Goal: Task Accomplishment & Management: Use online tool/utility

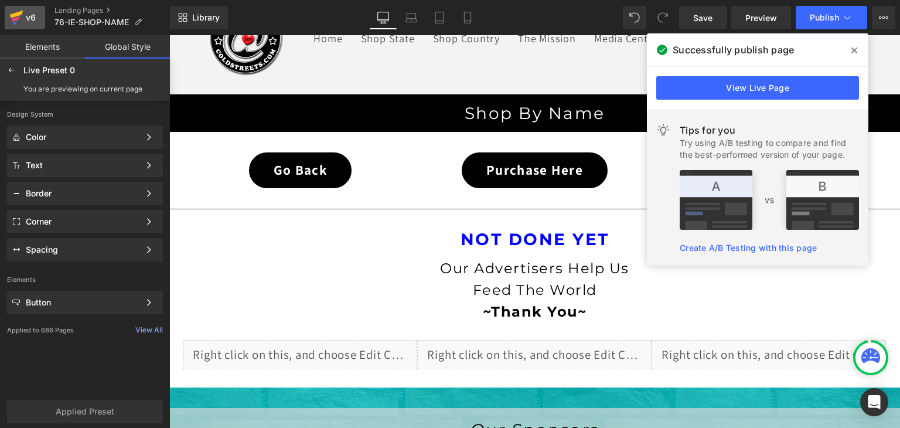
click at [18, 19] on icon at bounding box center [16, 18] width 8 height 5
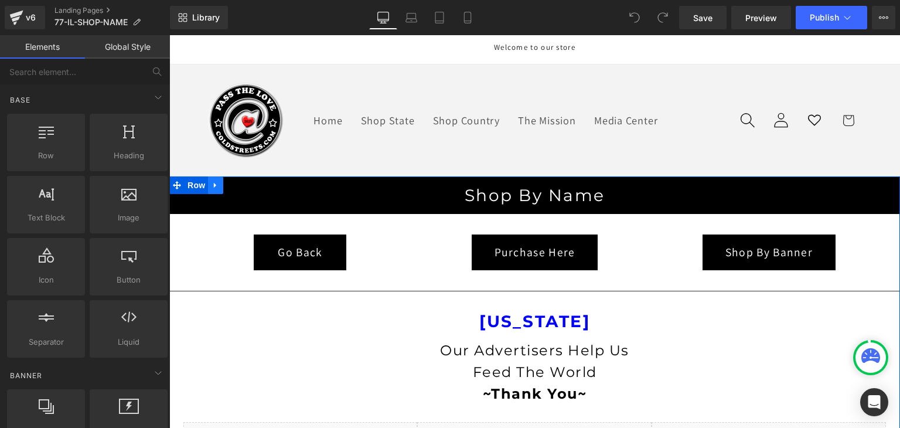
click at [212, 183] on icon at bounding box center [216, 184] width 8 height 9
click at [239, 179] on link at bounding box center [246, 185] width 15 height 18
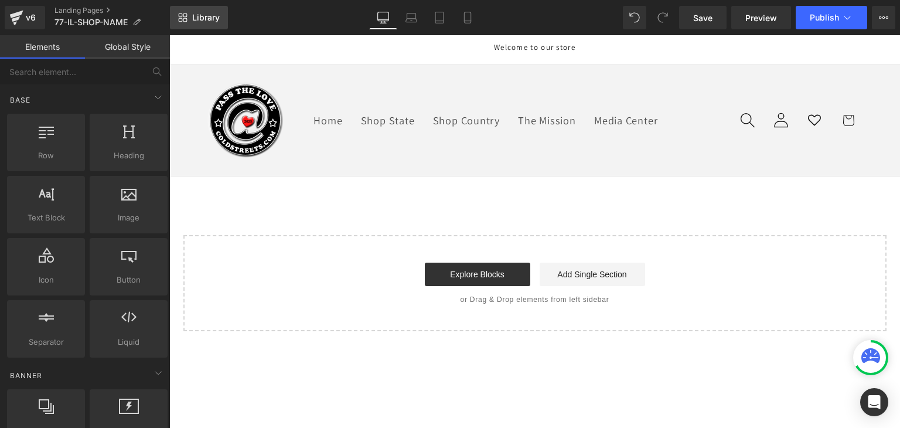
click at [200, 13] on span "Library" at bounding box center [206, 17] width 28 height 11
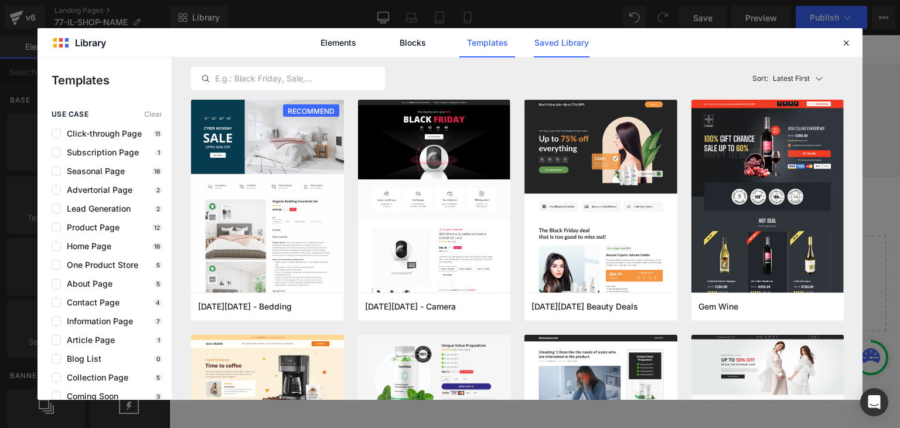
click at [556, 42] on link "Saved Library" at bounding box center [562, 42] width 56 height 29
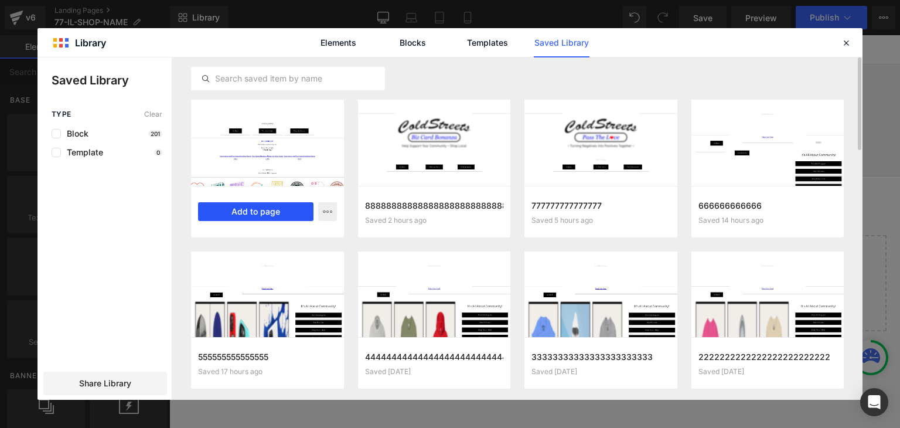
click at [274, 211] on button "Add to page" at bounding box center [255, 211] width 115 height 19
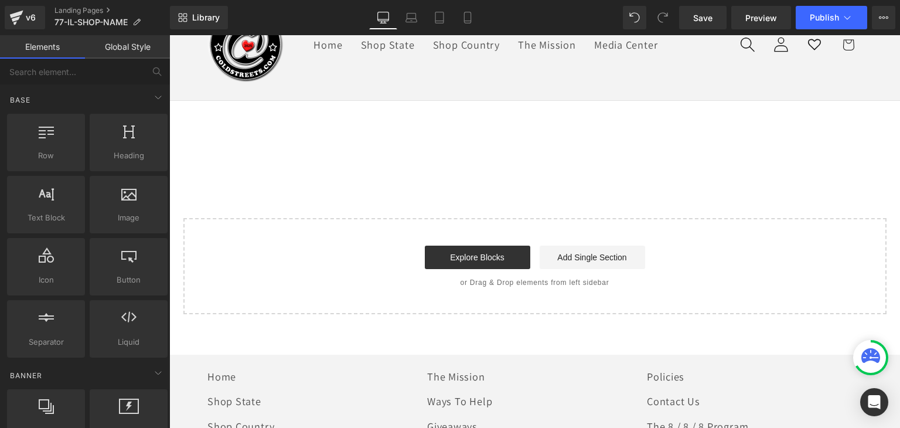
scroll to position [82, 0]
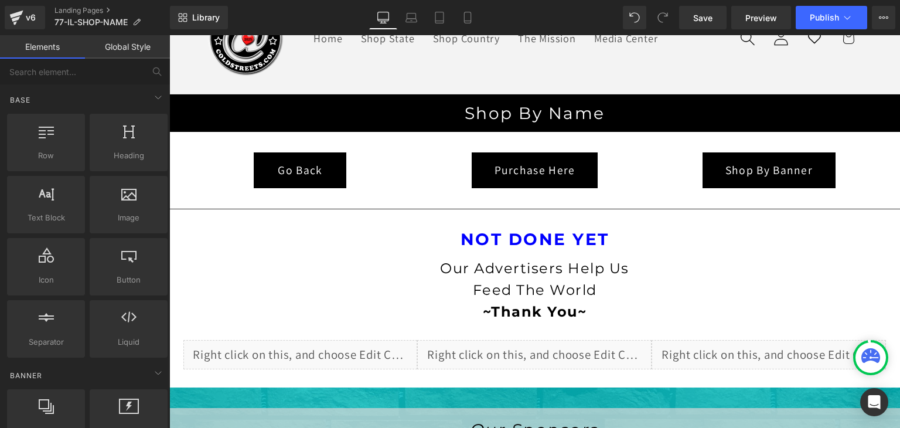
click at [131, 38] on link "Global Style" at bounding box center [127, 46] width 85 height 23
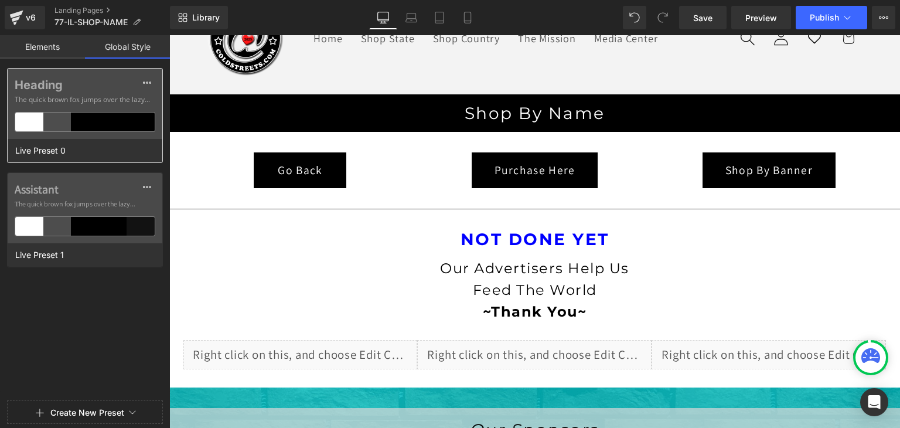
click at [129, 117] on div at bounding box center [141, 122] width 28 height 19
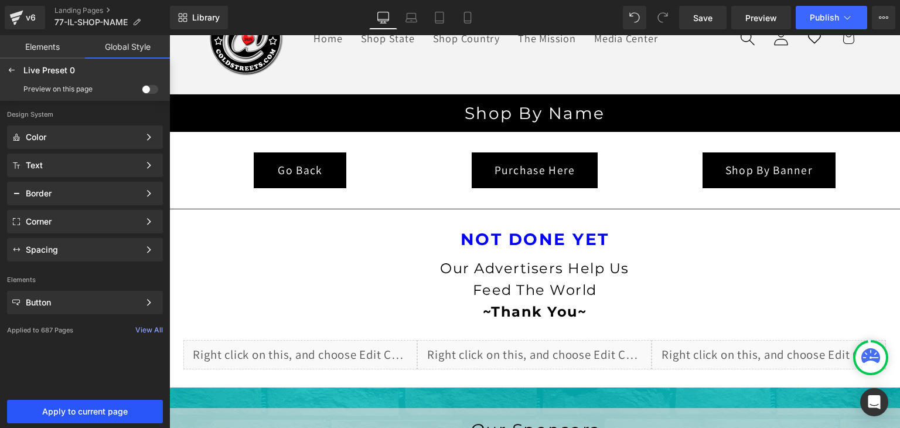
click at [77, 403] on button "Apply to current page" at bounding box center [85, 411] width 156 height 23
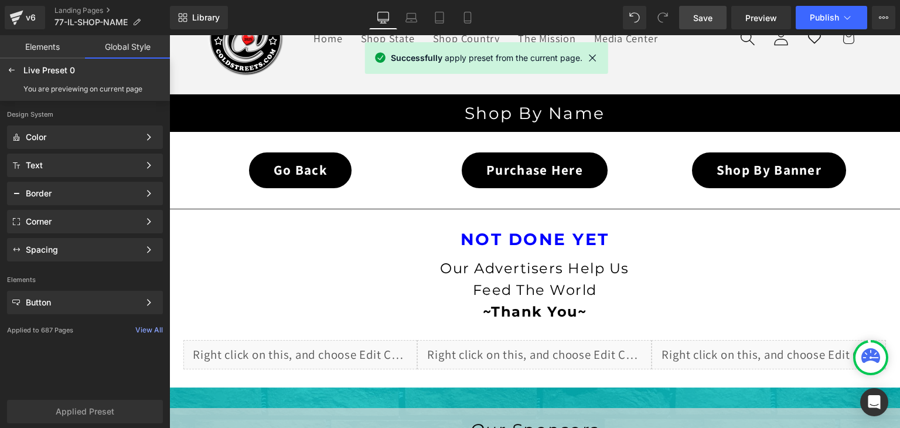
click at [715, 12] on link "Save" at bounding box center [702, 17] width 47 height 23
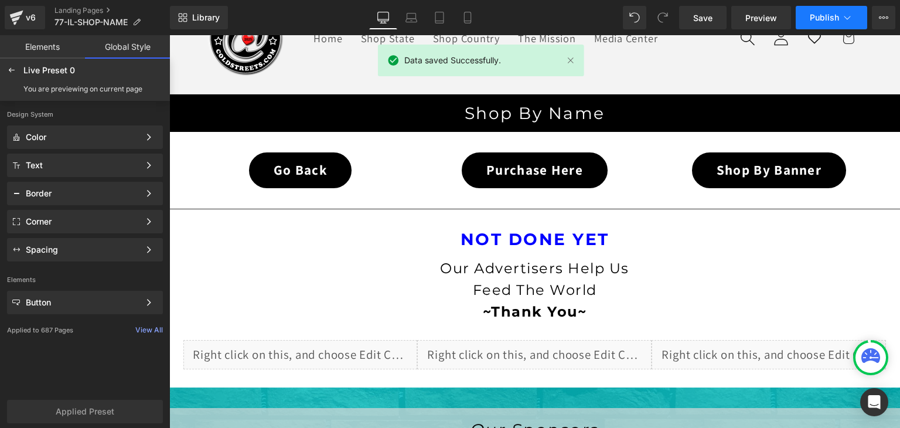
click at [839, 17] on span "Publish" at bounding box center [824, 17] width 29 height 9
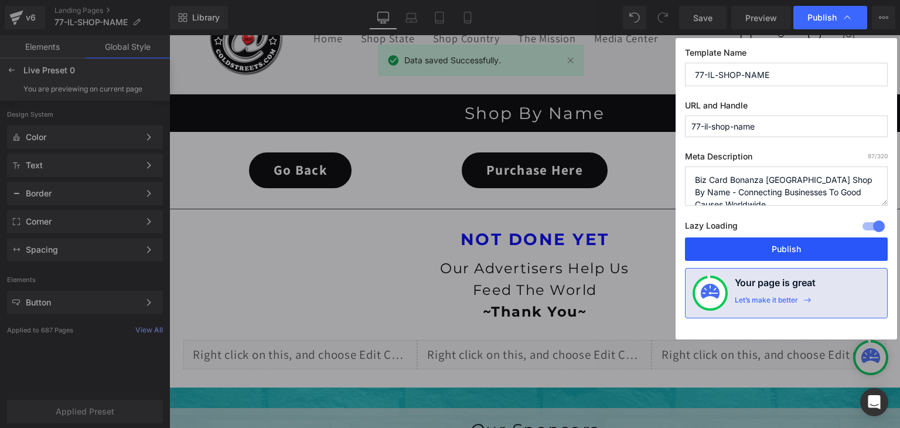
click at [813, 240] on button "Publish" at bounding box center [786, 248] width 203 height 23
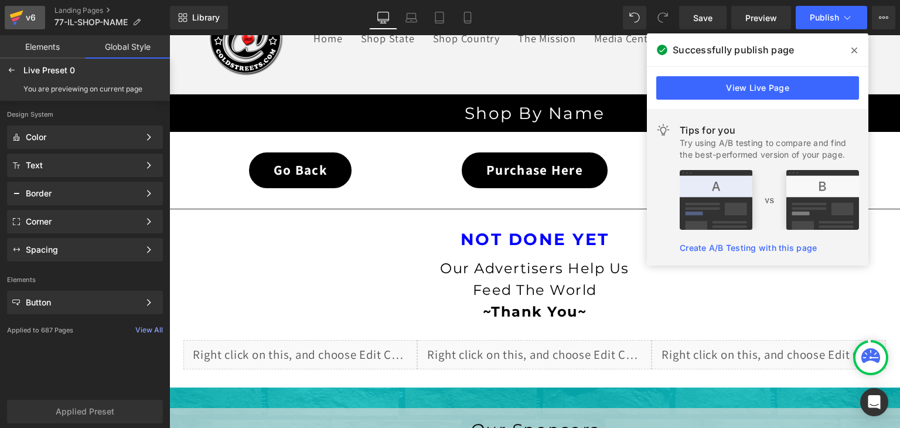
click at [22, 13] on icon at bounding box center [16, 15] width 13 height 8
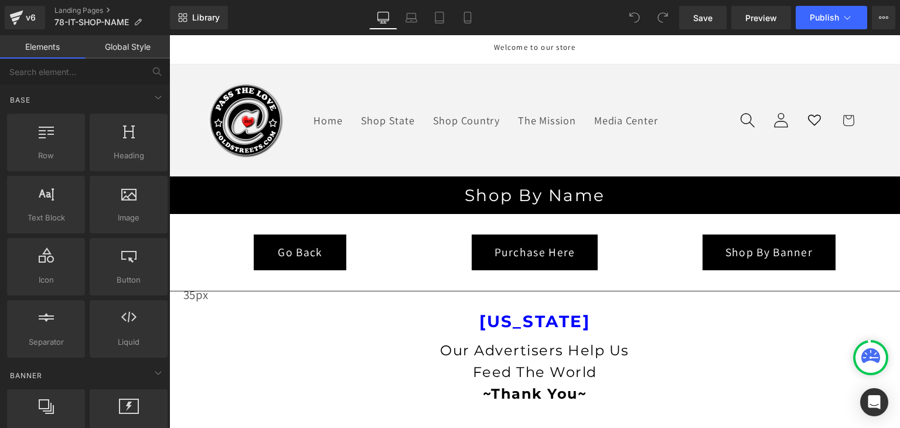
click at [169, 35] on link at bounding box center [169, 35] width 0 height 0
click at [169, 35] on icon at bounding box center [169, 35] width 0 height 0
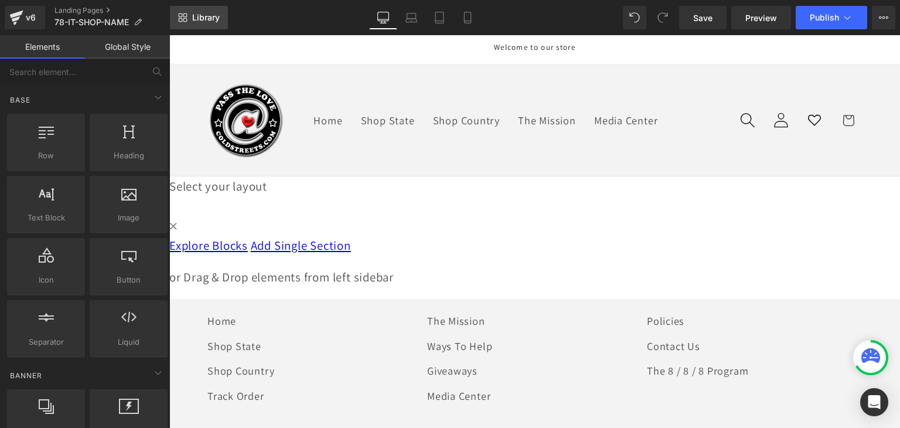
click at [210, 21] on span "Library" at bounding box center [206, 17] width 28 height 11
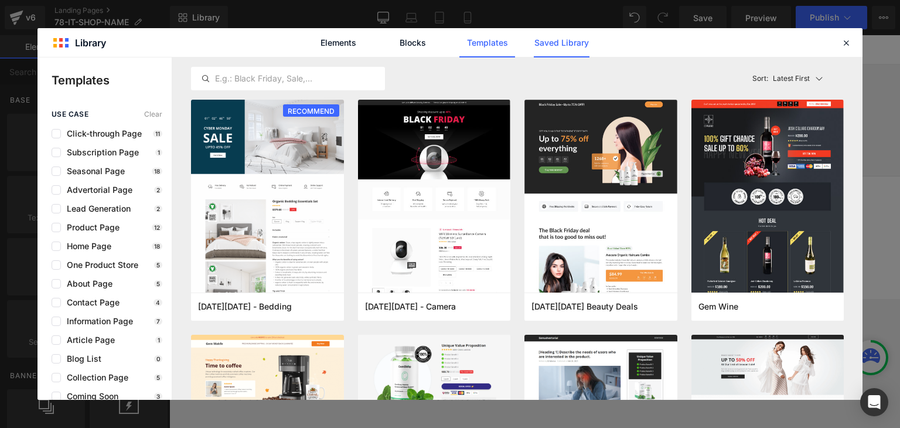
click at [0, 0] on link "Saved Library" at bounding box center [0, 0] width 0 height 0
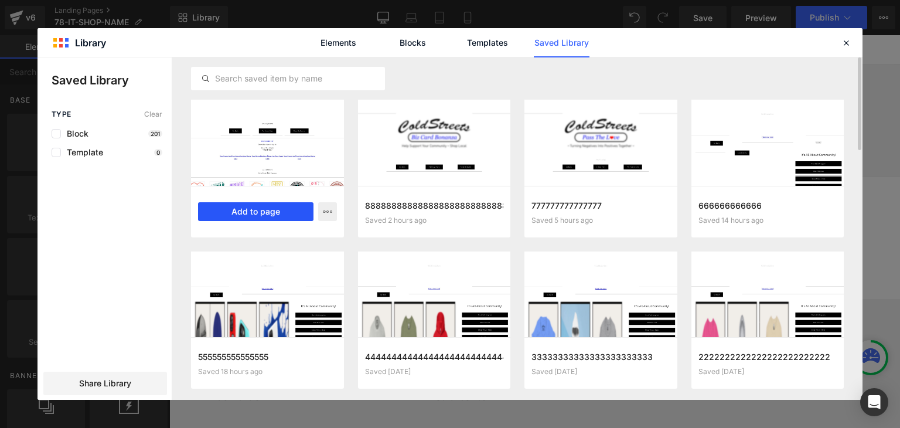
click at [267, 210] on button "Add to page" at bounding box center [255, 211] width 115 height 19
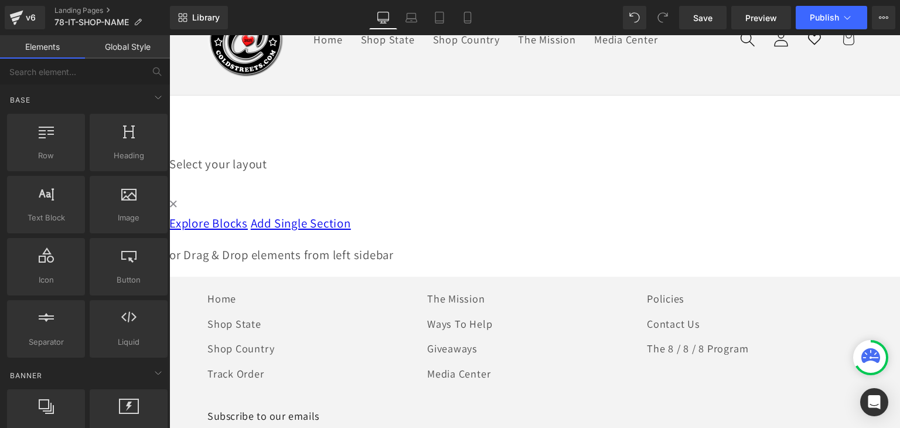
scroll to position [82, 0]
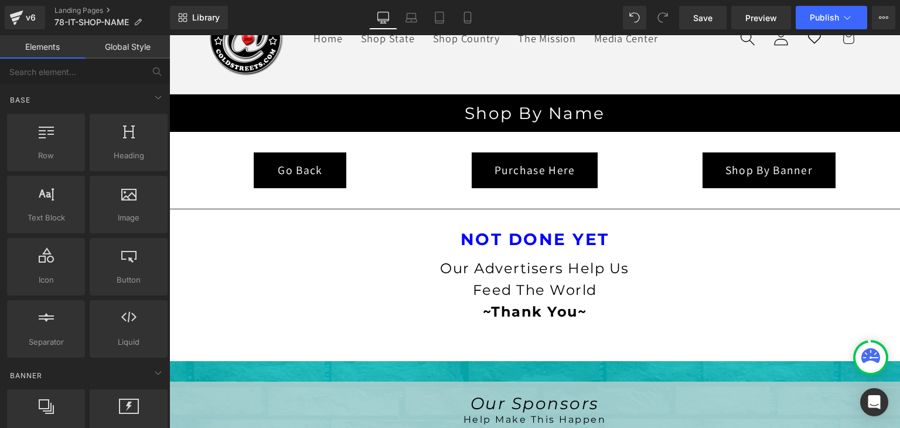
click at [125, 45] on link "Global Style" at bounding box center [127, 46] width 85 height 23
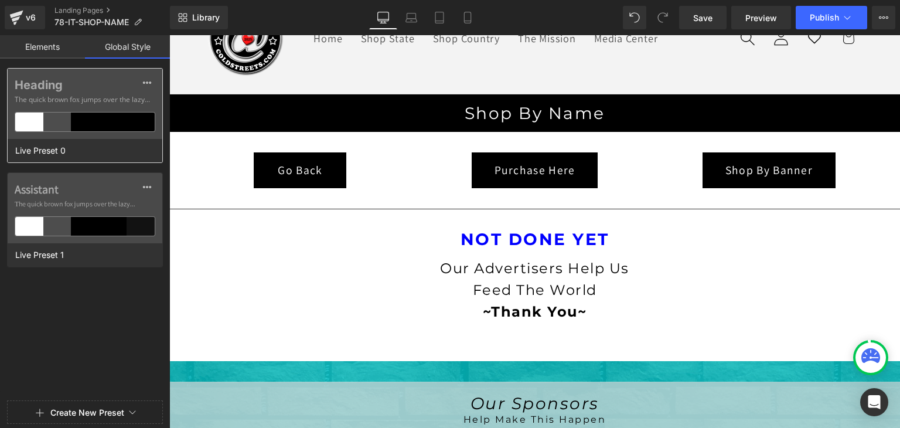
click at [110, 124] on div at bounding box center [113, 122] width 28 height 19
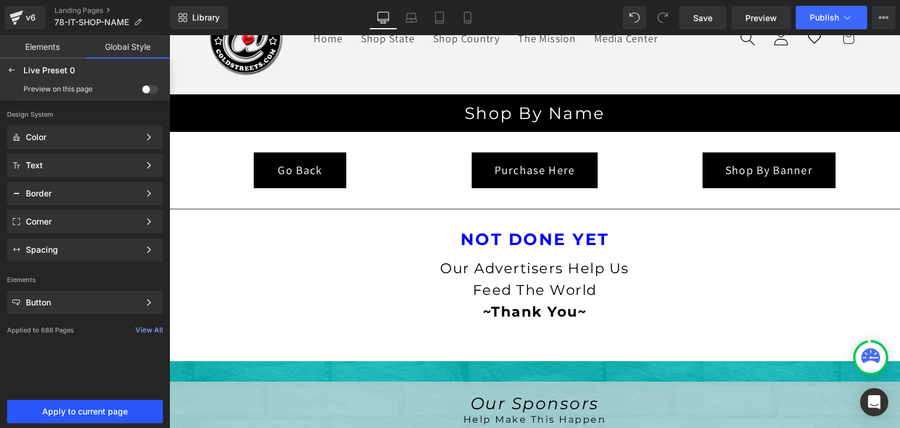
click at [119, 407] on span "Apply to current page" at bounding box center [85, 411] width 142 height 9
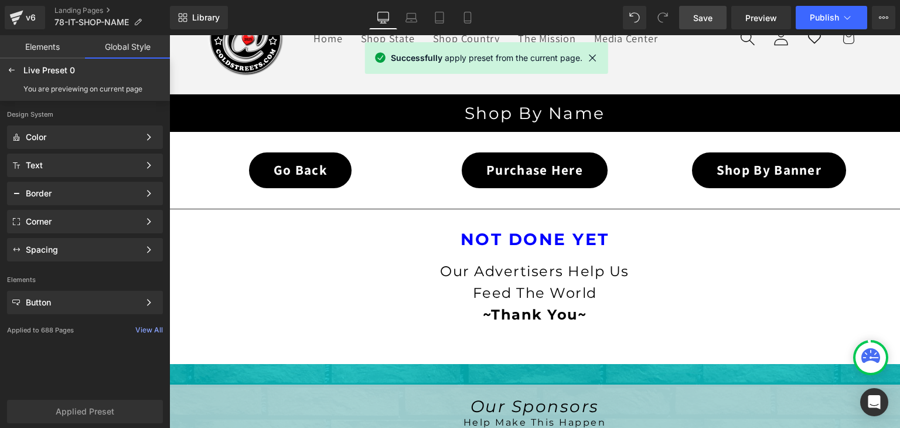
click at [699, 17] on span "Save" at bounding box center [702, 18] width 19 height 12
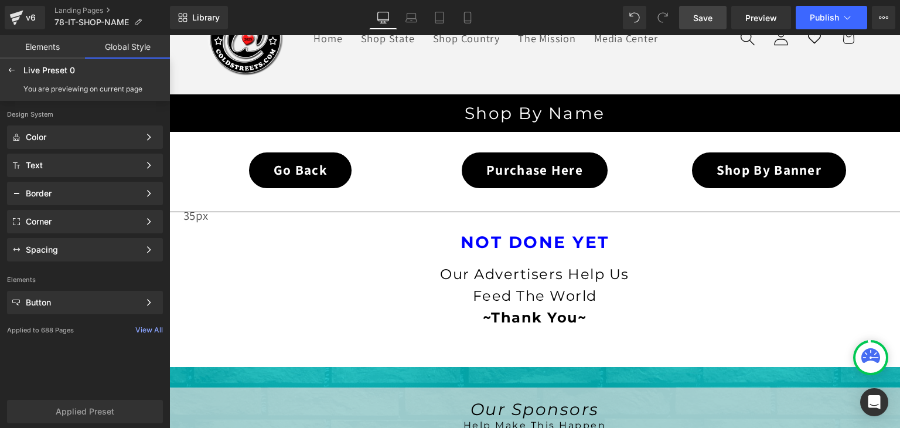
click at [708, 18] on span "Save" at bounding box center [702, 18] width 19 height 12
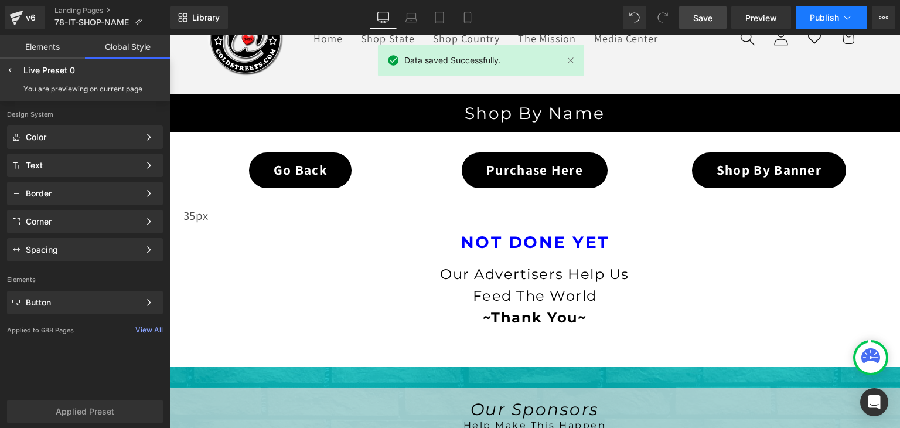
click at [845, 14] on icon at bounding box center [848, 18] width 12 height 12
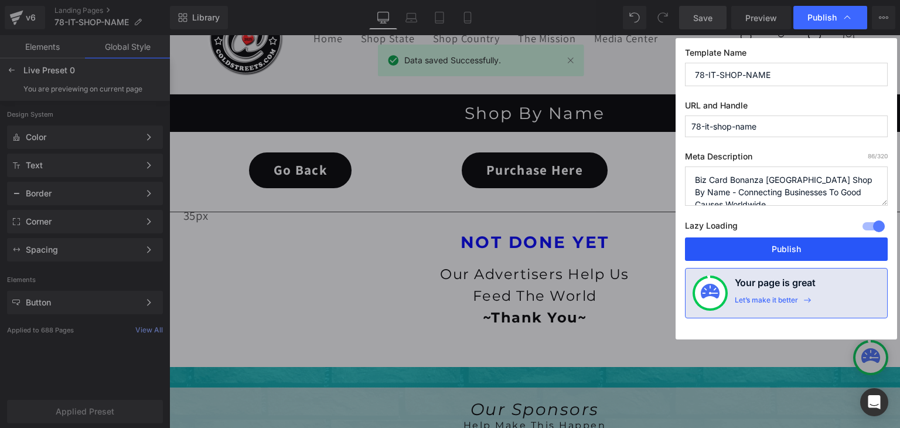
click at [802, 239] on button "Publish" at bounding box center [786, 248] width 203 height 23
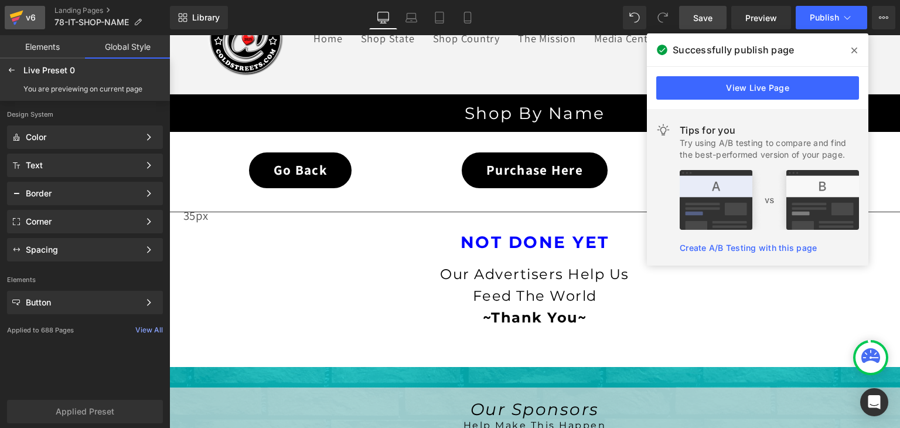
click at [19, 18] on icon at bounding box center [16, 17] width 14 height 29
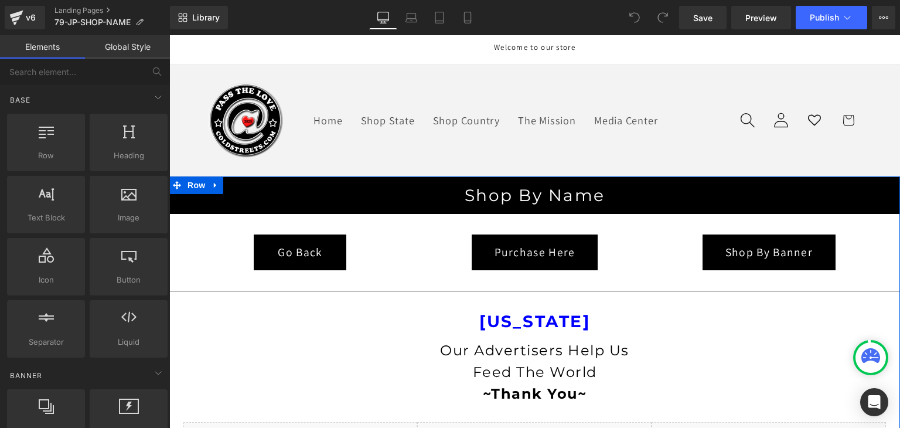
click at [212, 184] on icon at bounding box center [216, 184] width 8 height 9
click at [244, 182] on icon at bounding box center [246, 185] width 8 height 8
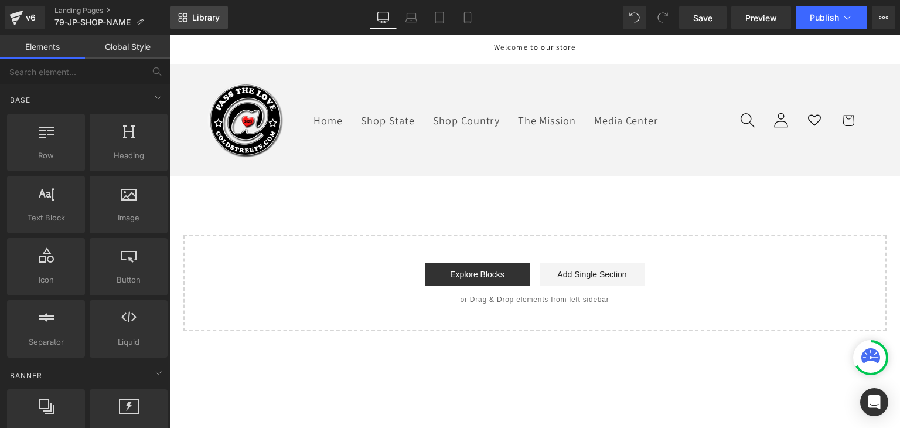
click at [199, 17] on span "Library" at bounding box center [206, 17] width 28 height 11
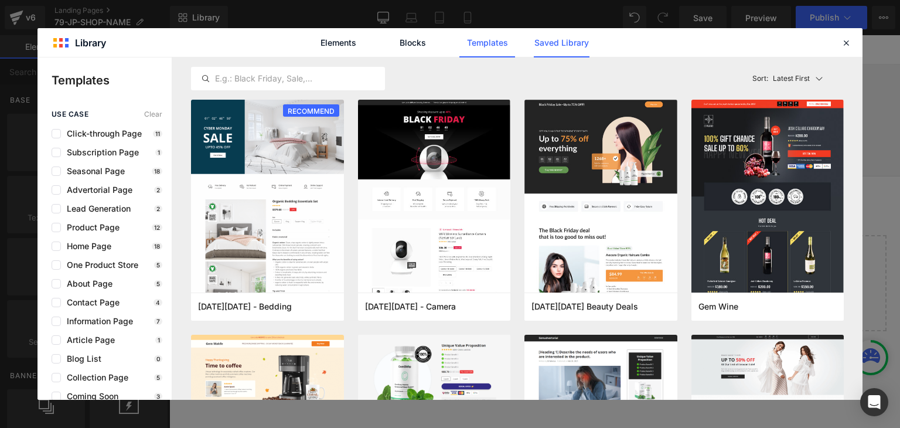
click at [574, 36] on link "Saved Library" at bounding box center [562, 42] width 56 height 29
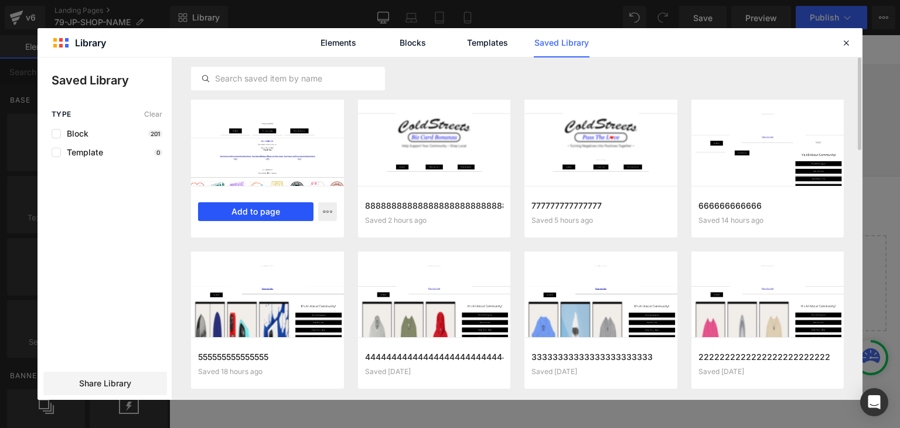
click at [283, 210] on button "Add to page" at bounding box center [255, 211] width 115 height 19
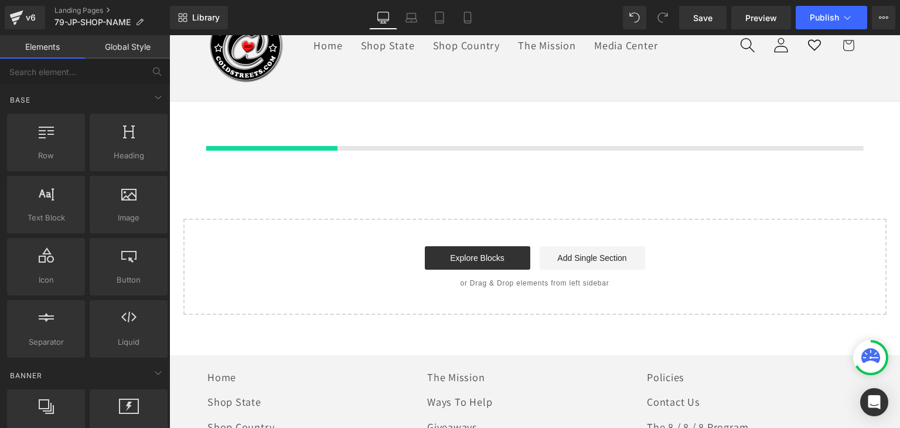
scroll to position [82, 0]
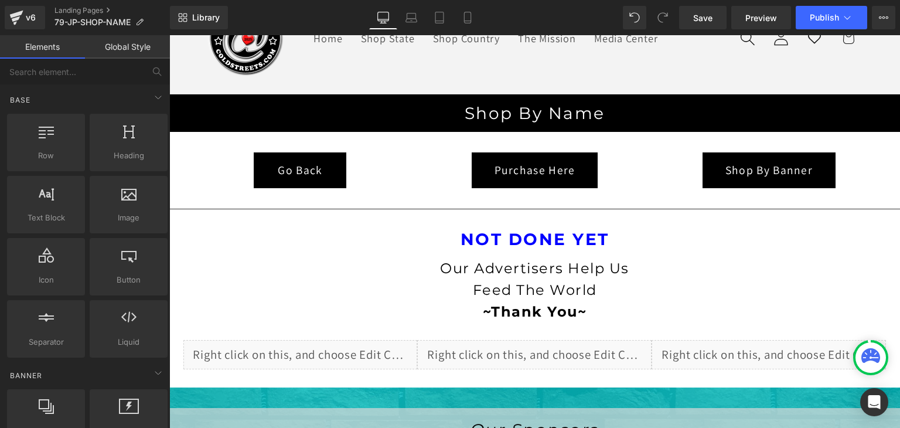
click at [120, 47] on link "Global Style" at bounding box center [127, 46] width 85 height 23
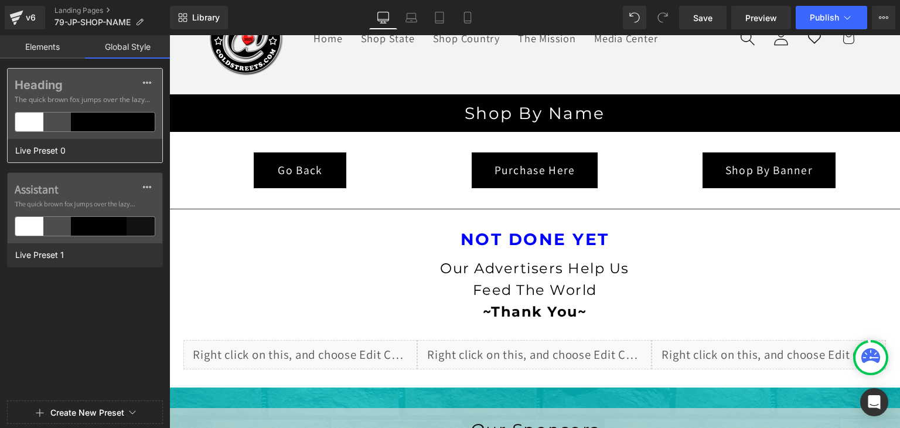
click at [115, 114] on div at bounding box center [113, 122] width 28 height 19
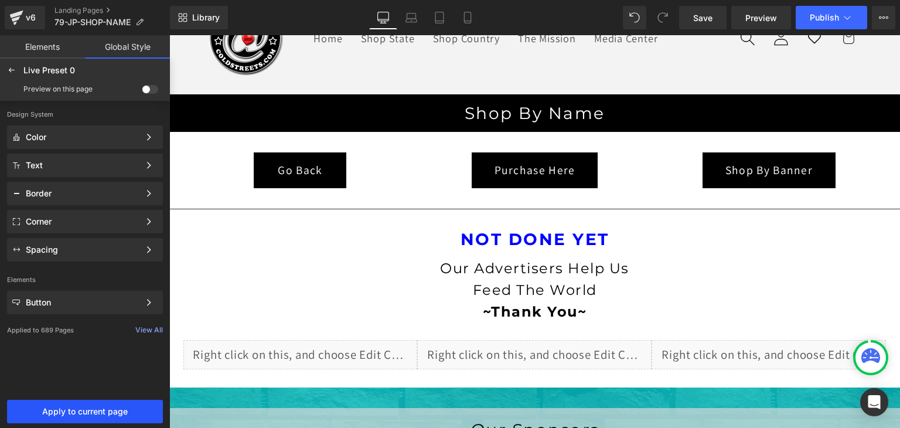
click at [116, 410] on span "Apply to current page" at bounding box center [85, 411] width 142 height 9
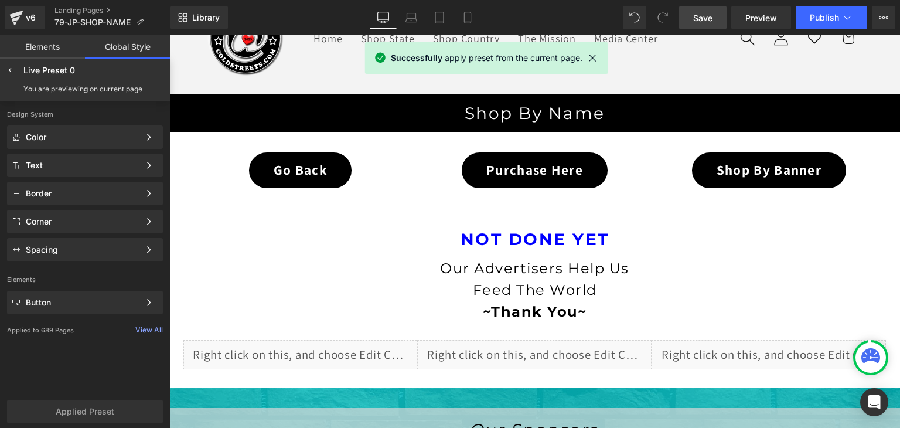
click at [713, 15] on span "Save" at bounding box center [702, 18] width 19 height 12
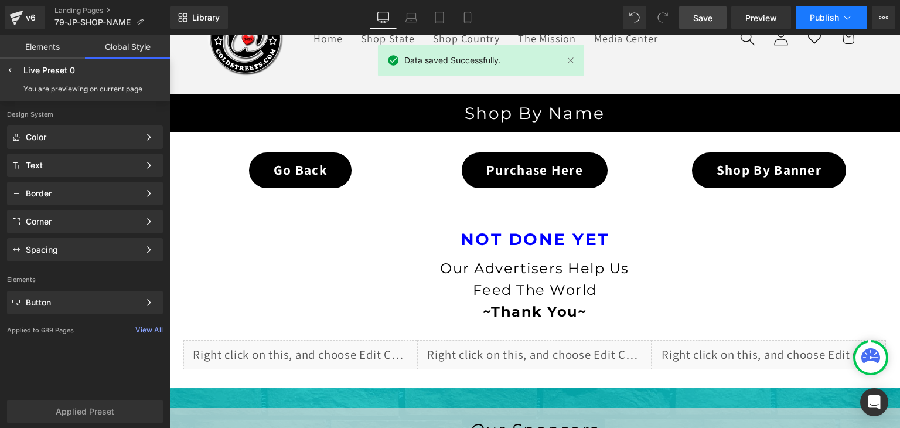
click at [844, 20] on icon at bounding box center [848, 18] width 12 height 12
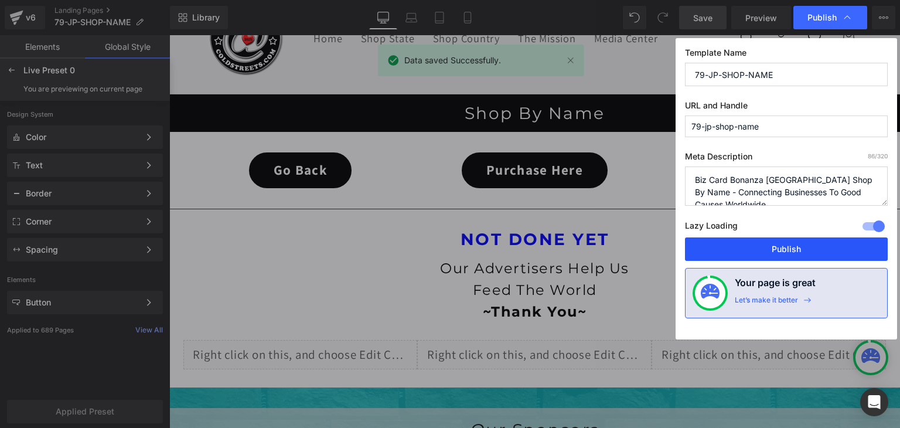
click at [816, 246] on button "Publish" at bounding box center [786, 248] width 203 height 23
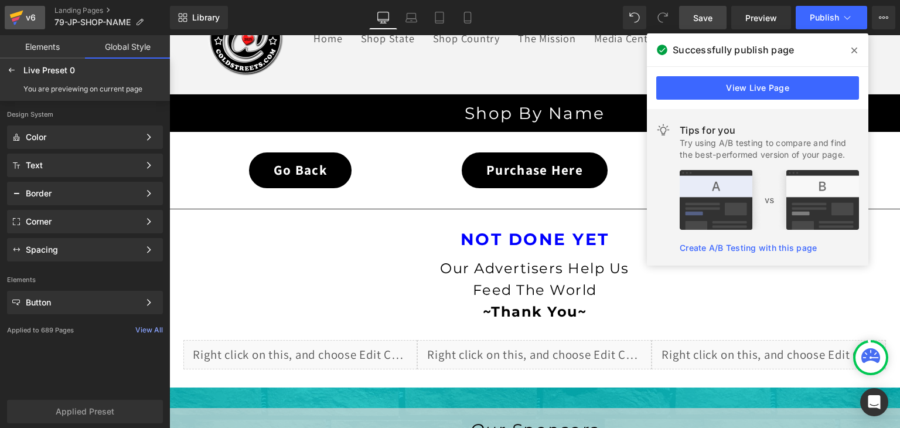
click at [23, 19] on icon at bounding box center [16, 17] width 14 height 29
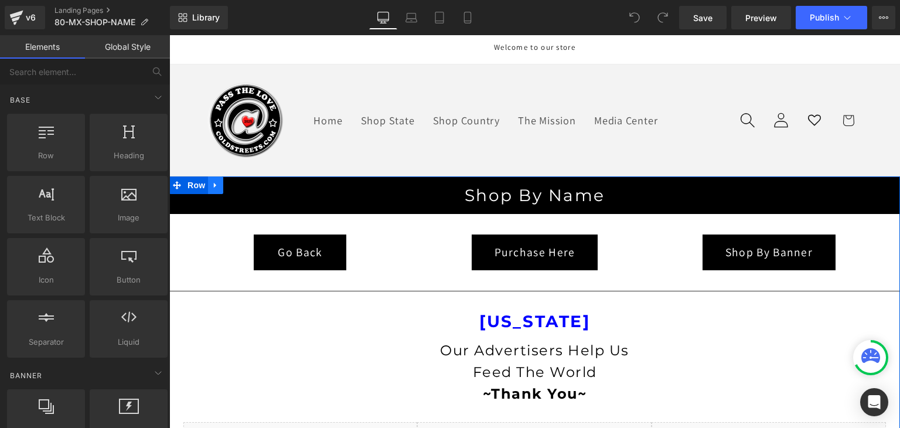
click at [212, 182] on icon at bounding box center [216, 184] width 8 height 9
click at [242, 182] on icon at bounding box center [246, 185] width 8 height 8
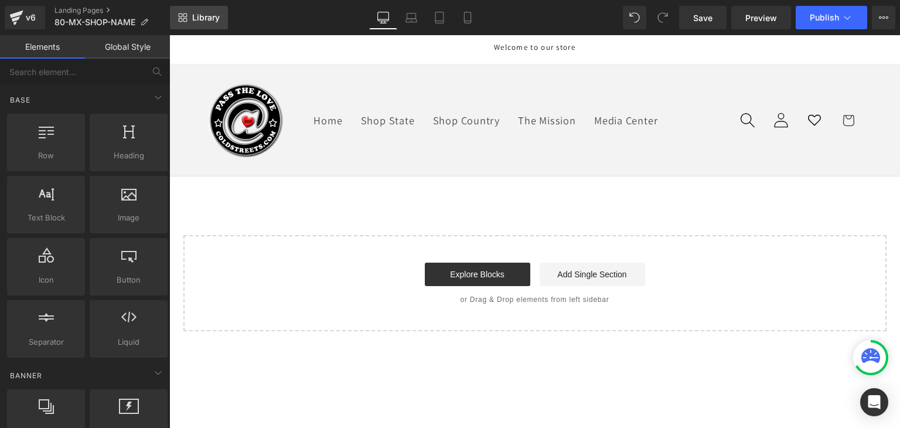
click at [200, 13] on span "Library" at bounding box center [206, 17] width 28 height 11
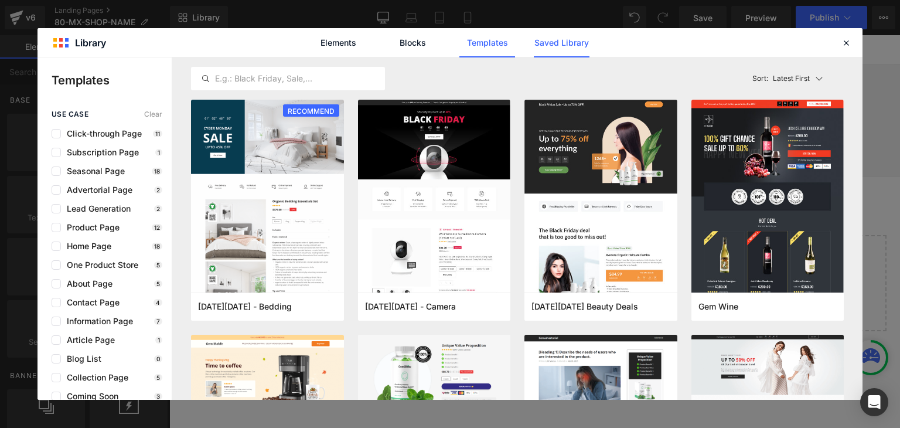
click at [0, 0] on link "Saved Library" at bounding box center [0, 0] width 0 height 0
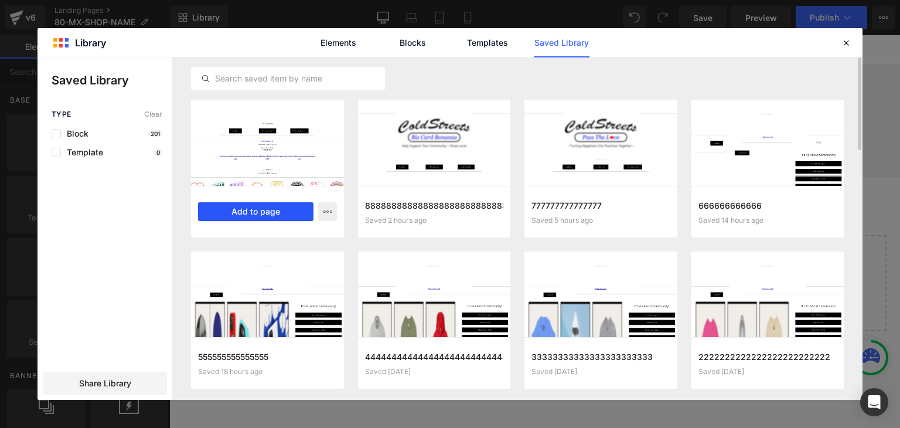
click at [230, 205] on button "Add to page" at bounding box center [255, 211] width 115 height 19
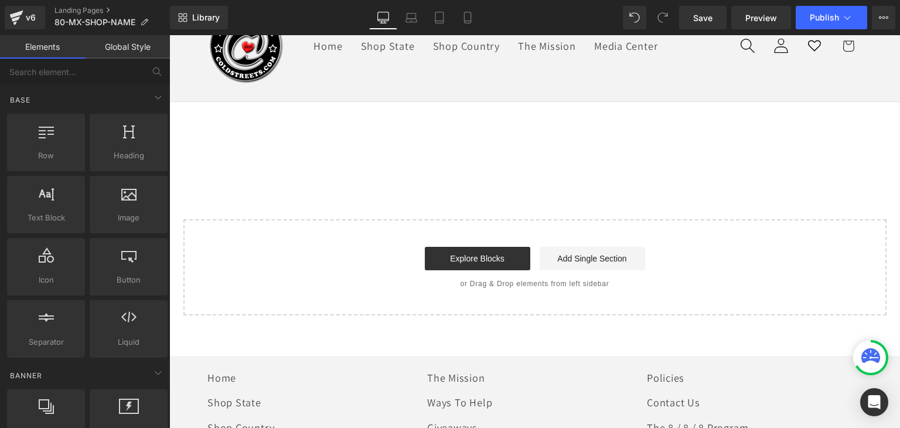
scroll to position [82, 0]
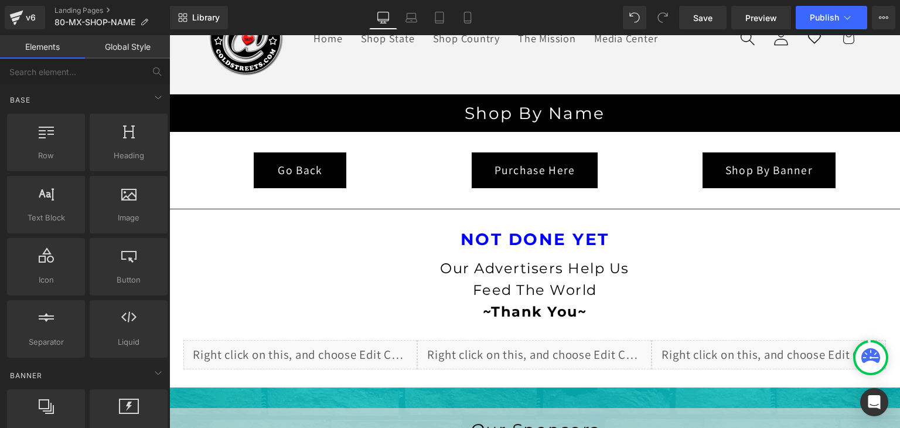
click at [136, 45] on link "Global Style" at bounding box center [127, 46] width 85 height 23
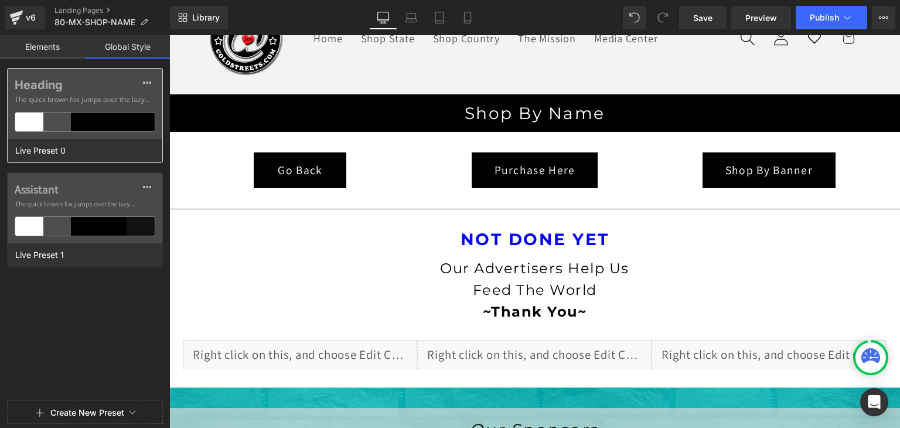
click at [123, 122] on div at bounding box center [113, 122] width 28 height 19
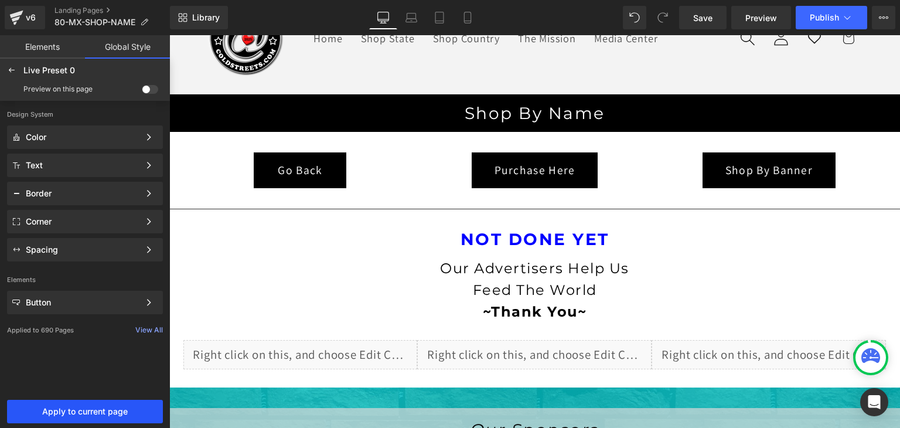
click at [90, 416] on button "Apply to current page" at bounding box center [85, 411] width 156 height 23
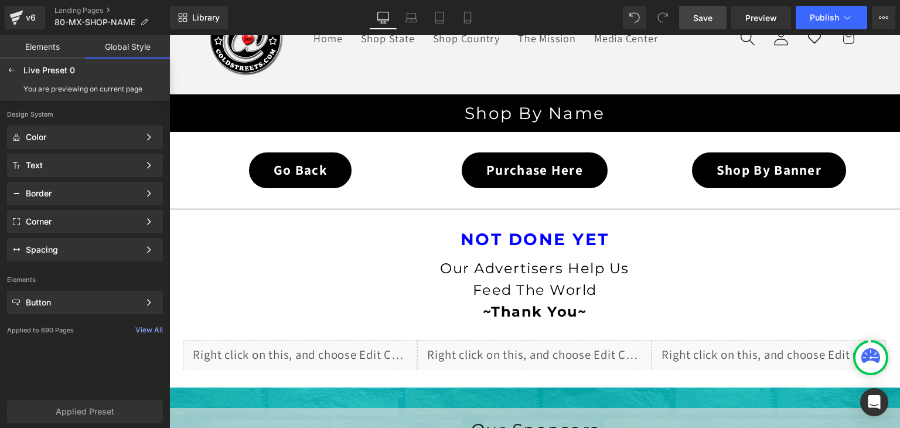
click at [707, 15] on span "Save" at bounding box center [702, 18] width 19 height 12
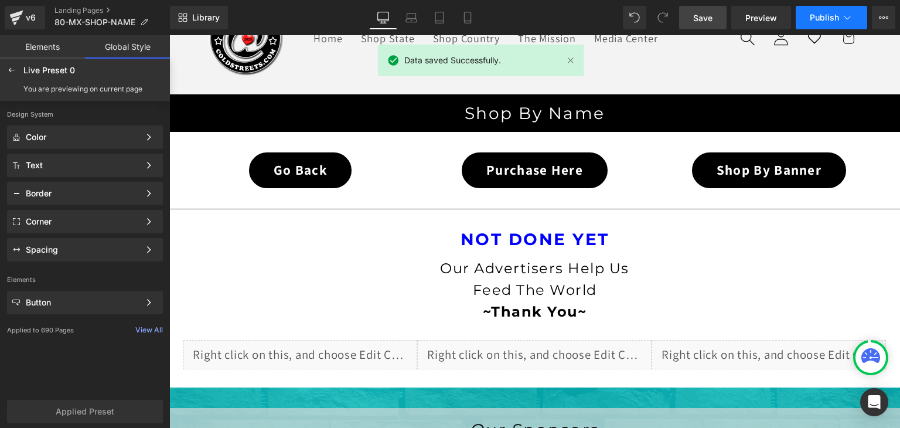
click at [840, 15] on button "Publish" at bounding box center [831, 17] width 71 height 23
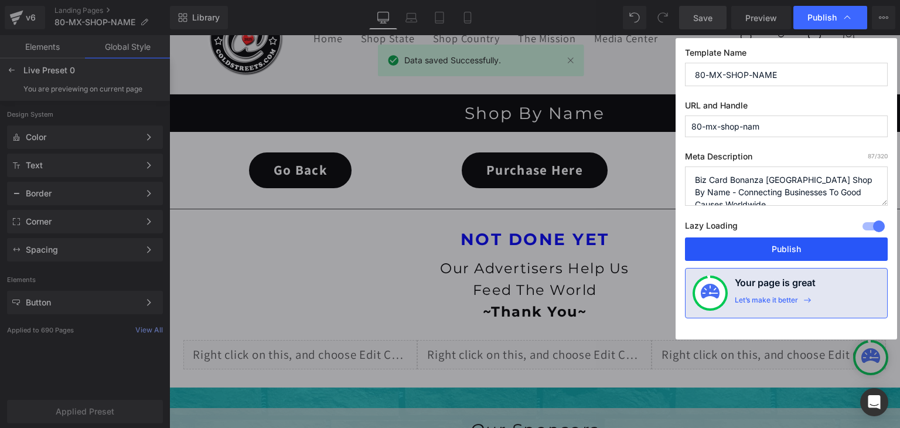
drag, startPoint x: 802, startPoint y: 249, endPoint x: 591, endPoint y: 131, distance: 241.6
click at [802, 249] on button "Publish" at bounding box center [786, 248] width 203 height 23
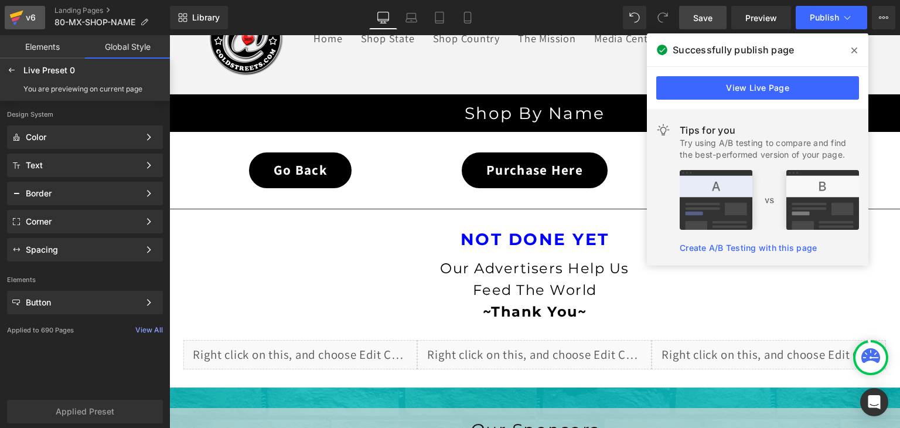
click at [15, 15] on icon at bounding box center [16, 15] width 13 height 8
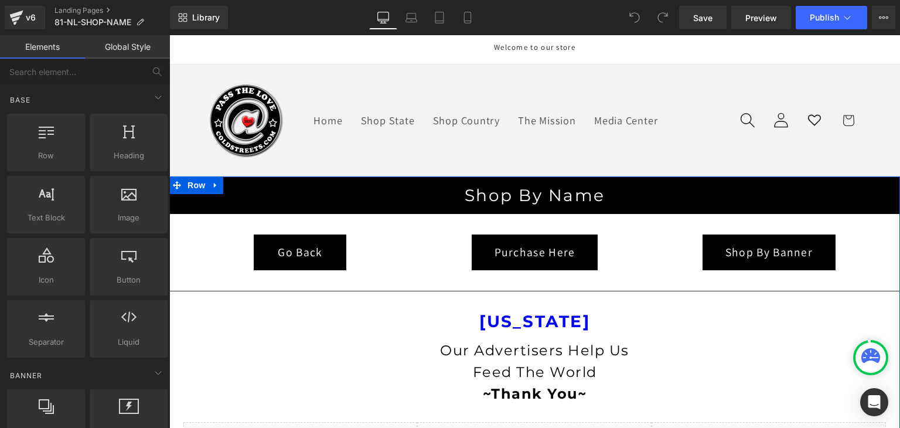
click at [208, 181] on link at bounding box center [215, 185] width 15 height 18
click at [239, 181] on link at bounding box center [246, 185] width 15 height 18
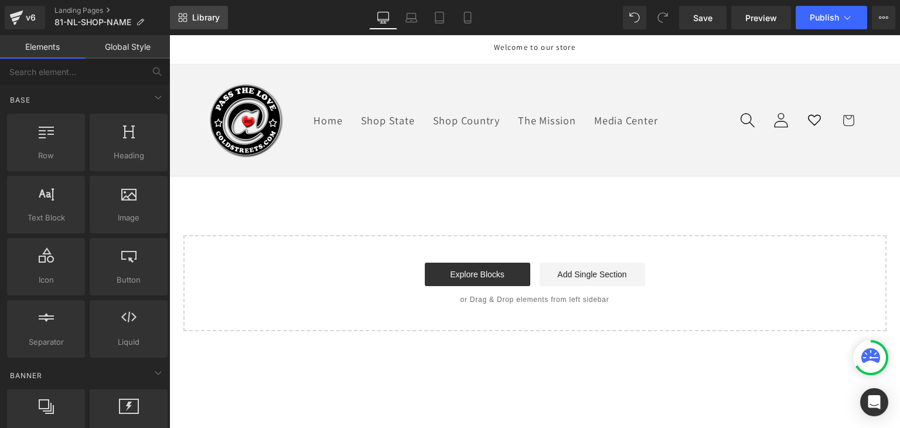
click at [199, 18] on span "Library" at bounding box center [206, 17] width 28 height 11
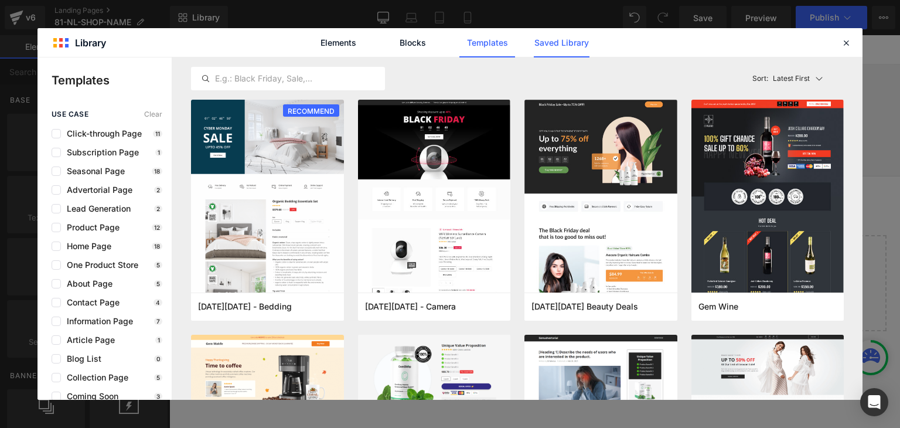
click at [582, 44] on link "Saved Library" at bounding box center [562, 42] width 56 height 29
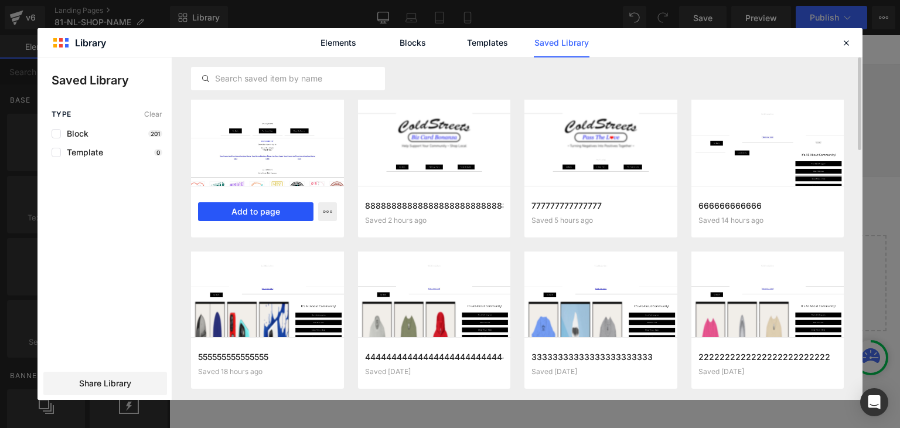
click at [277, 210] on button "Add to page" at bounding box center [255, 211] width 115 height 19
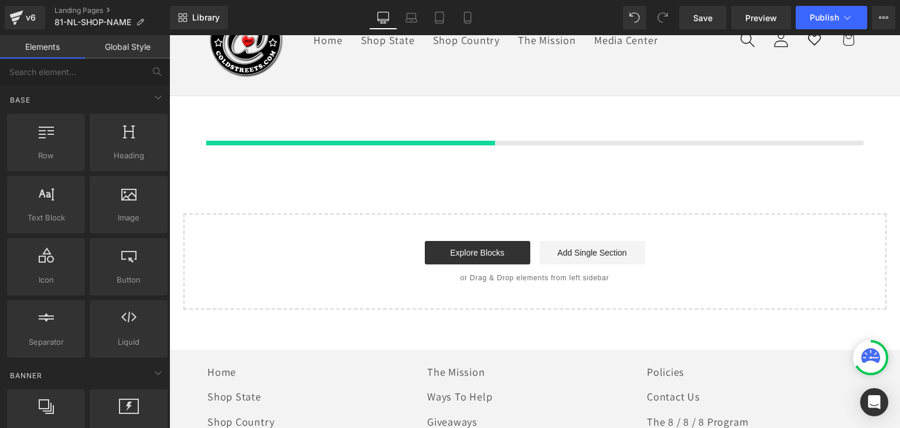
scroll to position [82, 0]
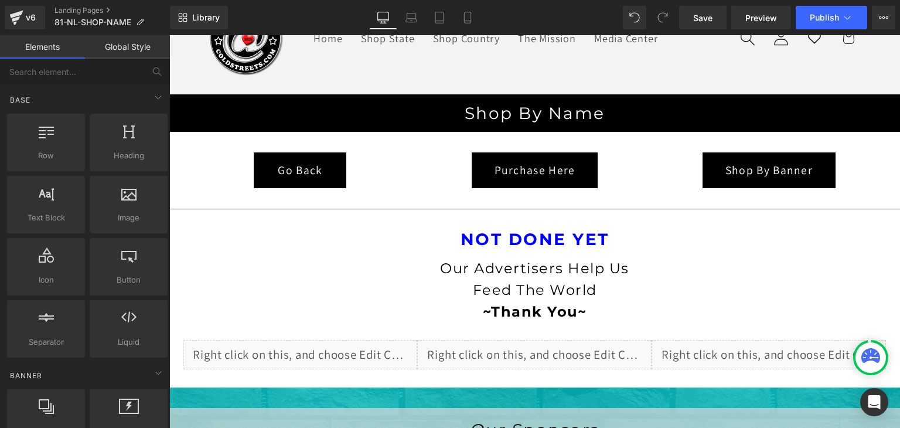
click at [137, 47] on link "Global Style" at bounding box center [127, 46] width 85 height 23
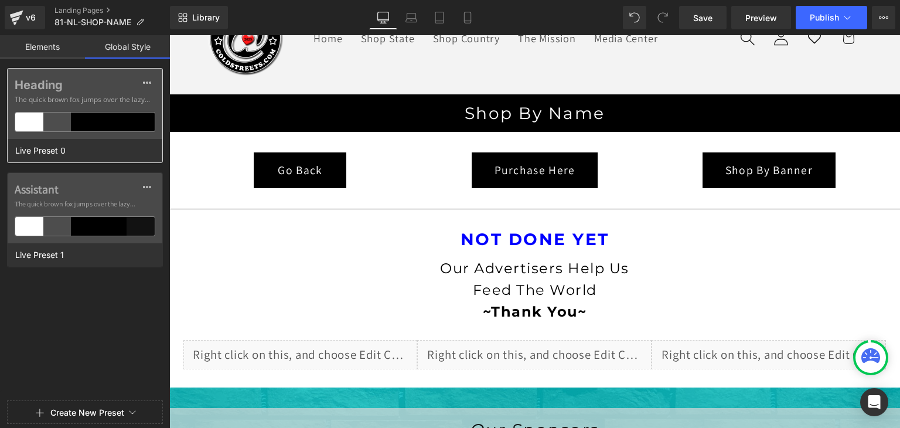
click at [122, 121] on div at bounding box center [113, 122] width 28 height 19
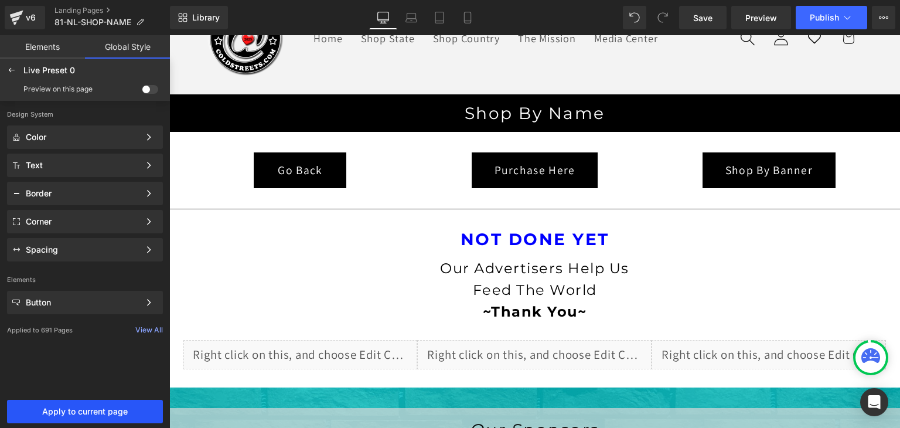
click at [102, 407] on span "Apply to current page" at bounding box center [85, 411] width 142 height 9
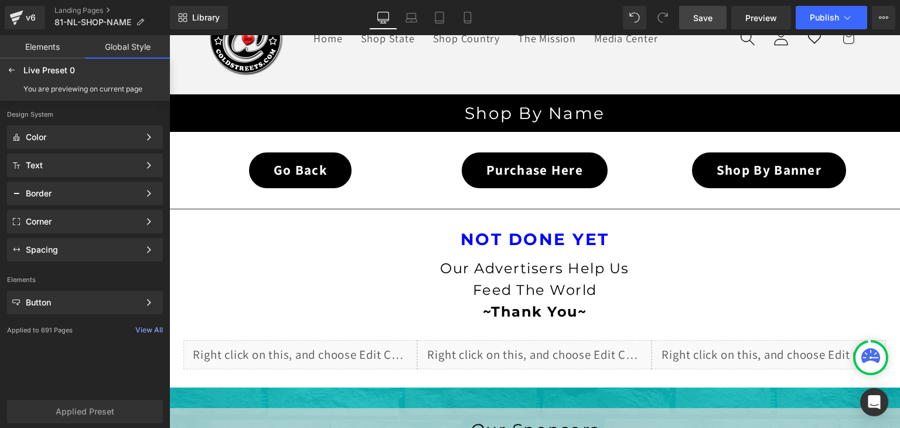
click at [706, 10] on link "Save" at bounding box center [702, 17] width 47 height 23
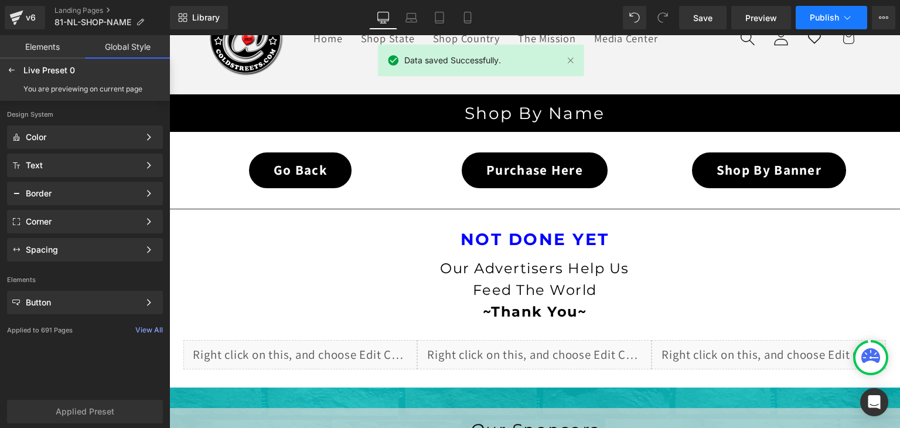
click at [842, 16] on icon at bounding box center [848, 18] width 12 height 12
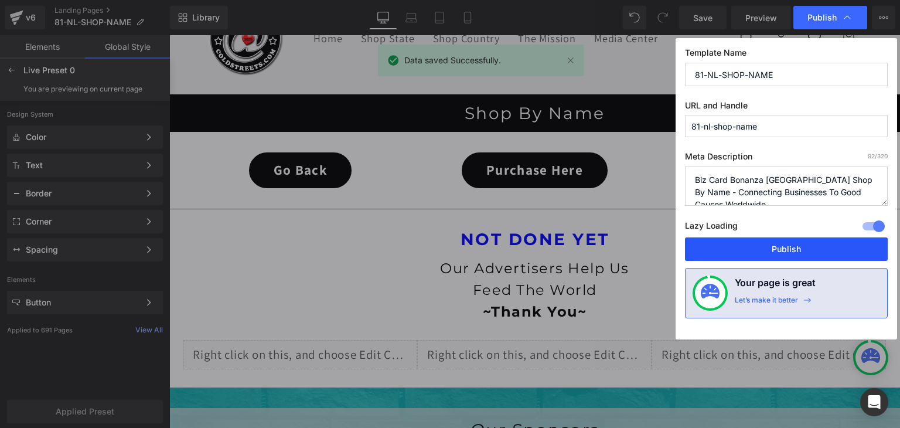
click at [809, 242] on button "Publish" at bounding box center [786, 248] width 203 height 23
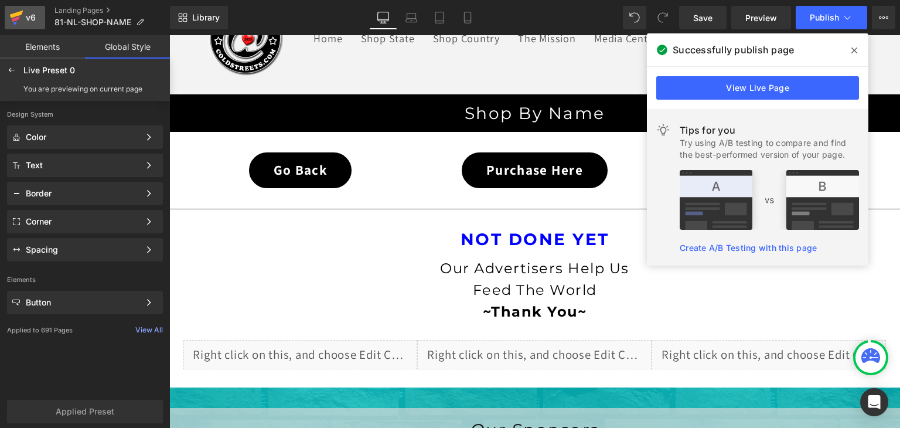
click at [12, 15] on icon at bounding box center [16, 15] width 13 height 8
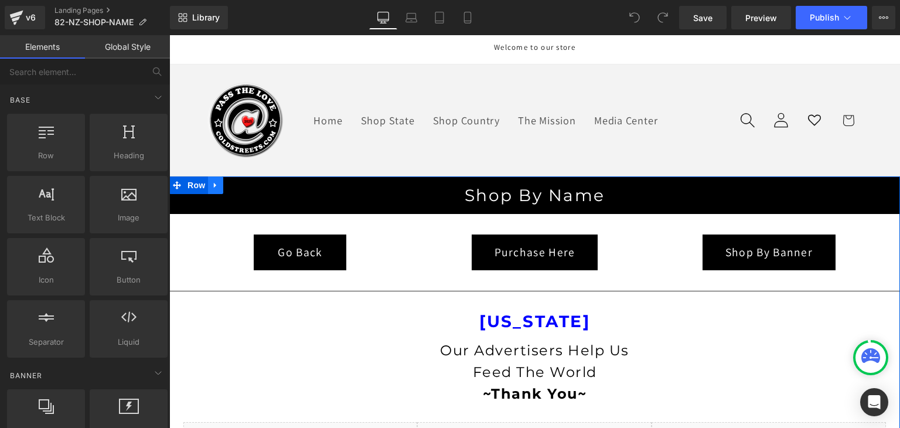
click at [208, 183] on link at bounding box center [215, 185] width 15 height 18
click at [242, 184] on icon at bounding box center [246, 185] width 8 height 8
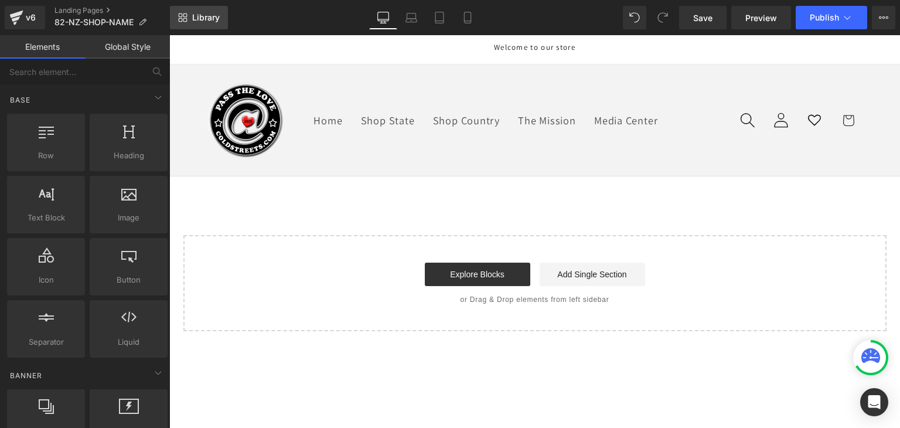
click at [199, 21] on span "Library" at bounding box center [206, 17] width 28 height 11
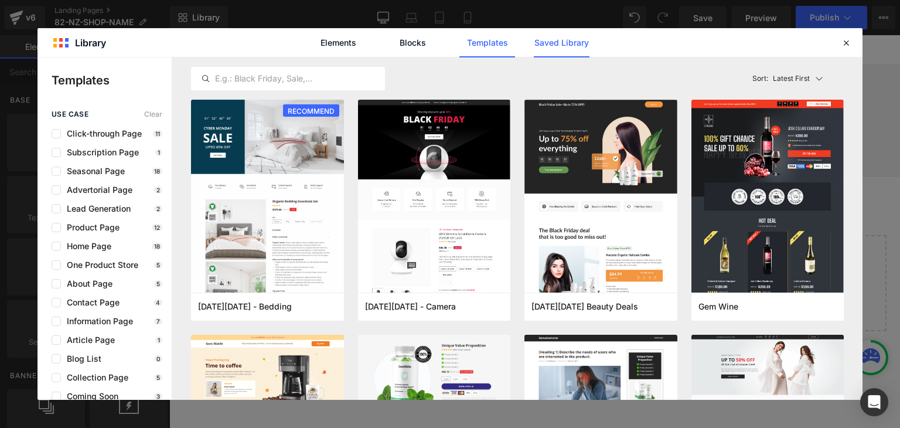
click at [562, 40] on link "Saved Library" at bounding box center [562, 42] width 56 height 29
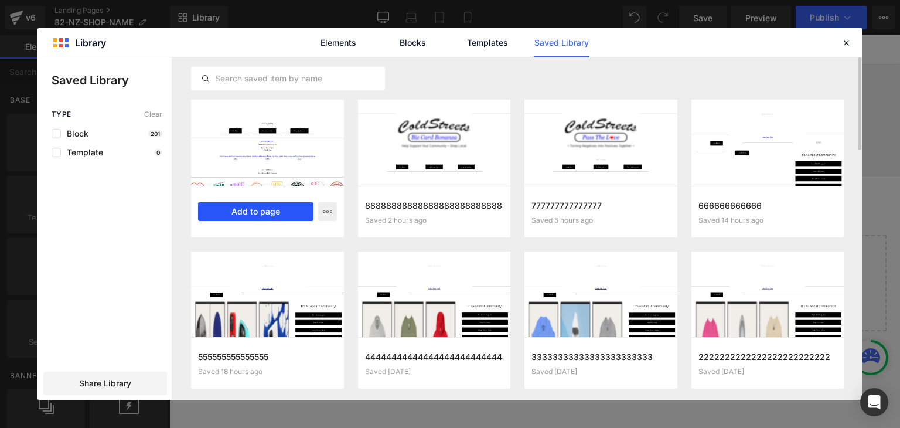
click at [224, 216] on button "Add to page" at bounding box center [255, 211] width 115 height 19
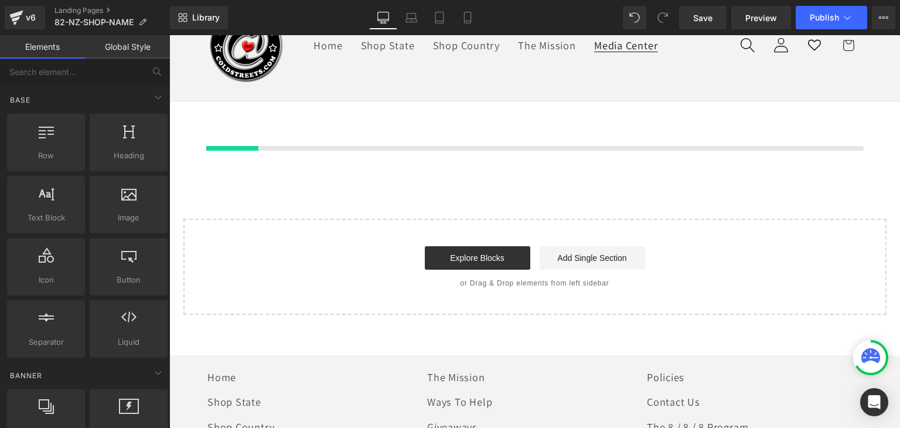
scroll to position [82, 0]
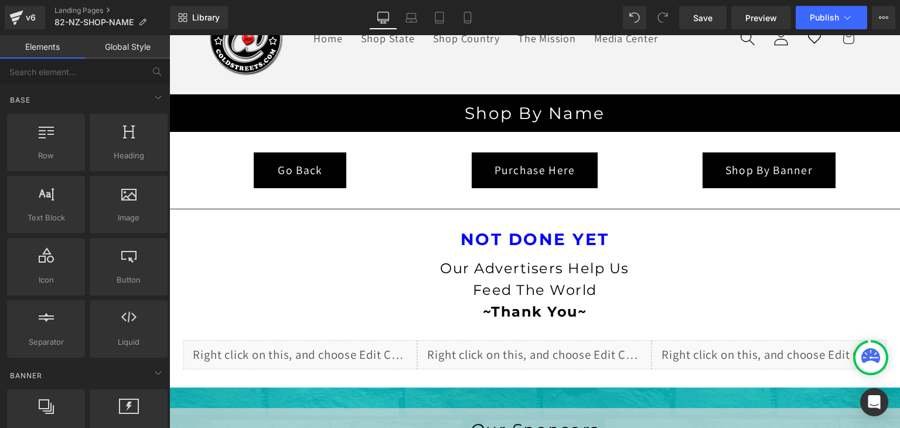
click at [124, 43] on link "Global Style" at bounding box center [127, 46] width 85 height 23
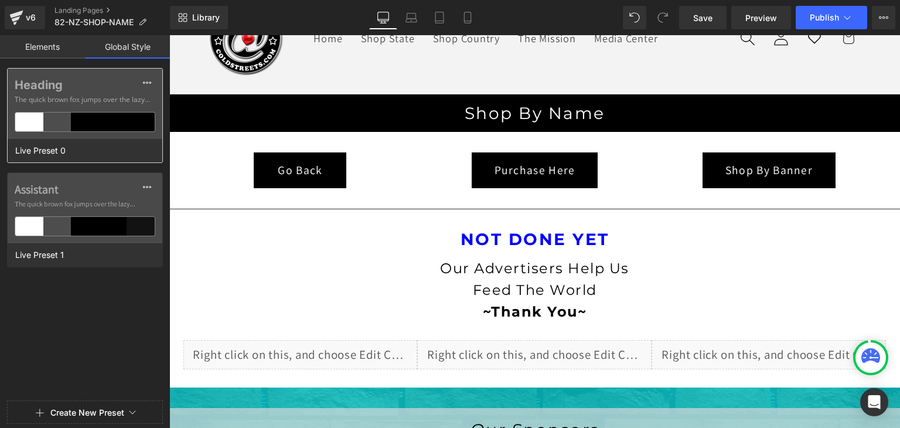
click at [119, 120] on div at bounding box center [113, 122] width 28 height 19
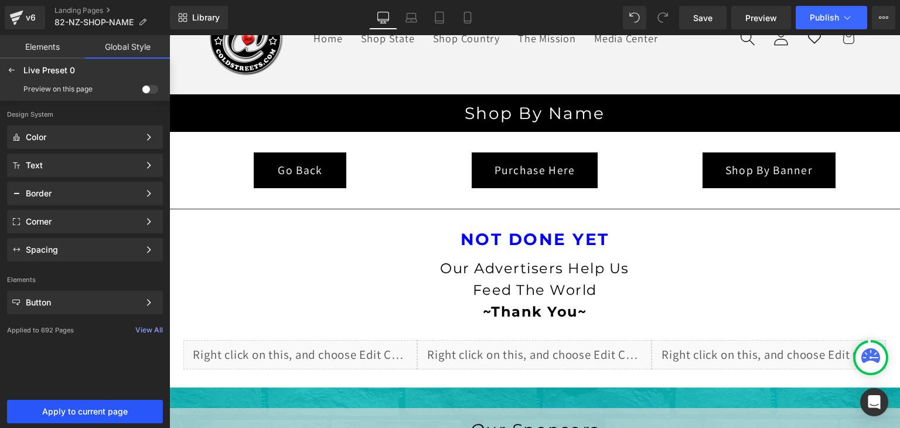
click at [86, 403] on button "Apply to current page" at bounding box center [85, 411] width 156 height 23
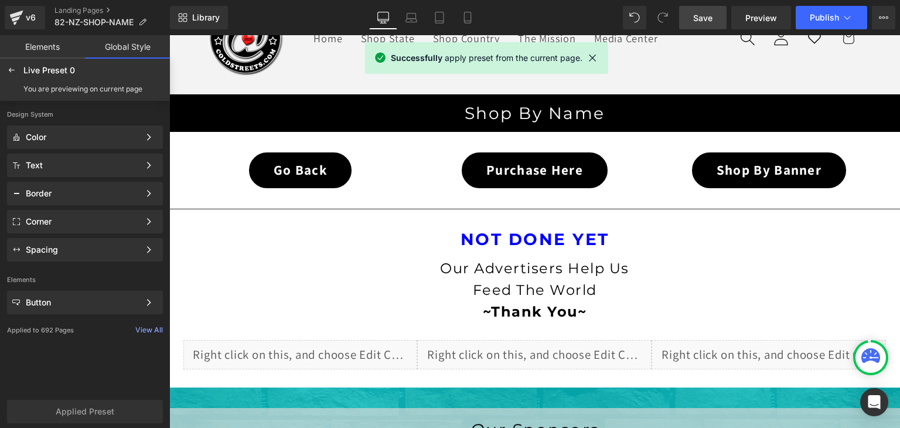
click at [701, 20] on span "Save" at bounding box center [702, 18] width 19 height 12
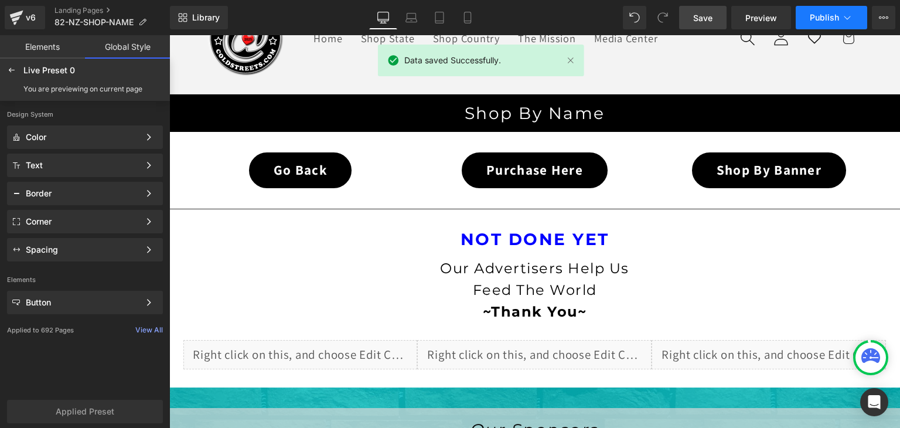
click at [849, 15] on icon at bounding box center [848, 18] width 12 height 12
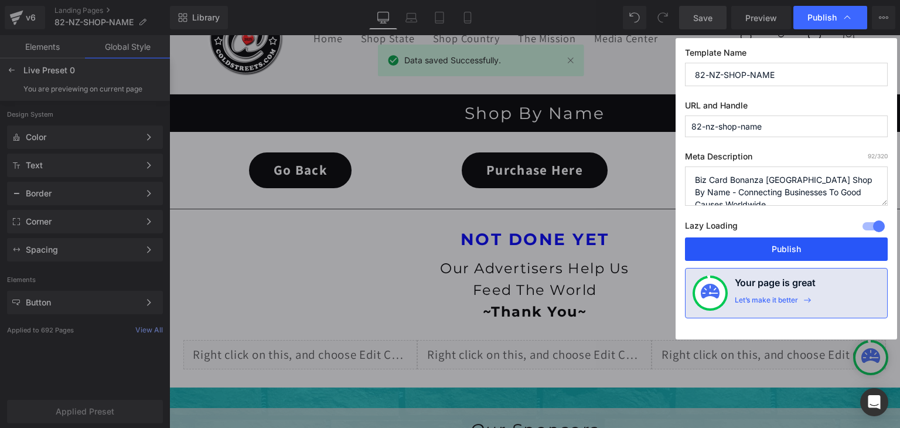
click at [804, 242] on button "Publish" at bounding box center [786, 248] width 203 height 23
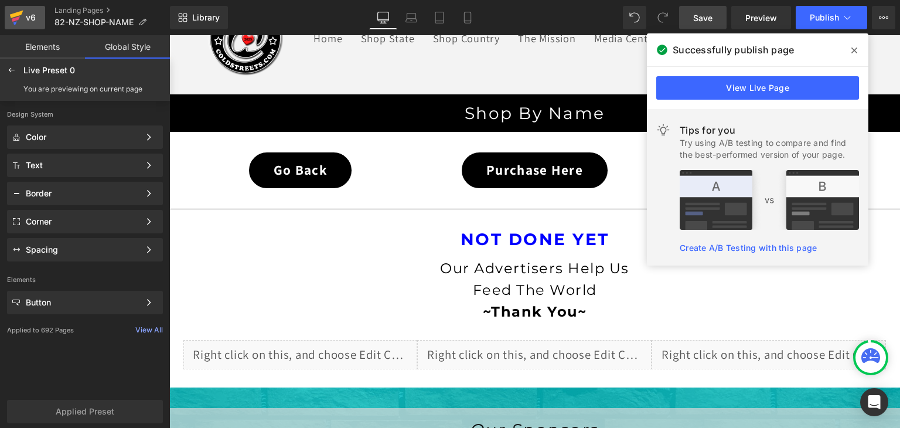
click at [19, 11] on icon at bounding box center [16, 17] width 14 height 29
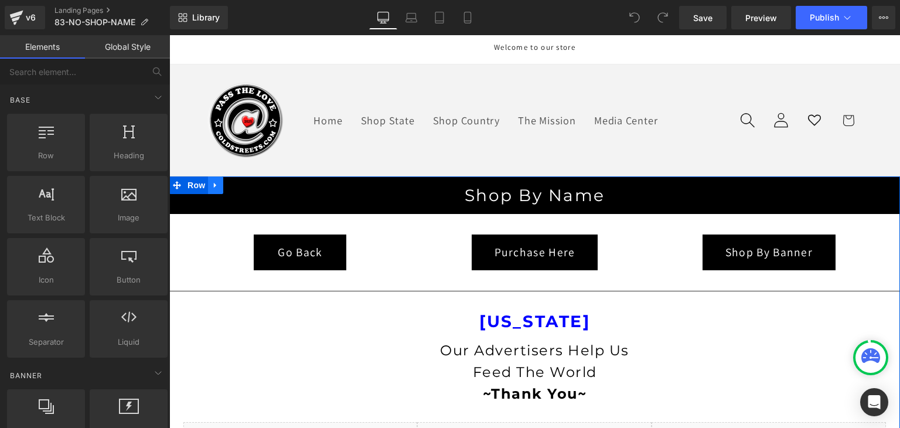
click at [209, 176] on link at bounding box center [215, 185] width 15 height 18
click at [242, 180] on icon at bounding box center [246, 184] width 8 height 9
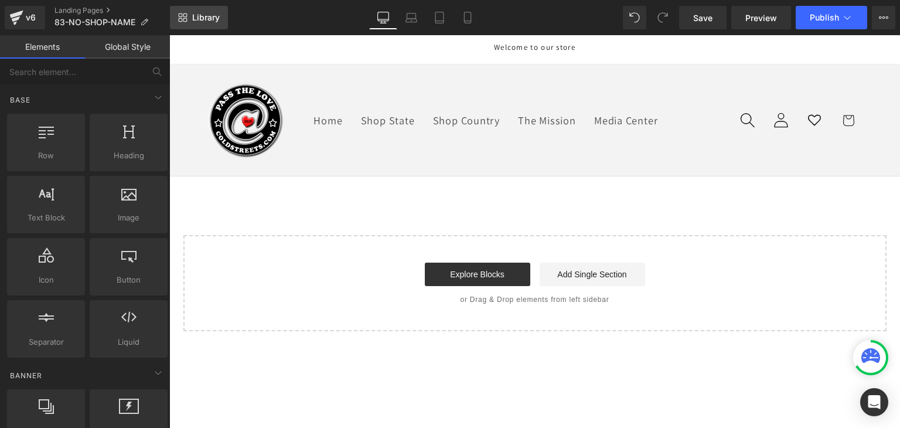
click at [210, 19] on span "Library" at bounding box center [206, 17] width 28 height 11
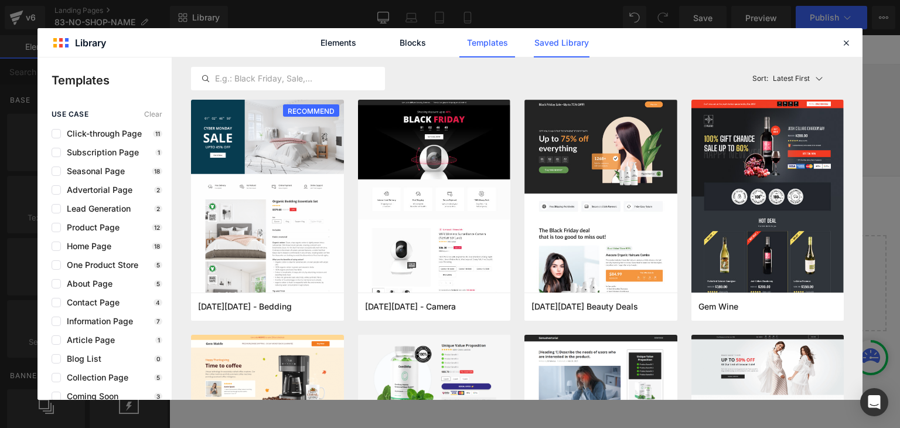
click at [568, 38] on link "Saved Library" at bounding box center [562, 42] width 56 height 29
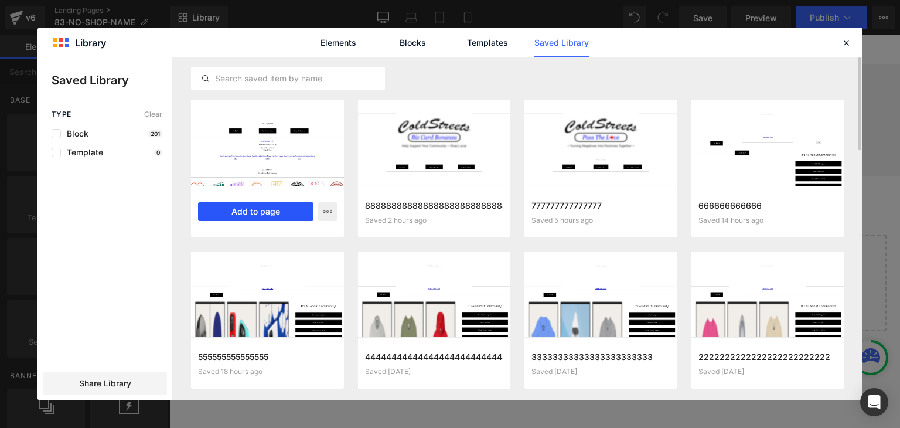
click at [287, 212] on button "Add to page" at bounding box center [255, 211] width 115 height 19
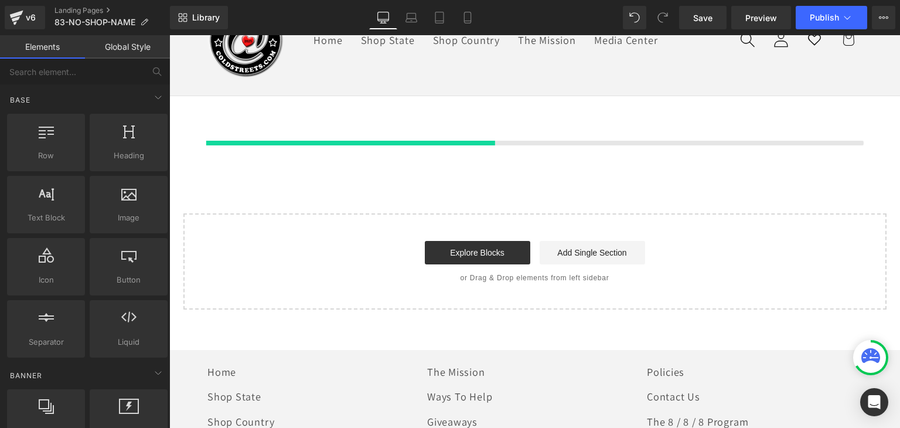
scroll to position [82, 0]
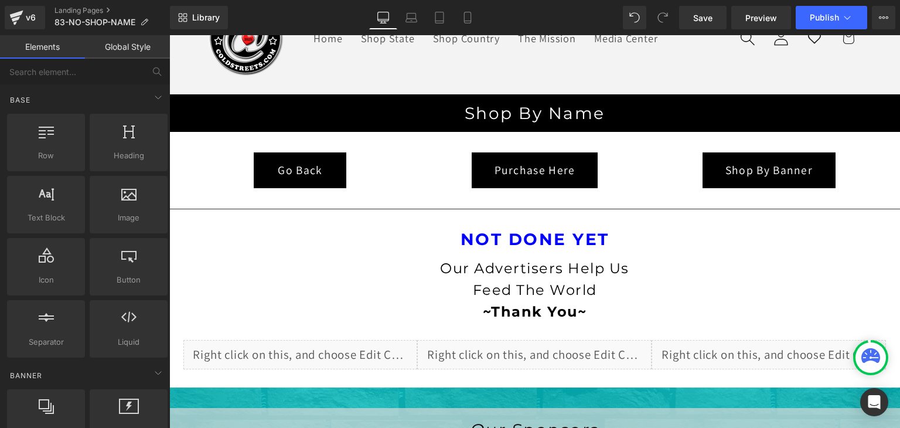
click at [130, 49] on link "Global Style" at bounding box center [127, 46] width 85 height 23
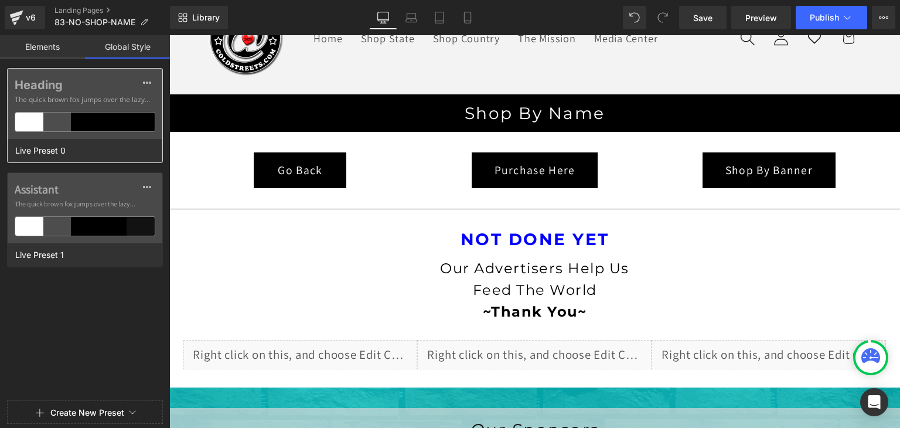
click at [105, 128] on div at bounding box center [113, 122] width 28 height 19
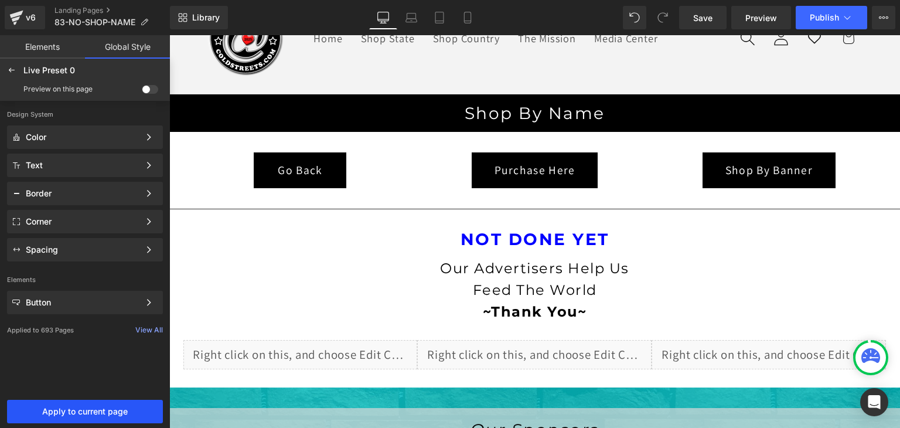
click at [124, 410] on span "Apply to current page" at bounding box center [85, 411] width 142 height 9
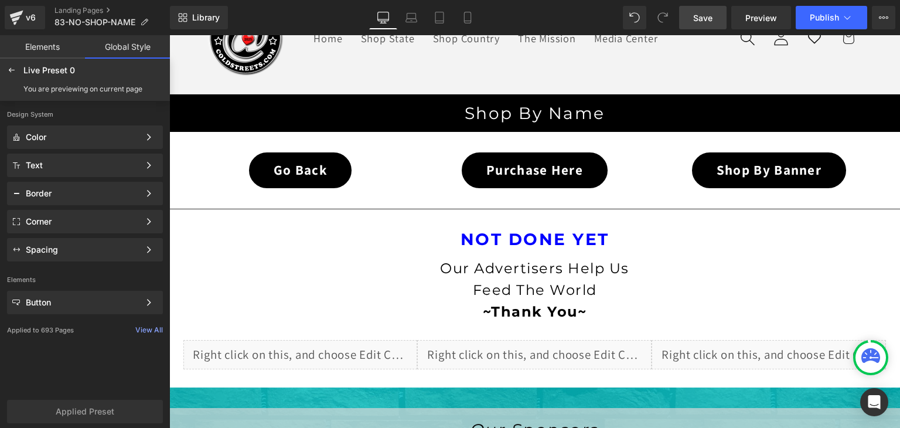
click at [704, 17] on span "Save" at bounding box center [702, 18] width 19 height 12
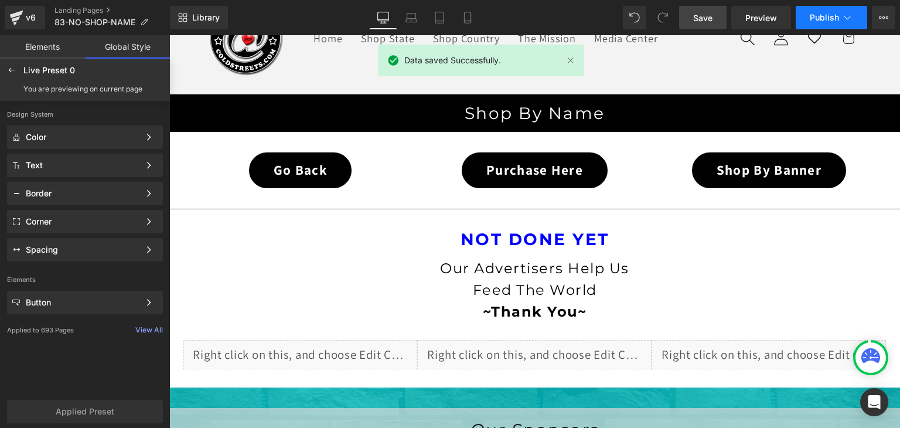
click at [842, 19] on icon at bounding box center [848, 18] width 12 height 12
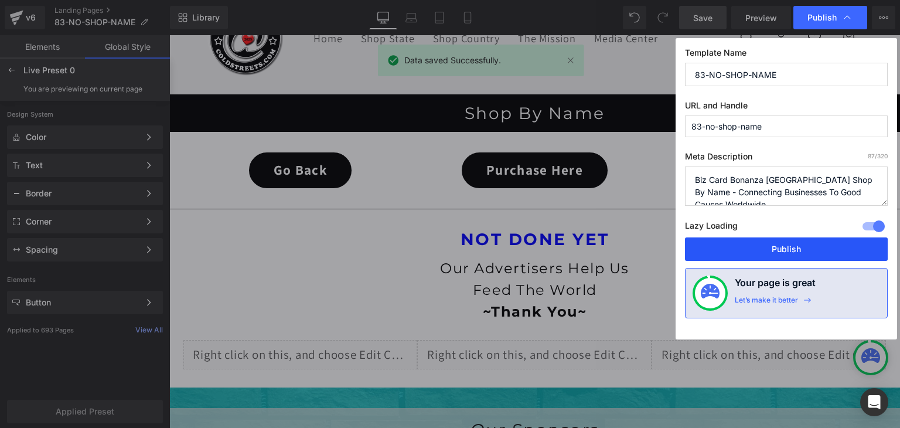
click at [810, 248] on button "Publish" at bounding box center [786, 248] width 203 height 23
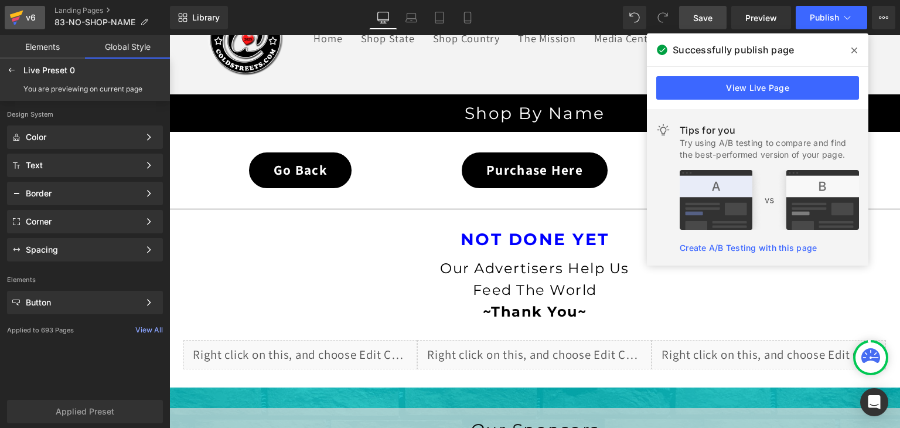
click at [28, 18] on div "v6" at bounding box center [30, 17] width 15 height 15
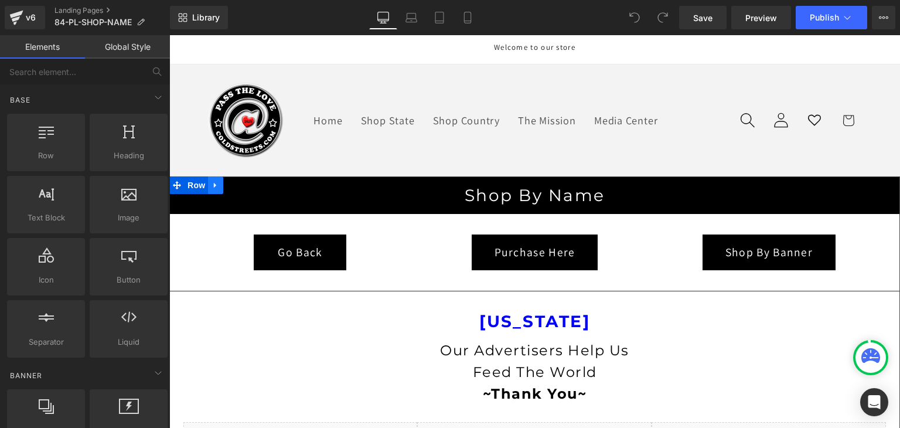
click at [212, 181] on icon at bounding box center [216, 184] width 8 height 9
click at [244, 185] on icon at bounding box center [246, 185] width 8 height 8
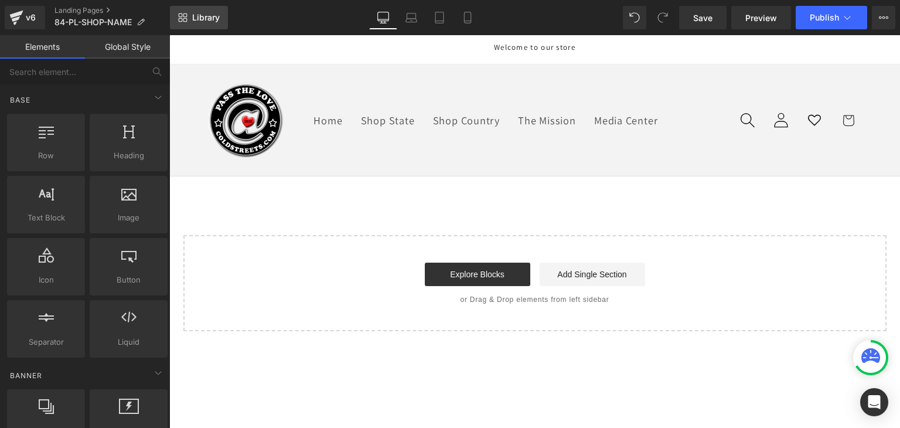
click at [209, 10] on link "Library" at bounding box center [199, 17] width 58 height 23
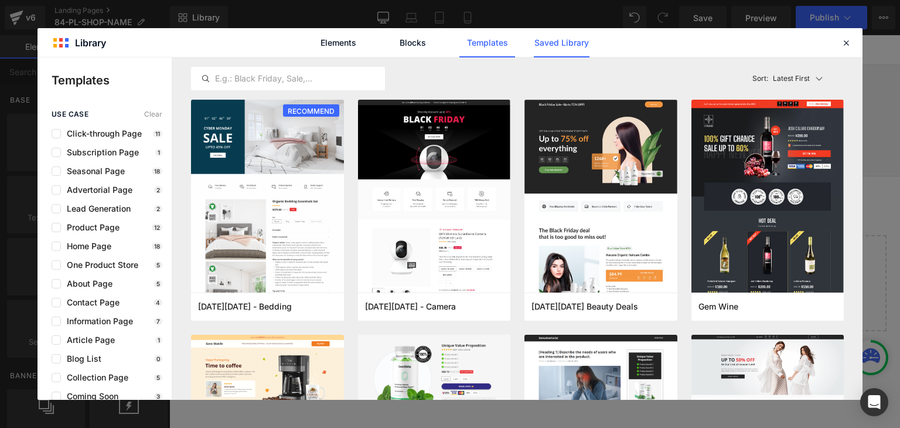
click at [549, 38] on link "Saved Library" at bounding box center [562, 42] width 56 height 29
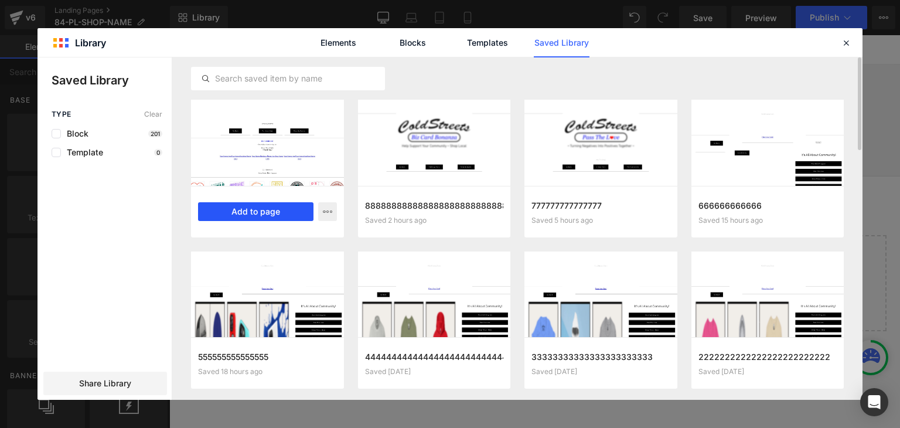
click at [267, 205] on button "Add to page" at bounding box center [255, 211] width 115 height 19
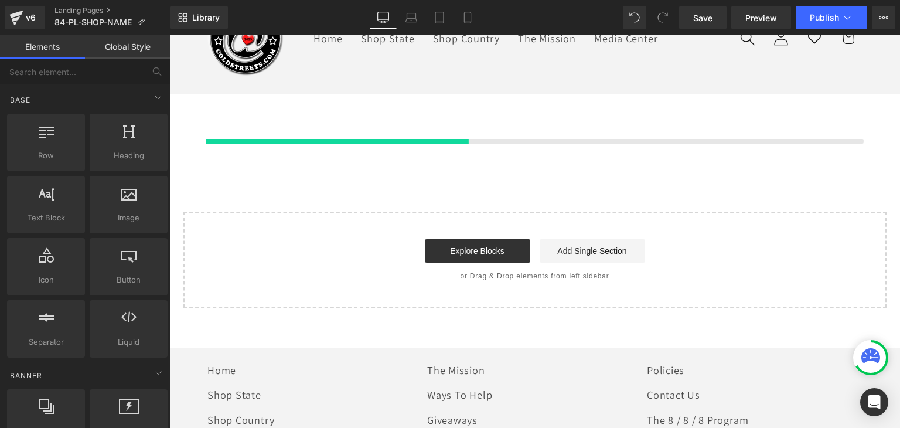
scroll to position [82, 0]
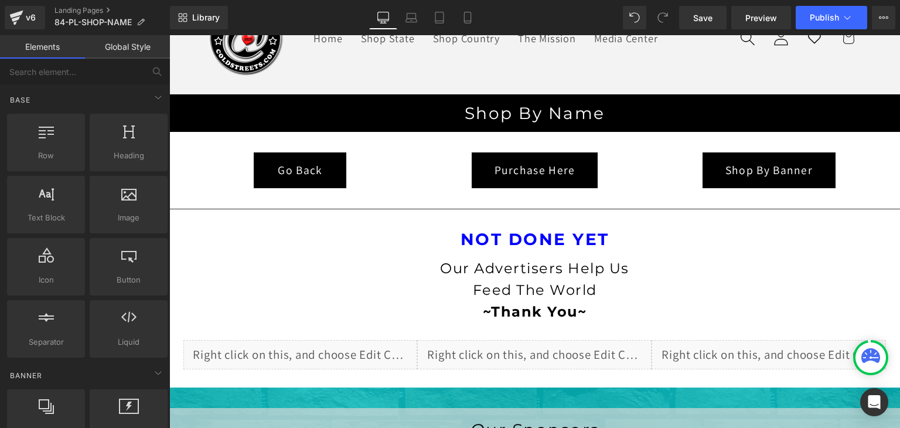
click at [141, 45] on link "Global Style" at bounding box center [127, 46] width 85 height 23
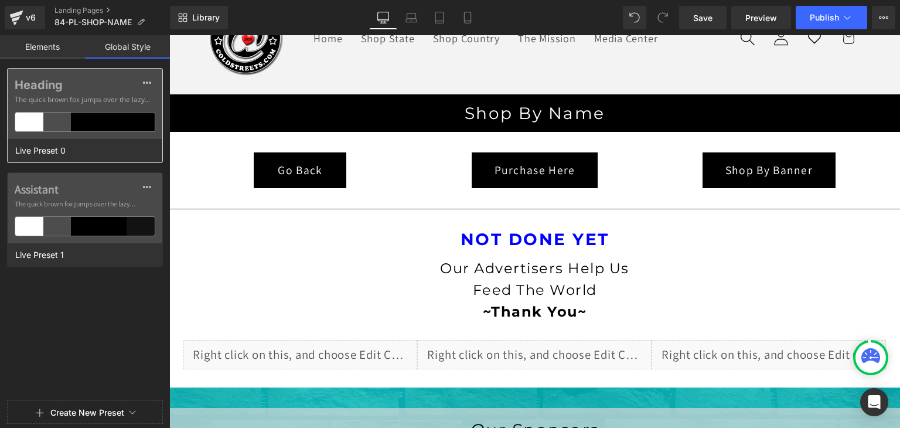
click at [110, 118] on div at bounding box center [113, 122] width 28 height 19
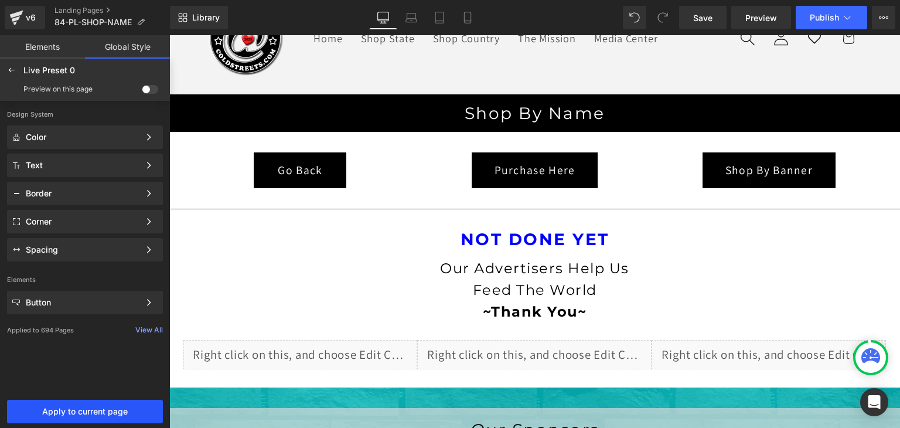
click at [91, 409] on span "Apply to current page" at bounding box center [85, 411] width 142 height 9
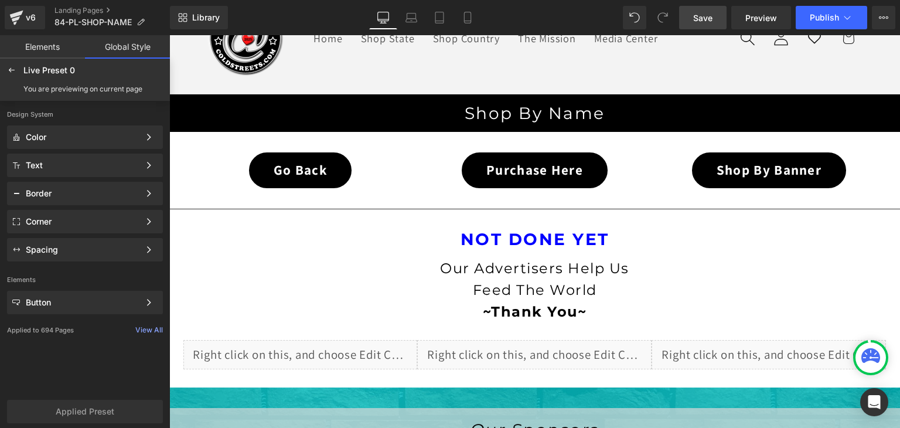
click at [690, 12] on link "Save" at bounding box center [702, 17] width 47 height 23
click at [701, 17] on span "Save" at bounding box center [702, 18] width 19 height 12
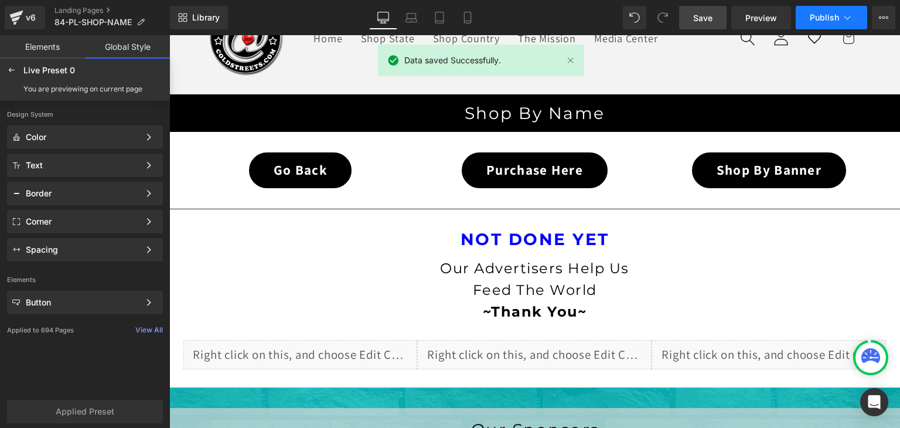
click at [841, 15] on button "Publish" at bounding box center [831, 17] width 71 height 23
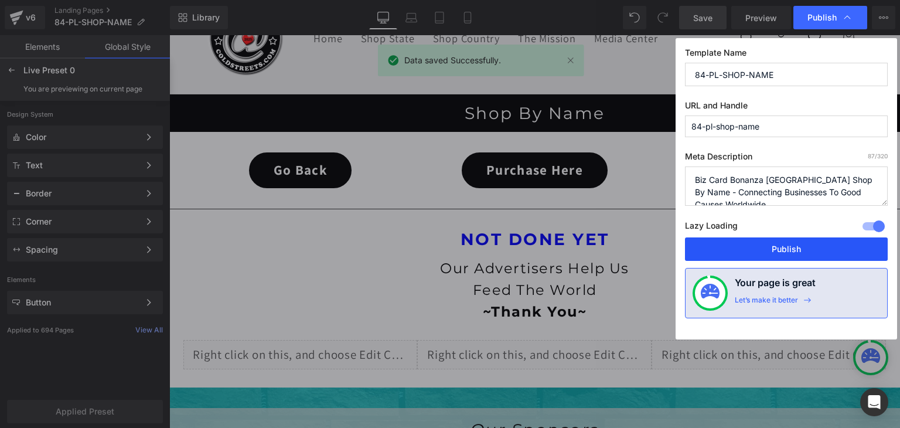
click at [808, 246] on button "Publish" at bounding box center [786, 248] width 203 height 23
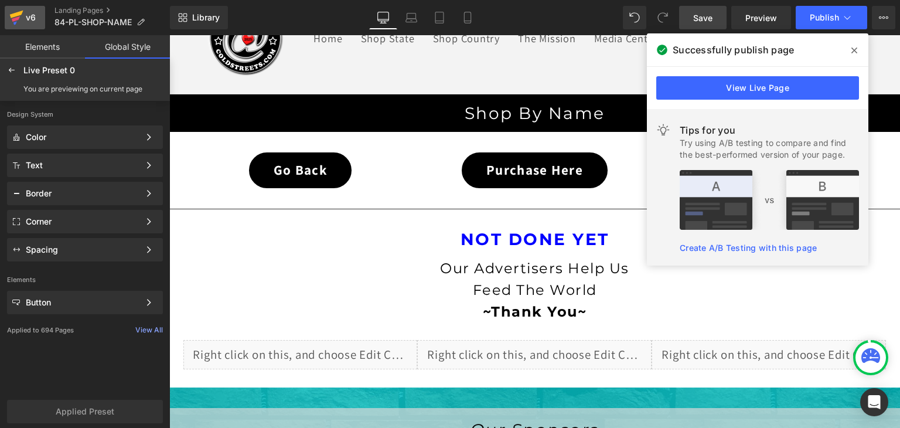
click at [16, 12] on icon at bounding box center [16, 15] width 13 height 8
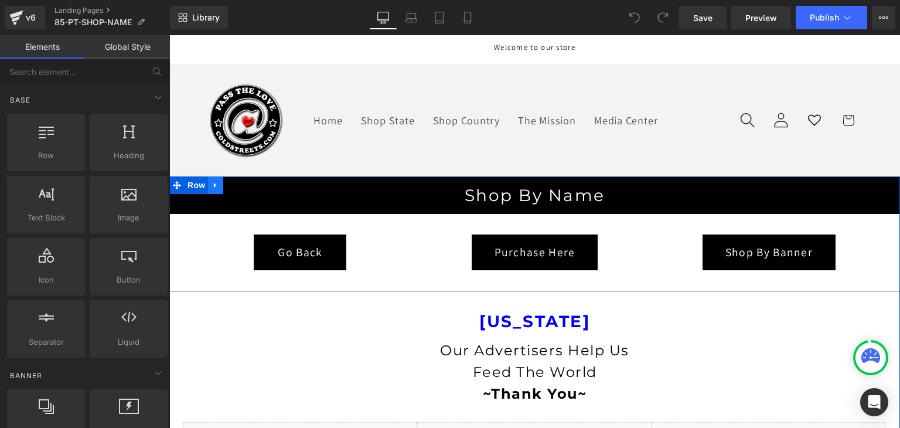
click at [212, 182] on icon at bounding box center [216, 184] width 8 height 9
click at [242, 185] on icon at bounding box center [246, 185] width 8 height 8
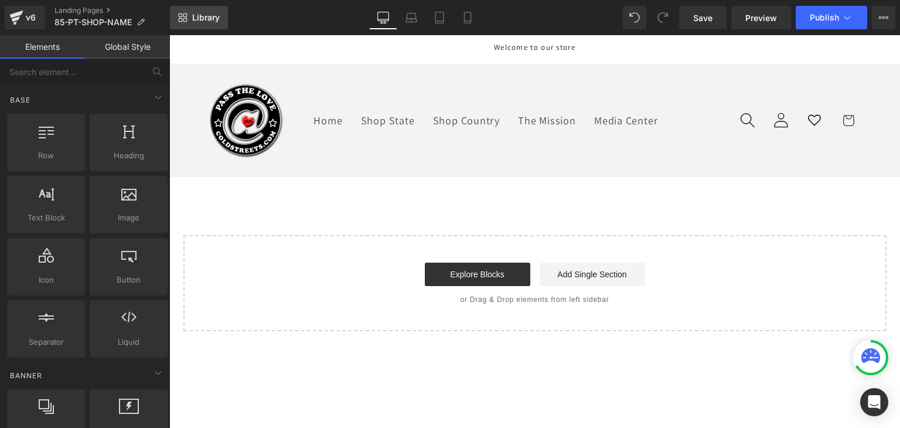
click at [205, 16] on span "Library" at bounding box center [206, 17] width 28 height 11
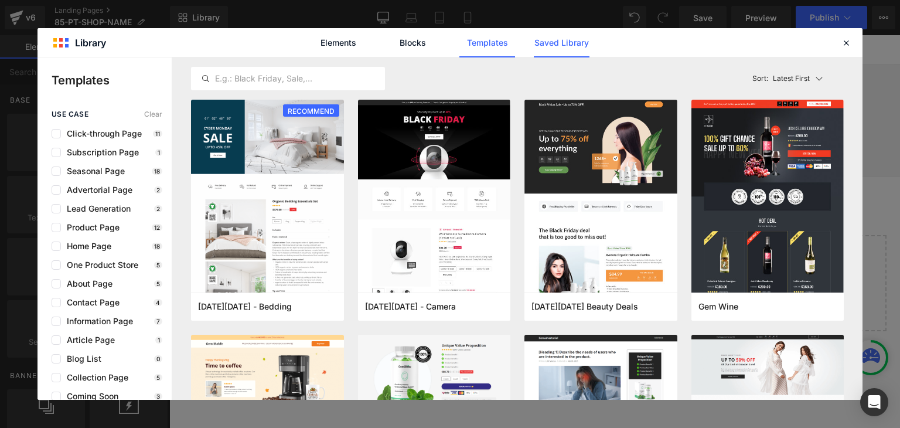
click at [540, 40] on link "Saved Library" at bounding box center [562, 42] width 56 height 29
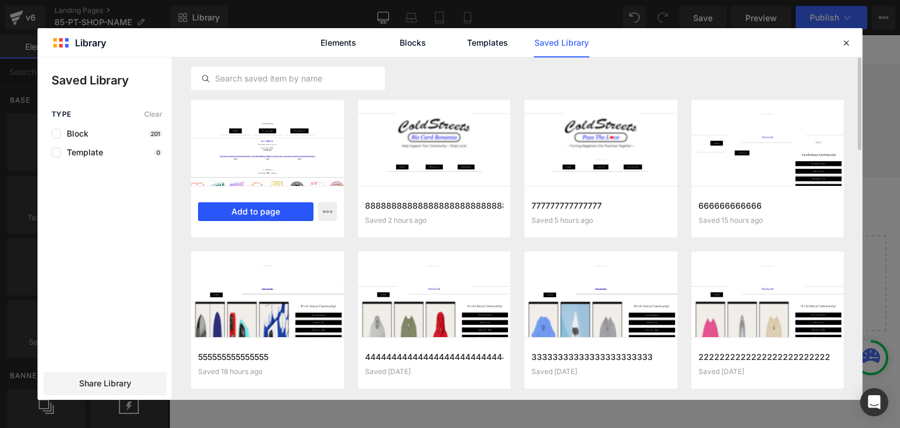
click at [281, 209] on button "Add to page" at bounding box center [255, 211] width 115 height 19
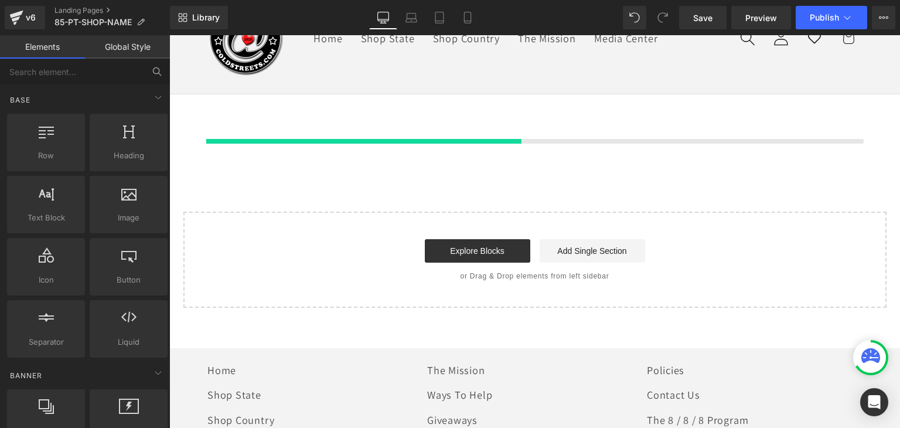
scroll to position [82, 0]
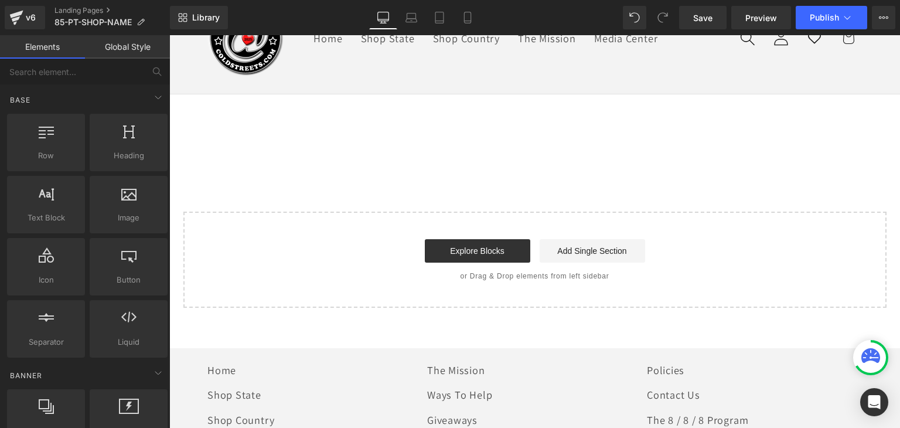
click at [136, 49] on link "Global Style" at bounding box center [127, 46] width 85 height 23
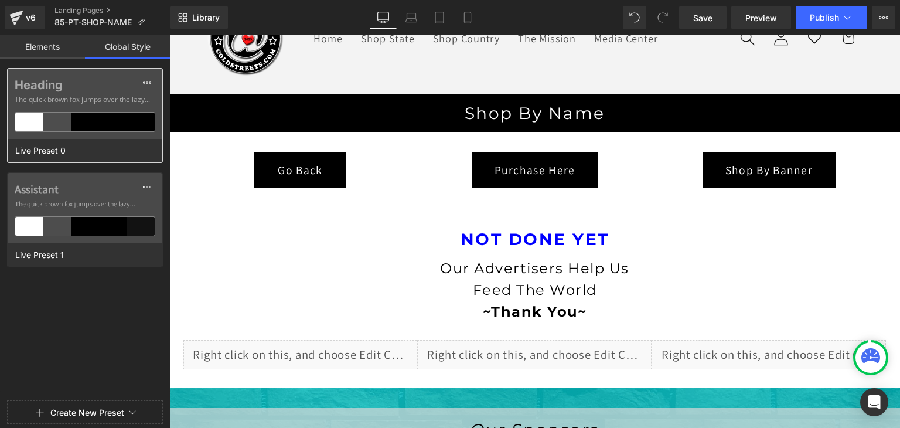
click at [118, 102] on span "The quick brown fox jumps over the lazy..." at bounding box center [85, 99] width 141 height 11
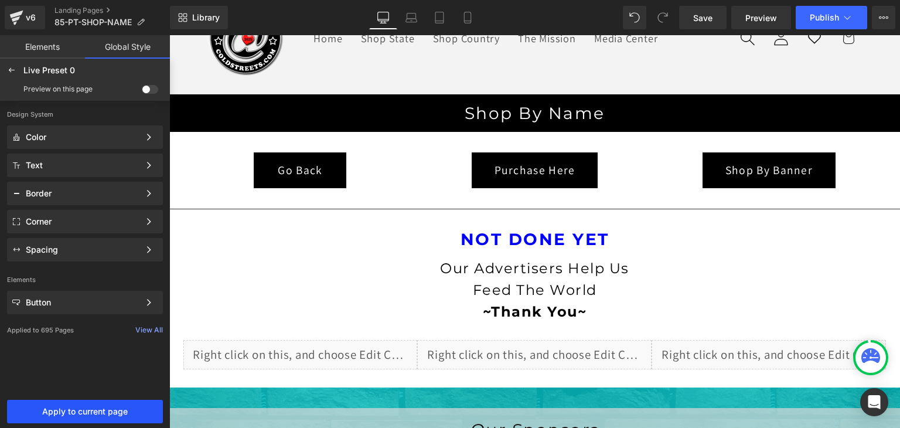
click at [96, 404] on button "Apply to current page" at bounding box center [85, 411] width 156 height 23
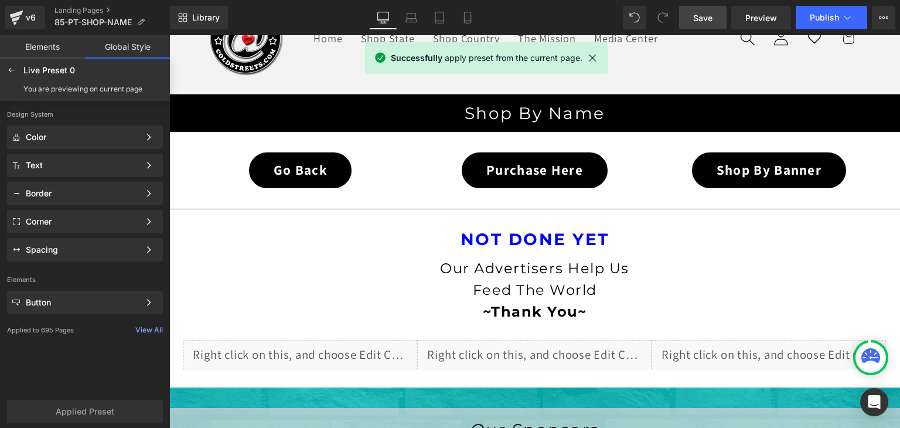
click at [704, 14] on span "Save" at bounding box center [702, 18] width 19 height 12
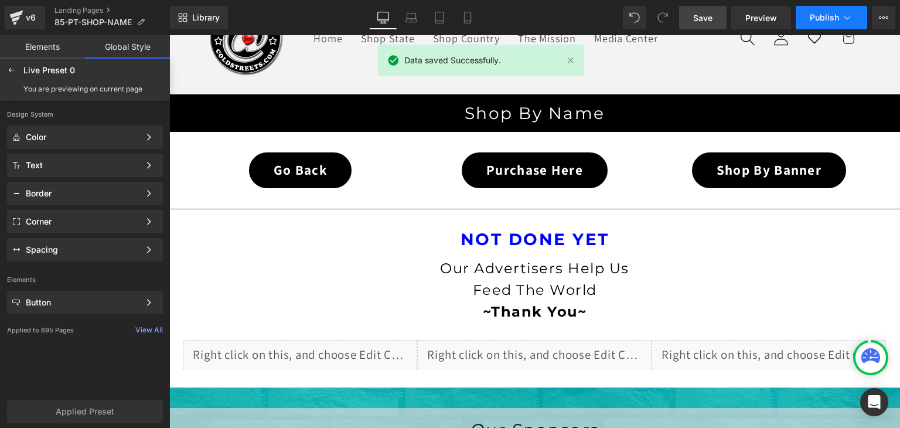
click at [833, 17] on span "Publish" at bounding box center [824, 17] width 29 height 9
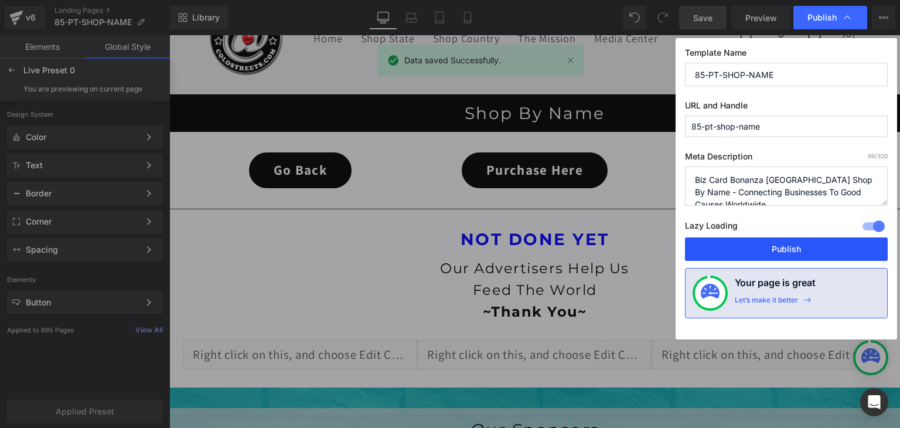
click at [783, 251] on button "Publish" at bounding box center [786, 248] width 203 height 23
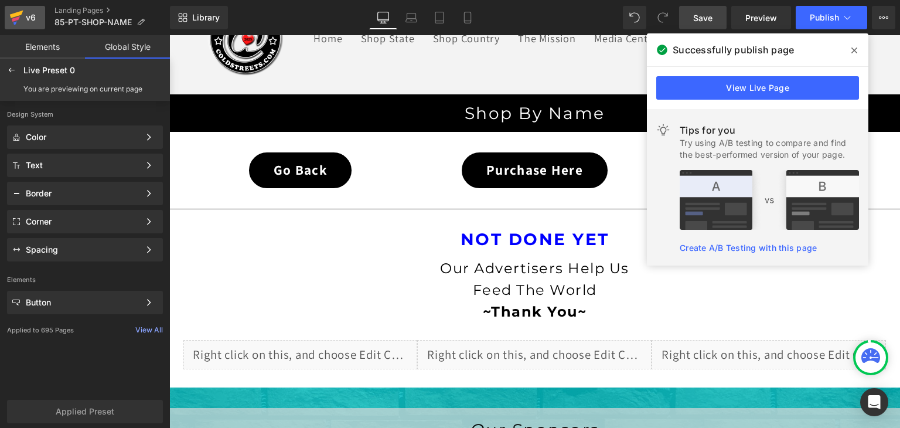
click at [8, 20] on link "v6" at bounding box center [25, 17] width 40 height 23
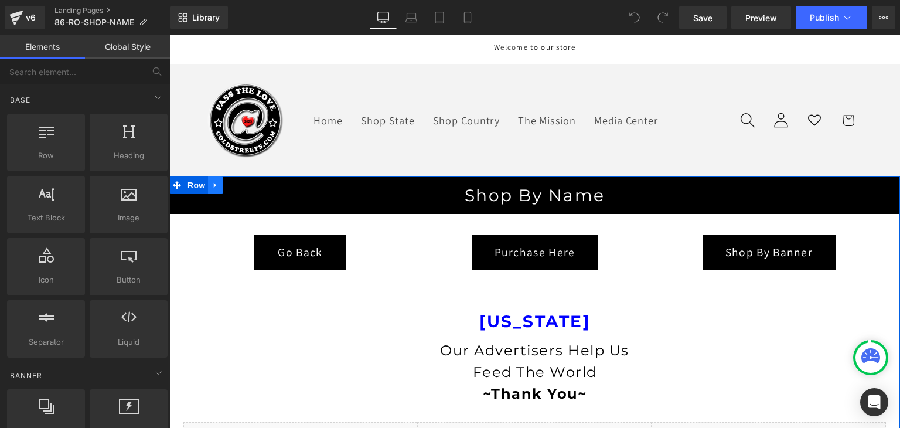
click at [212, 185] on icon at bounding box center [216, 184] width 8 height 9
click at [242, 181] on icon at bounding box center [246, 185] width 8 height 8
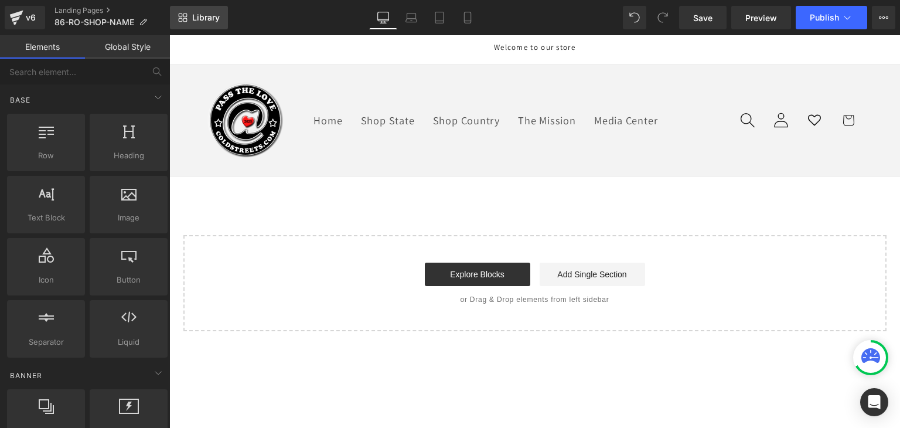
click at [212, 22] on span "Library" at bounding box center [206, 17] width 28 height 11
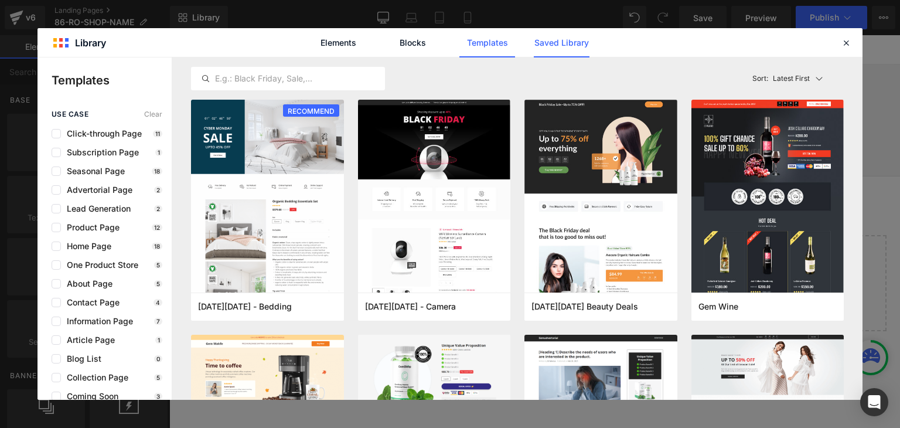
click at [566, 45] on link "Saved Library" at bounding box center [562, 42] width 56 height 29
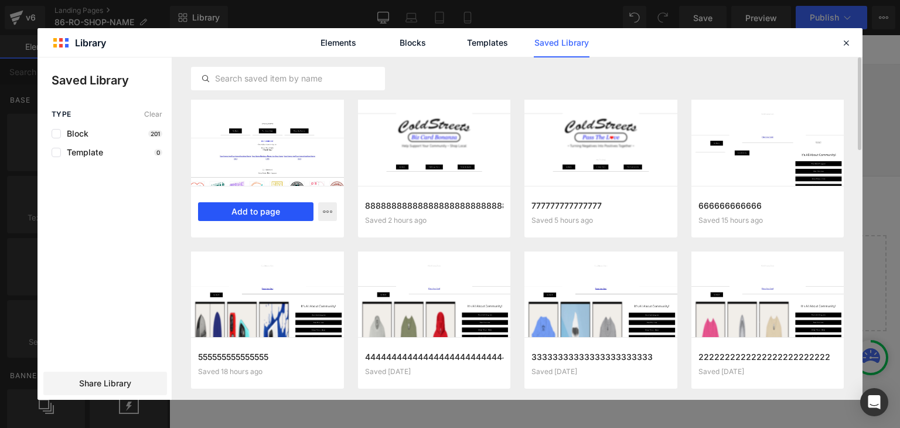
click at [253, 210] on button "Add to page" at bounding box center [255, 211] width 115 height 19
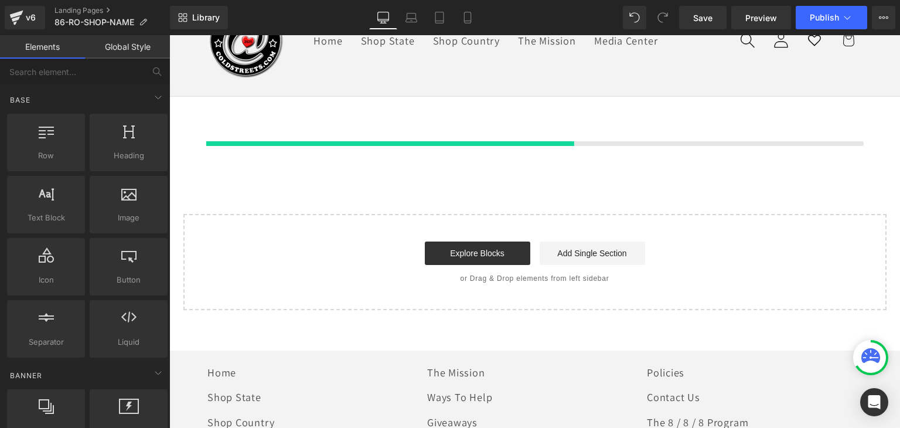
scroll to position [82, 0]
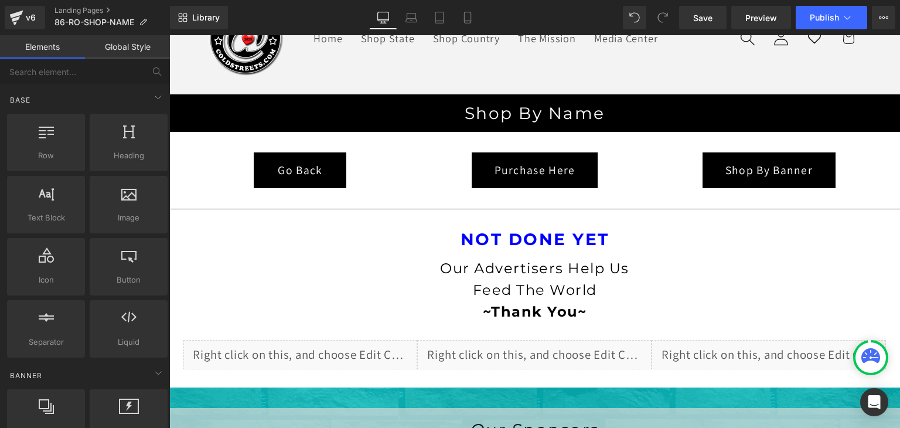
click at [124, 49] on link "Global Style" at bounding box center [127, 46] width 85 height 23
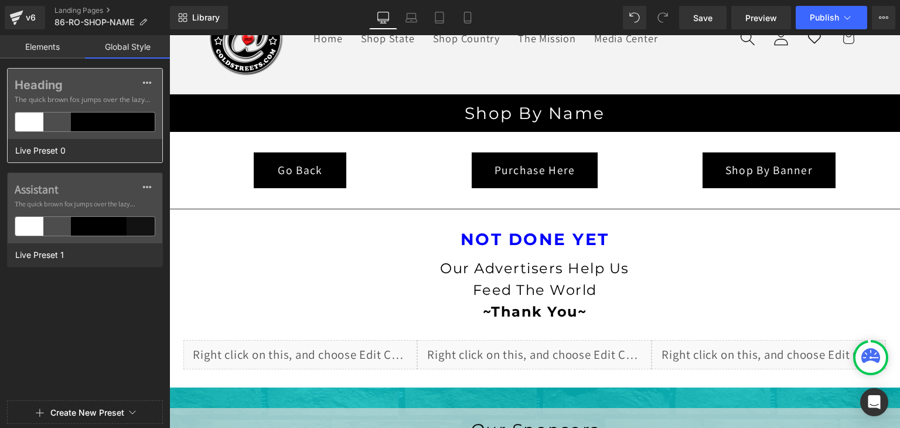
click at [126, 114] on div at bounding box center [113, 122] width 28 height 19
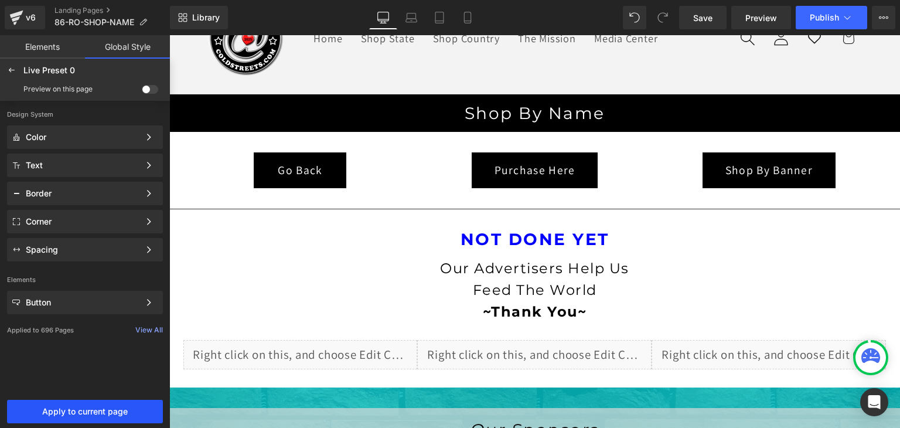
click at [88, 415] on button "Apply to current page" at bounding box center [85, 411] width 156 height 23
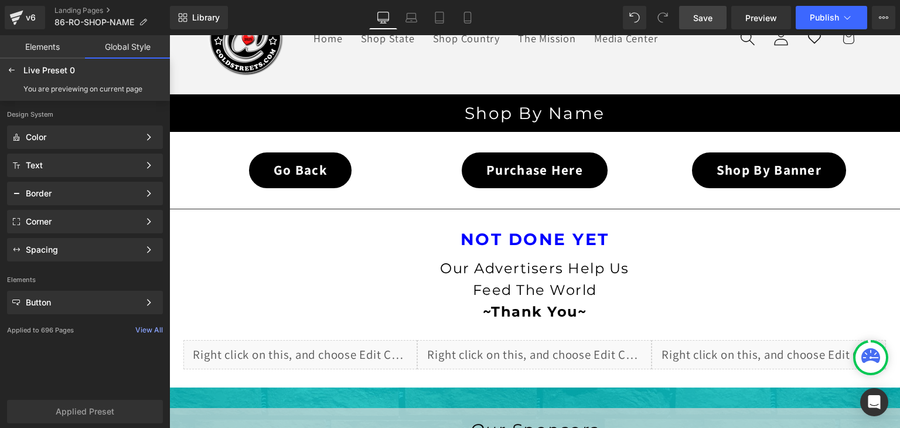
click at [713, 16] on span "Save" at bounding box center [702, 18] width 19 height 12
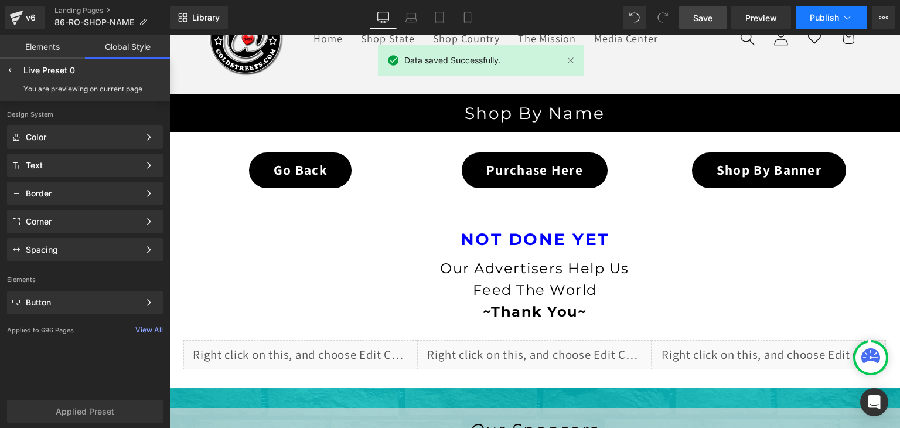
click at [839, 14] on button "Publish" at bounding box center [831, 17] width 71 height 23
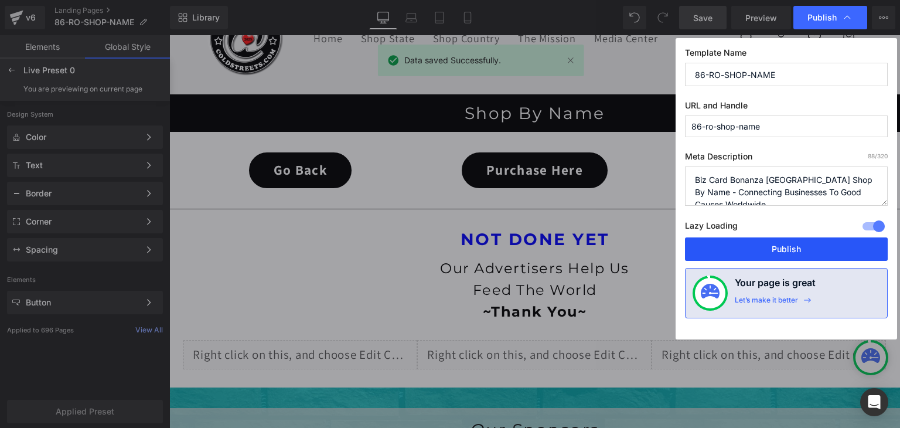
click at [792, 246] on button "Publish" at bounding box center [786, 248] width 203 height 23
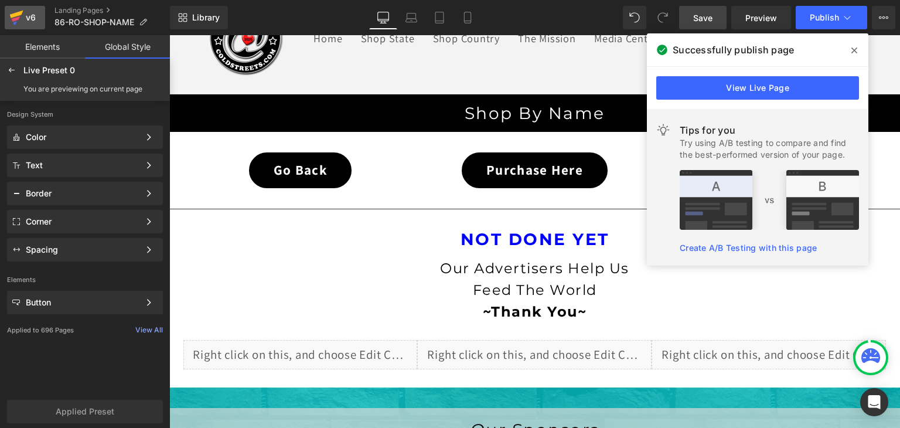
click at [23, 15] on div "v6" at bounding box center [30, 17] width 15 height 15
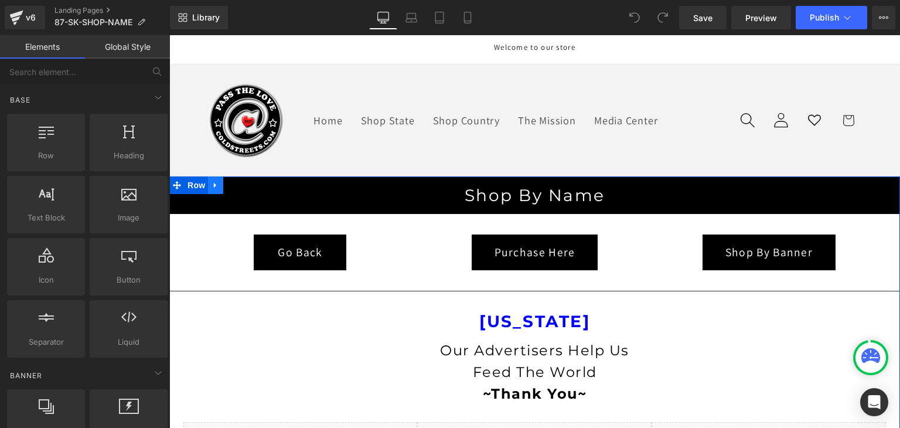
click at [213, 183] on icon at bounding box center [216, 184] width 8 height 9
click at [244, 181] on icon at bounding box center [246, 185] width 8 height 8
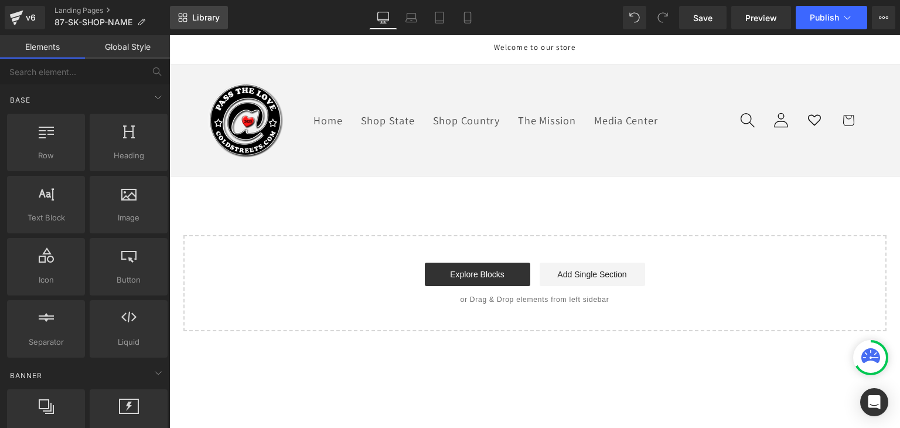
click at [196, 10] on link "Library" at bounding box center [199, 17] width 58 height 23
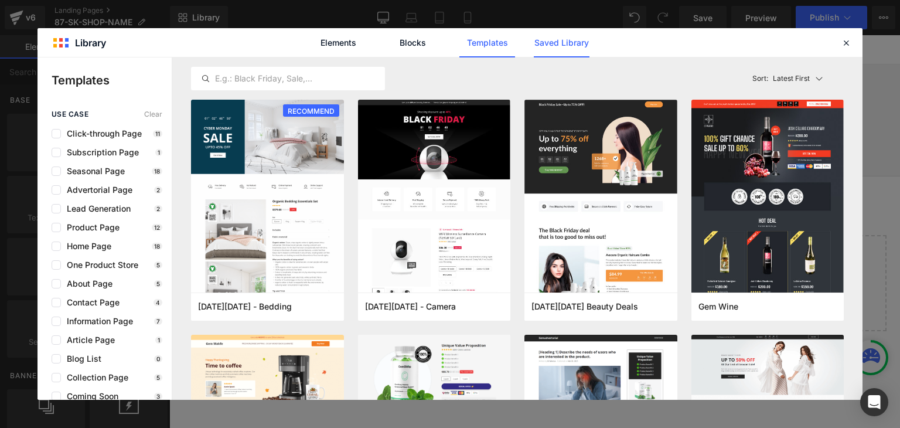
click at [0, 0] on link "Saved Library" at bounding box center [0, 0] width 0 height 0
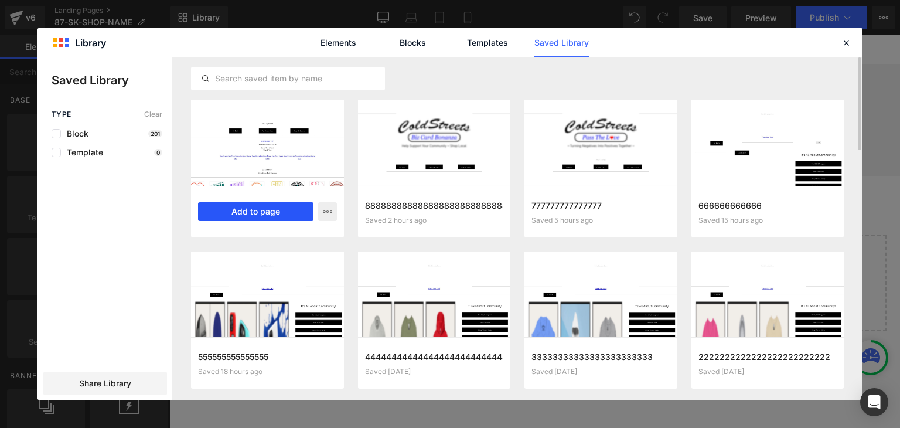
click at [260, 210] on button "Add to page" at bounding box center [255, 211] width 115 height 19
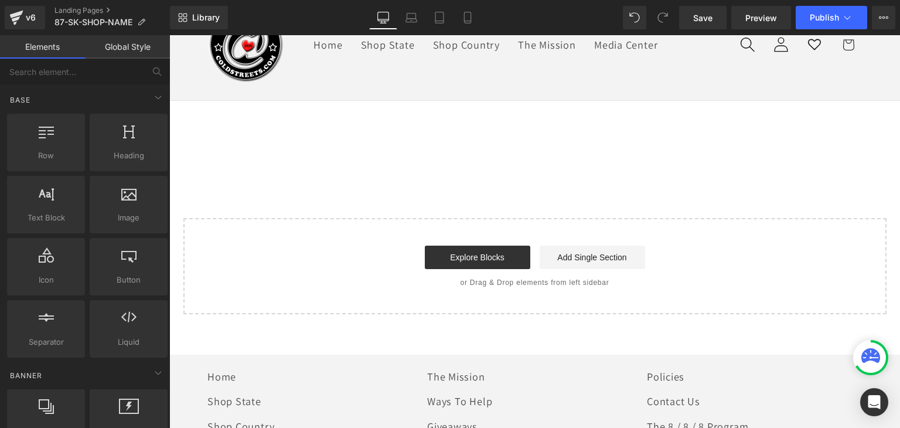
scroll to position [82, 0]
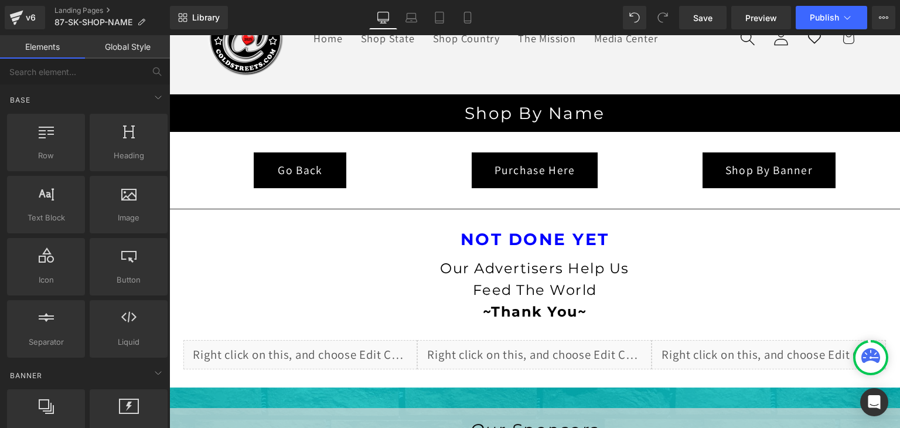
click at [124, 49] on link "Global Style" at bounding box center [127, 46] width 85 height 23
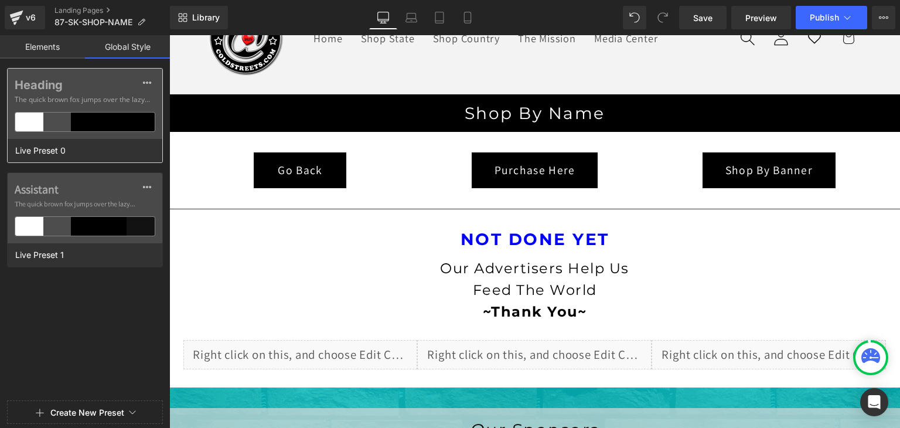
click at [125, 128] on div at bounding box center [113, 122] width 28 height 19
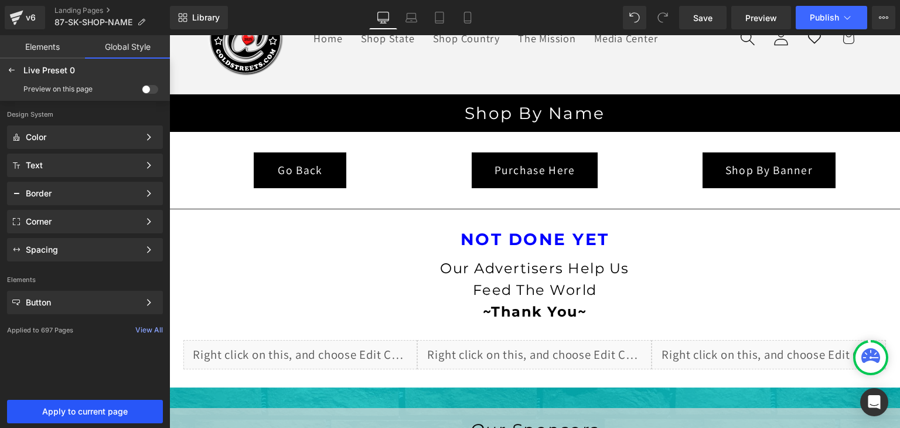
click at [93, 411] on span "Apply to current page" at bounding box center [85, 411] width 142 height 9
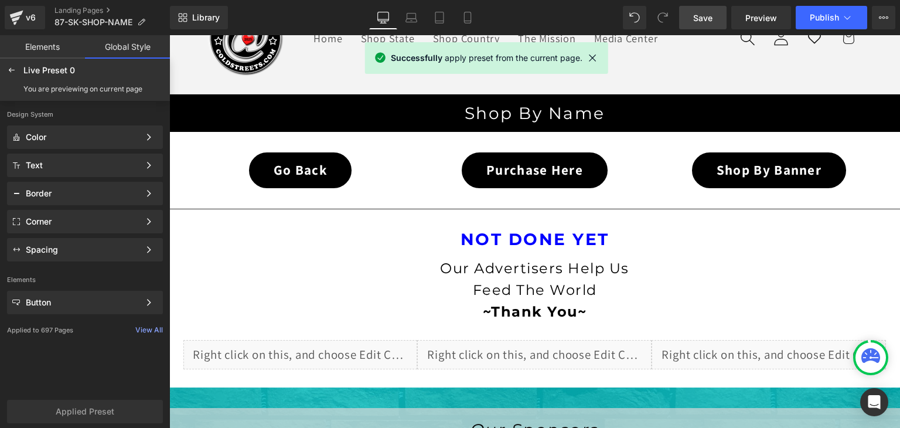
click at [708, 15] on span "Save" at bounding box center [702, 18] width 19 height 12
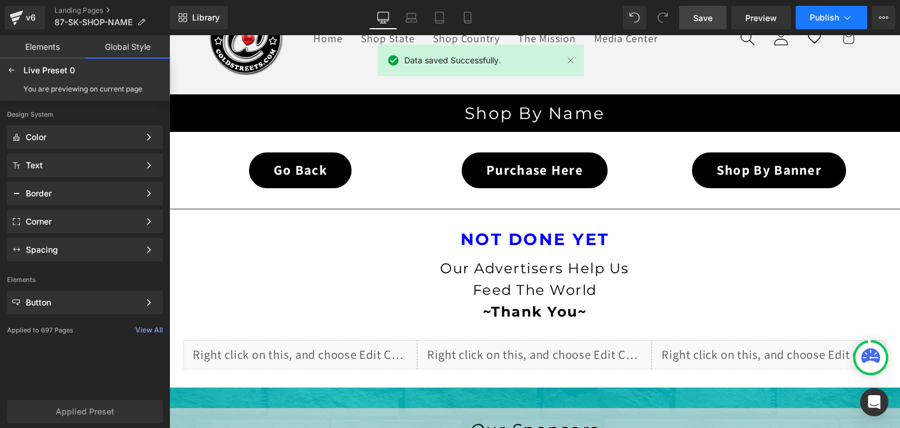
click at [844, 18] on icon at bounding box center [848, 18] width 12 height 12
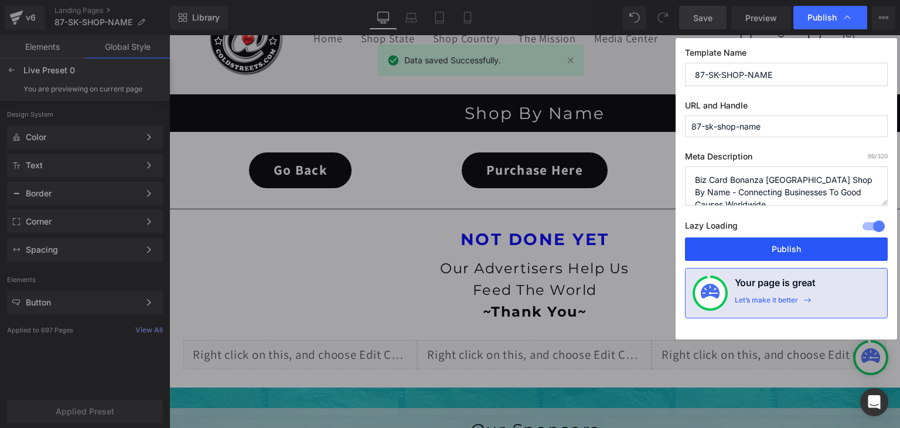
click at [795, 250] on button "Publish" at bounding box center [786, 248] width 203 height 23
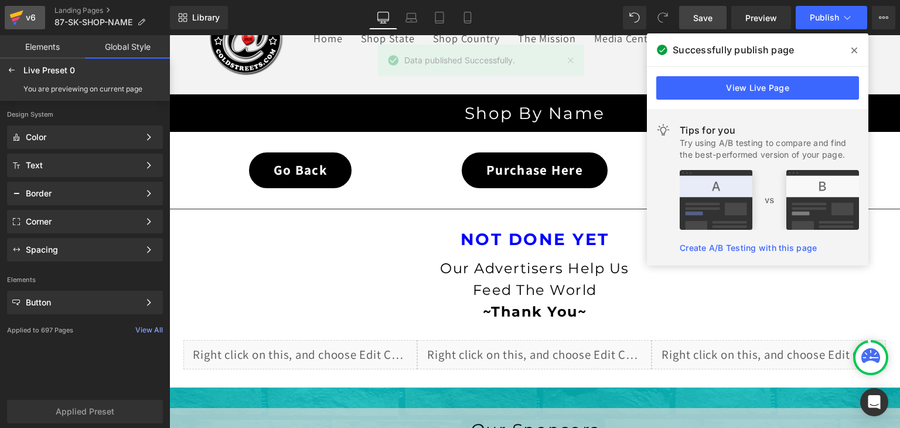
click at [21, 18] on icon at bounding box center [16, 17] width 14 height 29
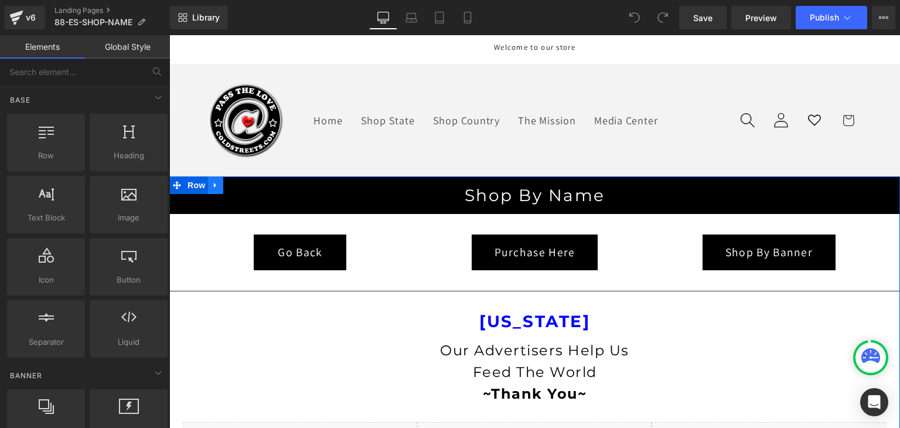
click at [212, 186] on icon at bounding box center [216, 184] width 8 height 9
click at [243, 181] on icon at bounding box center [246, 185] width 8 height 8
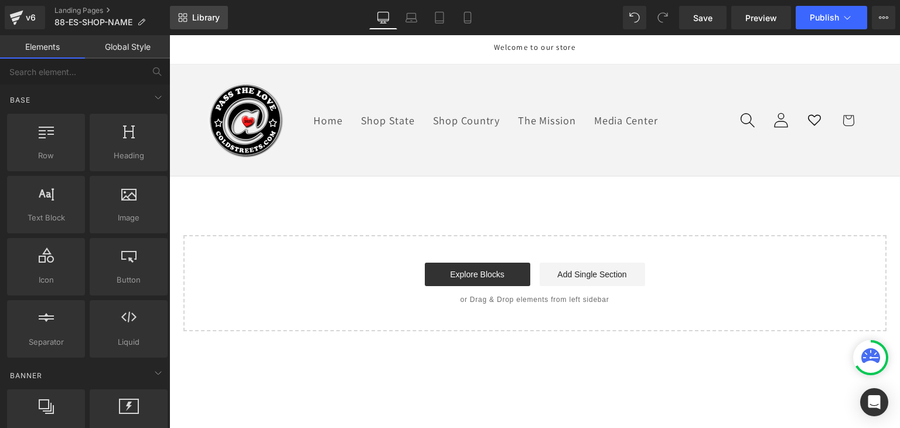
click at [193, 12] on link "Library" at bounding box center [199, 17] width 58 height 23
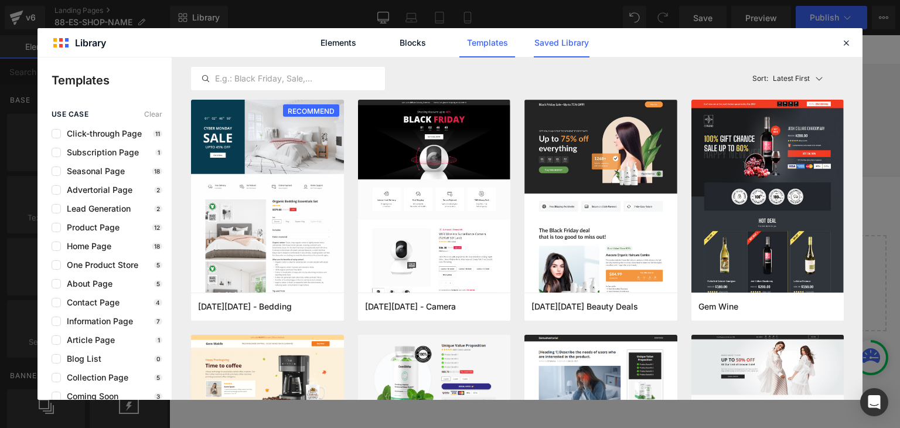
click at [0, 0] on link "Saved Library" at bounding box center [0, 0] width 0 height 0
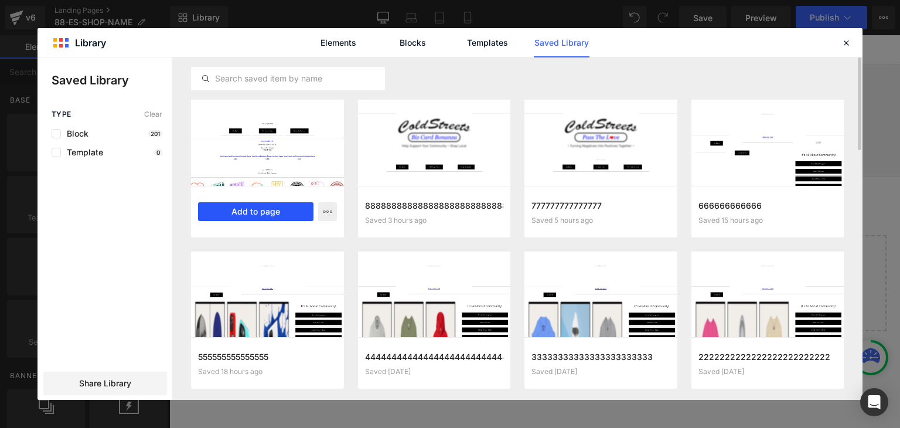
click at [267, 209] on button "Add to page" at bounding box center [255, 211] width 115 height 19
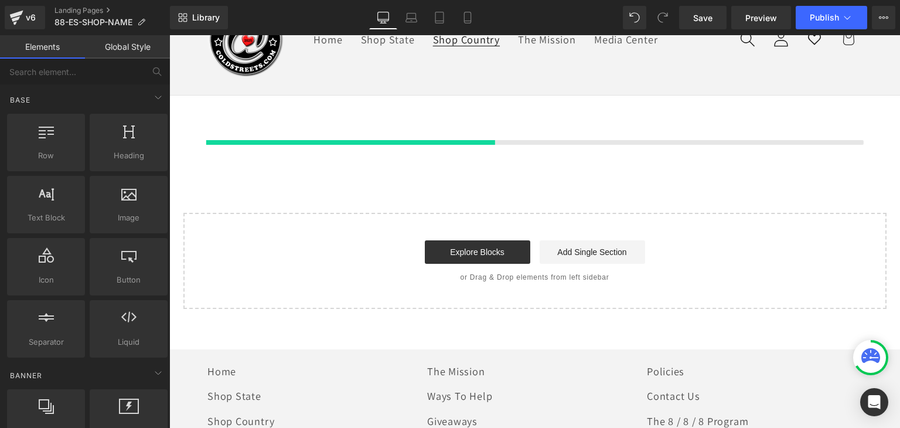
scroll to position [82, 0]
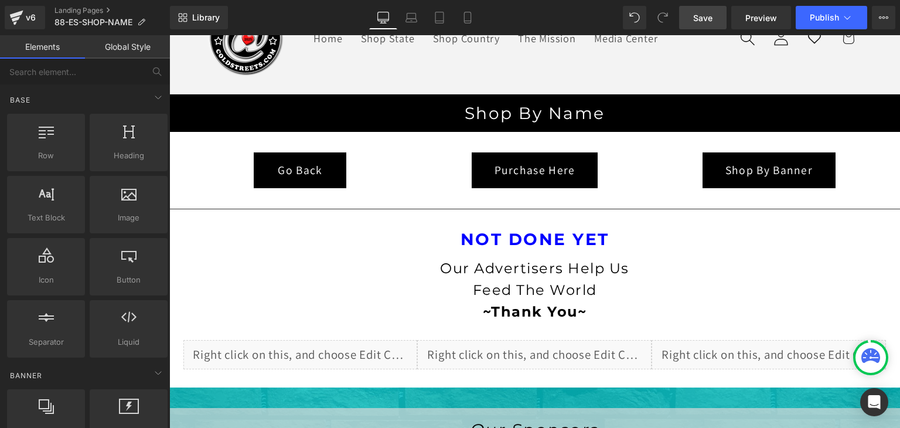
click at [700, 16] on span "Save" at bounding box center [702, 18] width 19 height 12
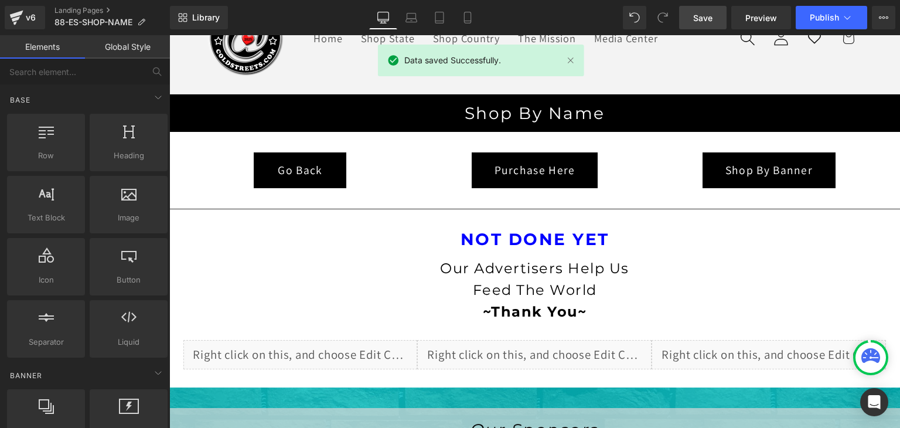
click at [122, 45] on link "Global Style" at bounding box center [127, 46] width 85 height 23
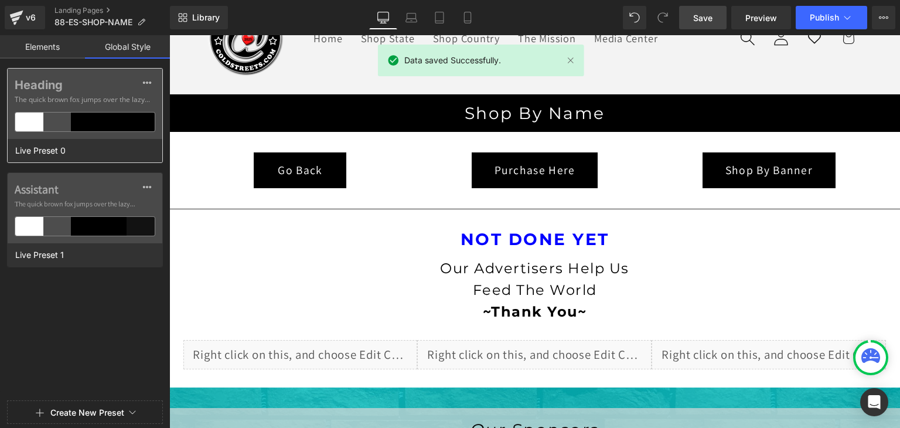
click at [103, 108] on div "Heading The quick brown fox jumps over the lazy..." at bounding box center [85, 104] width 155 height 70
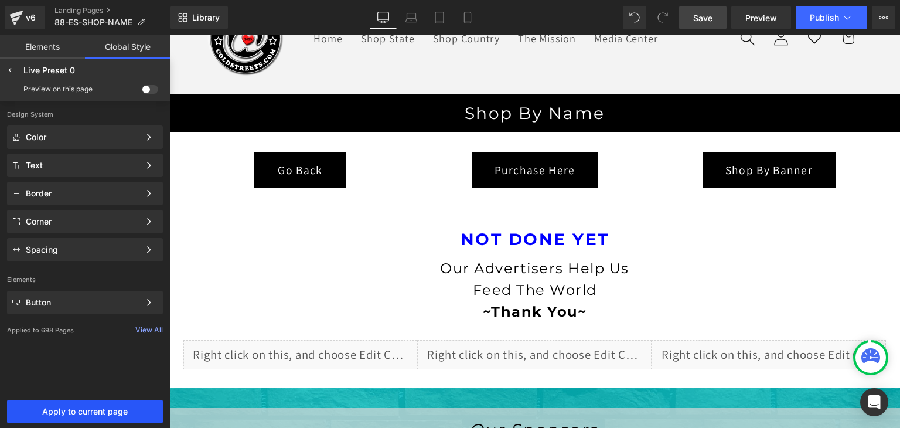
click at [96, 411] on span "Apply to current page" at bounding box center [85, 411] width 142 height 9
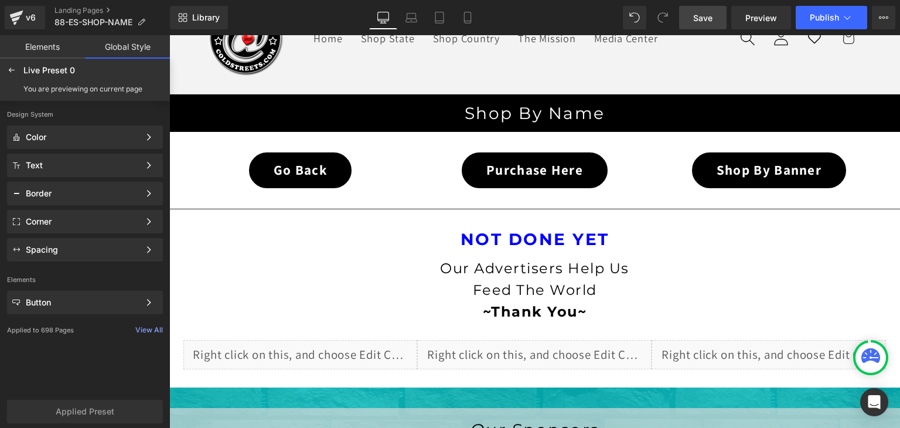
click at [698, 23] on span "Save" at bounding box center [702, 18] width 19 height 12
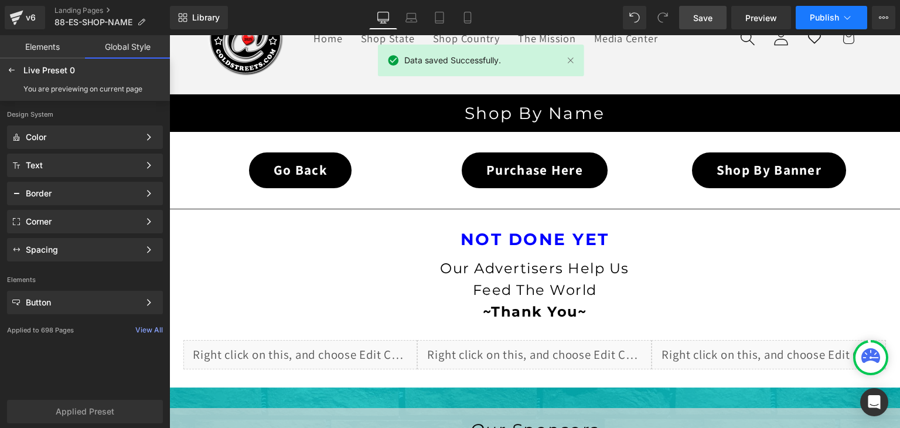
click at [846, 16] on icon at bounding box center [848, 18] width 12 height 12
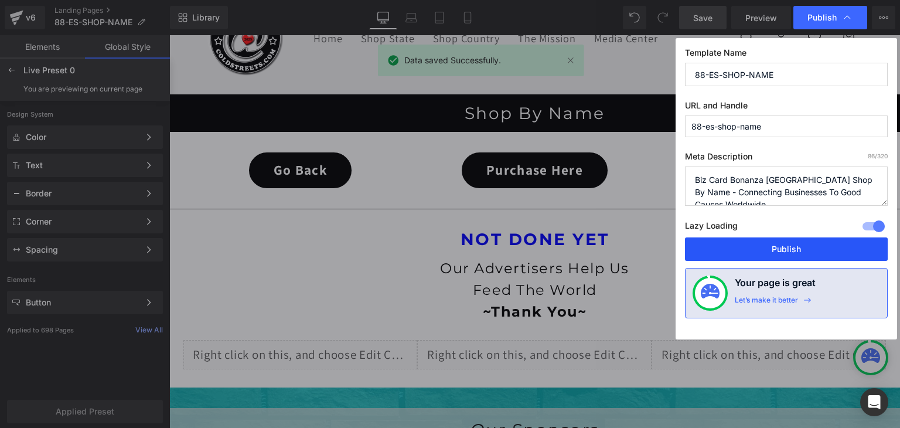
click at [758, 240] on button "Publish" at bounding box center [786, 248] width 203 height 23
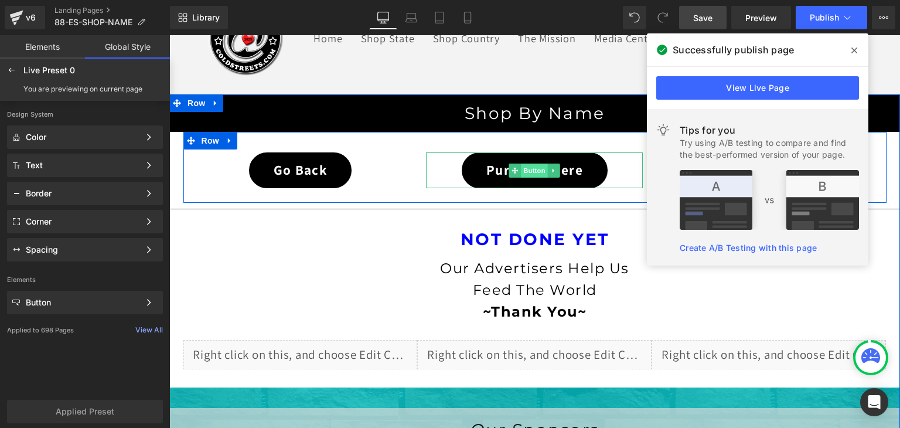
click at [525, 167] on span "Button" at bounding box center [535, 170] width 27 height 14
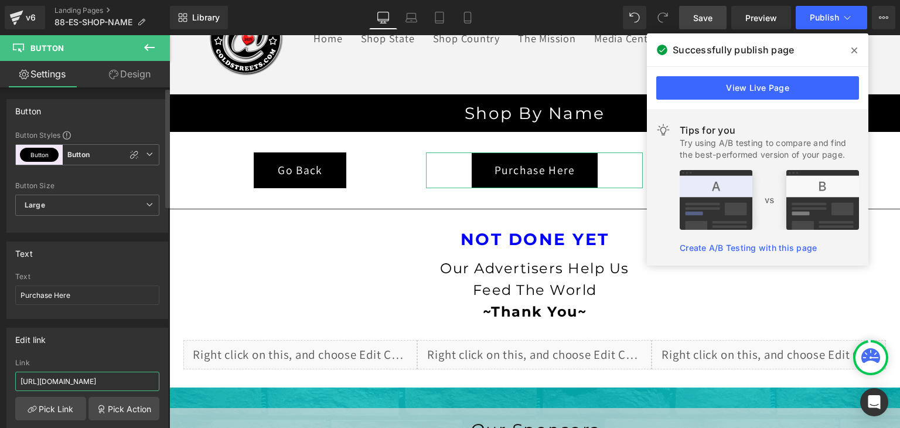
scroll to position [0, 61]
drag, startPoint x: 130, startPoint y: 380, endPoint x: 152, endPoint y: 376, distance: 23.1
click at [152, 376] on input "https://coldstreets.com/products/biz-card-bonanza-6091" at bounding box center [87, 381] width 144 height 19
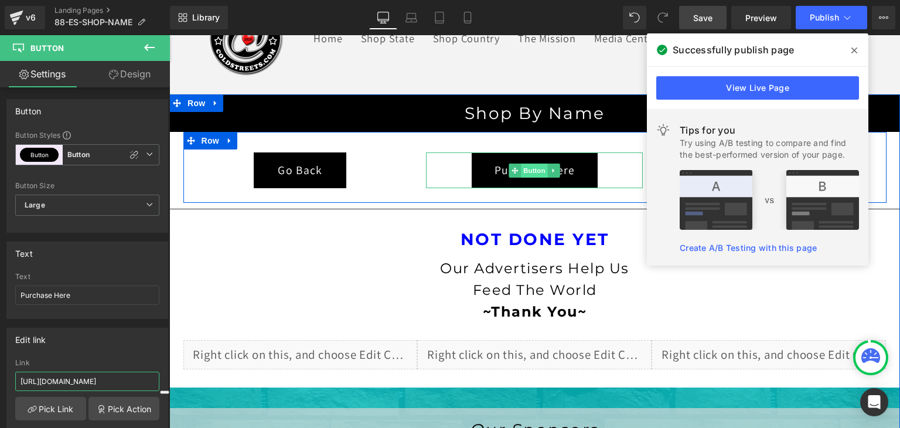
click at [537, 174] on span "Button" at bounding box center [535, 170] width 27 height 14
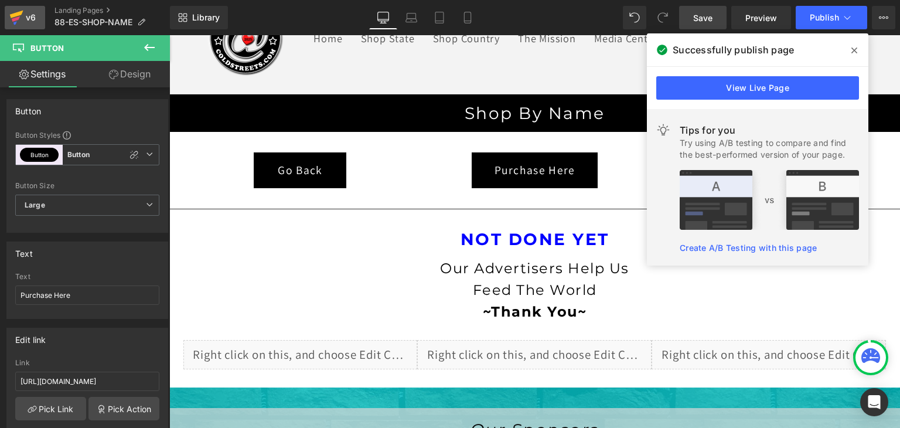
scroll to position [0, 0]
click at [11, 16] on icon at bounding box center [16, 15] width 13 height 8
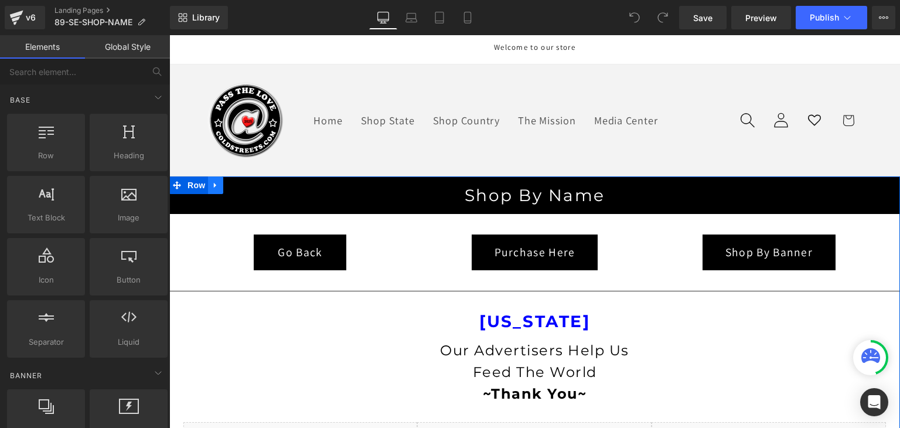
click at [213, 184] on icon at bounding box center [216, 184] width 8 height 9
click at [242, 184] on icon at bounding box center [246, 185] width 8 height 8
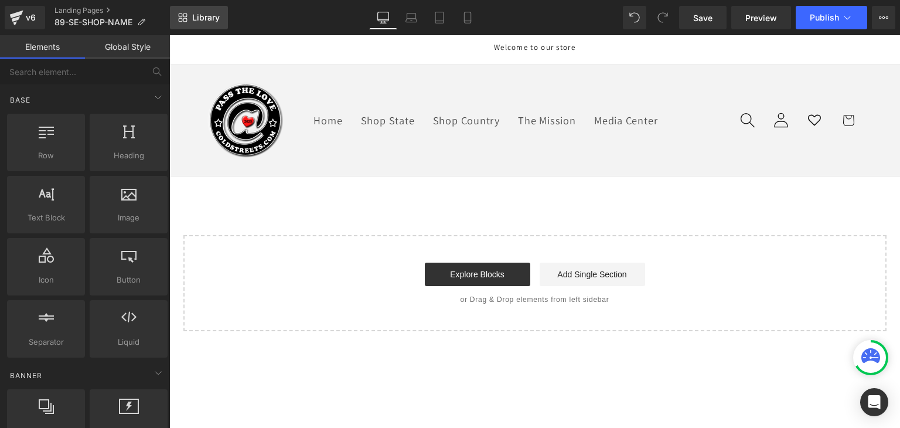
click at [212, 10] on link "Library" at bounding box center [199, 17] width 58 height 23
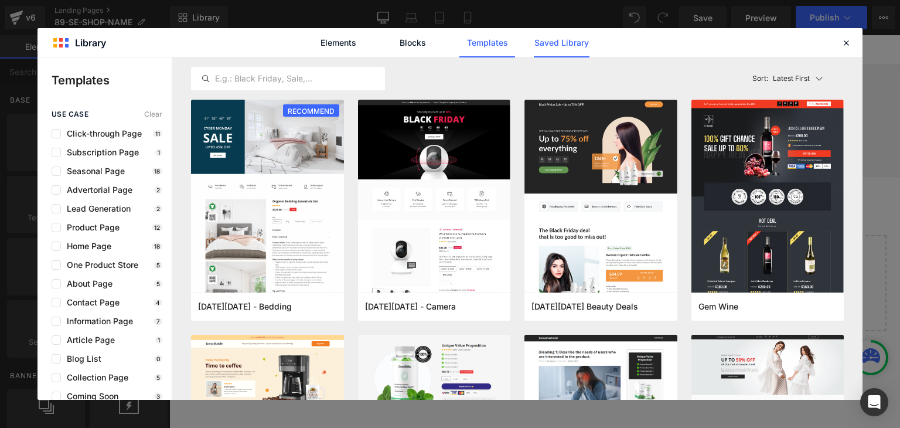
click at [0, 0] on link "Saved Library" at bounding box center [0, 0] width 0 height 0
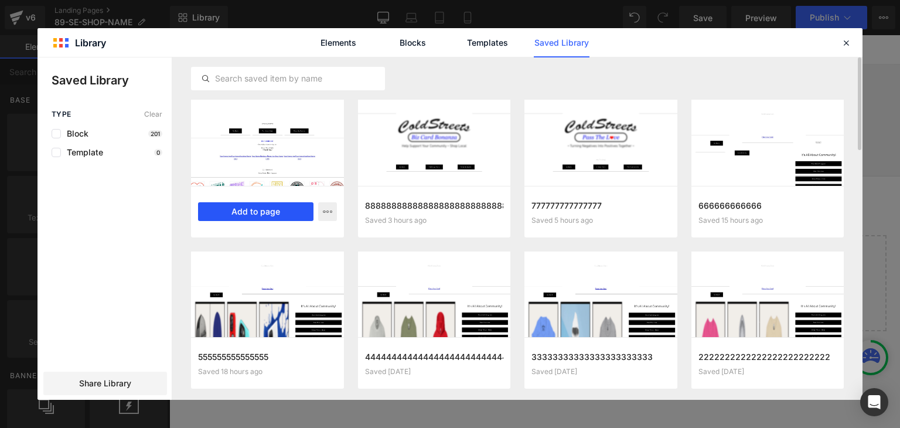
click at [237, 209] on button "Add to page" at bounding box center [255, 211] width 115 height 19
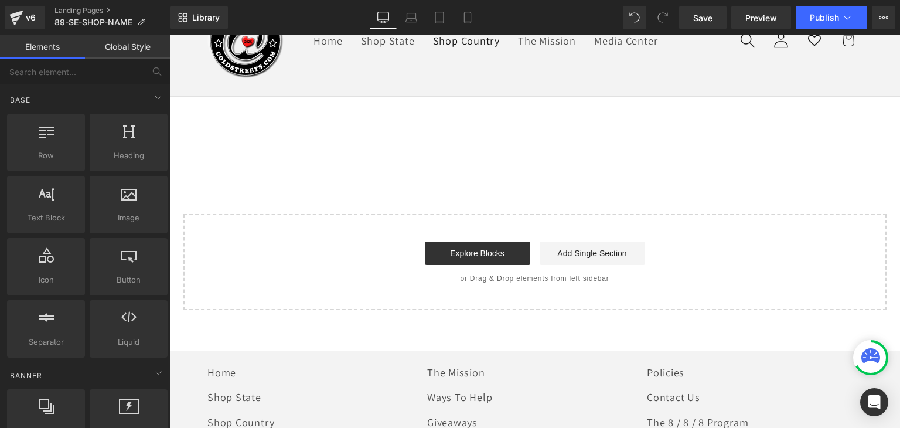
scroll to position [82, 0]
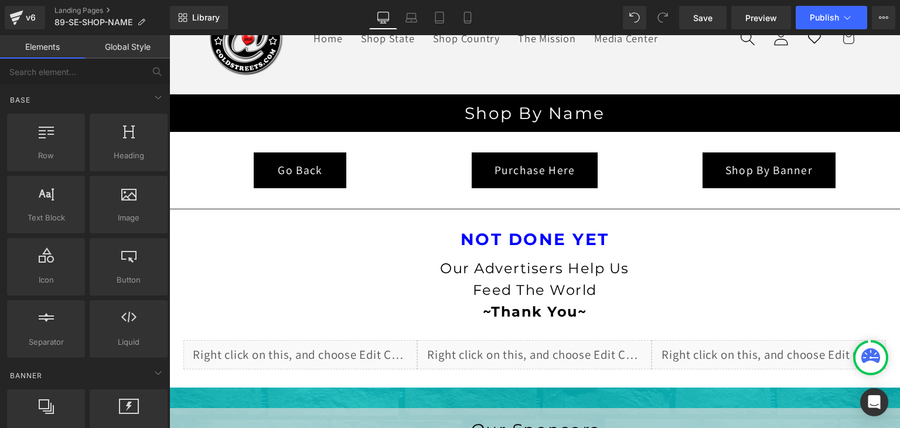
click at [131, 52] on link "Global Style" at bounding box center [127, 46] width 85 height 23
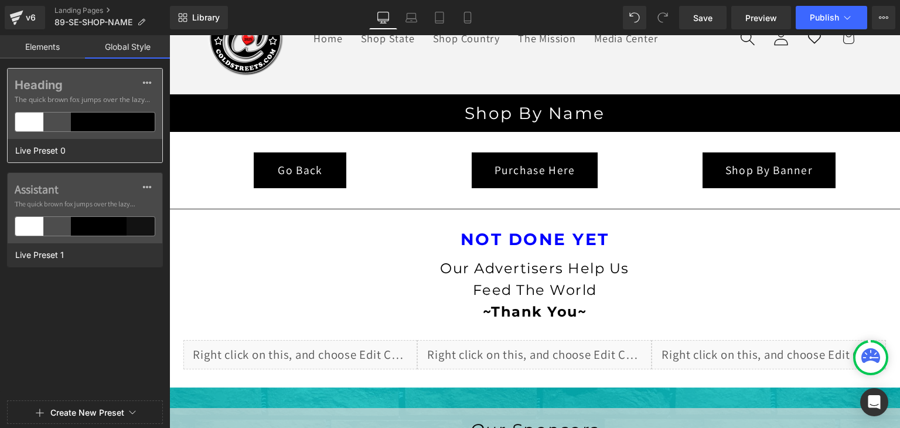
click at [113, 117] on div at bounding box center [113, 122] width 28 height 19
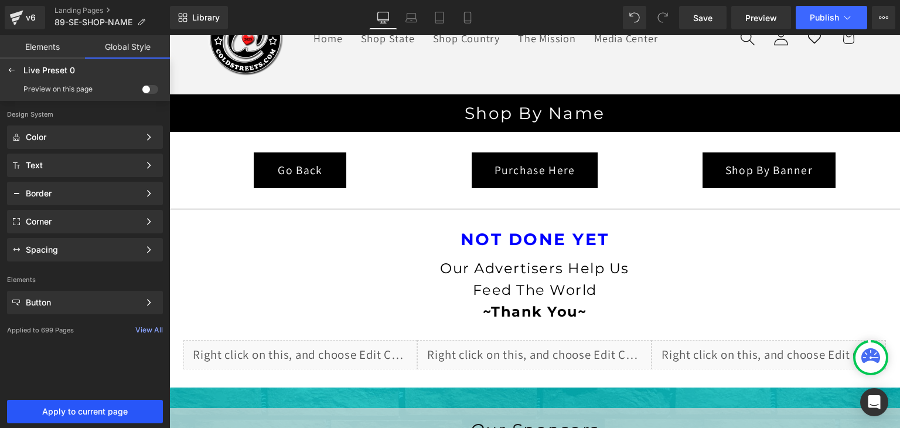
click at [95, 411] on span "Apply to current page" at bounding box center [85, 411] width 142 height 9
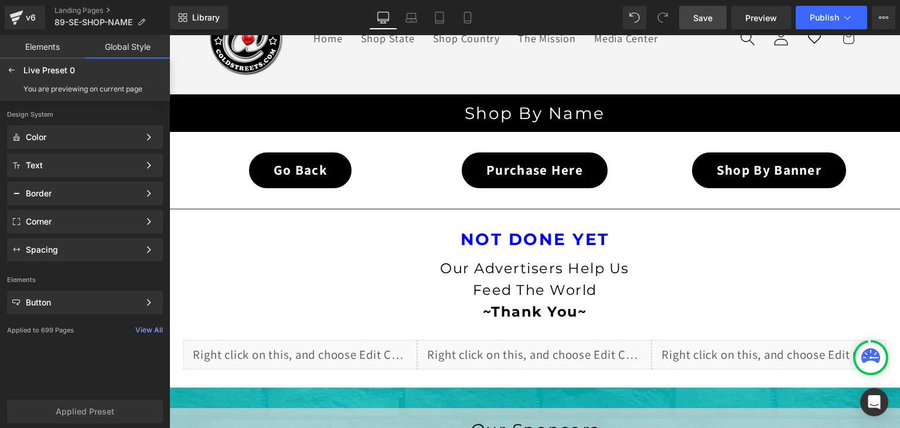
click at [690, 25] on link "Save" at bounding box center [702, 17] width 47 height 23
click at [714, 18] on link "Save" at bounding box center [702, 17] width 47 height 23
click at [719, 18] on link "Save" at bounding box center [702, 17] width 47 height 23
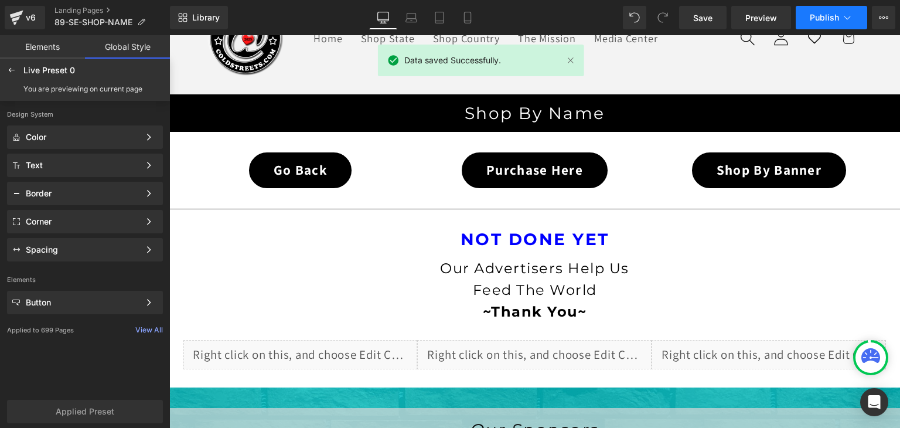
click at [853, 16] on button "Publish" at bounding box center [831, 17] width 71 height 23
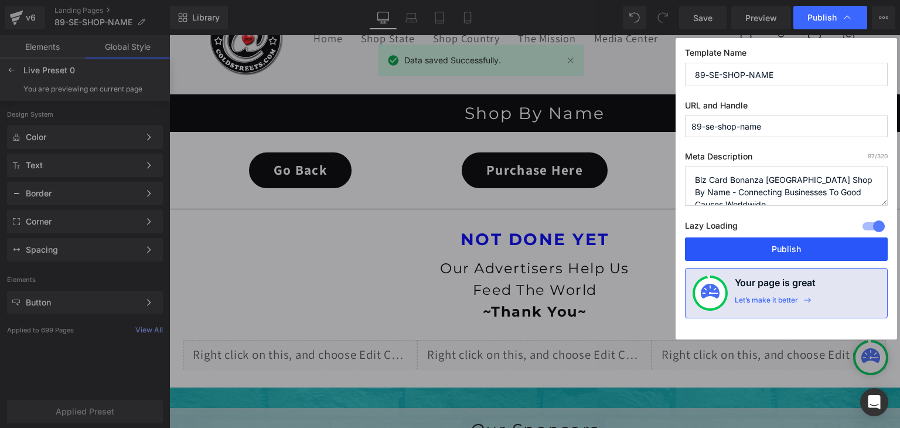
click at [808, 243] on button "Publish" at bounding box center [786, 248] width 203 height 23
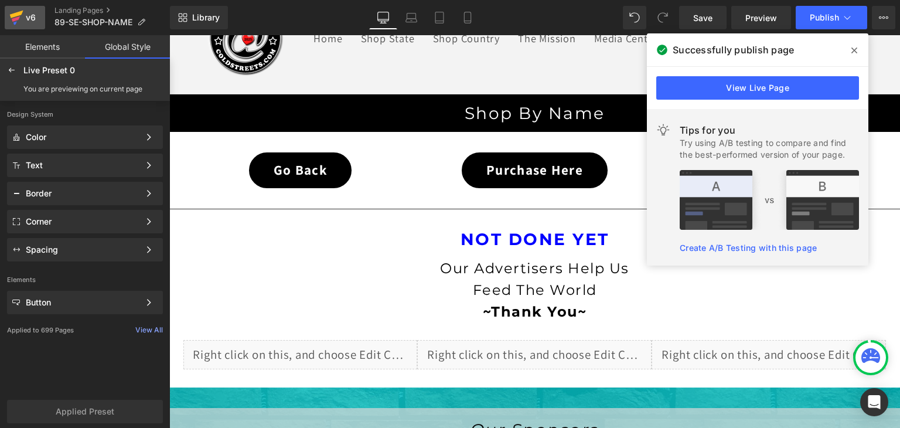
click at [21, 16] on icon at bounding box center [16, 17] width 14 height 29
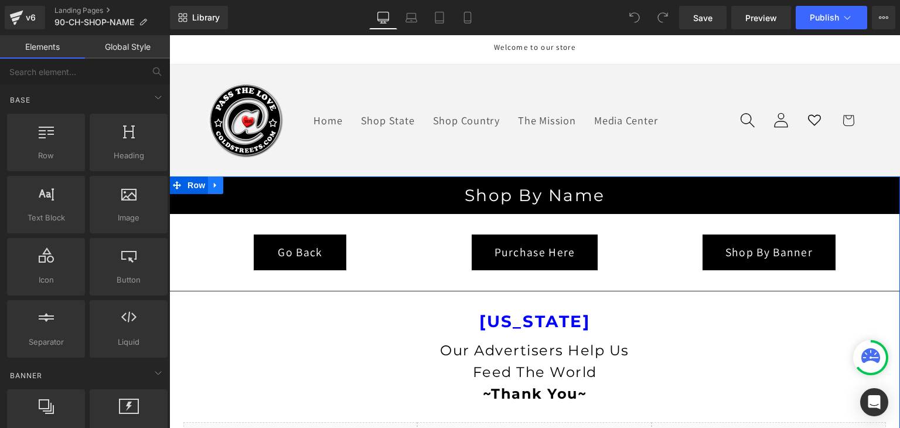
click at [214, 183] on icon at bounding box center [215, 185] width 2 height 5
click at [242, 182] on icon at bounding box center [246, 184] width 8 height 9
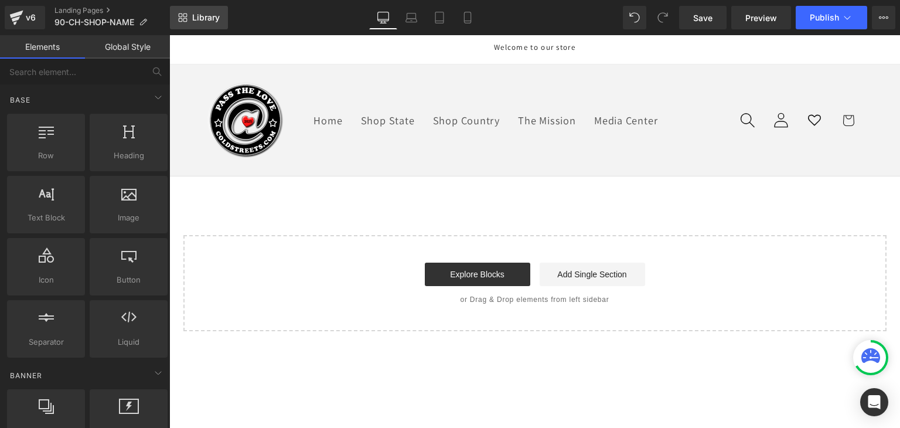
click at [209, 12] on span "Library" at bounding box center [206, 17] width 28 height 11
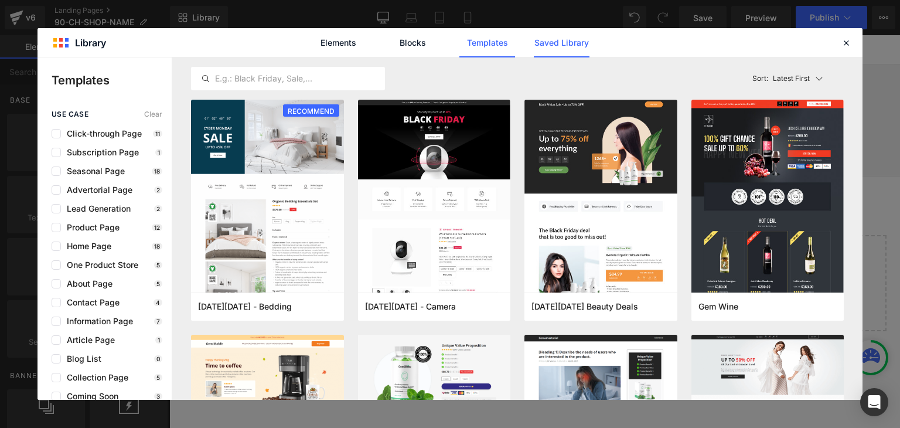
click at [560, 38] on link "Saved Library" at bounding box center [562, 42] width 56 height 29
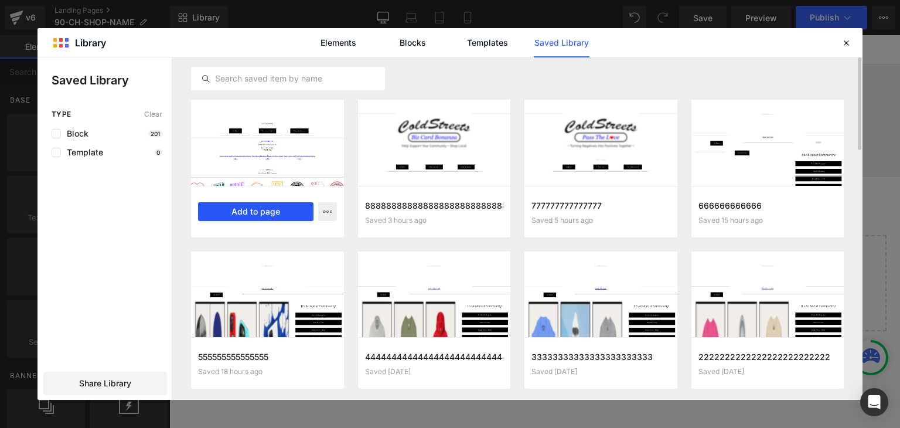
click at [256, 209] on button "Add to page" at bounding box center [255, 211] width 115 height 19
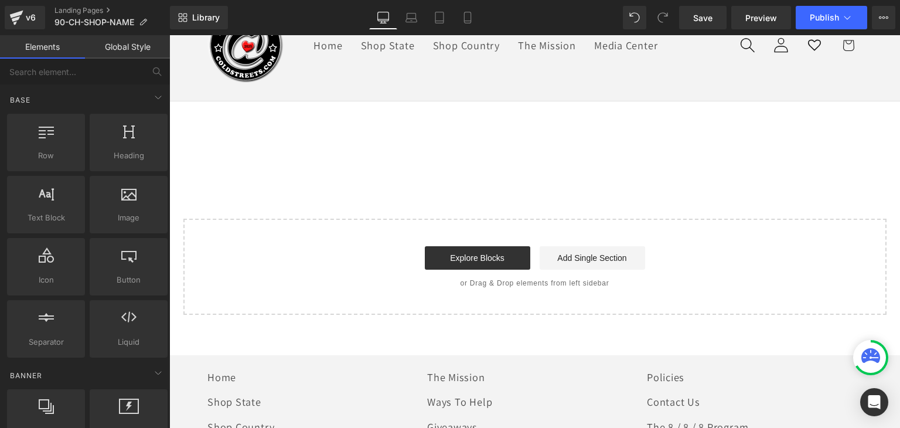
scroll to position [82, 0]
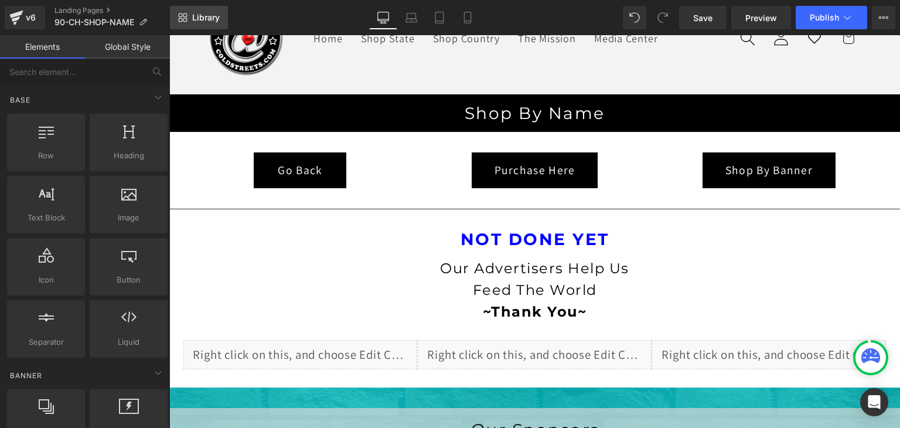
click at [208, 12] on link "Library" at bounding box center [199, 17] width 58 height 23
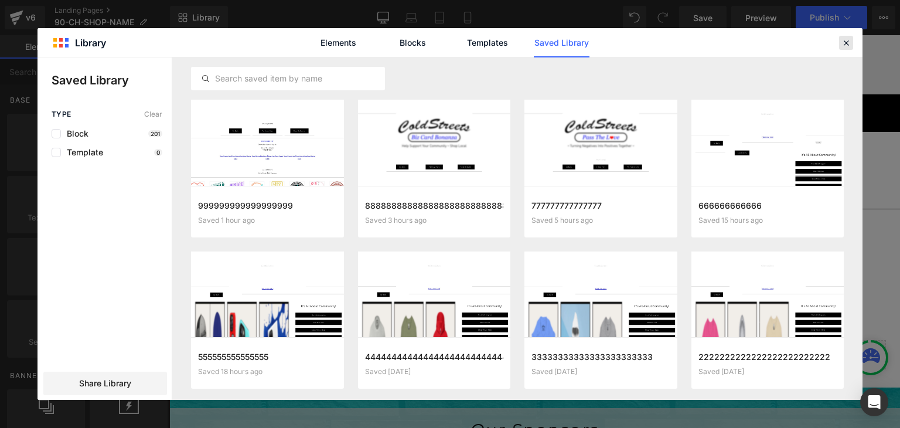
click at [845, 45] on icon at bounding box center [846, 43] width 11 height 11
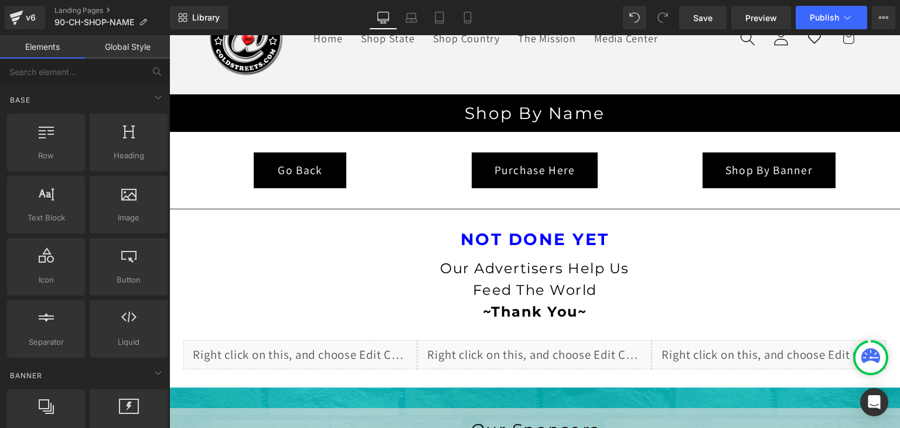
click at [134, 47] on link "Global Style" at bounding box center [127, 46] width 85 height 23
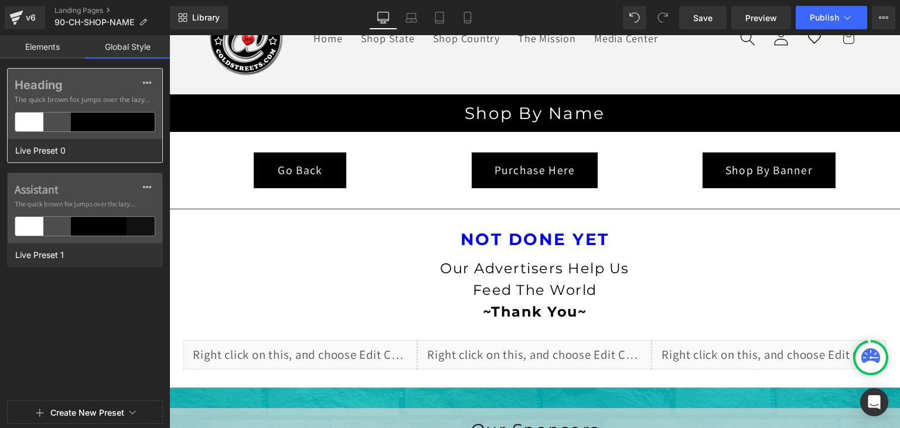
click at [101, 116] on div at bounding box center [113, 122] width 28 height 19
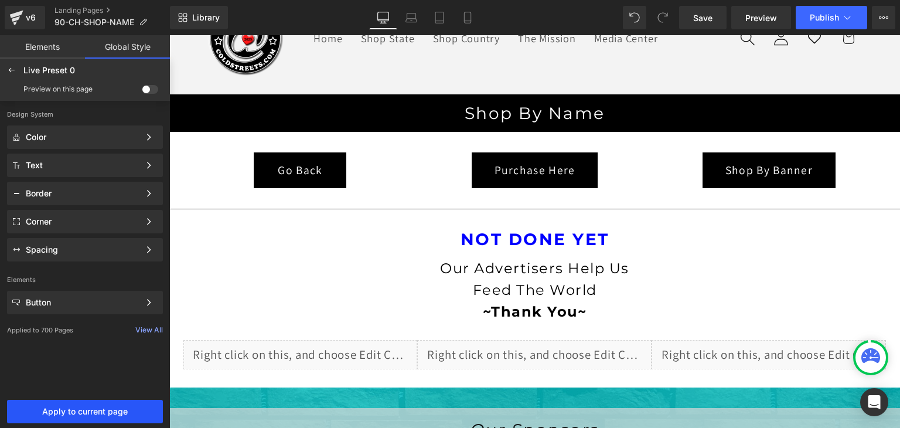
click at [92, 409] on span "Apply to current page" at bounding box center [85, 411] width 142 height 9
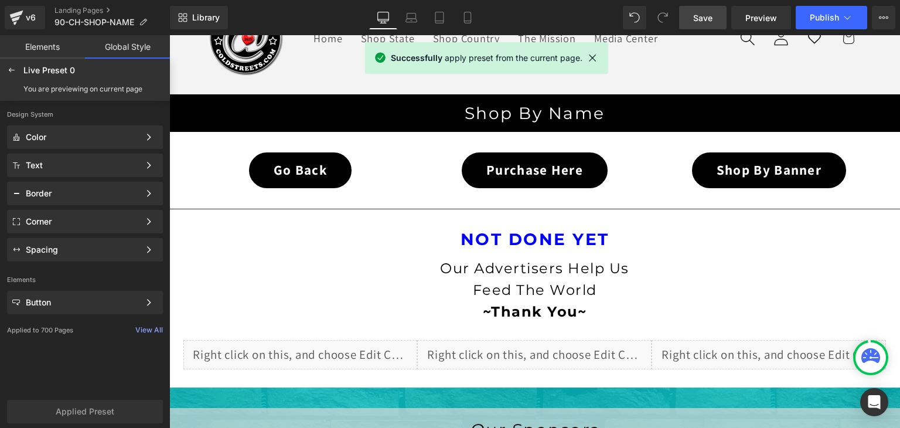
click at [700, 19] on span "Save" at bounding box center [702, 18] width 19 height 12
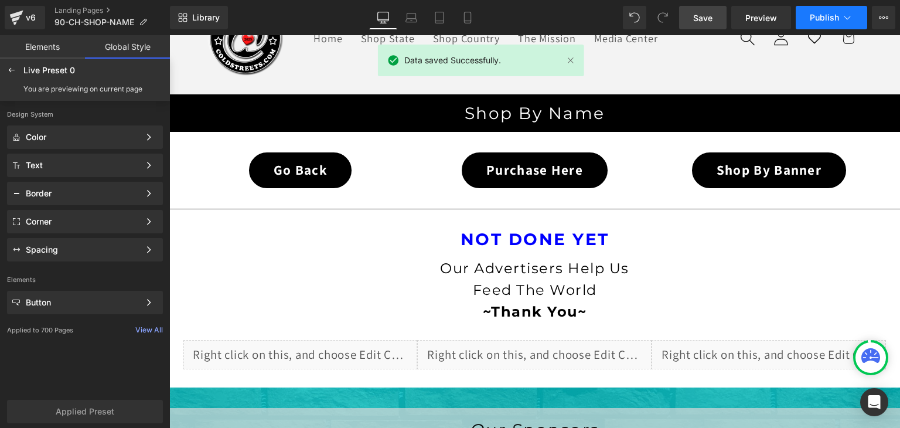
click at [837, 17] on span "Publish" at bounding box center [824, 17] width 29 height 9
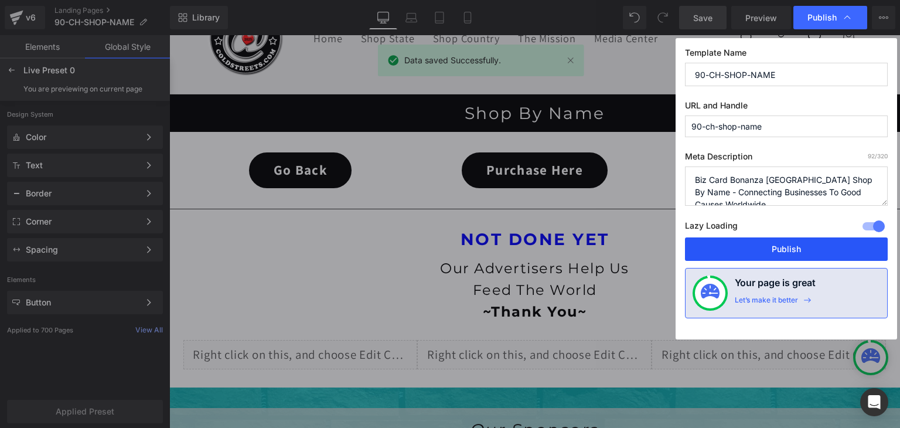
click at [816, 243] on button "Publish" at bounding box center [786, 248] width 203 height 23
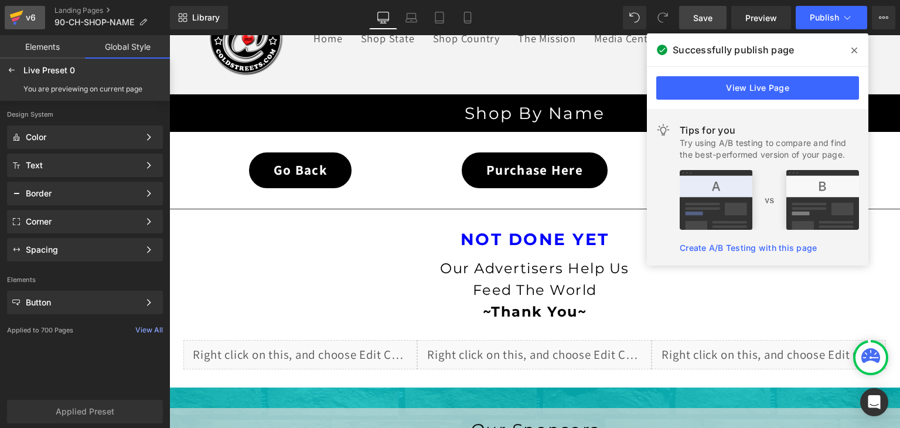
click at [22, 22] on icon at bounding box center [16, 17] width 14 height 29
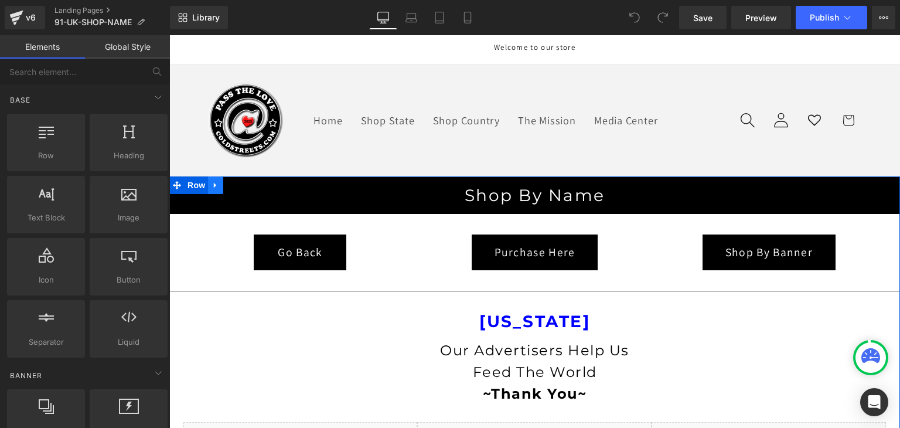
click at [213, 182] on icon at bounding box center [216, 184] width 8 height 9
click at [244, 184] on icon at bounding box center [246, 185] width 8 height 8
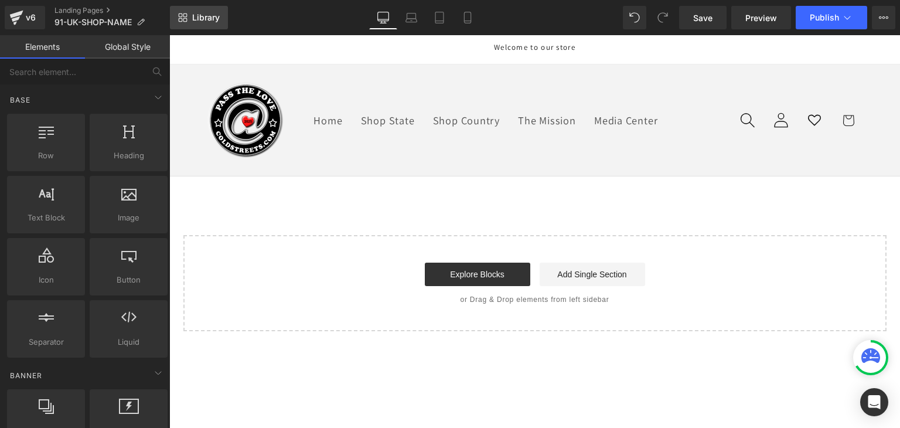
click at [199, 11] on link "Library" at bounding box center [199, 17] width 58 height 23
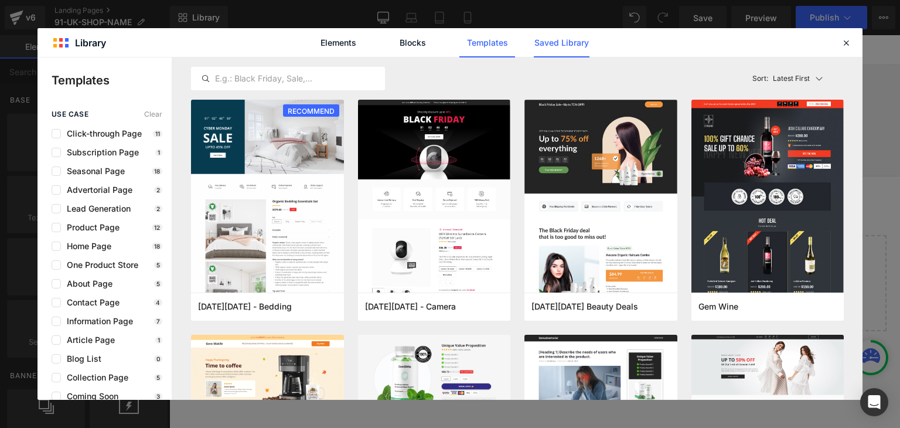
click at [539, 33] on link "Saved Library" at bounding box center [562, 42] width 56 height 29
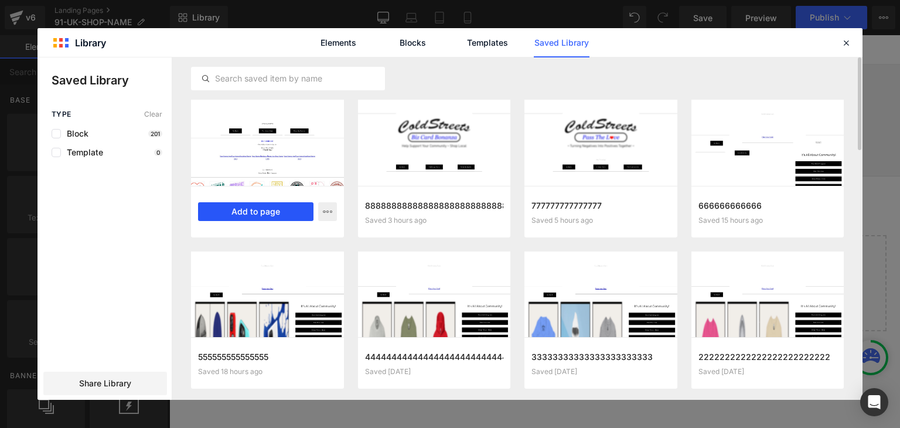
click at [275, 203] on button "Add to page" at bounding box center [255, 211] width 115 height 19
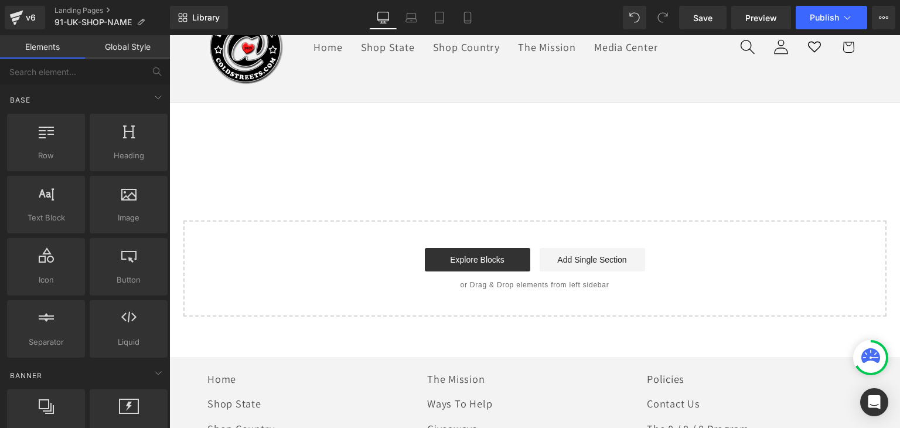
scroll to position [82, 0]
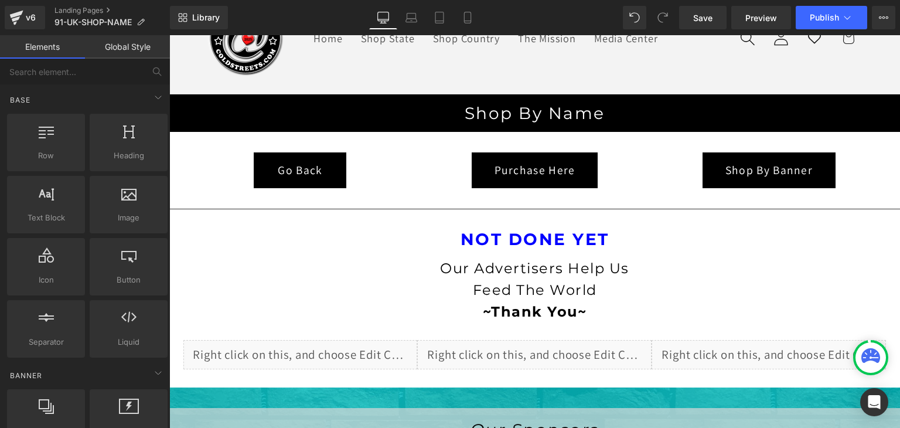
click at [142, 47] on link "Global Style" at bounding box center [127, 46] width 85 height 23
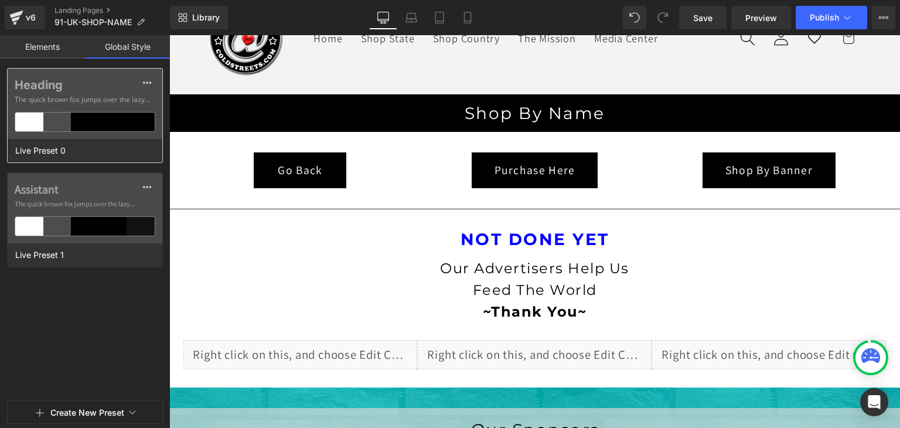
click at [115, 118] on div at bounding box center [113, 122] width 28 height 19
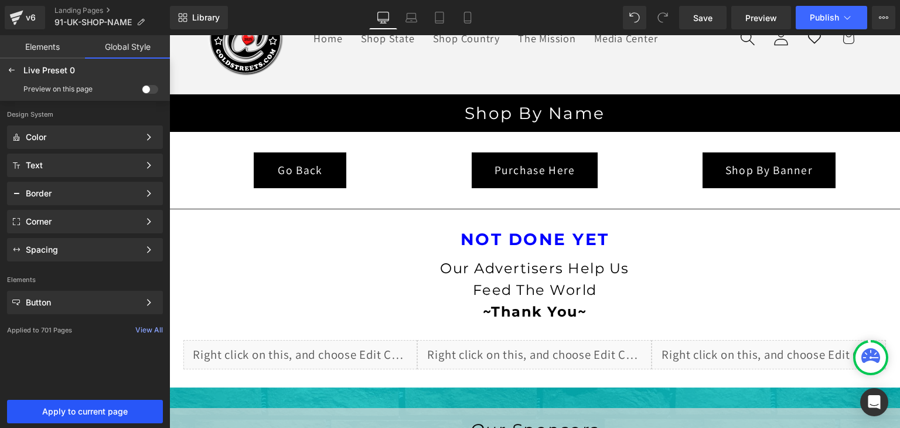
click at [120, 408] on span "Apply to current page" at bounding box center [85, 411] width 142 height 9
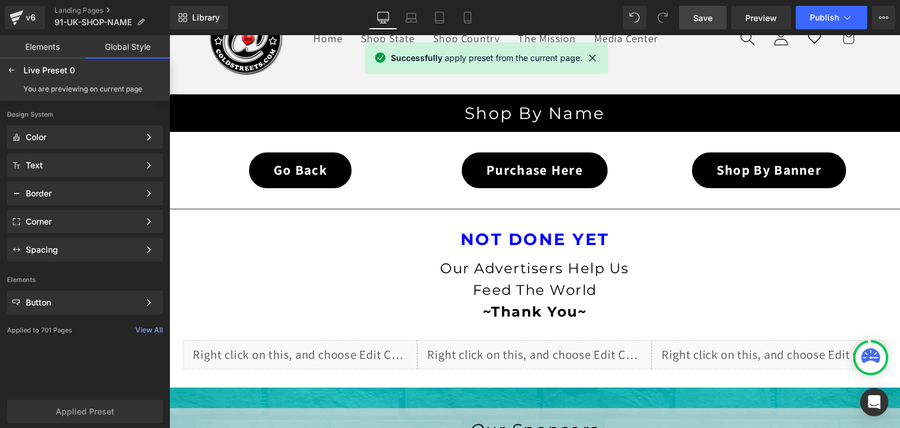
click at [708, 19] on span "Save" at bounding box center [702, 18] width 19 height 12
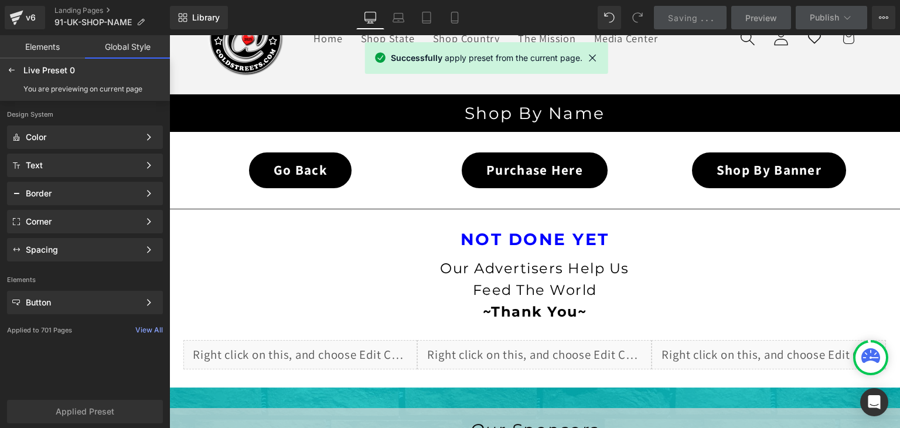
click at [708, 19] on span "." at bounding box center [707, 18] width 2 height 10
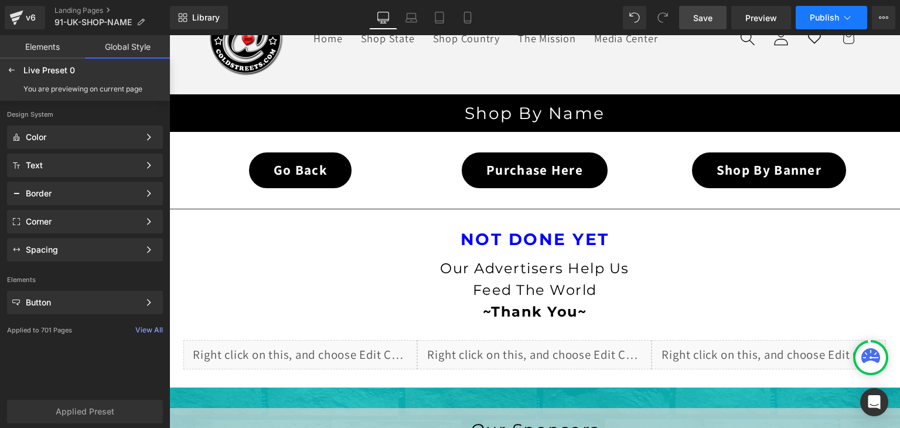
click at [816, 17] on span "Publish" at bounding box center [824, 17] width 29 height 9
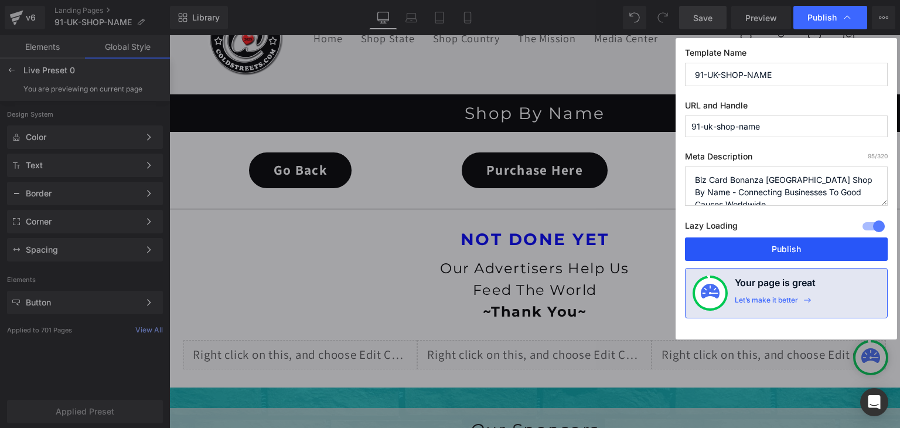
click at [760, 250] on button "Publish" at bounding box center [786, 248] width 203 height 23
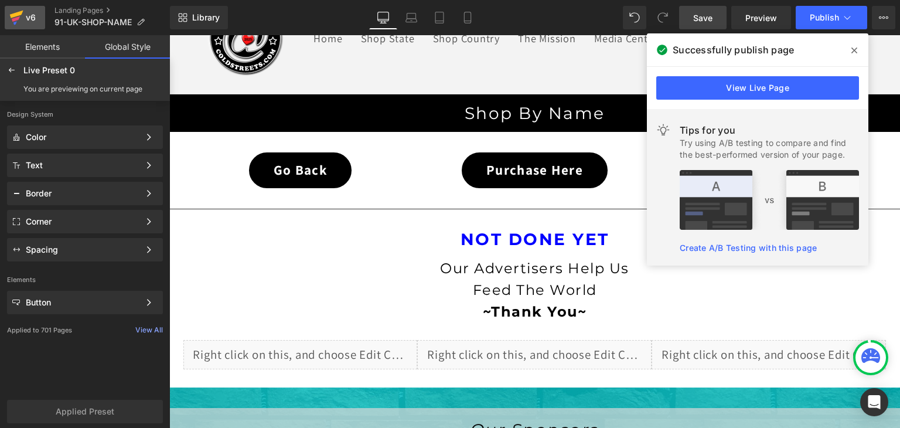
click at [19, 19] on icon at bounding box center [16, 17] width 14 height 29
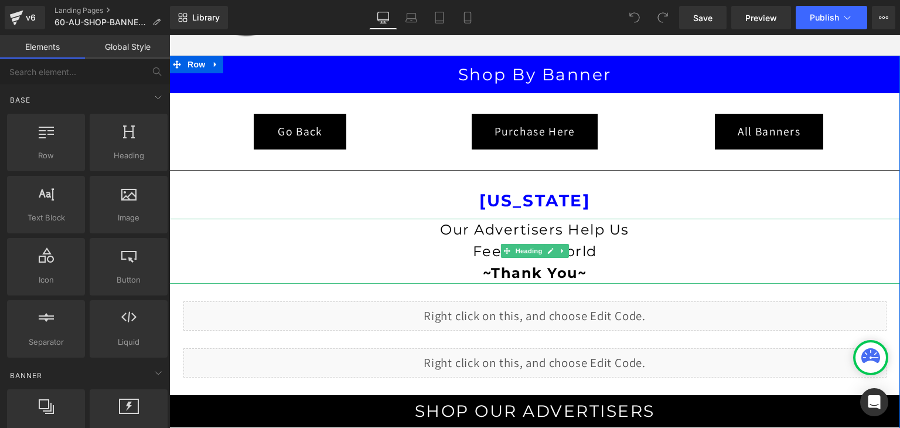
scroll to position [117, 0]
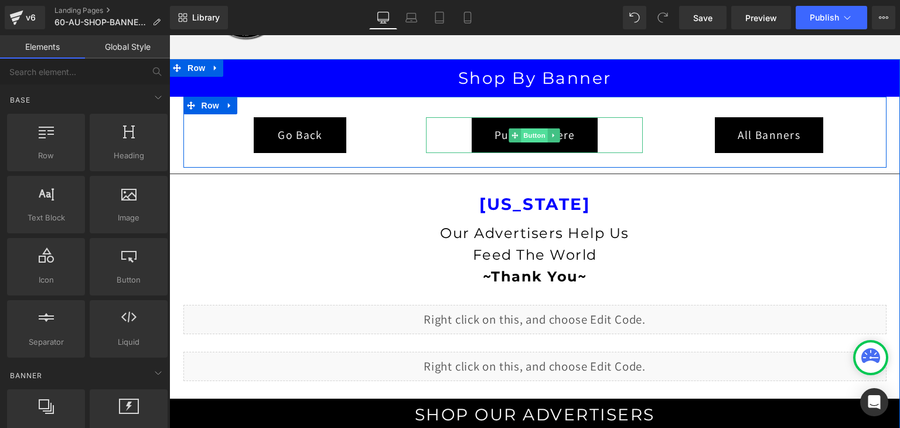
click at [524, 135] on span "Button" at bounding box center [535, 135] width 27 height 14
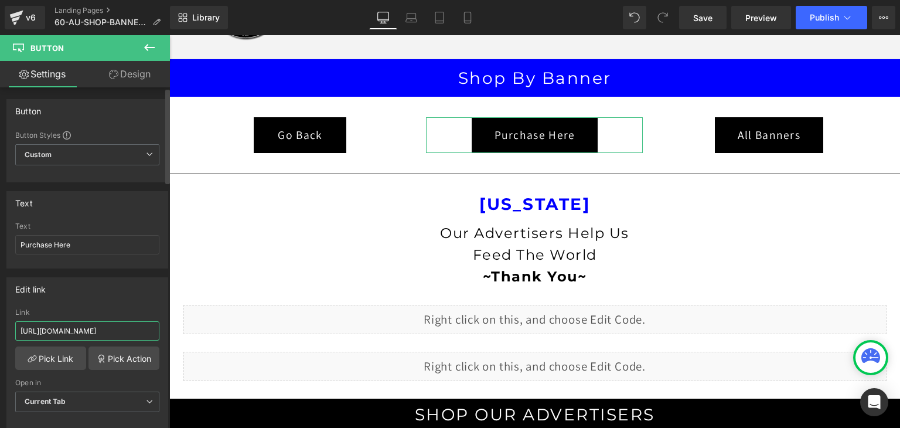
scroll to position [0, 42]
drag, startPoint x: 138, startPoint y: 329, endPoint x: 147, endPoint y: 331, distance: 8.4
click at [147, 331] on input "https://coldstreets.com/products/biz-card-bonanza" at bounding box center [87, 330] width 144 height 19
click at [150, 331] on input "https://coldstreets.com/products/biz-card-bonanza" at bounding box center [87, 330] width 144 height 19
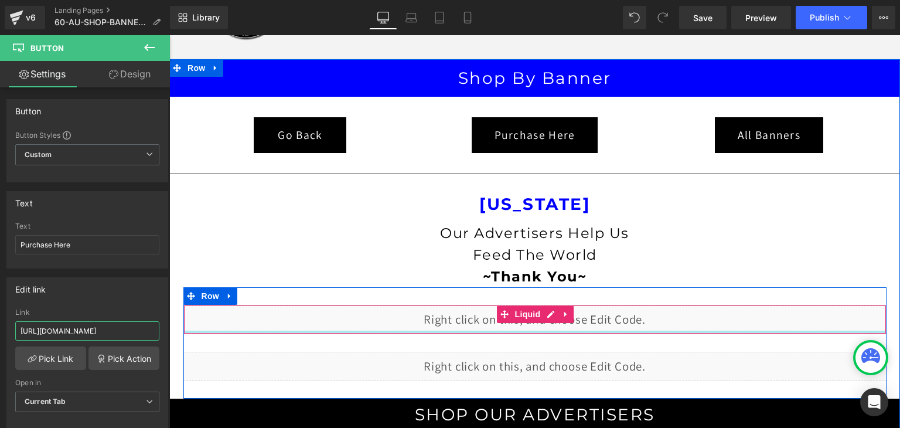
scroll to position [0, 59]
type input "https://coldstreets.com/products/biz-card-bonanza-6091"
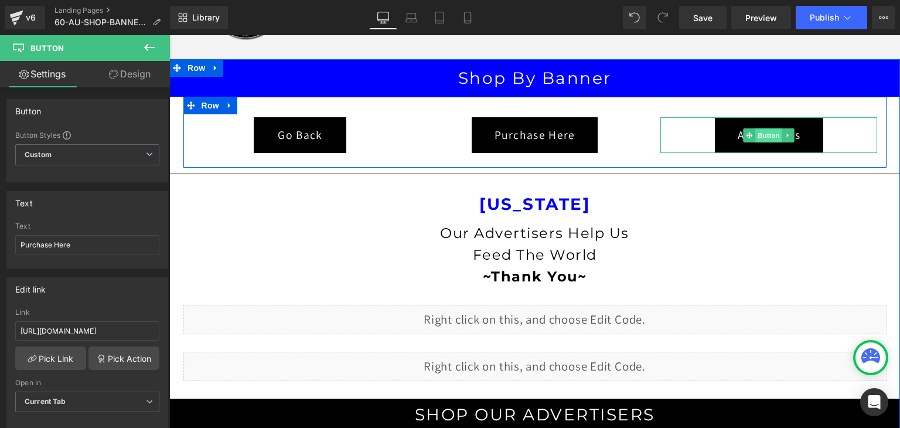
click at [767, 134] on span "Button" at bounding box center [769, 135] width 27 height 14
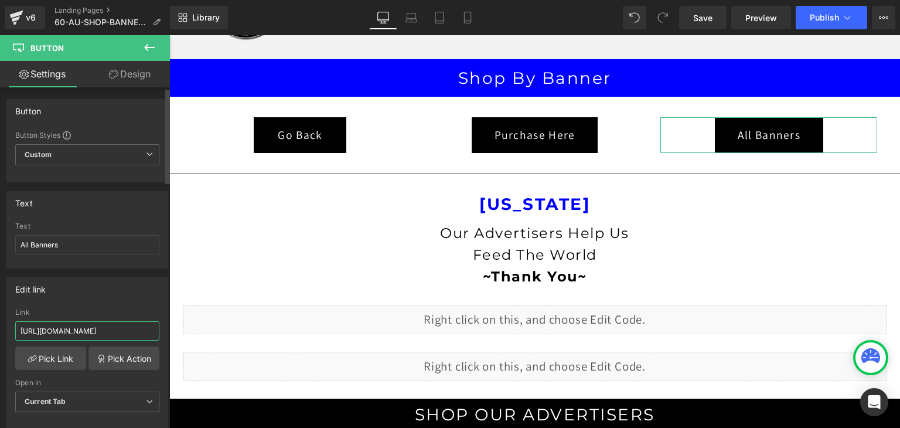
scroll to position [0, 39]
click at [148, 328] on input "https://coldstreets.com/pages/1-al-shop-banner-2" at bounding box center [87, 330] width 144 height 19
click at [151, 328] on input "https://coldstreets.com/pages/1-al-shop-banner-2" at bounding box center [87, 330] width 144 height 19
click at [87, 328] on input "https://coldstreets.com/pages/1-al-shop-banner-2" at bounding box center [87, 330] width 144 height 19
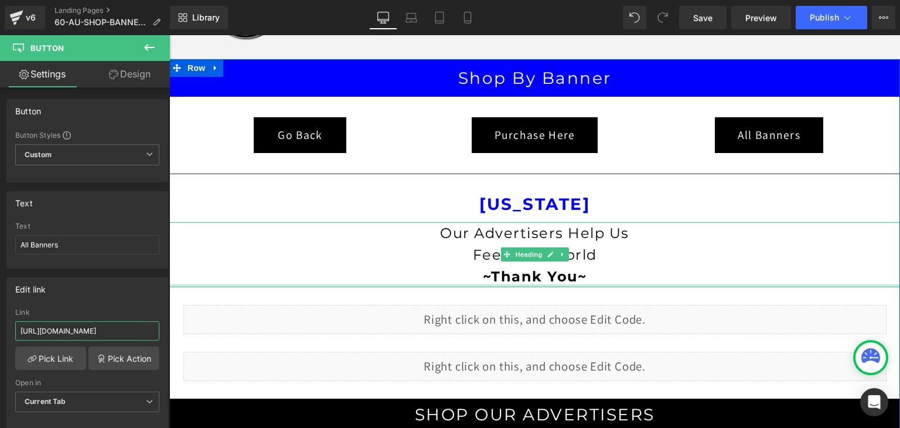
scroll to position [0, 36]
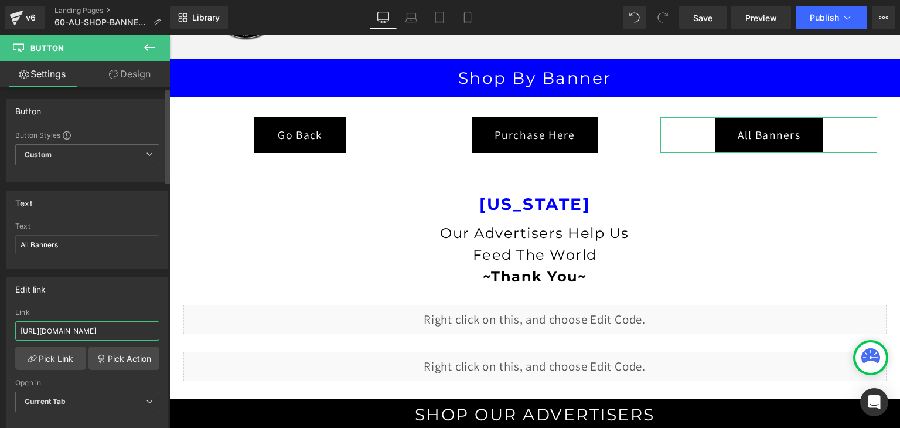
click at [106, 328] on input "https://coldstreets.com/pages/60-al-shop-banner-2" at bounding box center [87, 330] width 144 height 19
click at [103, 328] on input "https://coldstreets.com/pages/60-al-shop-banner-2" at bounding box center [87, 330] width 144 height 19
drag, startPoint x: 45, startPoint y: 326, endPoint x: 14, endPoint y: 331, distance: 31.3
click at [14, 331] on div "https://coldstreets.com/pages/60-au-shop-banner-2 Link https://coldstreets.com/…" at bounding box center [87, 368] width 161 height 120
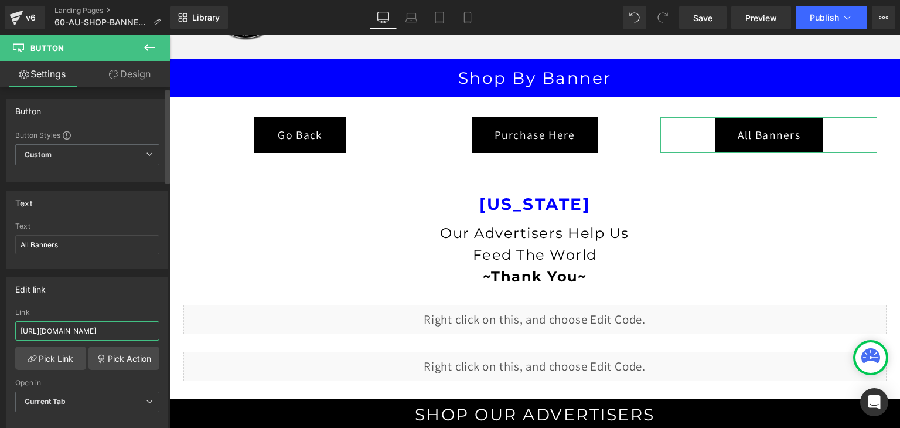
click at [19, 328] on input "https://coldstreets.com/pages/60-au-shop-banner-2" at bounding box center [87, 330] width 144 height 19
drag, startPoint x: 139, startPoint y: 329, endPoint x: 148, endPoint y: 331, distance: 9.0
click at [148, 331] on input "Xhttps://coldstreets.com/pages/60-au-shop-banner-2" at bounding box center [87, 330] width 144 height 19
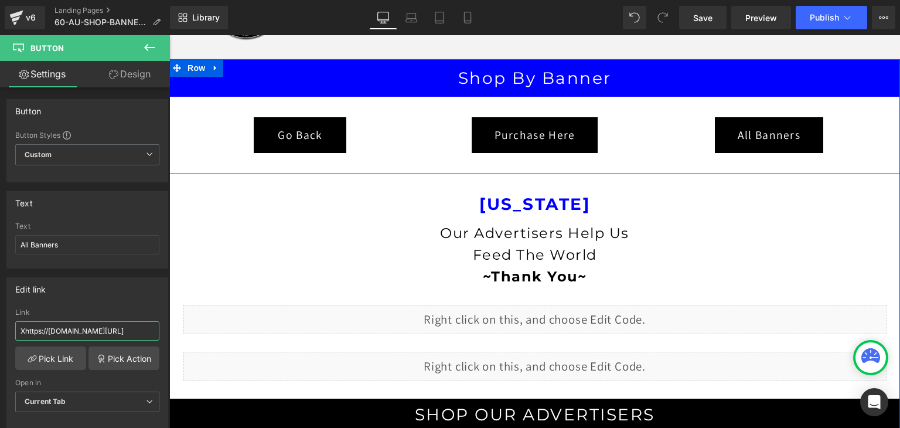
scroll to position [0, 56]
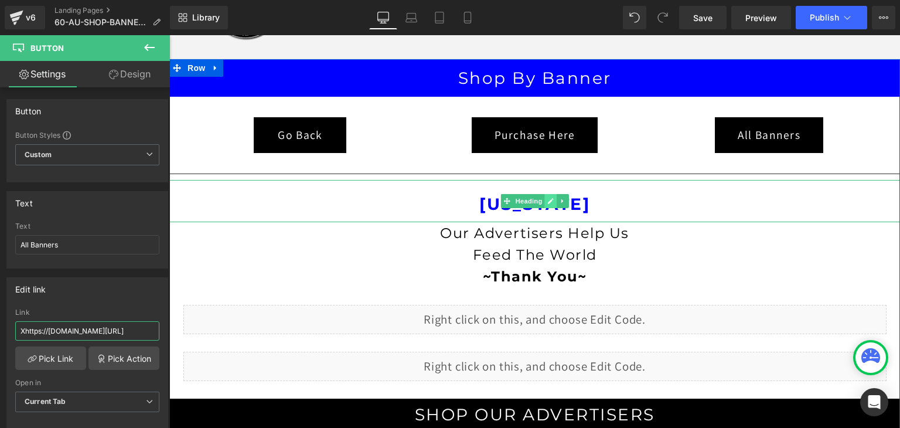
type input "Xhttps://[DOMAIN_NAME][URL]"
click at [547, 203] on icon at bounding box center [550, 200] width 6 height 7
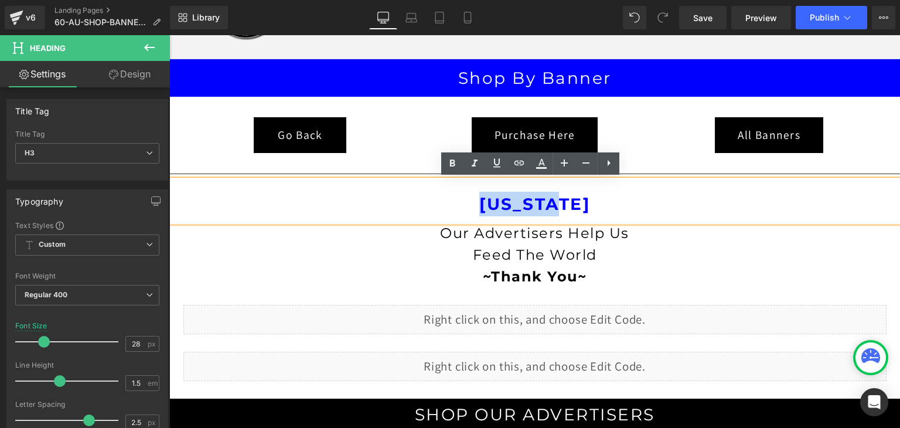
drag, startPoint x: 574, startPoint y: 203, endPoint x: 482, endPoint y: 207, distance: 92.1
click at [482, 207] on strong "[US_STATE]" at bounding box center [534, 204] width 111 height 20
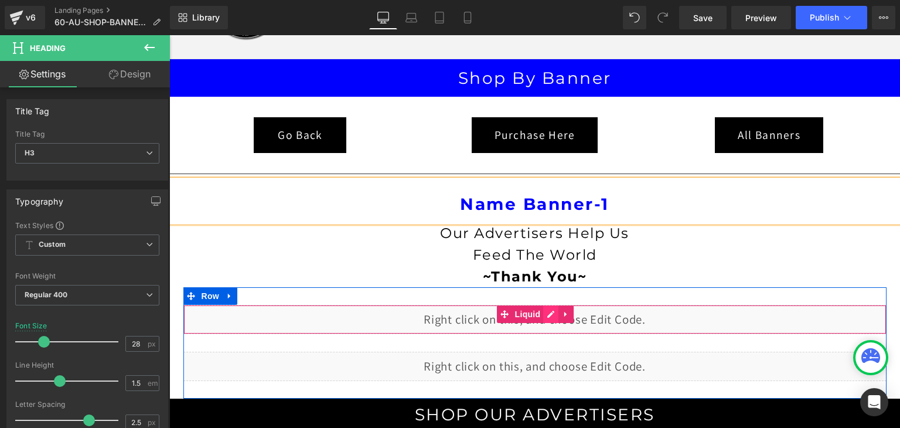
click at [552, 311] on div "Liquid" at bounding box center [534, 319] width 703 height 29
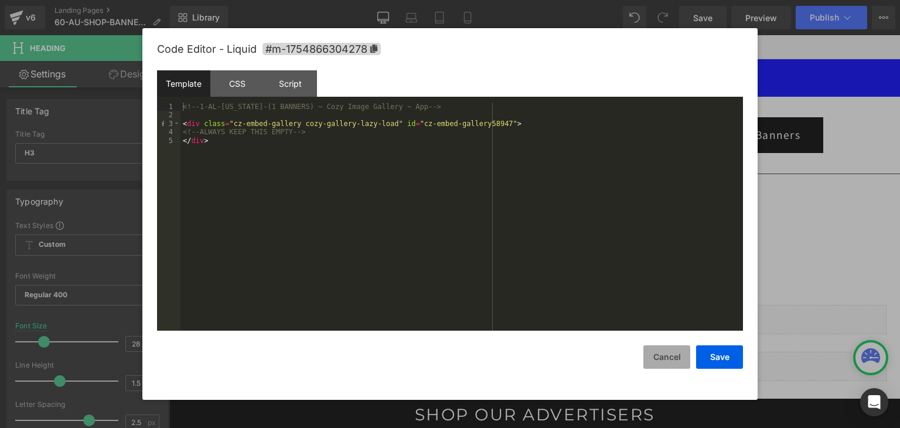
click at [653, 359] on button "Cancel" at bounding box center [666, 356] width 47 height 23
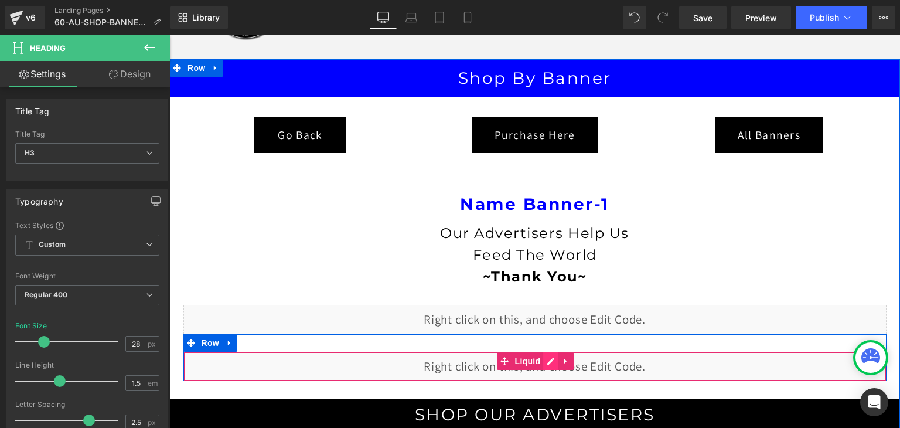
click at [543, 357] on div "Liquid" at bounding box center [534, 366] width 703 height 29
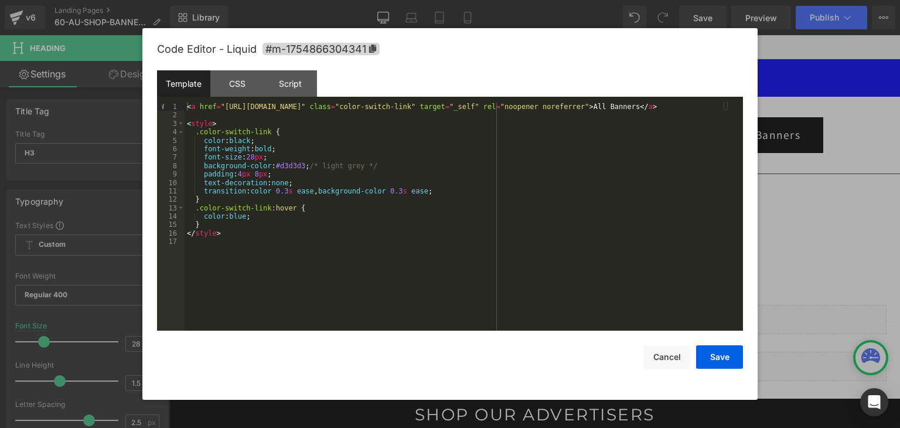
click at [340, 107] on div "< a href = "https://coldstreets.com/pages/1-al-shop-banner-2" class = "color-sw…" at bounding box center [464, 225] width 558 height 245
click at [357, 106] on div "< a href = "https://coldstreets.com/pages/60-al-shop-banner-2" class = "color-s…" at bounding box center [464, 225] width 558 height 245
click at [185, 105] on div "< a href = "https://coldstreets.com/pages/60-au-shop-banner-2" class = "color-s…" at bounding box center [464, 225] width 558 height 245
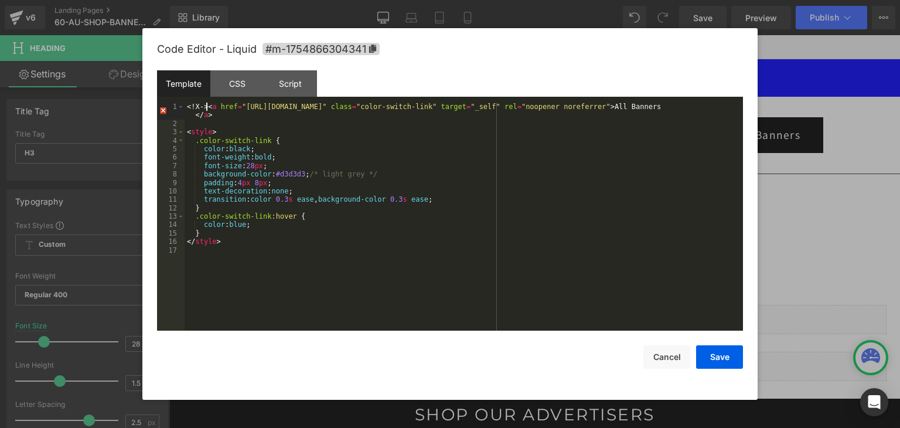
click at [193, 106] on div "< !X-> < a href = "https://coldstreets.com/pages/60-au-shop-banner-2" class = "…" at bounding box center [464, 229] width 558 height 253
click at [206, 107] on div "< !-X-> < a href = "https://coldstreets.com/pages/60-au-shop-banner-2" class = …" at bounding box center [464, 229] width 558 height 253
click at [233, 104] on div "< !-X-> < a href = "https://coldstreets.com/pages/60-au-shop-banner-2" class = …" at bounding box center [464, 229] width 558 height 253
click at [209, 107] on div "< !-X-> < a href = "https://coldstreets.com/pages/60-au-shop-banner-2" class = …" at bounding box center [464, 229] width 558 height 253
drag, startPoint x: 377, startPoint y: 175, endPoint x: 307, endPoint y: 172, distance: 69.8
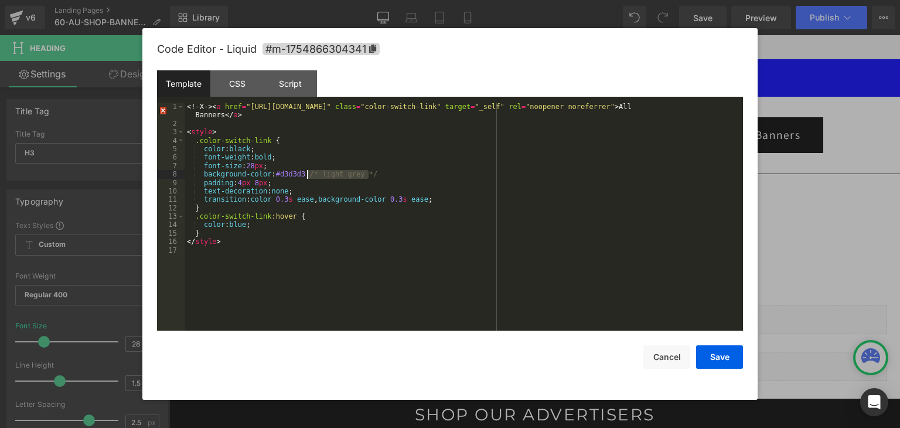
click at [307, 172] on div "< !-X-> < a href = "https://coldstreets.com/pages/60-au-shop-banner-2" class = …" at bounding box center [464, 229] width 558 height 253
drag, startPoint x: 210, startPoint y: 107, endPoint x: 183, endPoint y: 107, distance: 26.4
click at [183, 107] on pre "1 2 3 4 5 6 7 8 9 10 11 12 13 14 15 16 17 < !-X-> < a href = "https://coldstree…" at bounding box center [450, 217] width 586 height 228
drag, startPoint x: 242, startPoint y: 105, endPoint x: 194, endPoint y: 107, distance: 48.1
click at [194, 107] on div "/* light grey */ < a href = "https://coldstreets.com/pages/60-au-shop-banner-2"…" at bounding box center [464, 229] width 558 height 253
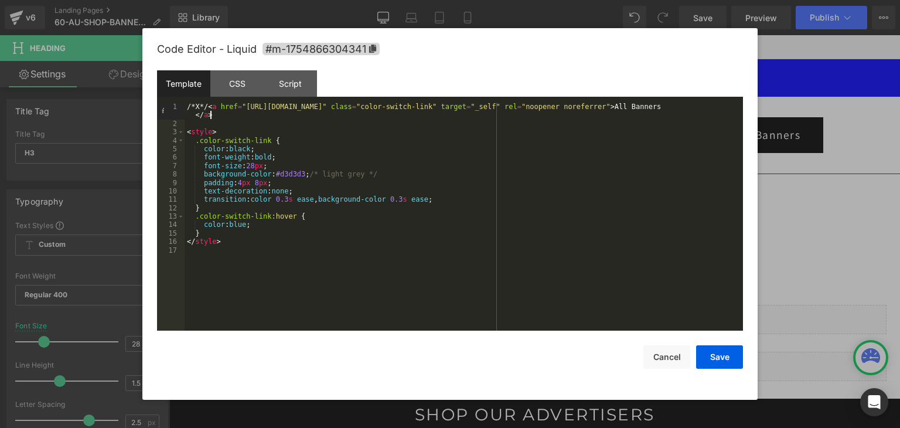
click at [223, 117] on div "/*X*/ < a href = "https://coldstreets.com/pages/60-au-shop-banner-2" class = "c…" at bounding box center [464, 229] width 558 height 253
drag, startPoint x: 265, startPoint y: 116, endPoint x: 215, endPoint y: 115, distance: 49.8
click at [215, 115] on div "/*X*/ < a href = "https://coldstreets.com/pages/60-au-shop-banner-2" class = "c…" at bounding box center [464, 229] width 558 height 253
click at [595, 148] on div "/*X*/ < a href = "https://coldstreets.com/pages/60-au-shop-banner-2" class = "c…" at bounding box center [464, 229] width 558 height 253
drag, startPoint x: 193, startPoint y: 105, endPoint x: 180, endPoint y: 110, distance: 13.2
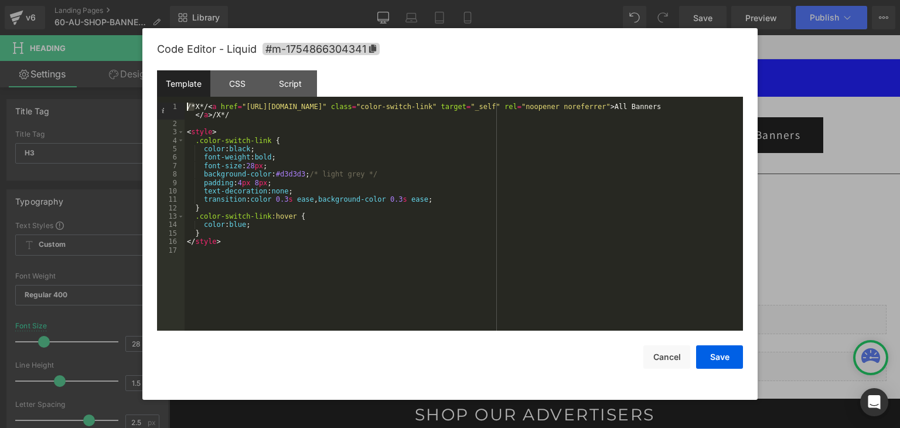
click at [180, 110] on pre "1 2 3 4 5 6 7 8 9 10 11 12 13 14 15 16 17 /*X*/ < a href = "https://coldstreets…" at bounding box center [450, 217] width 586 height 228
drag, startPoint x: 209, startPoint y: 107, endPoint x: 202, endPoint y: 106, distance: 6.5
click at [202, 106] on div "< !-X*/ < a href = "https://coldstreets.com/pages/60-au-shop-banner-2" class = …" at bounding box center [464, 229] width 558 height 253
drag, startPoint x: 213, startPoint y: 105, endPoint x: 187, endPoint y: 106, distance: 26.4
click at [187, 106] on div "< !-X--> < a href = "https://coldstreets.com/pages/60-au-shop-banner-2" class =…" at bounding box center [464, 229] width 558 height 253
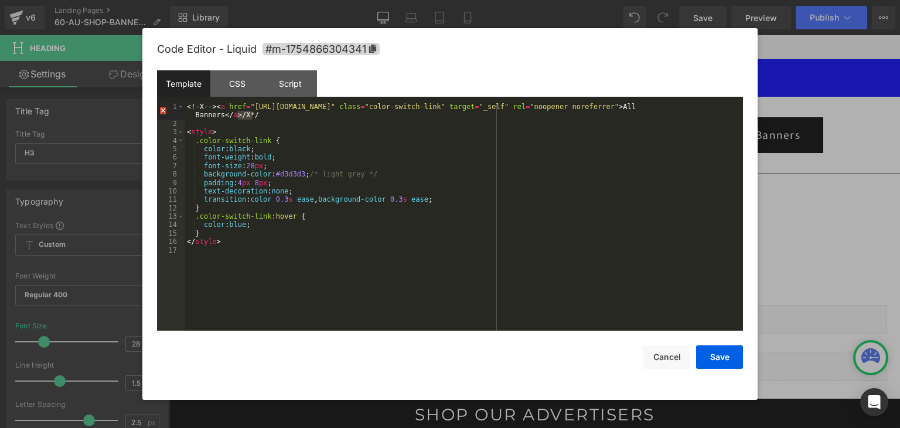
drag, startPoint x: 253, startPoint y: 117, endPoint x: 239, endPoint y: 113, distance: 15.1
click at [239, 113] on div "< !-X--> < a href = "https://coldstreets.com/pages/60-au-shop-banner-2" class =…" at bounding box center [464, 229] width 558 height 253
click at [252, 116] on div "< !-X--> < a href = "https://coldstreets.com/pages/60-au-shop-banner-2" class =…" at bounding box center [464, 229] width 558 height 253
click at [421, 182] on div "< !-X--> < a href = "https://coldstreets.com/pages/60-au-shop-banner-2" class =…" at bounding box center [464, 229] width 558 height 253
drag, startPoint x: 265, startPoint y: 115, endPoint x: 239, endPoint y: 115, distance: 25.8
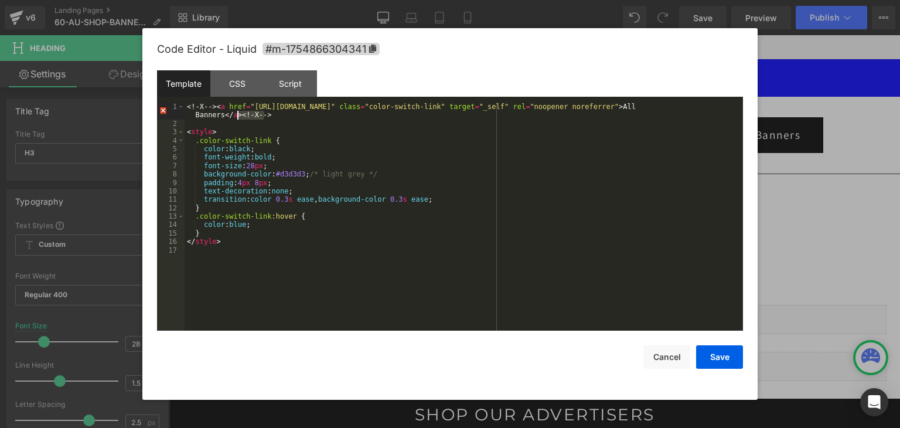
click at [239, 115] on div "< !-X--> < a href = "https://coldstreets.com/pages/60-au-shop-banner-2" class =…" at bounding box center [464, 229] width 558 height 253
click at [366, 123] on div "< !-X--> < a href = "https://coldstreets.com/pages/60-au-shop-banner-2" class =…" at bounding box center [464, 229] width 558 height 253
click at [730, 360] on button "Save" at bounding box center [719, 356] width 47 height 23
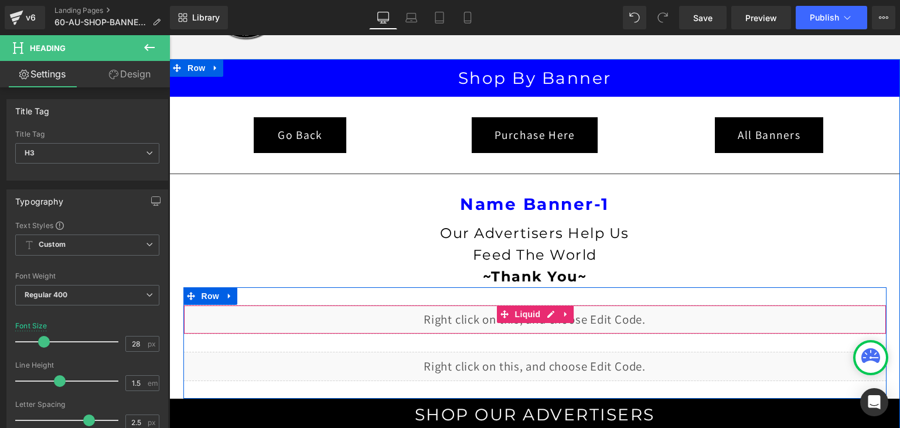
click at [544, 313] on div "Liquid" at bounding box center [534, 319] width 703 height 29
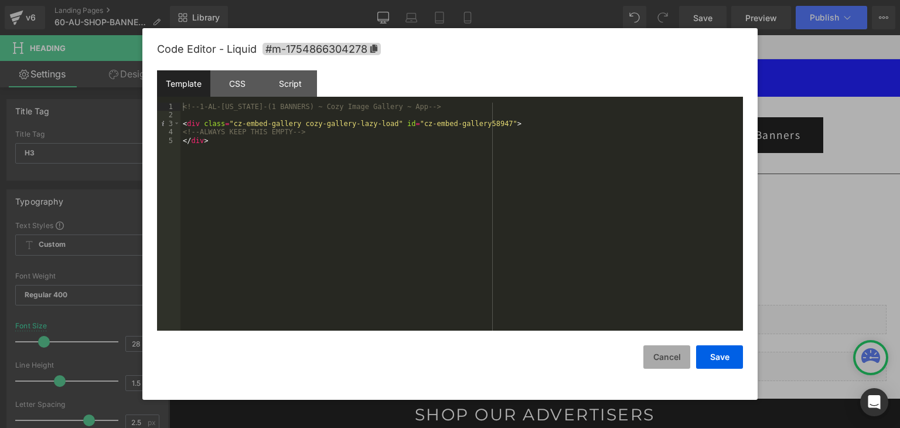
click at [665, 348] on button "Cancel" at bounding box center [666, 356] width 47 height 23
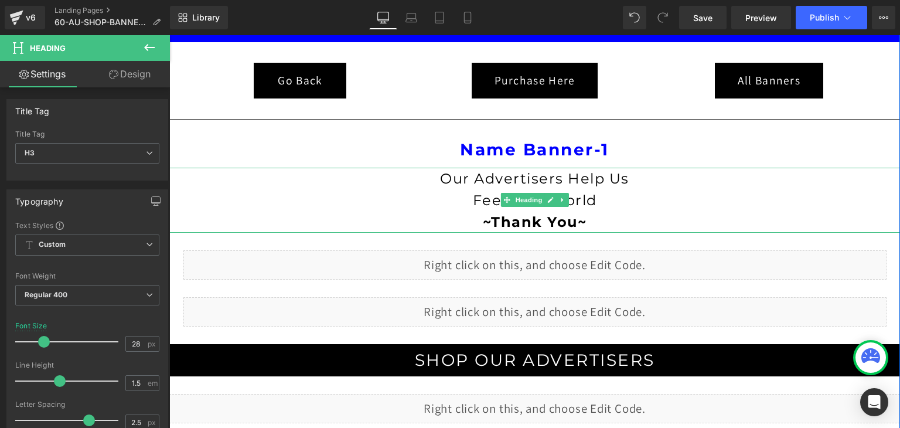
scroll to position [176, 0]
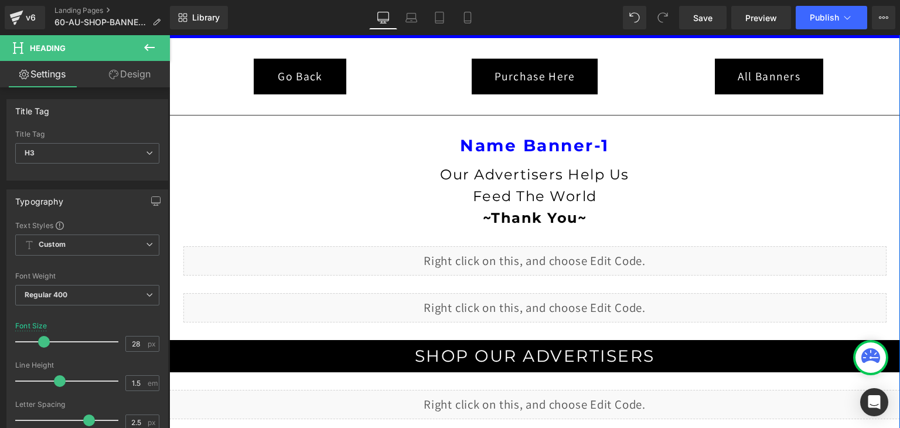
click at [541, 260] on div "Liquid" at bounding box center [534, 260] width 703 height 29
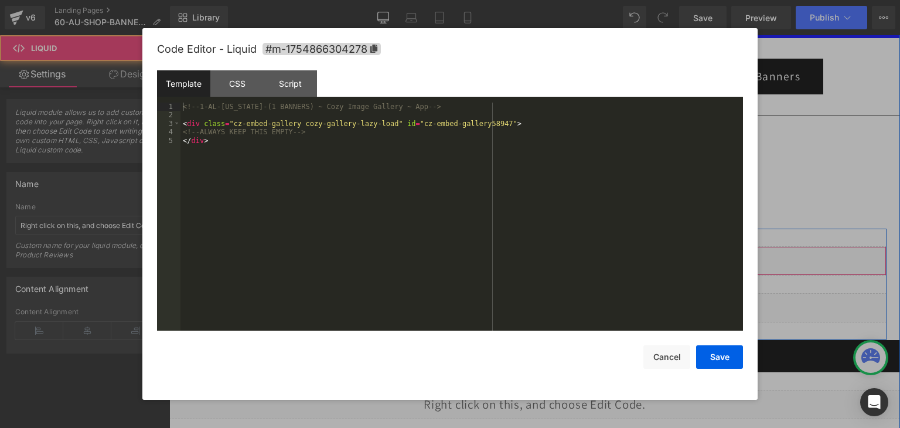
click at [549, 253] on div "Liquid" at bounding box center [534, 260] width 703 height 29
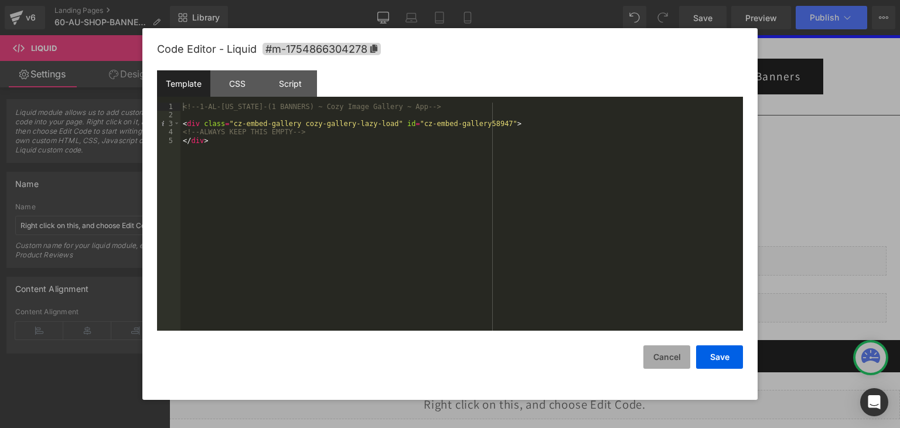
click at [666, 356] on button "Cancel" at bounding box center [666, 356] width 47 height 23
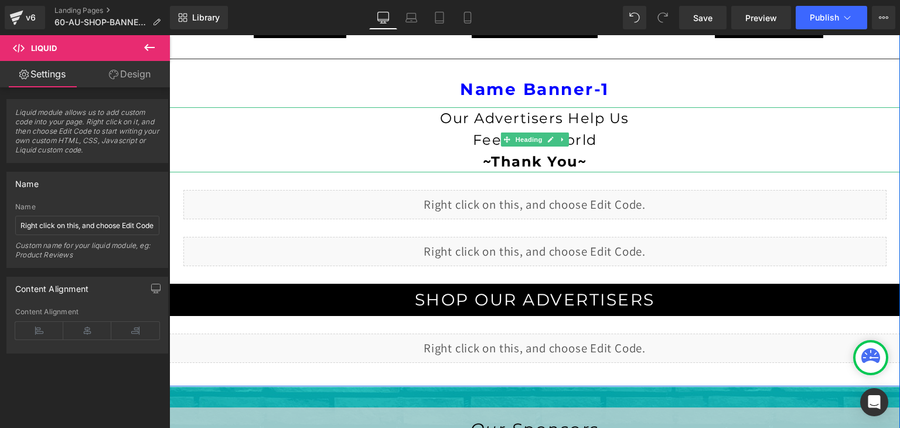
scroll to position [234, 0]
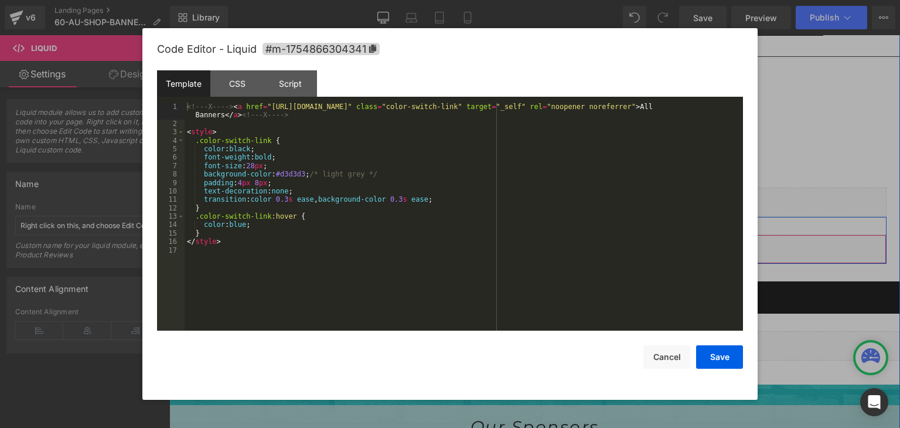
click at [541, 244] on div "Liquid" at bounding box center [534, 248] width 703 height 29
click at [655, 359] on button "Cancel" at bounding box center [666, 356] width 47 height 23
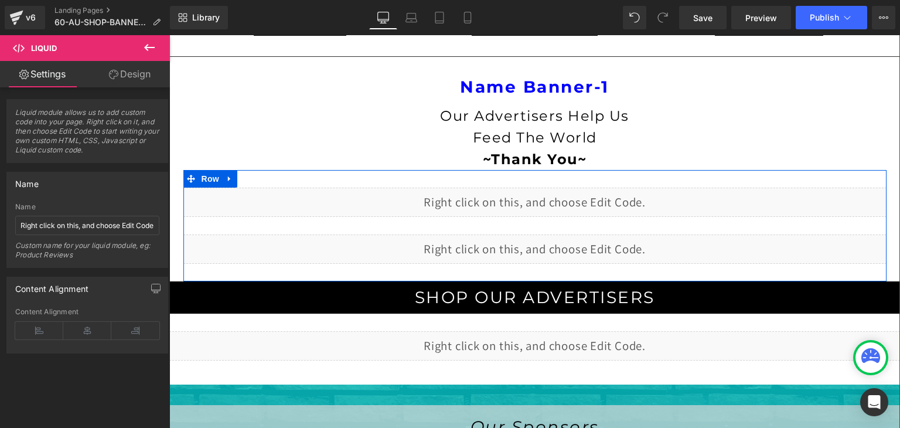
click at [542, 192] on div "Liquid" at bounding box center [534, 202] width 703 height 29
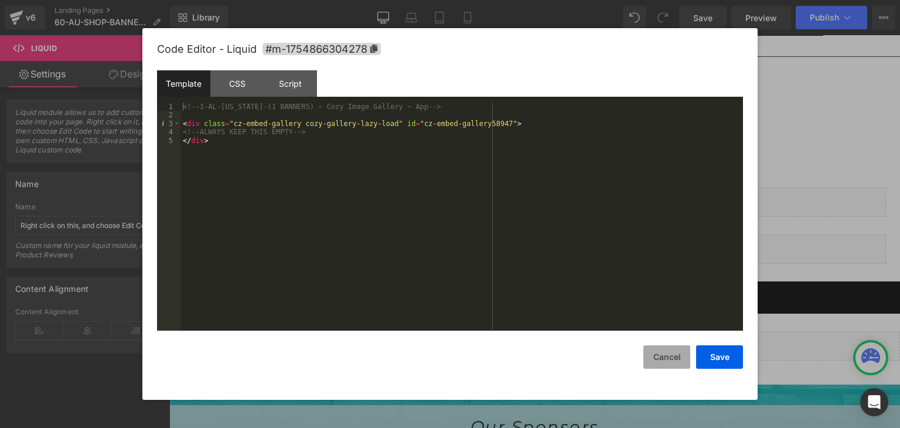
click at [658, 354] on button "Cancel" at bounding box center [666, 356] width 47 height 23
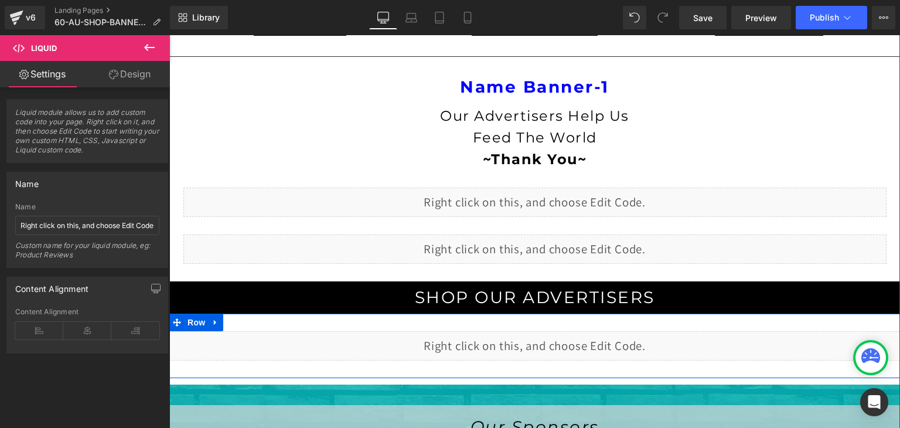
click at [541, 340] on div "Liquid" at bounding box center [534, 345] width 731 height 29
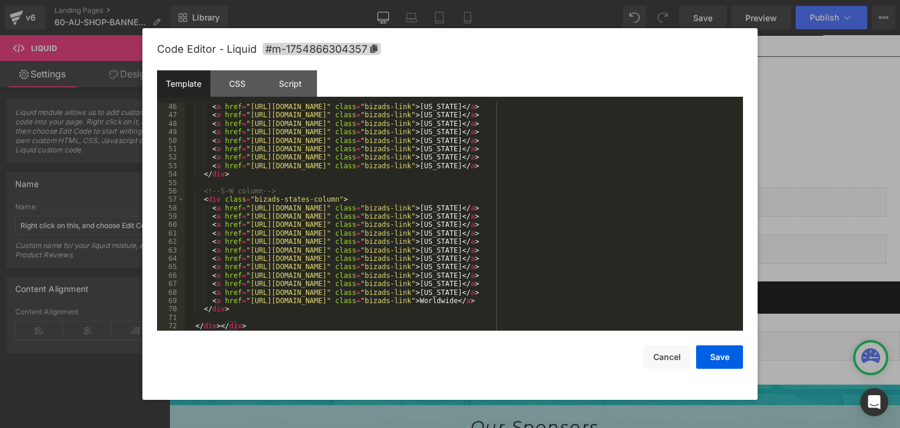
scroll to position [388, 0]
click at [672, 353] on button "Cancel" at bounding box center [666, 356] width 47 height 23
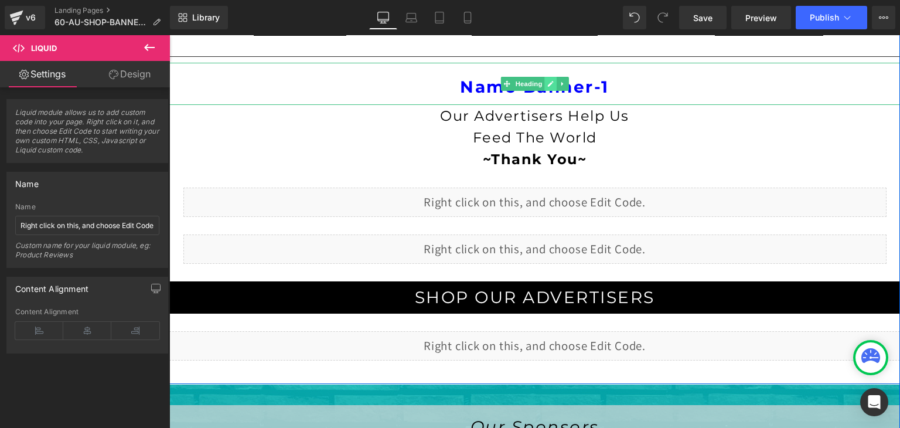
click at [548, 83] on icon at bounding box center [551, 84] width 6 height 6
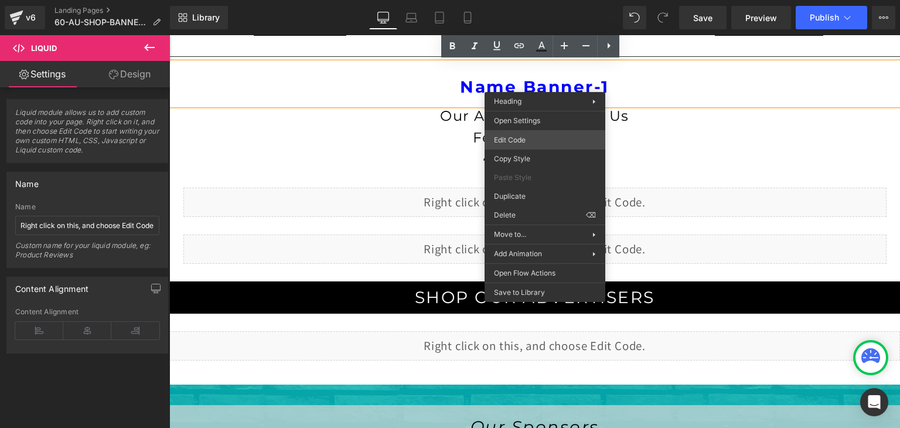
click at [531, 0] on div "Button You are previewing how the will restyle your page. You can not edit Elem…" at bounding box center [450, 0] width 900 height 0
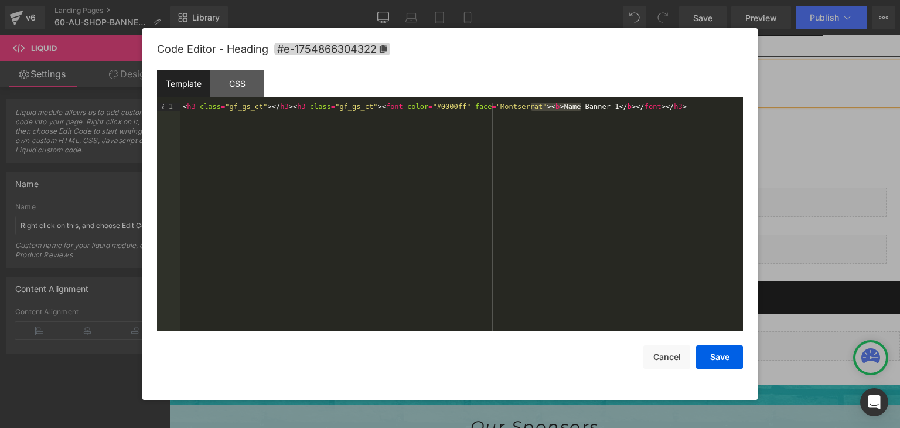
drag, startPoint x: 581, startPoint y: 106, endPoint x: 532, endPoint y: 107, distance: 49.2
click at [532, 107] on div "< h3 class = "gf_gs_ct" > </ h3 > < h3 class = "gf_gs_ct" > < font color = "#00…" at bounding box center [461, 225] width 563 height 245
click at [588, 105] on div "< h3 class = "gf_gs_ct" > </ h3 > < h3 class = "gf_gs_ct" > < font color = "#00…" at bounding box center [461, 225] width 563 height 245
click at [708, 356] on button "Save" at bounding box center [719, 356] width 47 height 23
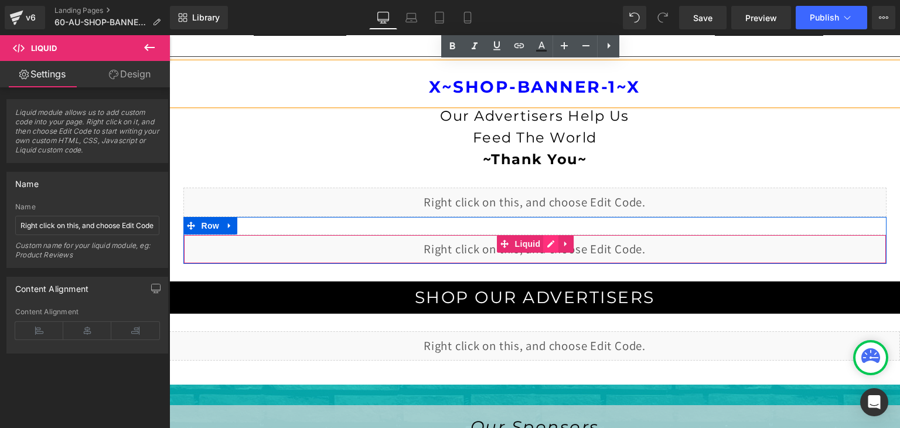
click at [546, 242] on div "Liquid" at bounding box center [534, 248] width 703 height 29
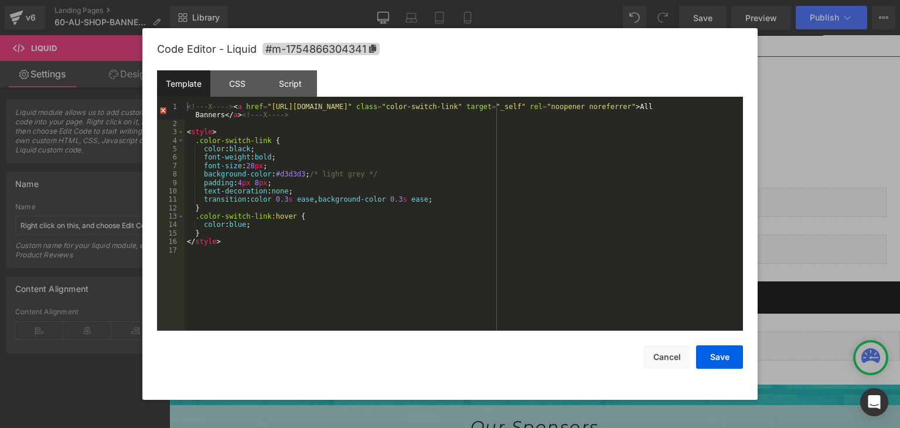
click at [257, 117] on div "<!-- -X-- --> < a href = "https://coldstreets.com/pages/60-au-shop-banner-2" cl…" at bounding box center [464, 229] width 558 height 253
click at [328, 121] on div "<!-- -X-- --> < a href = "https://coldstreets.com/pages/60-au-shop-banner-2" cl…" at bounding box center [464, 229] width 558 height 253
click at [328, 139] on div "<!-- -X-- --> < a href = "https://coldstreets.com/pages/60-au-shop-banner-2" cl…" at bounding box center [464, 229] width 558 height 253
click at [704, 360] on button "Save" at bounding box center [719, 356] width 47 height 23
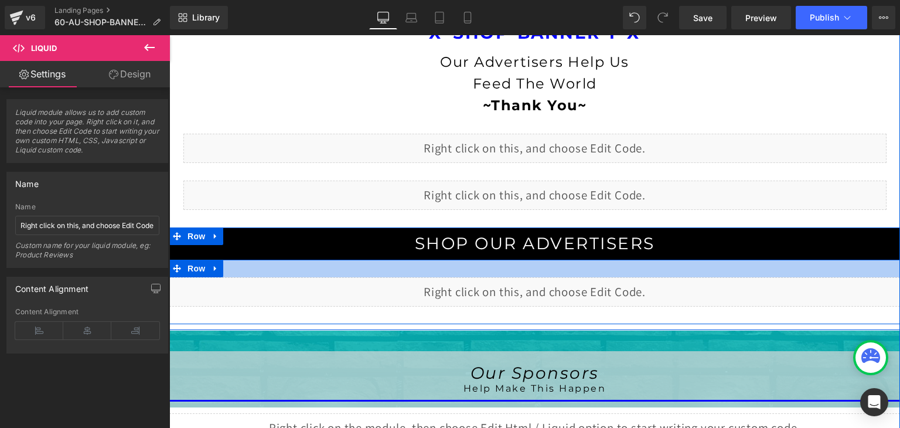
scroll to position [293, 0]
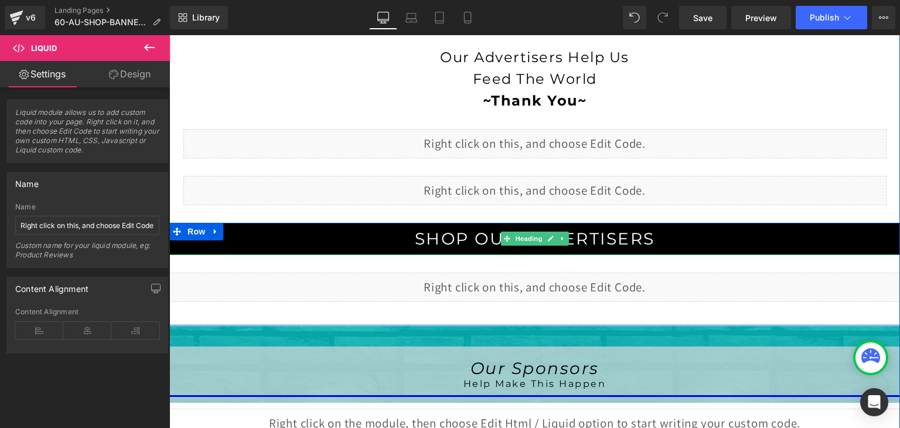
click at [652, 237] on h3 "SHOP OUR ADVERTISERS" at bounding box center [534, 239] width 731 height 21
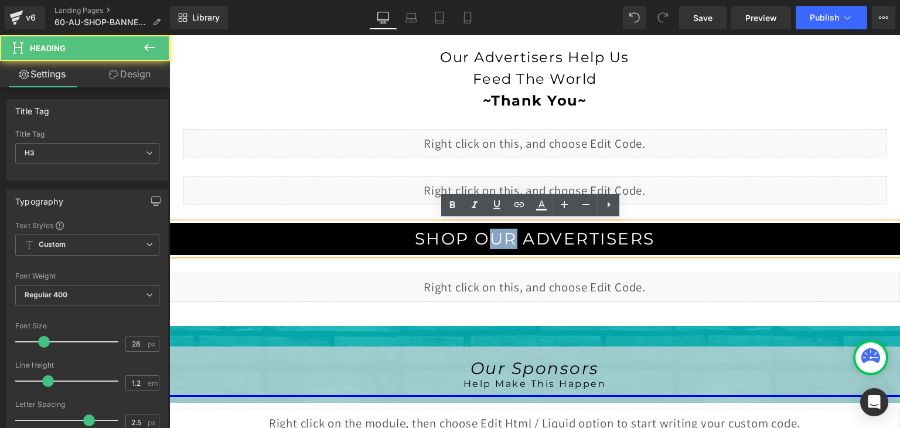
drag, startPoint x: 512, startPoint y: 236, endPoint x: 489, endPoint y: 237, distance: 22.9
click at [489, 237] on span "SHOP OUR ADVERTISERS" at bounding box center [535, 239] width 240 height 20
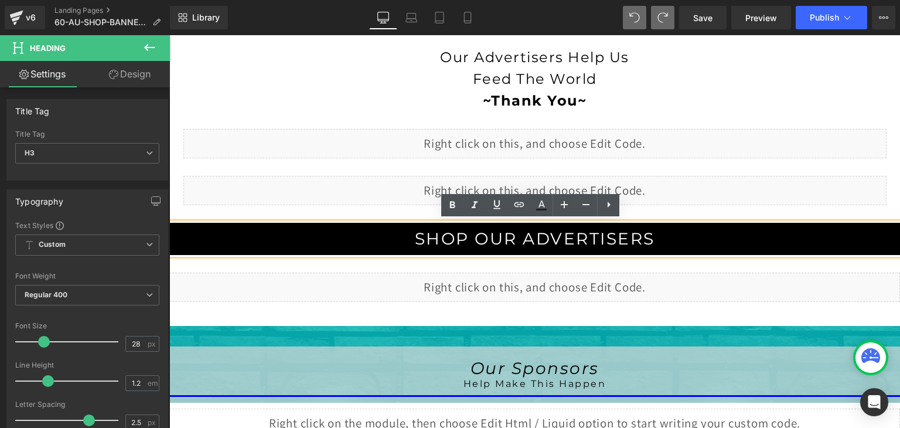
click at [668, 233] on h3 "SHOP OUR ADVERTISERS" at bounding box center [534, 239] width 731 height 21
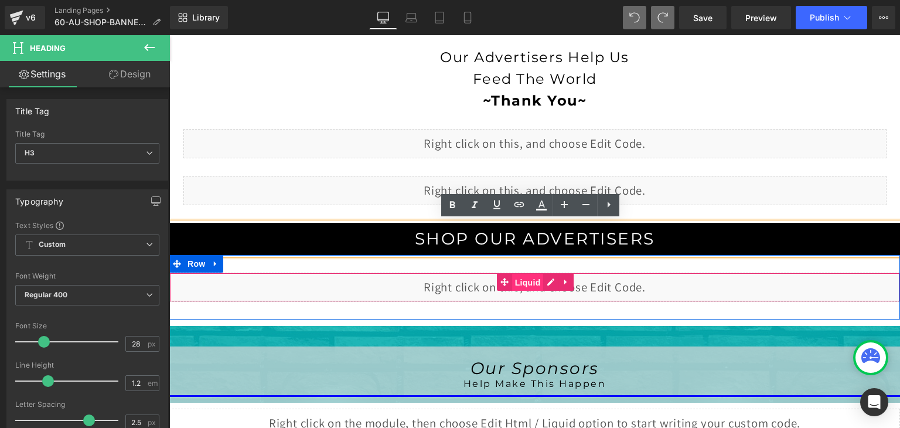
click at [538, 281] on span "Liquid" at bounding box center [528, 283] width 32 height 18
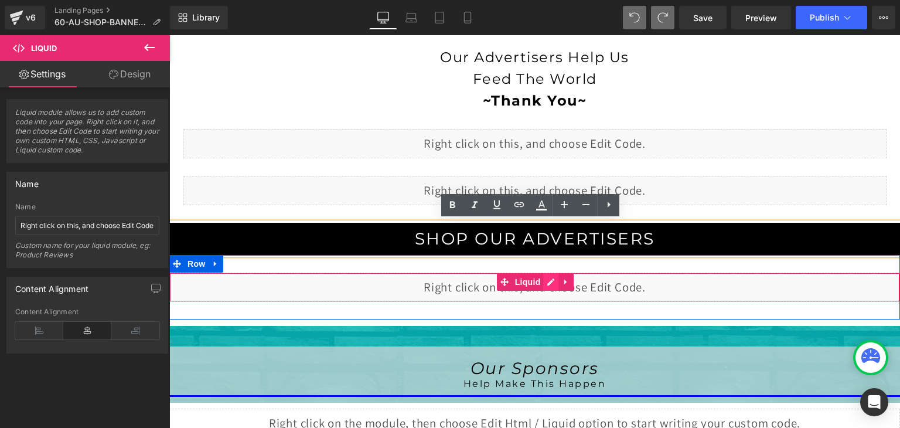
click at [546, 282] on div "Liquid" at bounding box center [534, 286] width 731 height 29
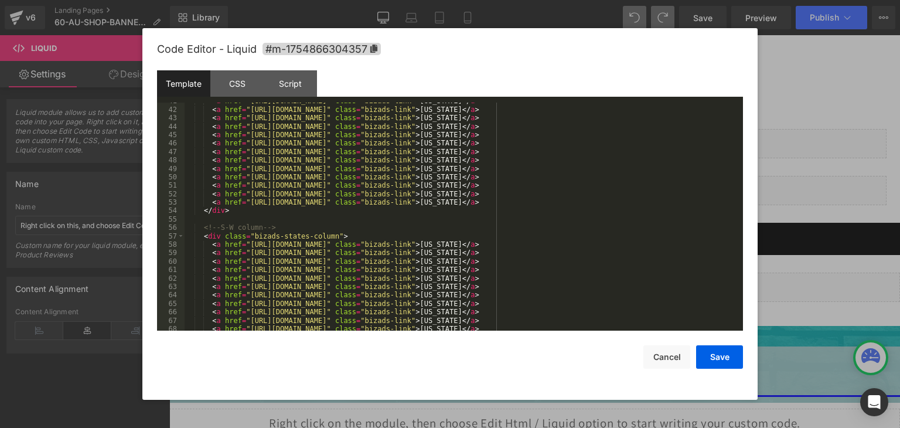
scroll to position [387, 0]
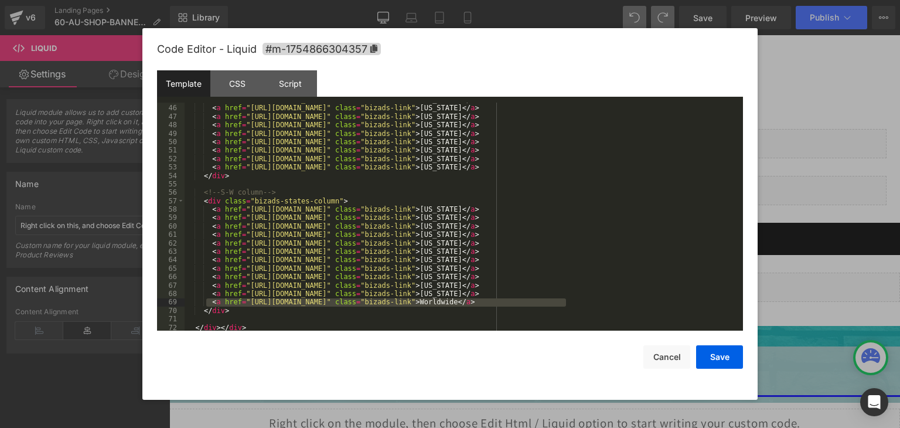
drag, startPoint x: 568, startPoint y: 304, endPoint x: 207, endPoint y: 302, distance: 361.6
click at [207, 302] on div "< a href = "https://coldstreets.com/pages/31-nm-shop-banner-1" class = "bizads-…" at bounding box center [462, 218] width 554 height 245
click at [659, 359] on button "Cancel" at bounding box center [666, 356] width 47 height 23
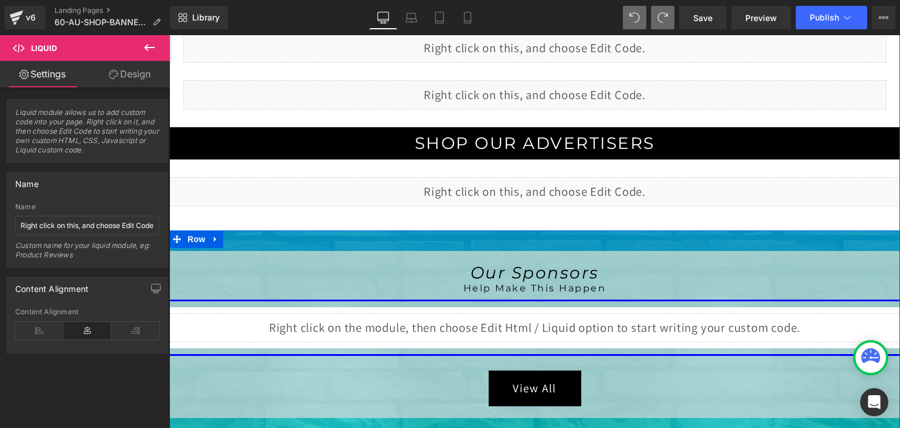
scroll to position [410, 0]
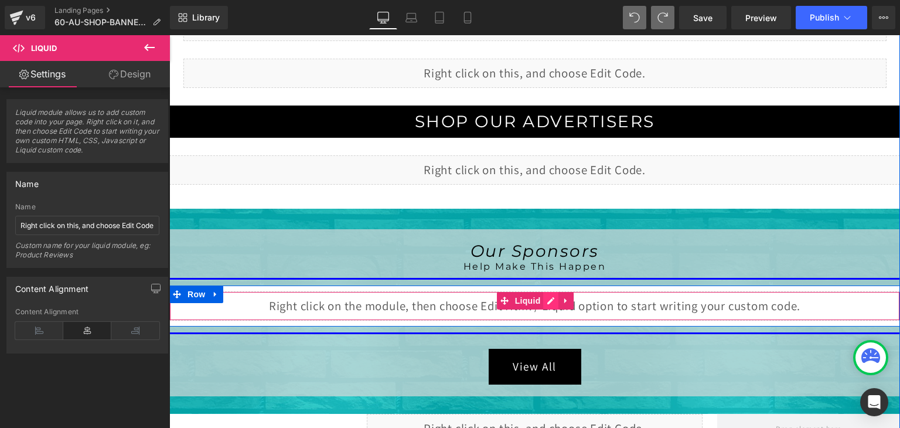
click at [546, 298] on div "Liquid" at bounding box center [534, 305] width 731 height 29
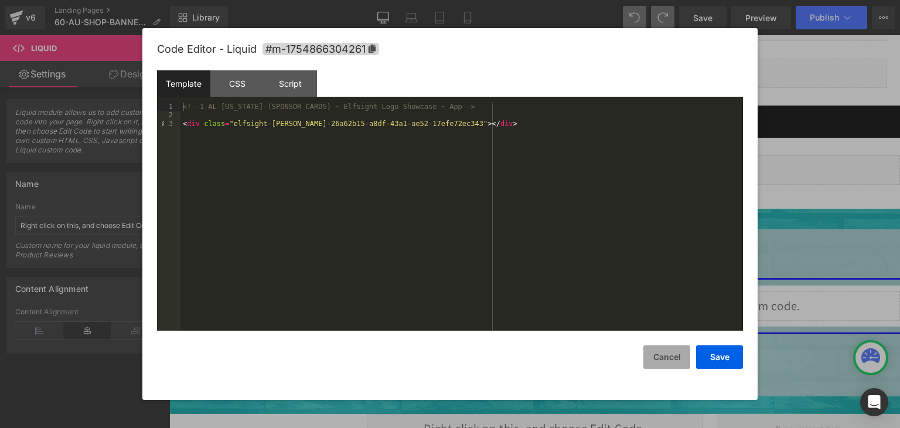
click at [672, 355] on button "Cancel" at bounding box center [666, 356] width 47 height 23
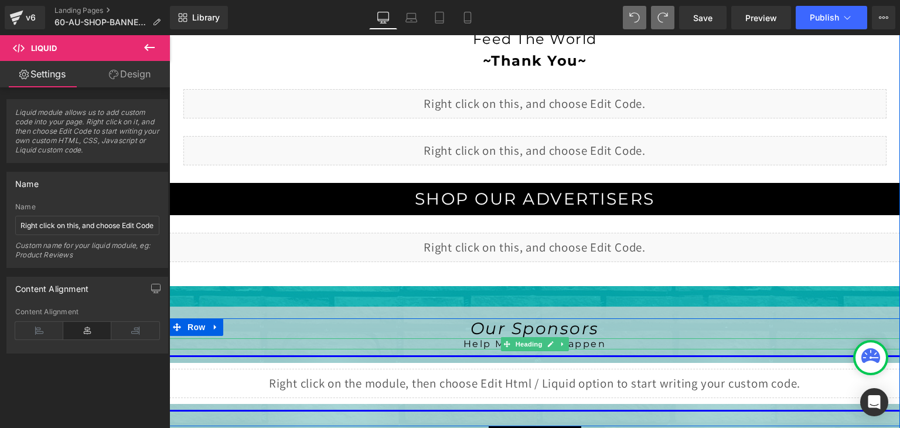
scroll to position [293, 0]
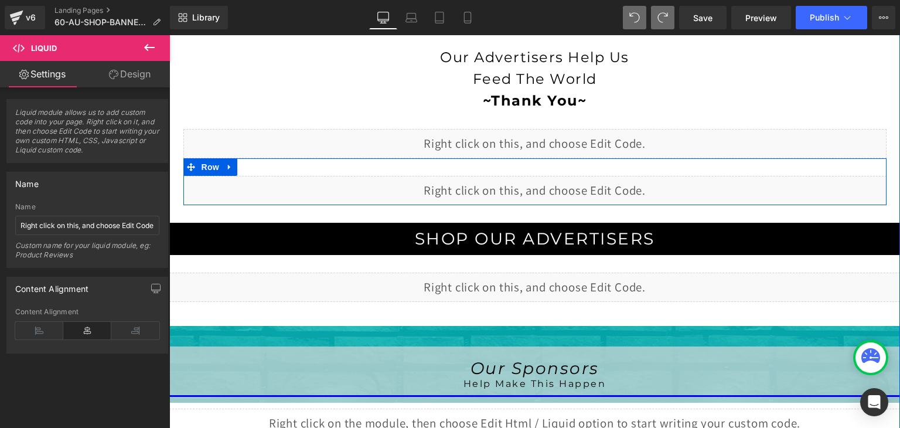
click at [546, 184] on div "Liquid" at bounding box center [534, 190] width 703 height 29
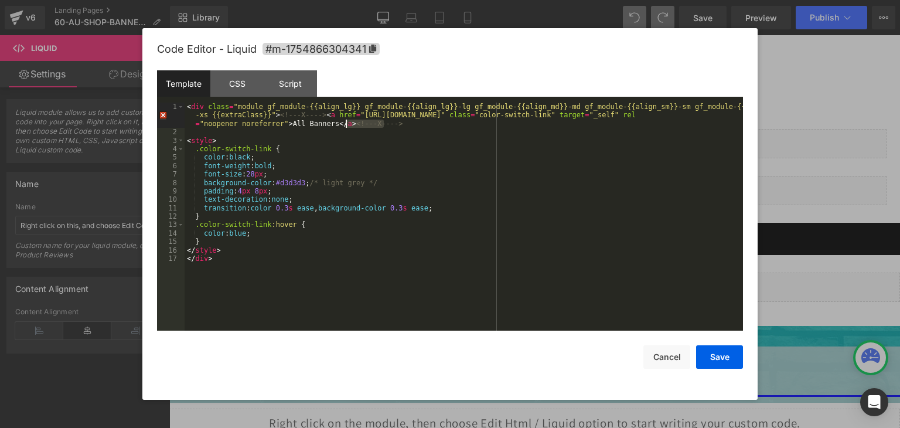
drag, startPoint x: 391, startPoint y: 127, endPoint x: 345, endPoint y: 128, distance: 46.9
click at [345, 128] on div "< div class = "module gf_module-{{align_lg}} gf_module-{{align_lg}}-lg gf_modul…" at bounding box center [464, 233] width 558 height 261
click at [667, 357] on button "Cancel" at bounding box center [666, 356] width 47 height 23
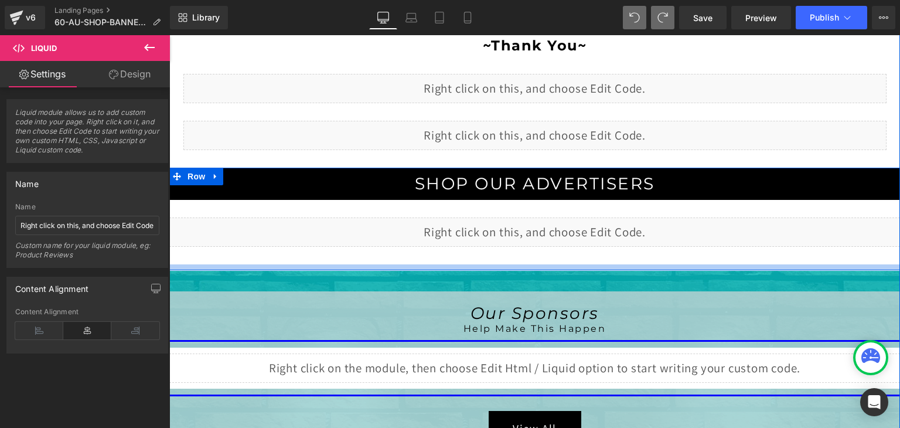
scroll to position [352, 0]
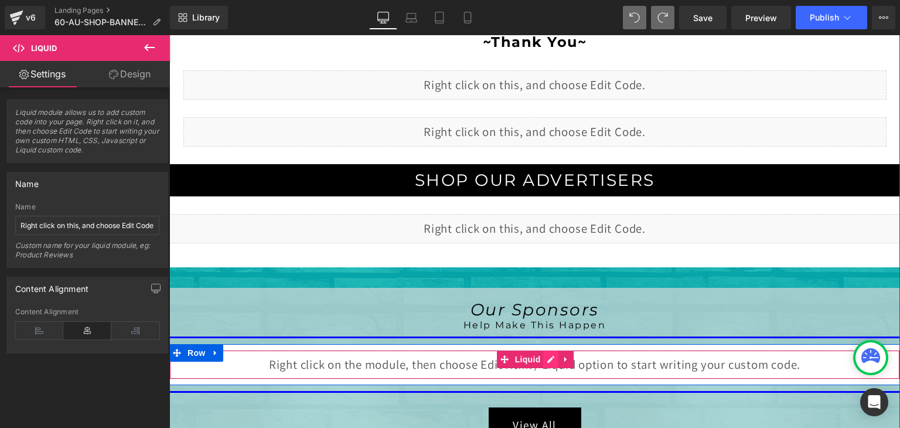
click at [546, 356] on div "Liquid" at bounding box center [534, 364] width 731 height 29
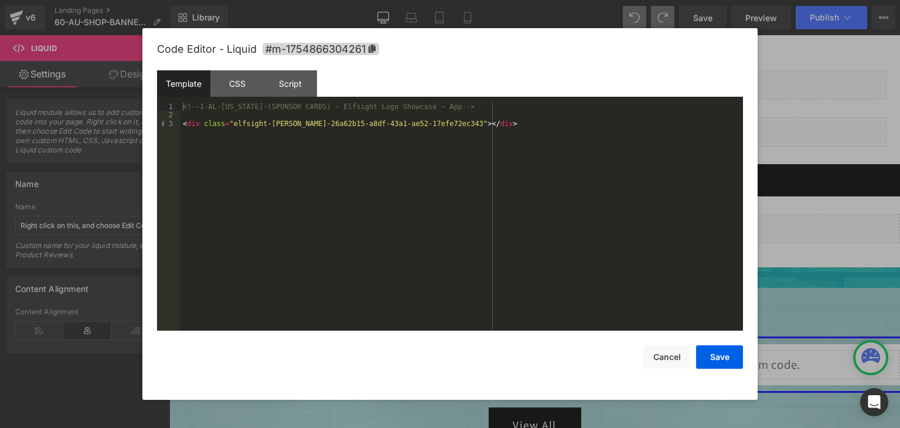
click at [183, 122] on div "<!-- 1-AL-Alabama-(SPONSOR CARDS) ~ Elfsight Logo Showcase ~ App --> < div clas…" at bounding box center [461, 225] width 563 height 245
click at [511, 124] on div "<!-- 1-AL-Alabama-(SPONSOR CARDS) ~ Elfsight Logo Showcase ~ App --> !---X---->…" at bounding box center [461, 225] width 563 height 245
click at [724, 360] on button "Save" at bounding box center [719, 356] width 47 height 23
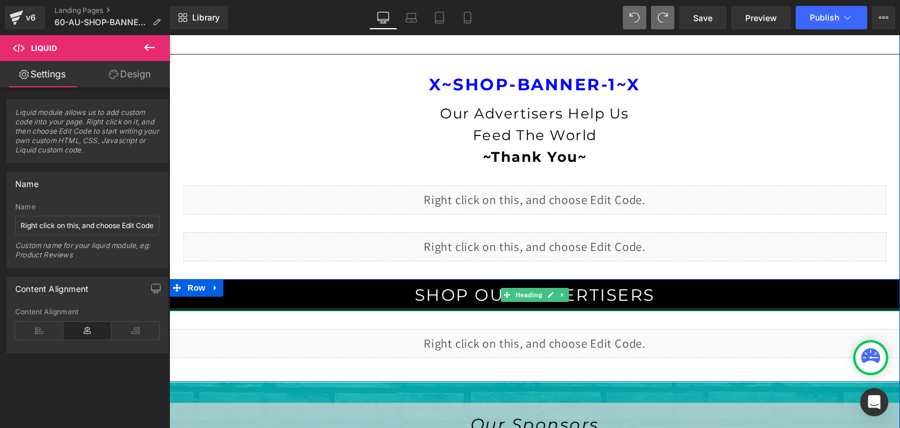
scroll to position [234, 0]
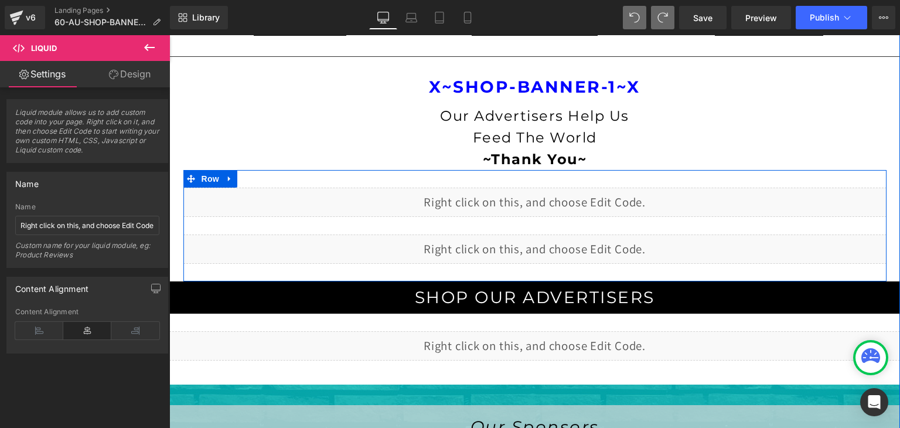
click at [543, 201] on div "Liquid" at bounding box center [534, 202] width 703 height 29
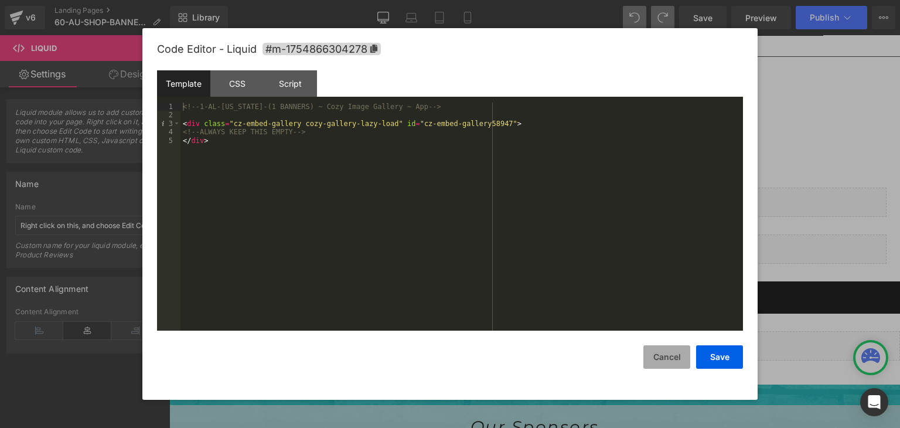
click at [661, 352] on button "Cancel" at bounding box center [666, 356] width 47 height 23
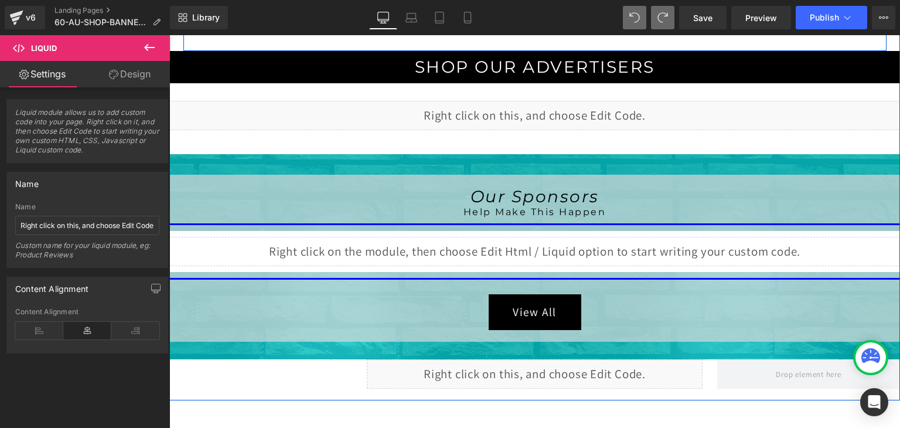
scroll to position [527, 0]
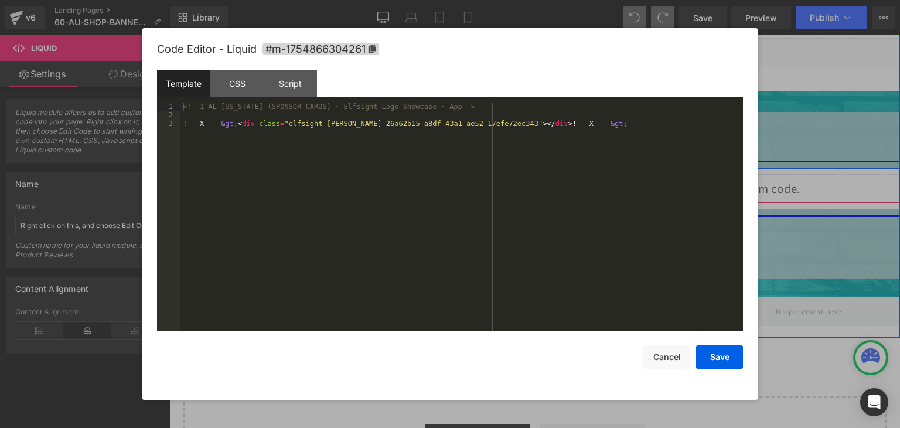
click at [545, 183] on div "Liquid" at bounding box center [534, 188] width 731 height 29
click at [636, 18] on div at bounding box center [450, 214] width 900 height 428
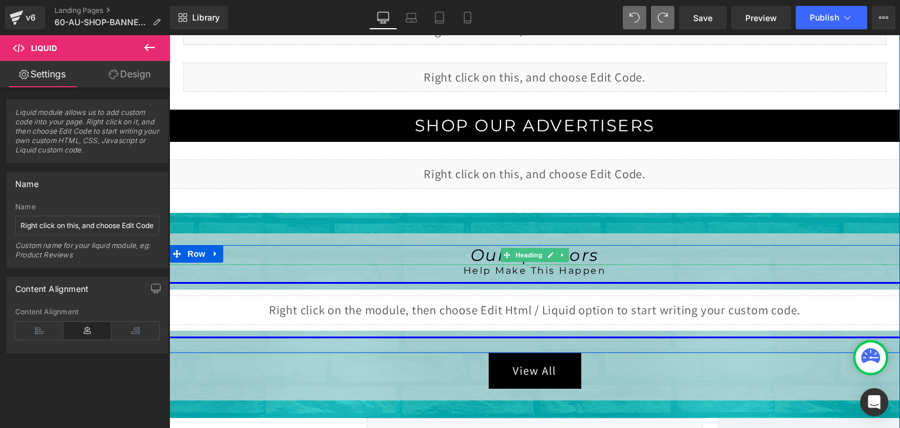
scroll to position [416, 0]
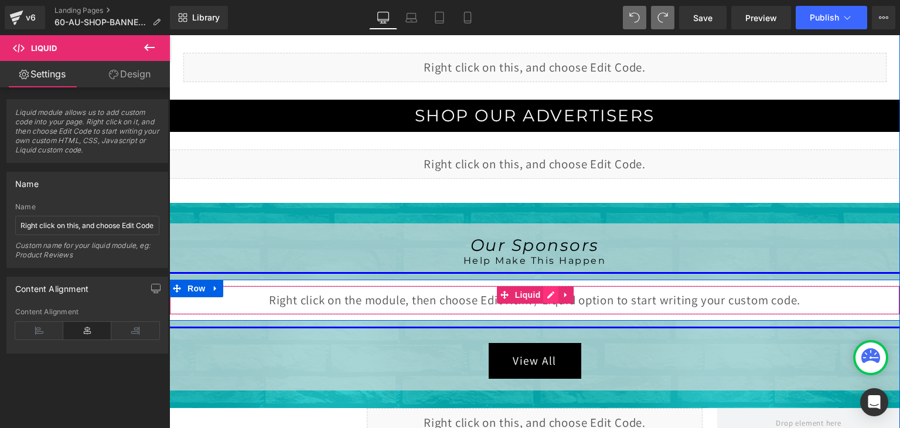
click at [547, 293] on div "Liquid" at bounding box center [534, 299] width 731 height 29
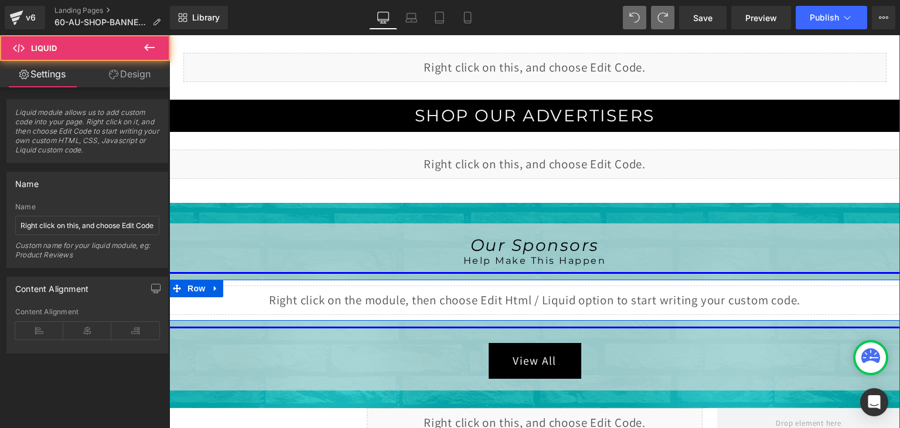
click at [547, 296] on div "Liquid" at bounding box center [534, 299] width 731 height 29
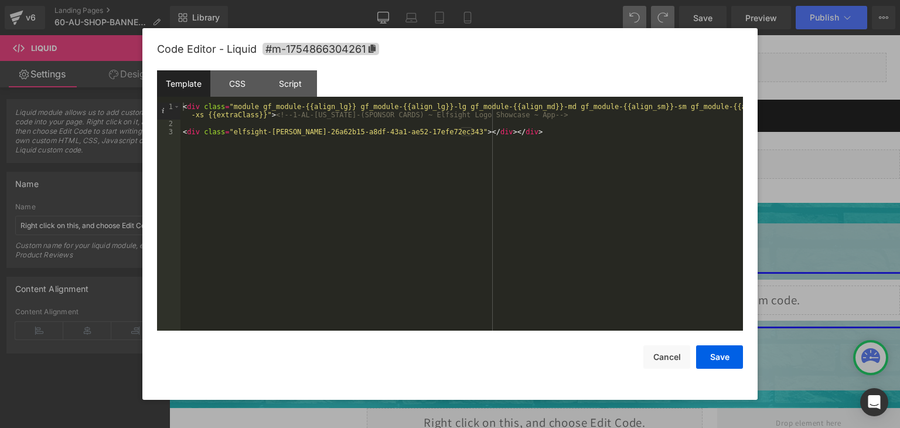
click at [789, 89] on div at bounding box center [450, 214] width 900 height 428
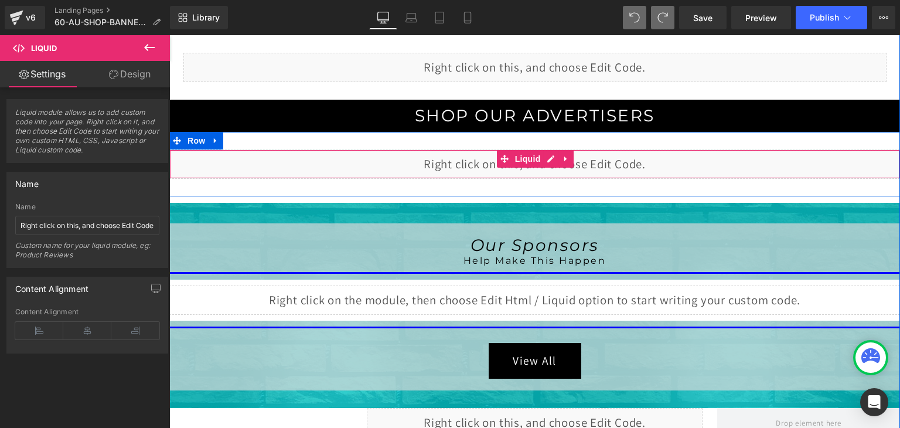
click at [545, 158] on div "Liquid" at bounding box center [534, 163] width 731 height 29
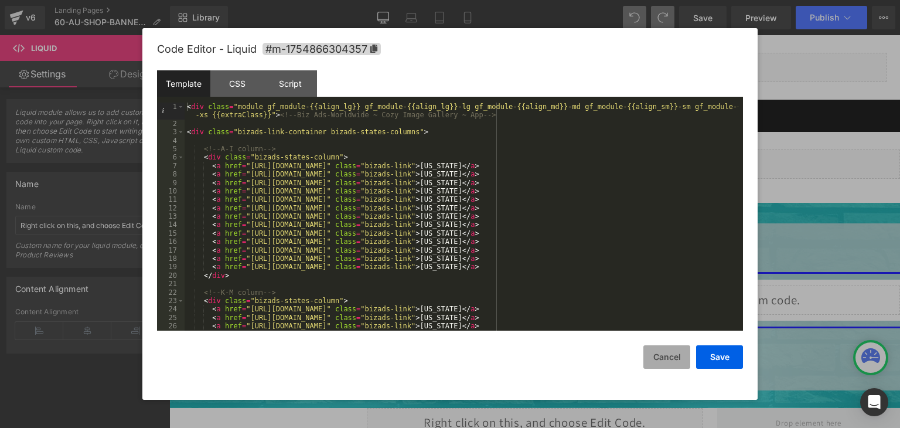
click at [656, 358] on button "Cancel" at bounding box center [666, 356] width 47 height 23
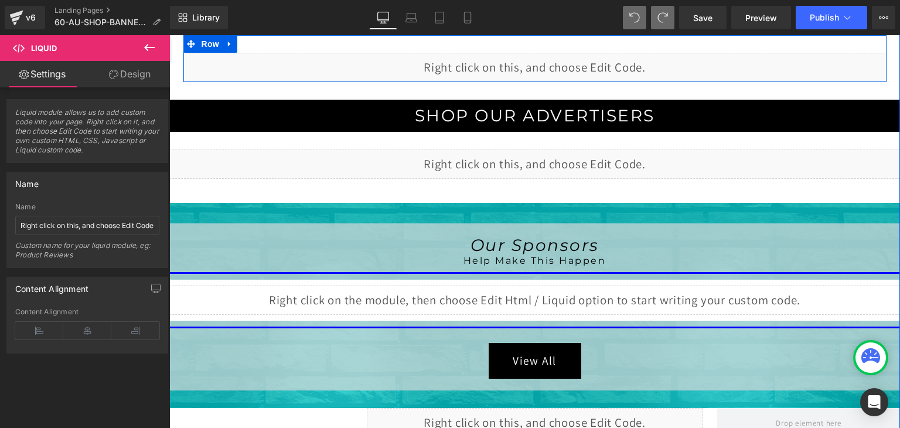
click at [550, 60] on div "Liquid" at bounding box center [534, 67] width 703 height 29
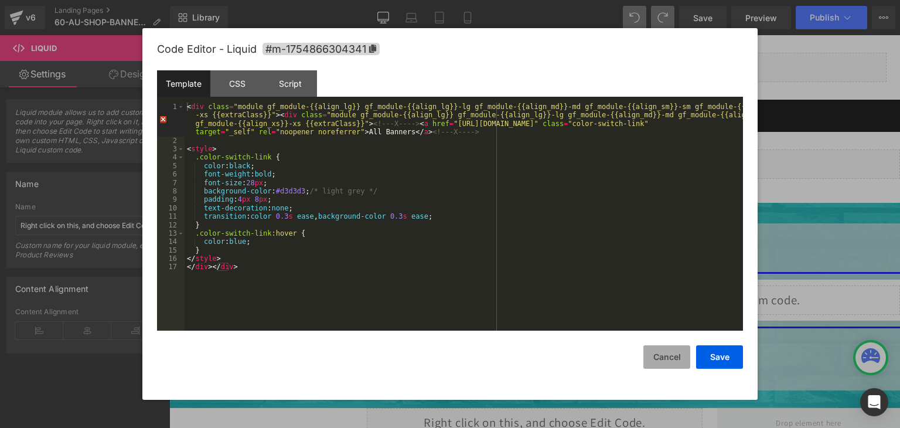
click at [668, 358] on button "Cancel" at bounding box center [666, 356] width 47 height 23
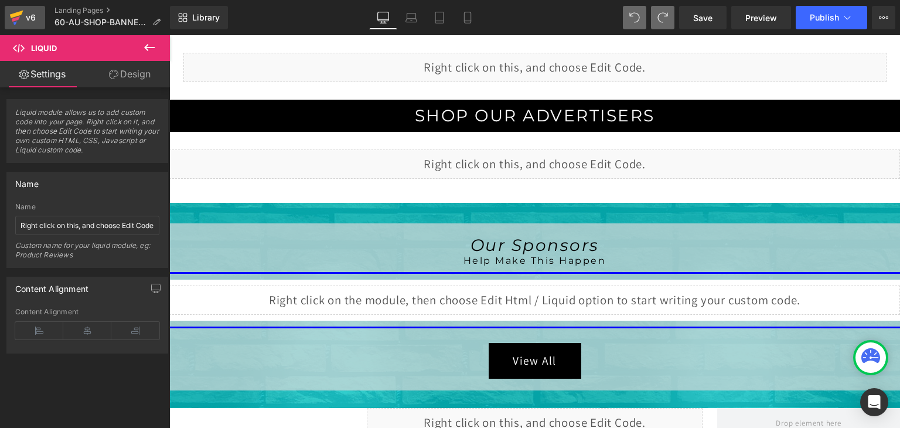
click at [15, 16] on icon at bounding box center [16, 15] width 13 height 8
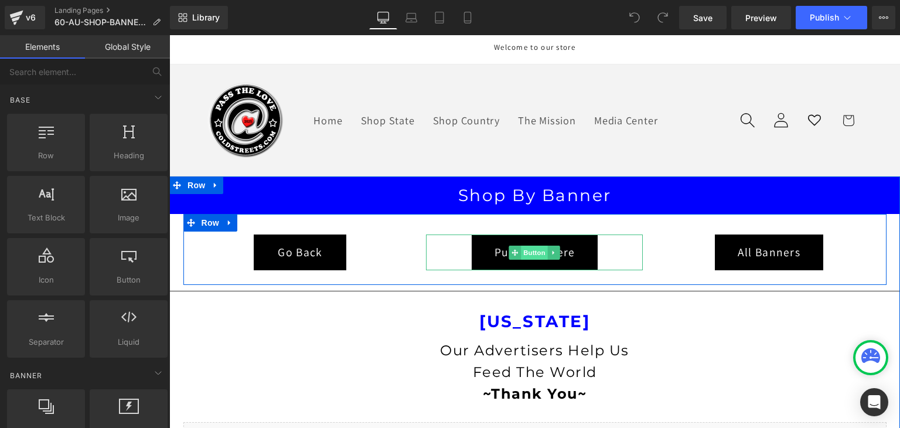
click at [534, 253] on span "Button" at bounding box center [535, 253] width 27 height 14
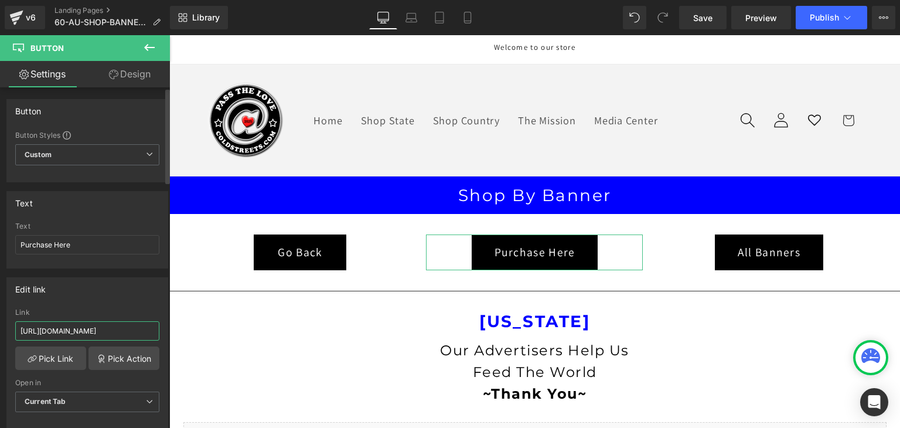
scroll to position [0, 42]
drag, startPoint x: 142, startPoint y: 335, endPoint x: 148, endPoint y: 333, distance: 6.6
click at [149, 333] on input "https://coldstreets.com/products/biz-card-bonanza" at bounding box center [87, 330] width 144 height 19
click at [148, 331] on input "https://coldstreets.com/products/biz-card-bonanza" at bounding box center [87, 330] width 144 height 19
click at [150, 331] on input "https://coldstreets.com/products/biz-card-bonanza" at bounding box center [87, 330] width 144 height 19
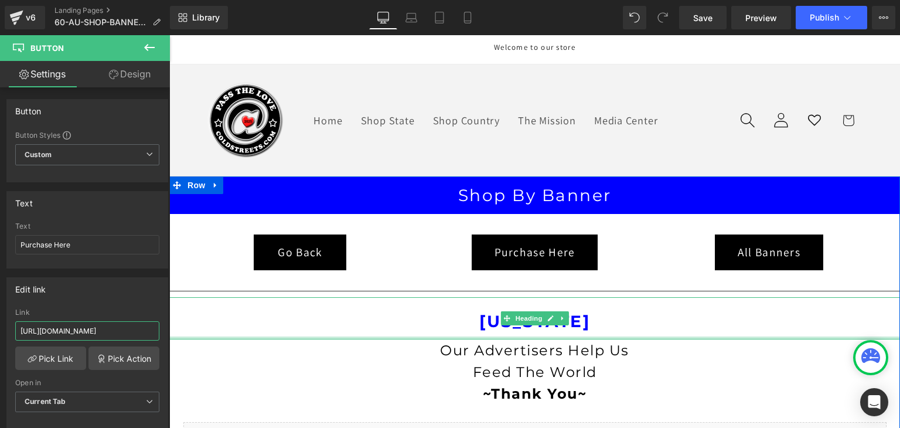
scroll to position [0, 59]
type input "https://coldstreets.com/products/biz-card-bonanza-6091"
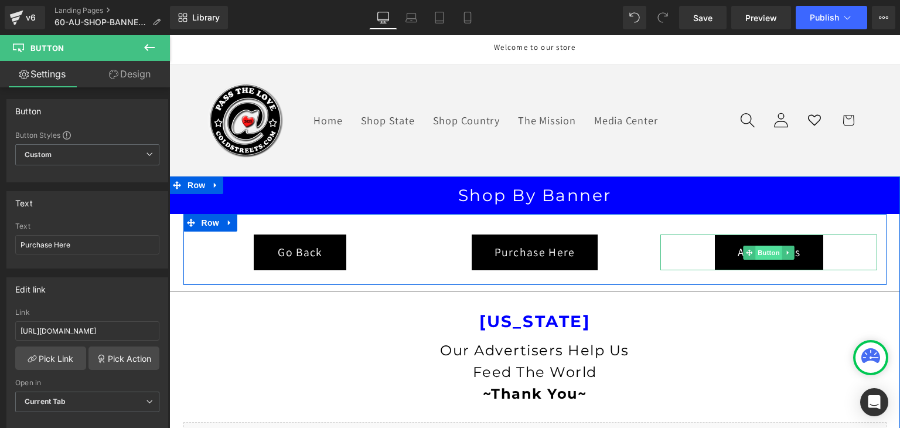
click at [765, 251] on span "Button" at bounding box center [769, 253] width 27 height 14
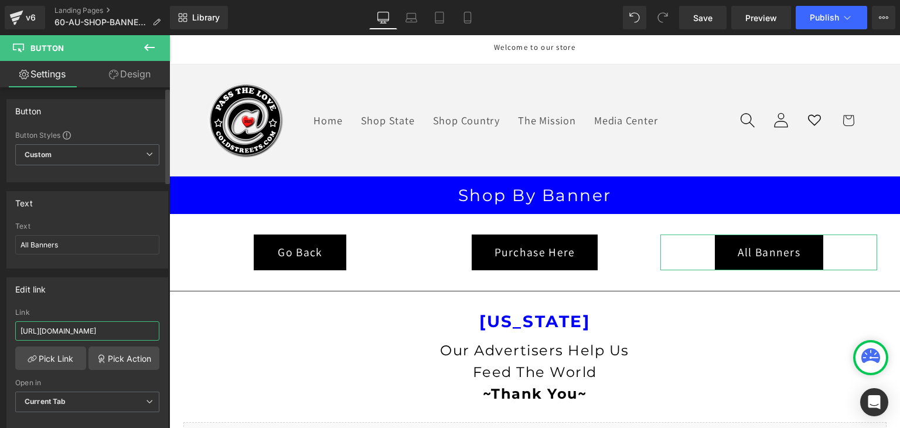
scroll to position [0, 39]
drag, startPoint x: 124, startPoint y: 331, endPoint x: 143, endPoint y: 327, distance: 19.2
click at [143, 327] on input "https://coldstreets.com/pages/1-al-shop-banner-2" at bounding box center [87, 330] width 144 height 19
click at [149, 329] on input "https://coldstreets.com/pages/1-al-shop-banner-2" at bounding box center [87, 330] width 144 height 19
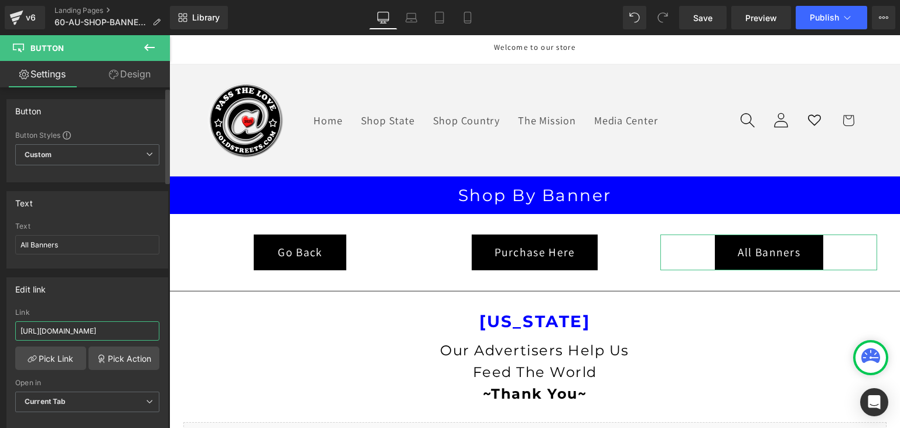
drag, startPoint x: 87, startPoint y: 332, endPoint x: 22, endPoint y: 331, distance: 65.0
click at [22, 331] on input "https://coldstreets.com/pages/1-al-shop-banner-2X" at bounding box center [87, 330] width 144 height 19
click at [131, 329] on input "Xhttps://coldstreets.com/pages/1-al-shop-banner-2X" at bounding box center [87, 330] width 144 height 19
click at [145, 329] on input "Xhttps://coldstreets.com/pages/60-al-shop-banner-2X" at bounding box center [87, 330] width 144 height 19
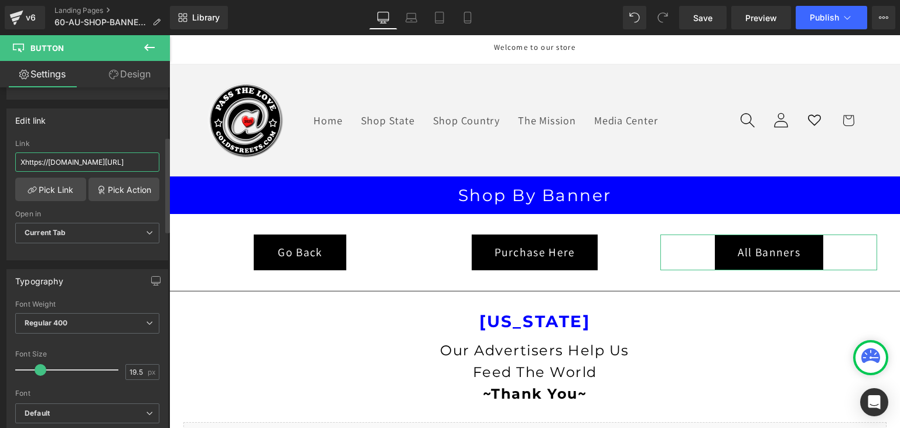
scroll to position [176, 0]
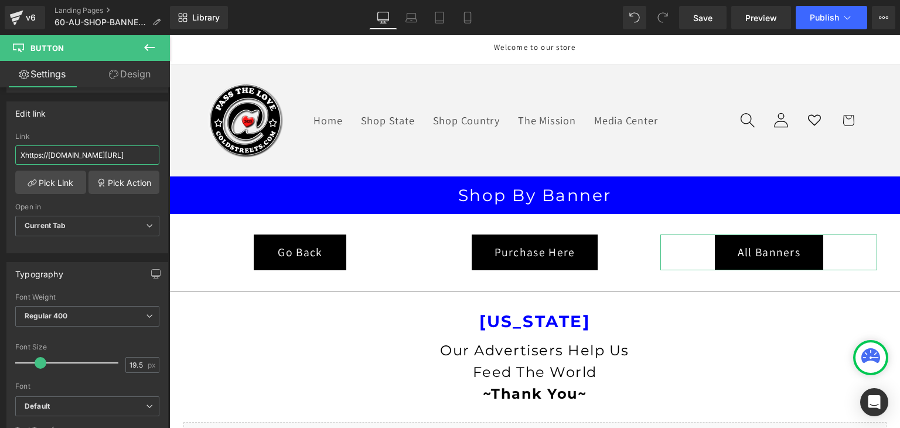
type input "Xhttps://coldstreets.com/pages/60-au-shop-banner-2X"
click at [136, 71] on link "Design" at bounding box center [129, 74] width 85 height 26
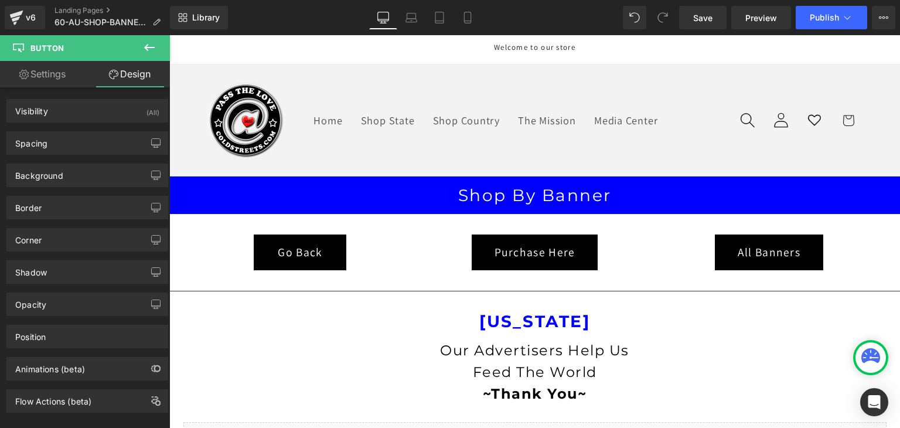
click at [141, 43] on button at bounding box center [149, 48] width 41 height 26
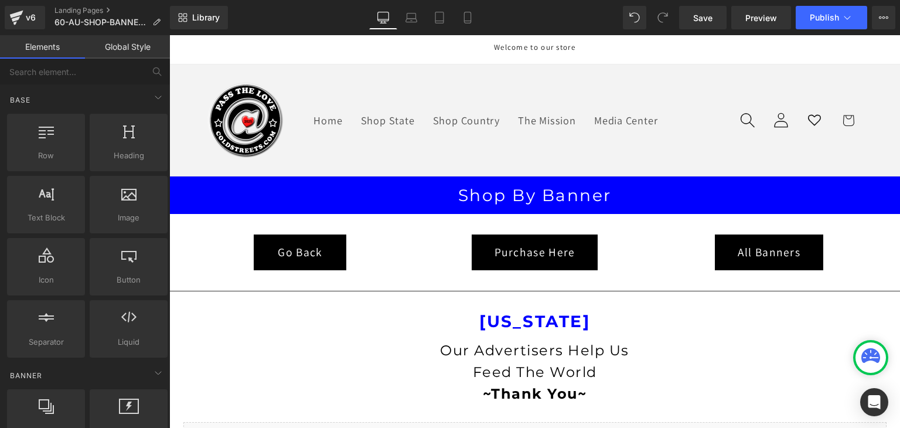
click at [127, 47] on link "Global Style" at bounding box center [127, 46] width 85 height 23
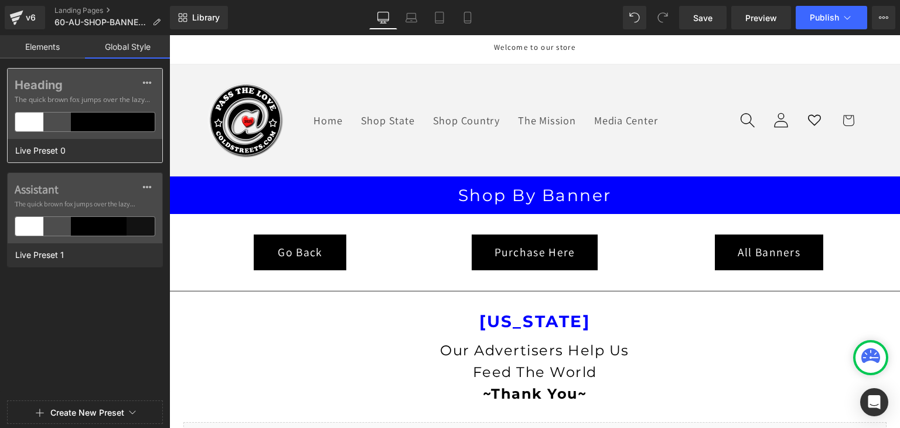
click at [124, 127] on div at bounding box center [113, 122] width 28 height 19
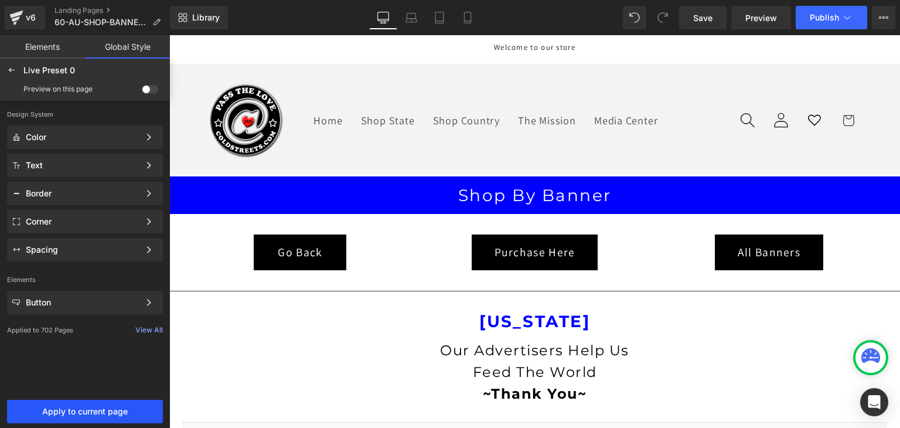
click at [101, 418] on button "Apply to current page" at bounding box center [85, 411] width 156 height 23
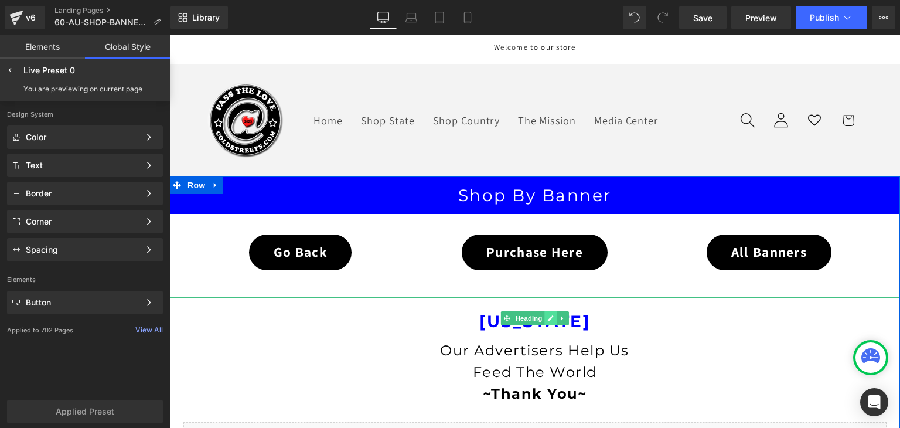
click at [549, 319] on icon at bounding box center [550, 318] width 6 height 7
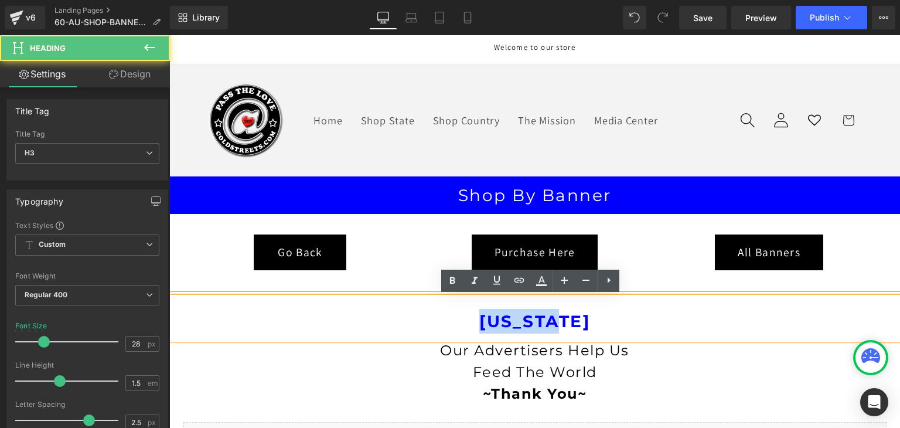
drag, startPoint x: 577, startPoint y: 321, endPoint x: 483, endPoint y: 319, distance: 93.2
click at [483, 319] on strong "[US_STATE]" at bounding box center [534, 321] width 111 height 20
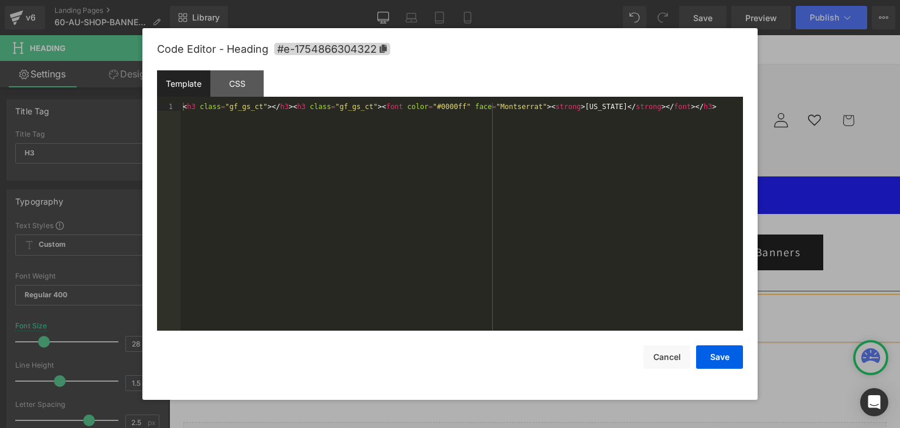
click at [459, 0] on div "Button You are previewing how the Live Preset 0 will restyle your page. You can…" at bounding box center [450, 0] width 900 height 0
click at [564, 107] on div "< h3 class = "gf_gs_ct" > </ h3 > < h3 class = "gf_gs_ct" > < font color = "#00…" at bounding box center [461, 225] width 563 height 245
click at [552, 105] on div "< h3 class = "gf_gs_ct" > </ h3 > < h3 class = "gf_gs_ct" > < font color = "#00…" at bounding box center [461, 225] width 563 height 245
click at [607, 104] on div "< h3 class = "gf_gs_ct" > </ h3 > < h3 class = "gf_gs_ct" > < font color = "#00…" at bounding box center [461, 225] width 563 height 245
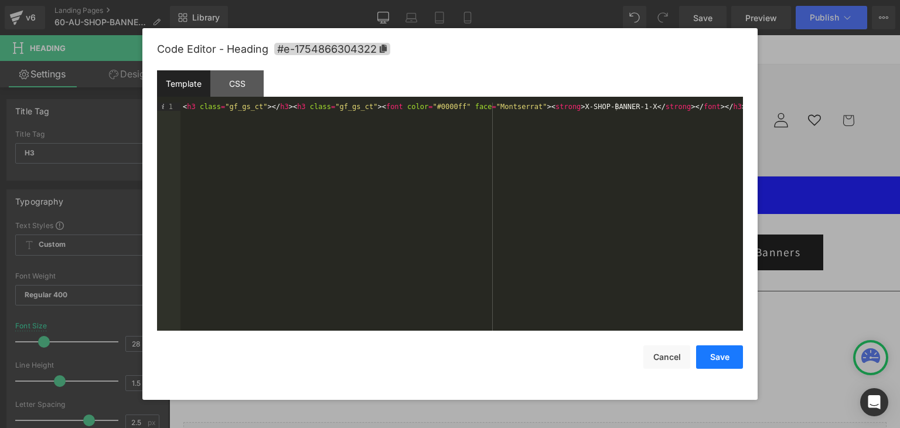
click at [713, 364] on button "Save" at bounding box center [719, 356] width 47 height 23
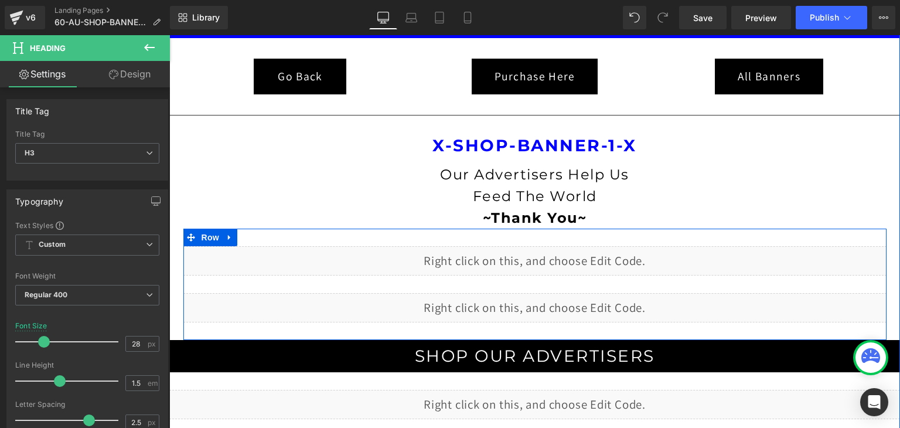
click at [541, 257] on div "Liquid" at bounding box center [534, 260] width 703 height 29
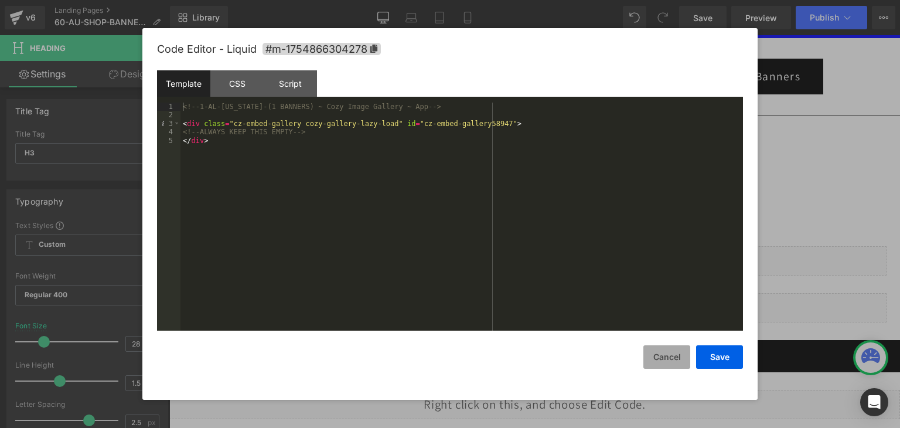
click at [669, 355] on button "Cancel" at bounding box center [666, 356] width 47 height 23
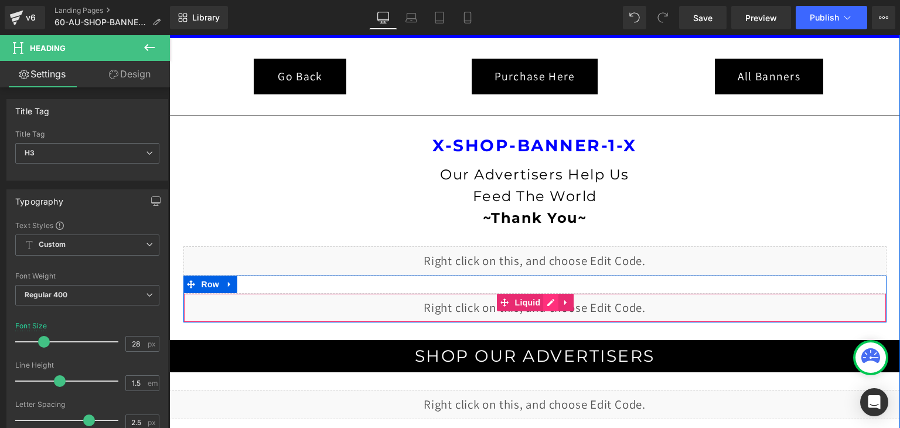
click at [544, 305] on div "Liquid" at bounding box center [534, 307] width 703 height 29
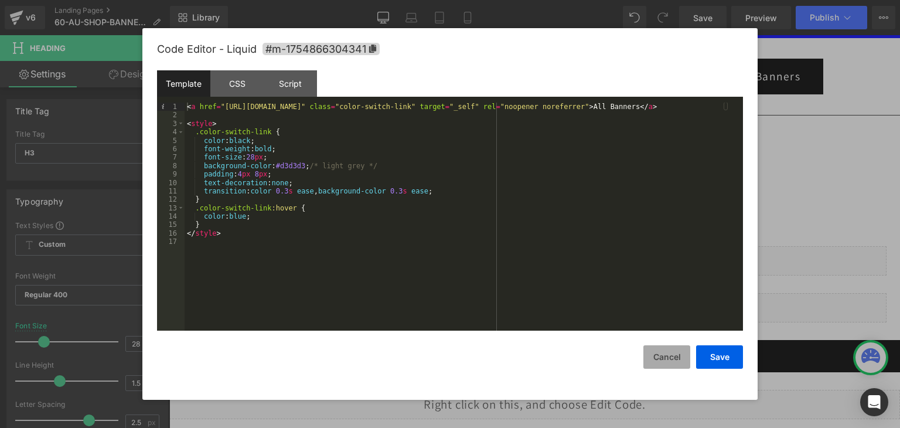
click at [669, 357] on button "Cancel" at bounding box center [666, 356] width 47 height 23
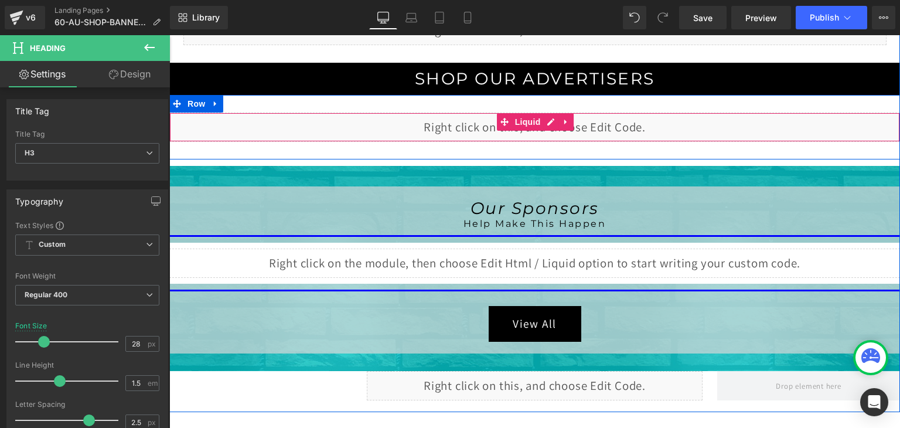
scroll to position [469, 0]
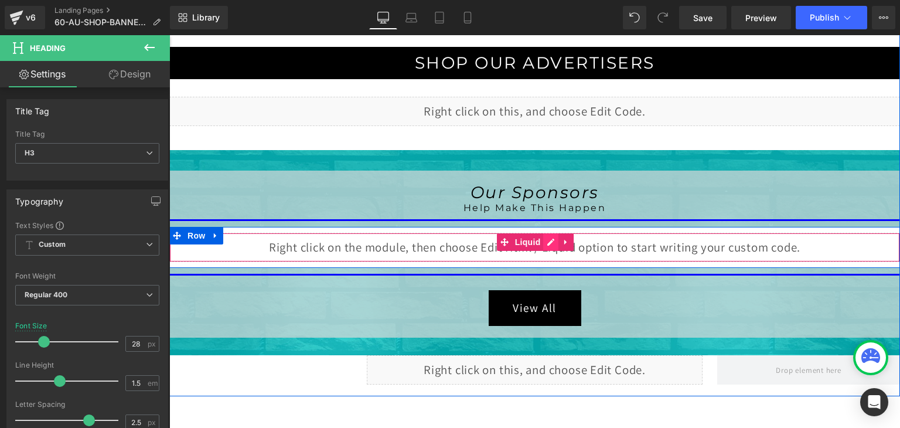
click at [544, 240] on div "Liquid" at bounding box center [534, 247] width 731 height 29
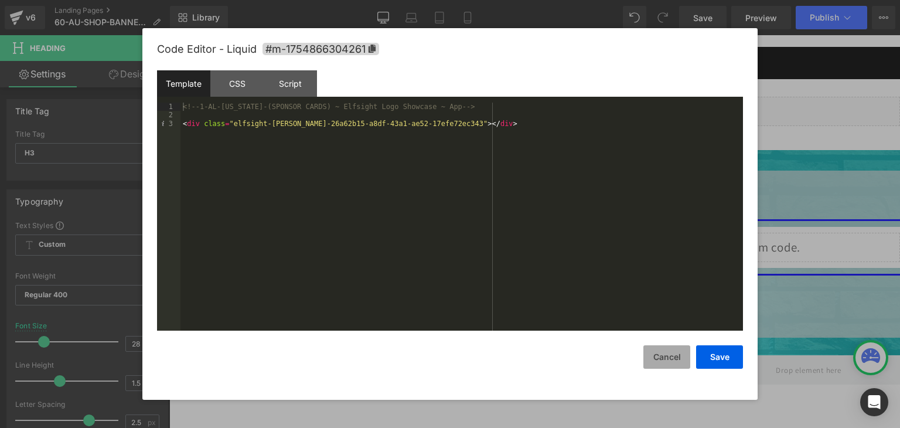
click at [650, 352] on button "Cancel" at bounding box center [666, 356] width 47 height 23
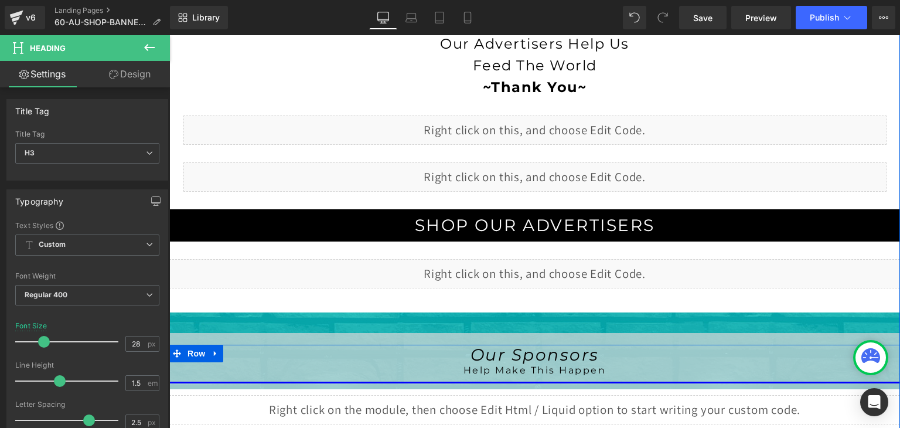
scroll to position [293, 0]
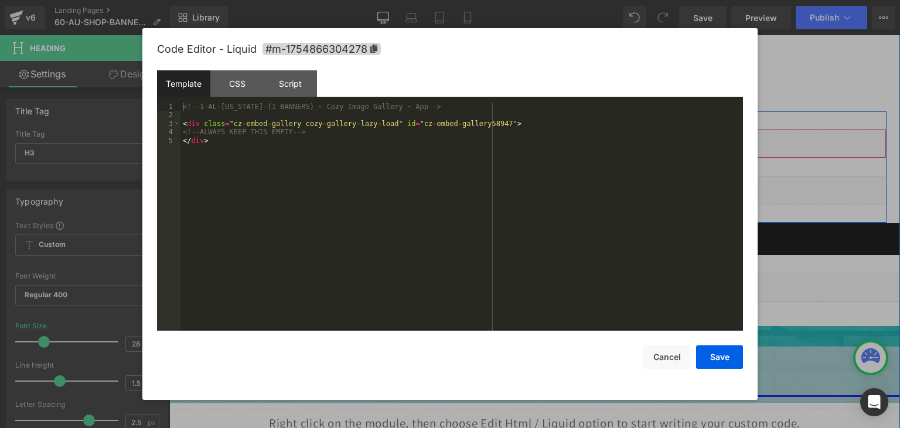
click at [544, 135] on div "Liquid" at bounding box center [534, 143] width 703 height 29
click at [659, 364] on button "Cancel" at bounding box center [666, 356] width 47 height 23
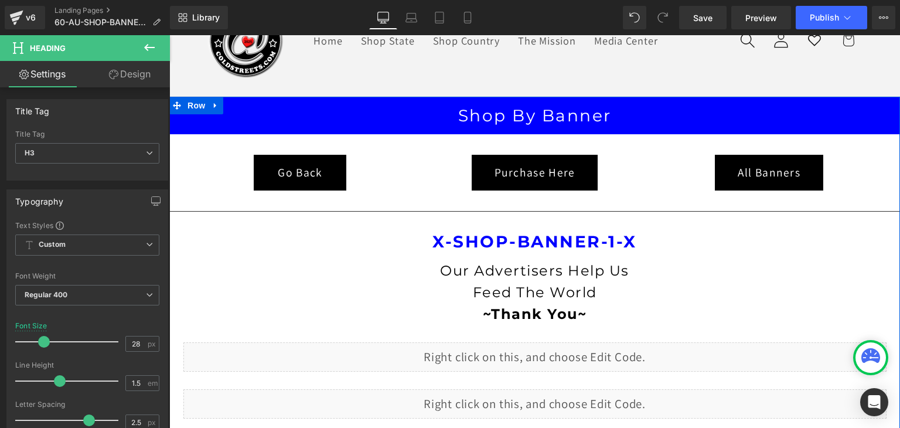
scroll to position [59, 0]
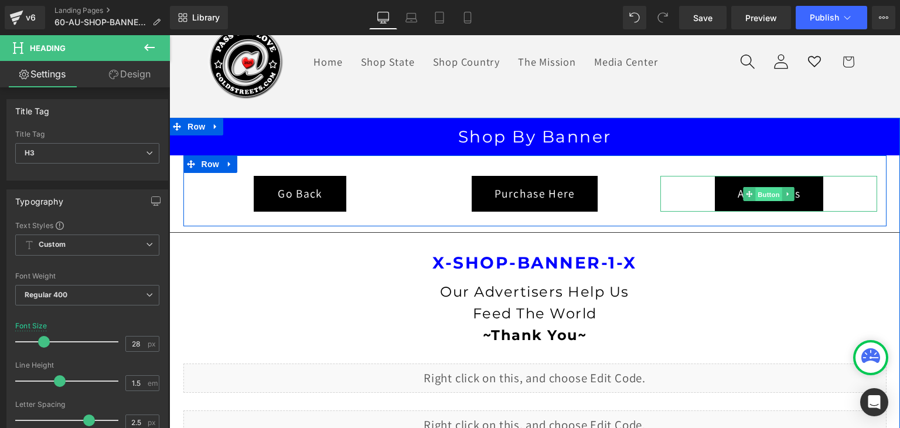
click at [769, 188] on span "Button" at bounding box center [769, 195] width 27 height 14
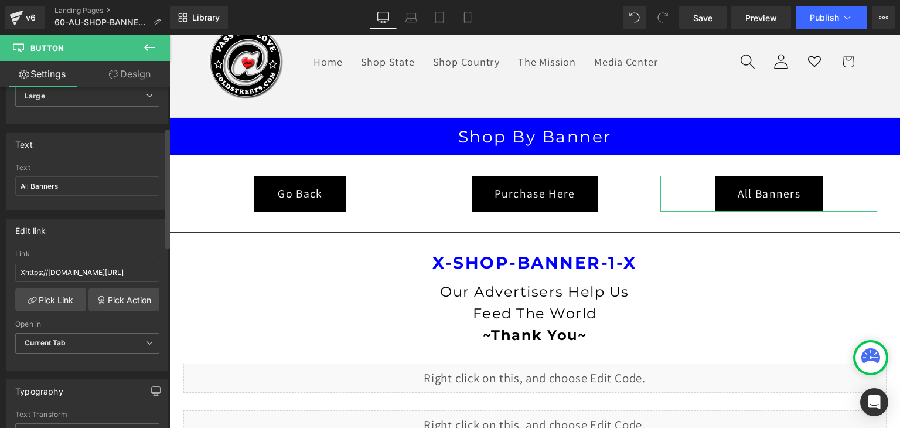
scroll to position [117, 0]
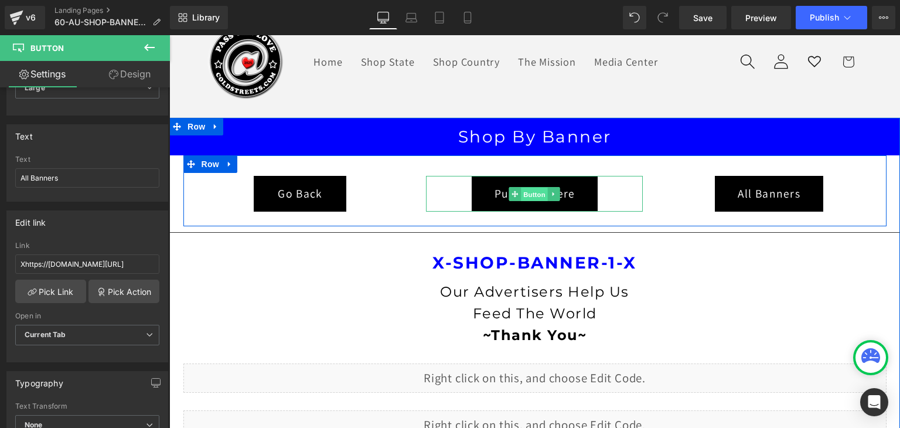
click at [522, 190] on span "Button" at bounding box center [535, 195] width 27 height 14
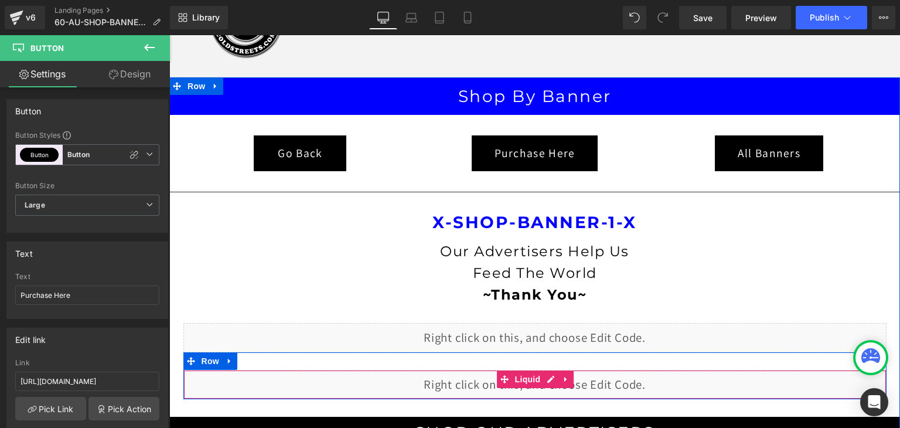
scroll to position [52, 0]
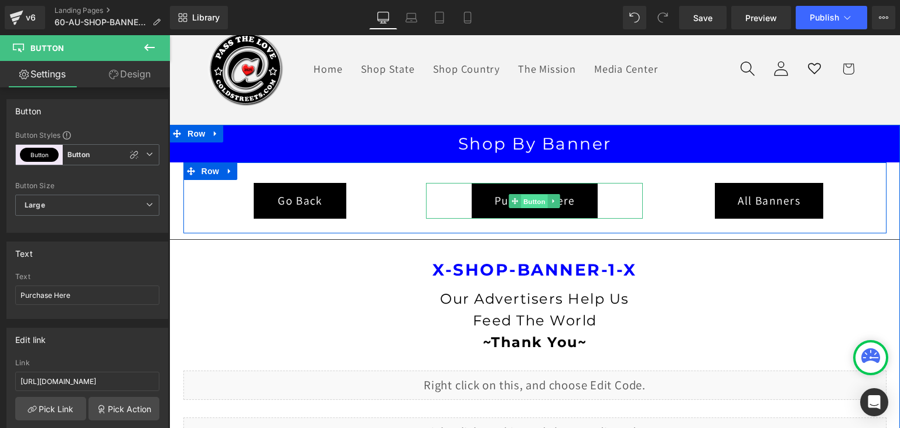
click at [532, 196] on span "Button" at bounding box center [535, 202] width 27 height 14
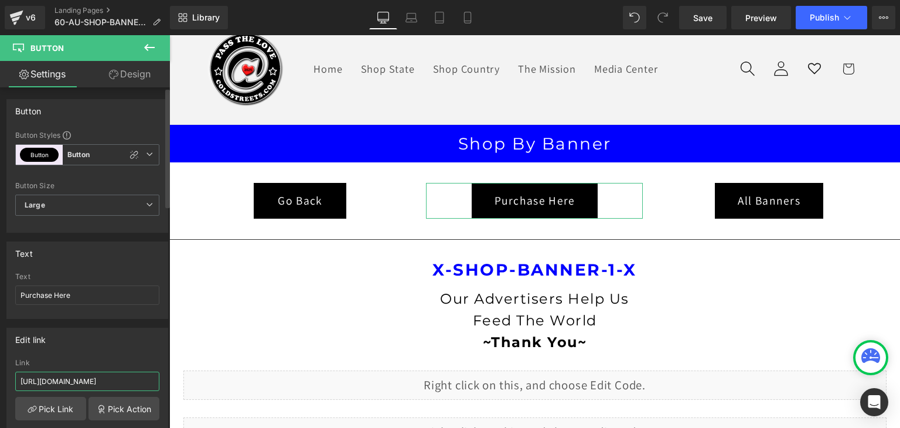
scroll to position [0, 61]
drag, startPoint x: 139, startPoint y: 380, endPoint x: 151, endPoint y: 381, distance: 11.7
click at [151, 381] on input "https://coldstreets.com/products/biz-card-bonanza-6091" at bounding box center [87, 381] width 144 height 19
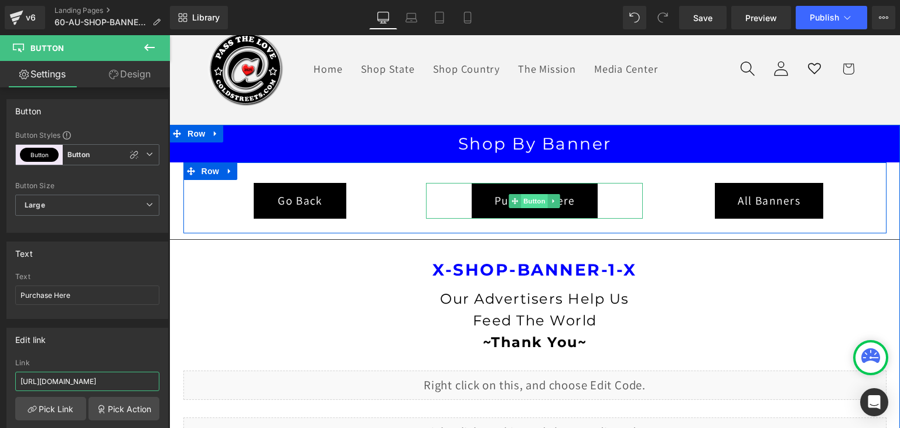
click at [522, 205] on span "Button" at bounding box center [535, 201] width 27 height 14
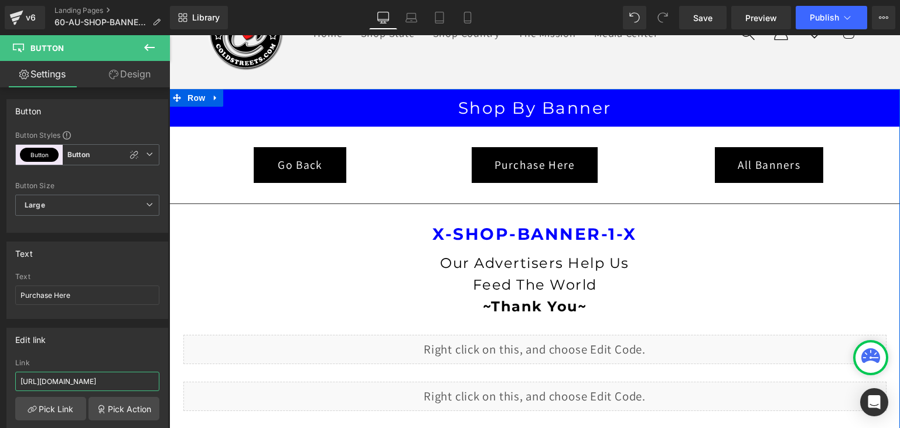
scroll to position [227, 0]
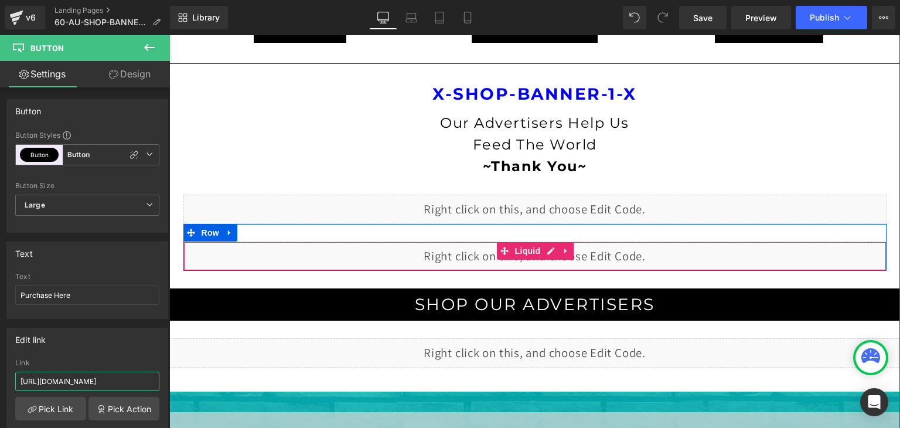
click at [544, 248] on div "Liquid" at bounding box center [534, 255] width 703 height 29
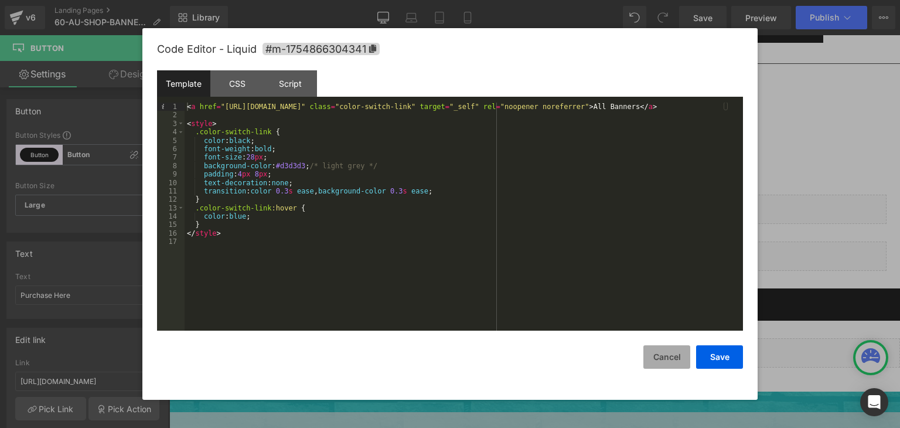
click at [664, 352] on button "Cancel" at bounding box center [666, 356] width 47 height 23
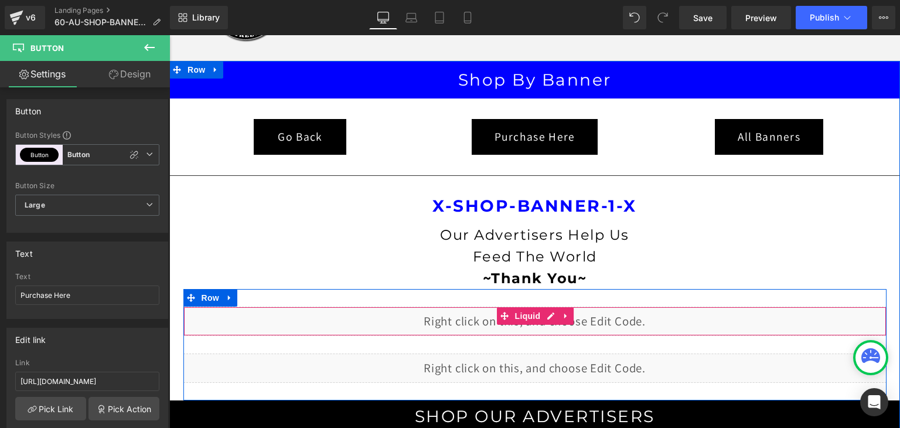
scroll to position [110, 0]
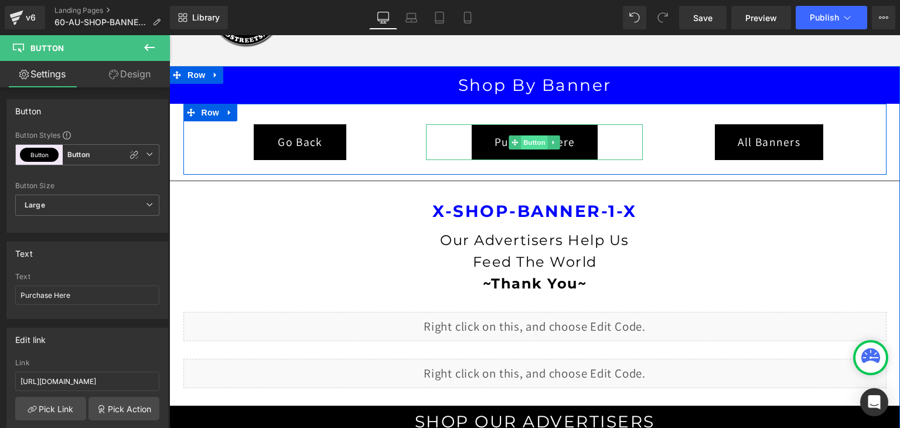
click at [528, 142] on span "Button" at bounding box center [535, 142] width 27 height 14
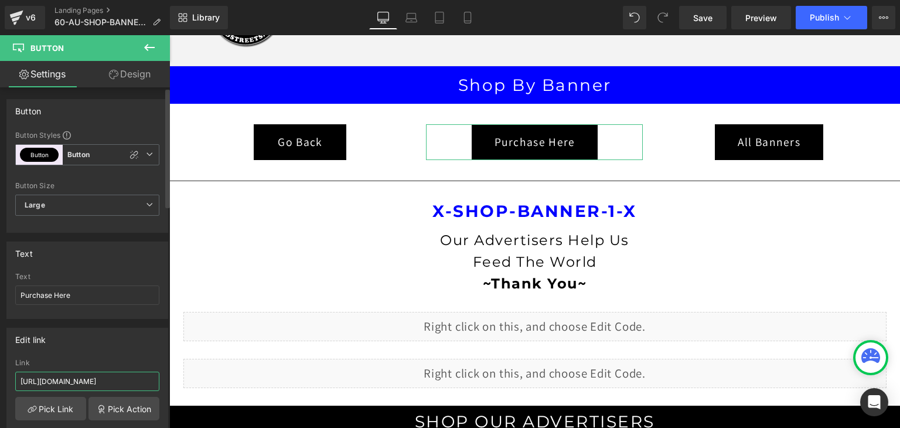
click at [141, 381] on input "https://coldstreets.com/products/biz-card-bonanza-6091" at bounding box center [87, 381] width 144 height 19
drag, startPoint x: 141, startPoint y: 381, endPoint x: 163, endPoint y: 383, distance: 22.3
click at [163, 383] on div "Edit link https://coldstreets.com/products/biz-card-bonanza-6091 Link https://c…" at bounding box center [87, 404] width 162 height 152
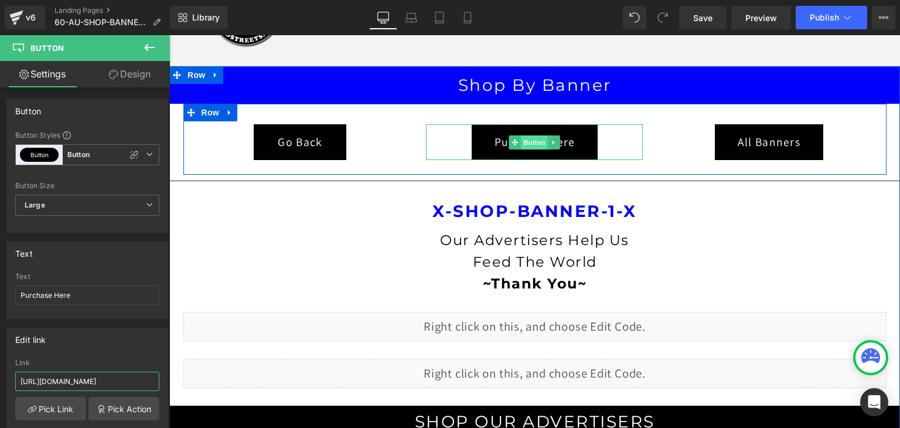
click at [534, 145] on span "Button" at bounding box center [535, 142] width 27 height 14
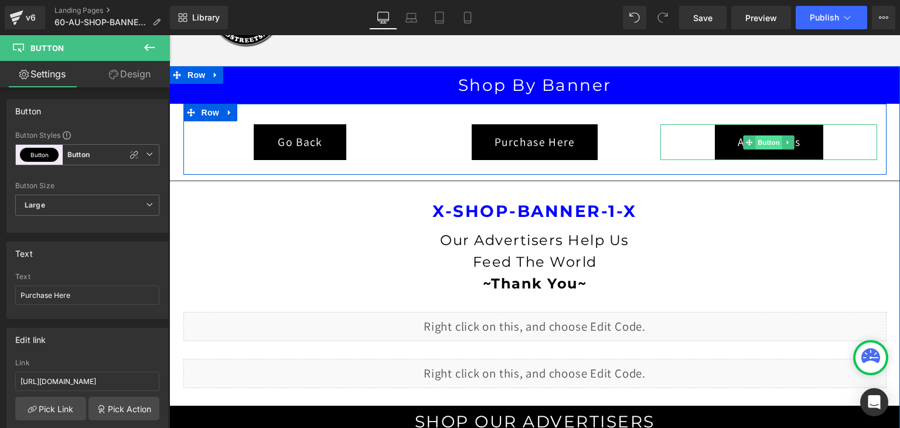
click at [757, 141] on span "Button" at bounding box center [769, 142] width 27 height 14
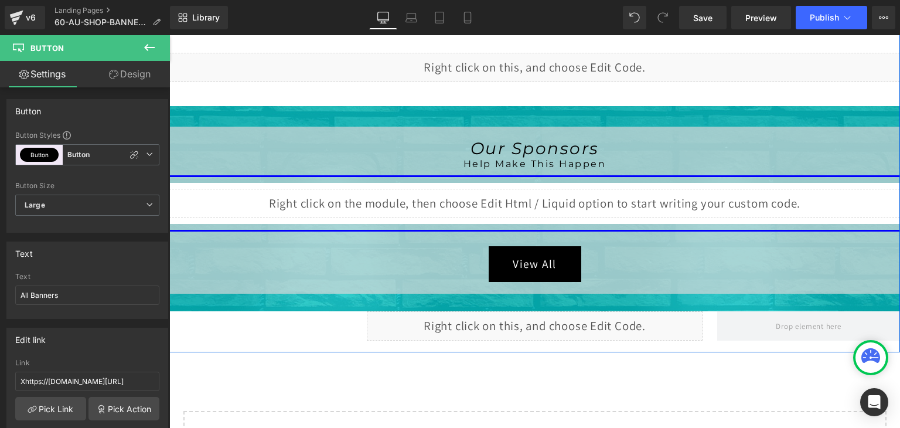
scroll to position [520, 0]
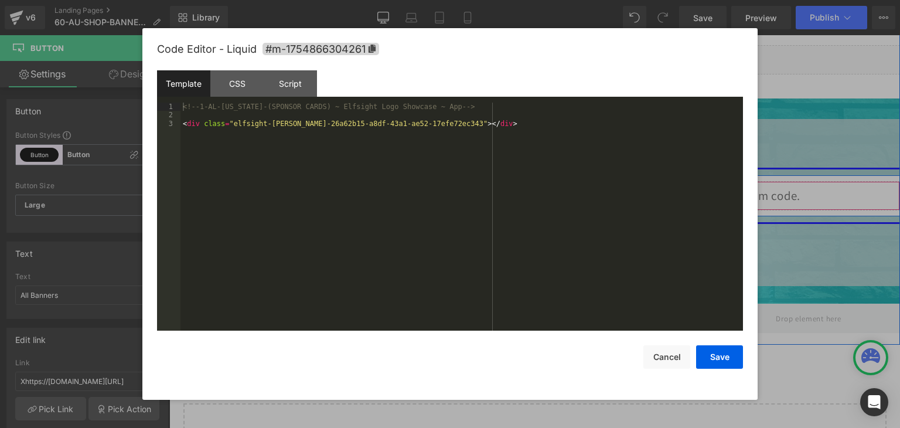
click at [546, 189] on div "Liquid" at bounding box center [534, 195] width 731 height 29
click at [676, 350] on button "Cancel" at bounding box center [666, 356] width 47 height 23
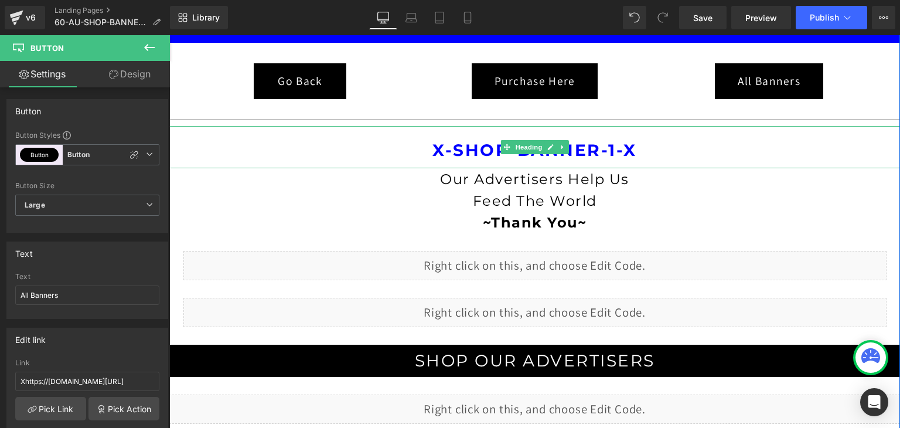
scroll to position [176, 0]
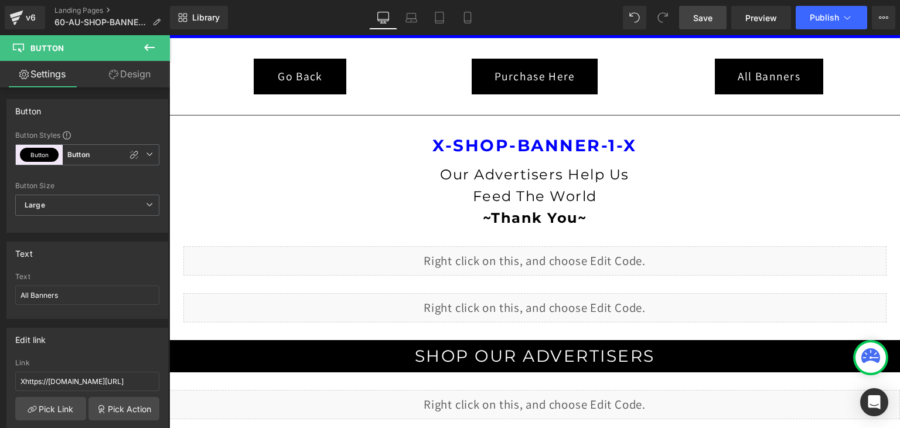
click at [703, 12] on span "Save" at bounding box center [702, 18] width 19 height 12
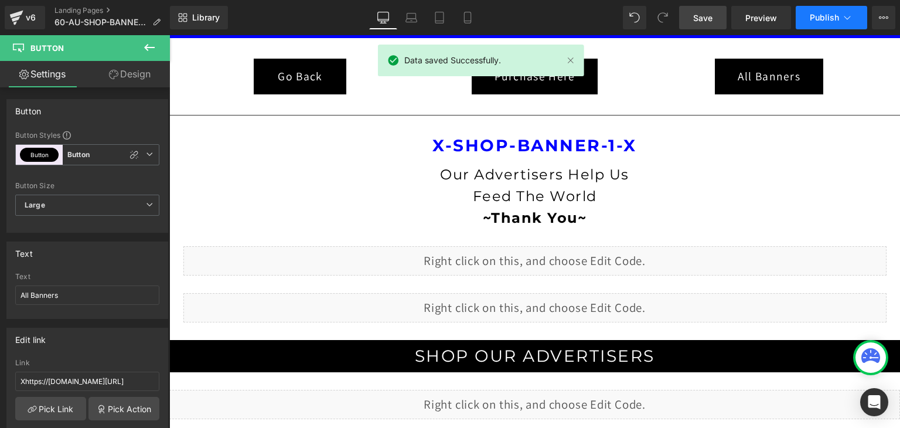
click at [844, 15] on icon at bounding box center [848, 18] width 12 height 12
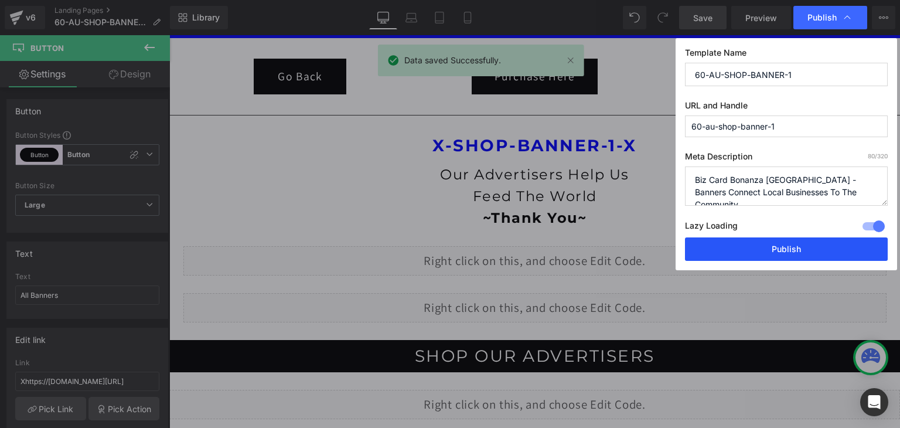
click at [788, 251] on button "Publish" at bounding box center [786, 248] width 203 height 23
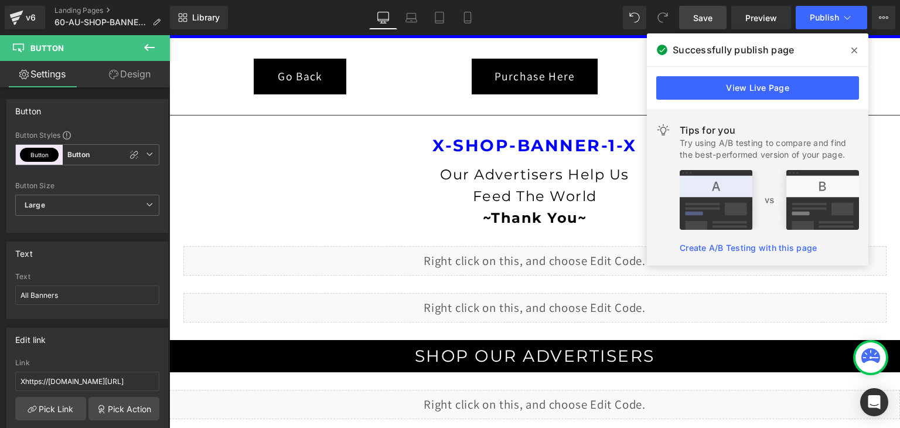
click at [856, 50] on icon at bounding box center [854, 50] width 6 height 9
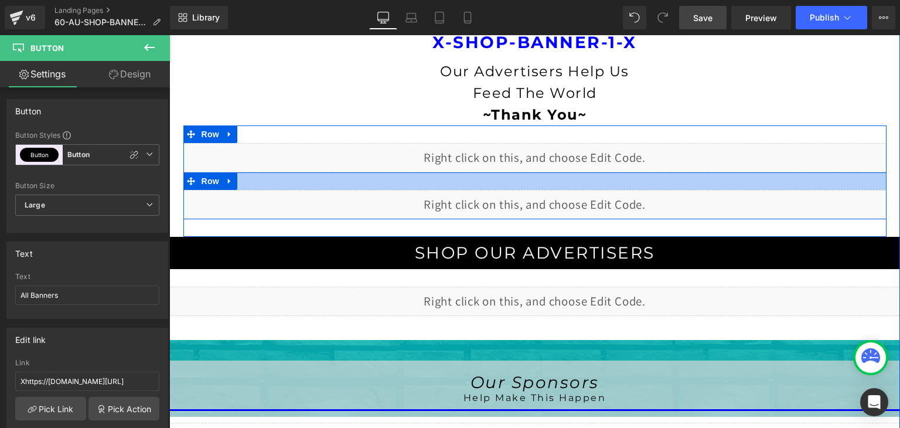
scroll to position [293, 0]
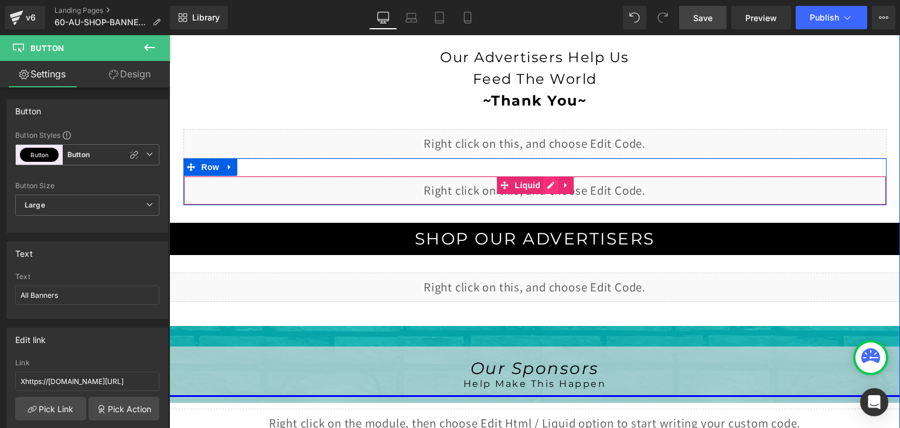
click at [548, 183] on div "Liquid" at bounding box center [534, 190] width 703 height 29
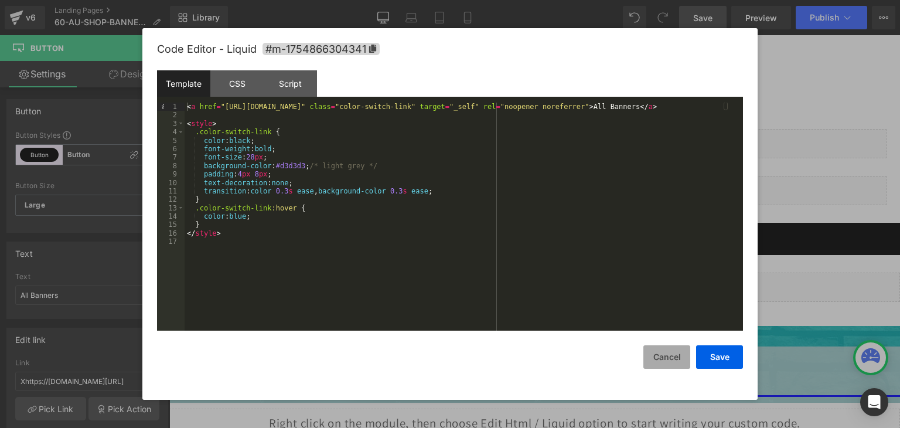
click at [651, 360] on button "Cancel" at bounding box center [666, 356] width 47 height 23
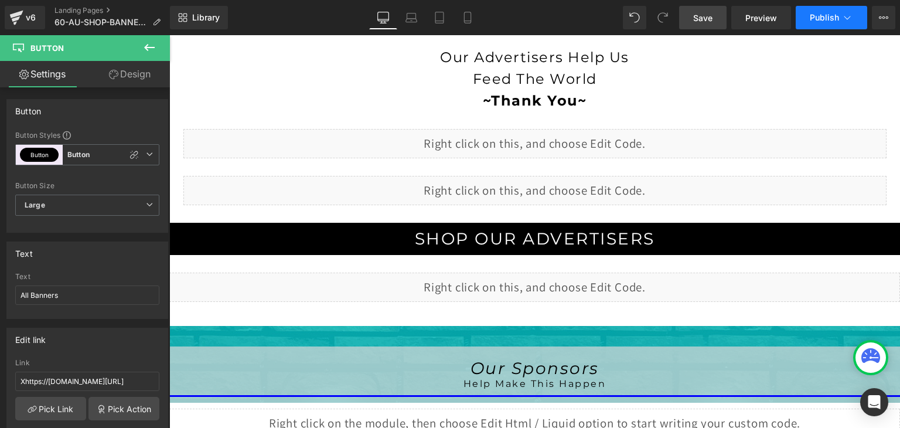
click at [847, 17] on icon at bounding box center [848, 18] width 12 height 12
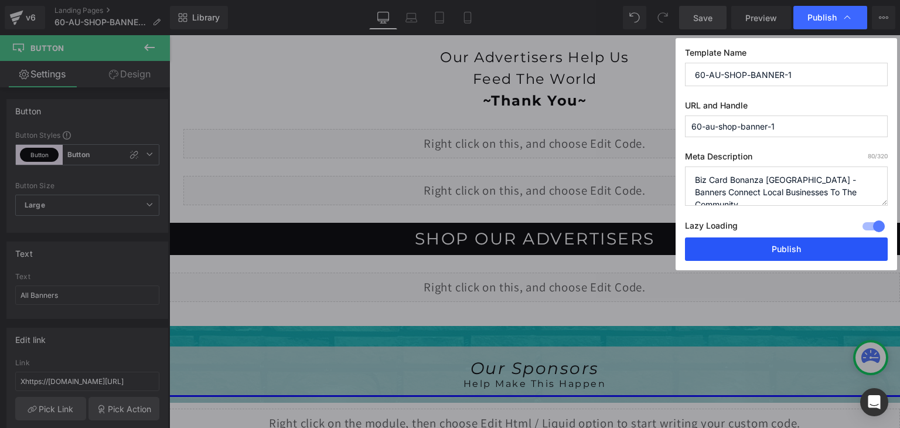
click at [795, 250] on button "Publish" at bounding box center [786, 248] width 203 height 23
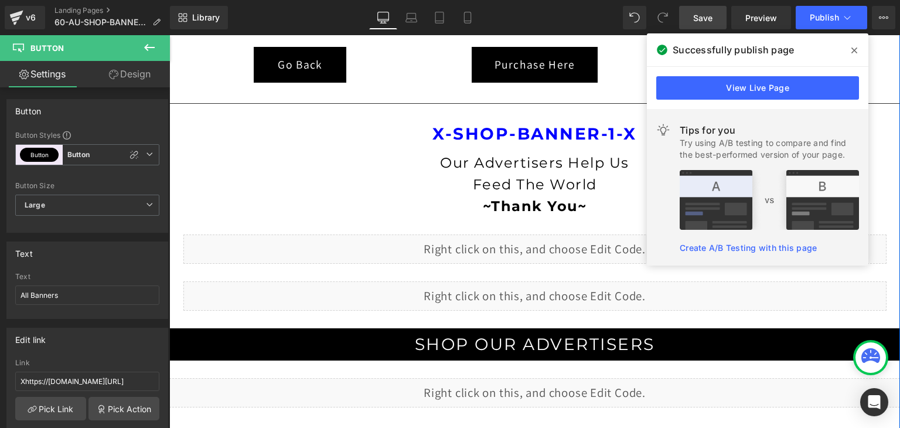
scroll to position [0, 0]
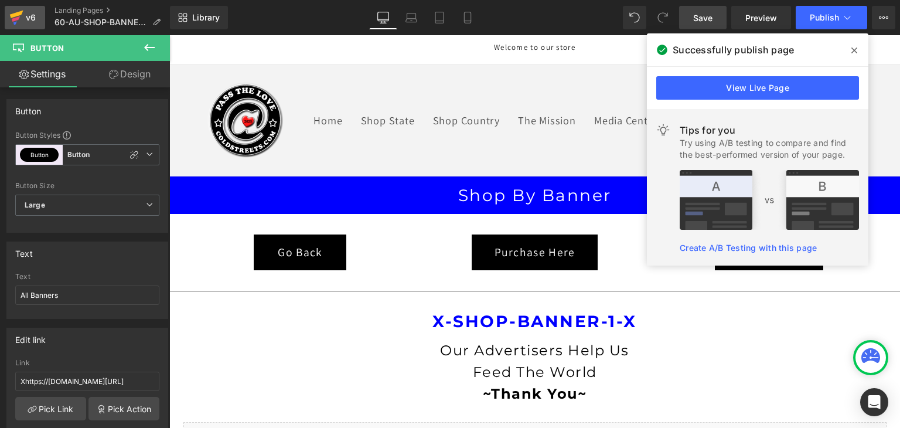
click at [27, 10] on div "v6" at bounding box center [30, 17] width 15 height 15
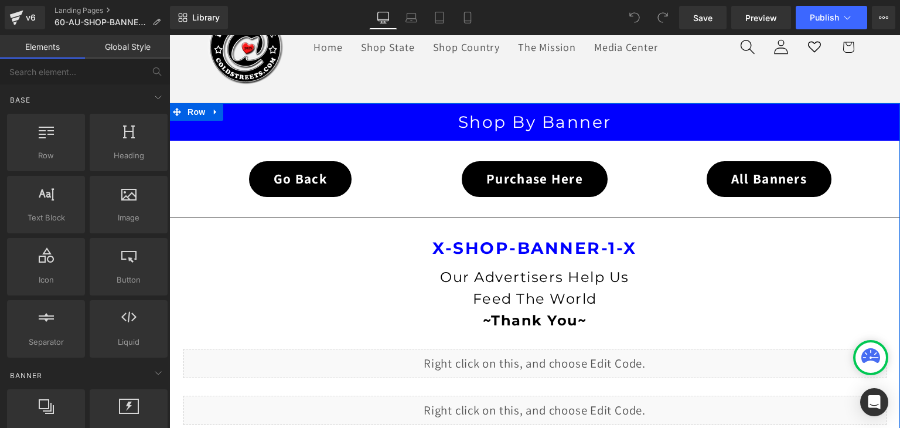
scroll to position [59, 0]
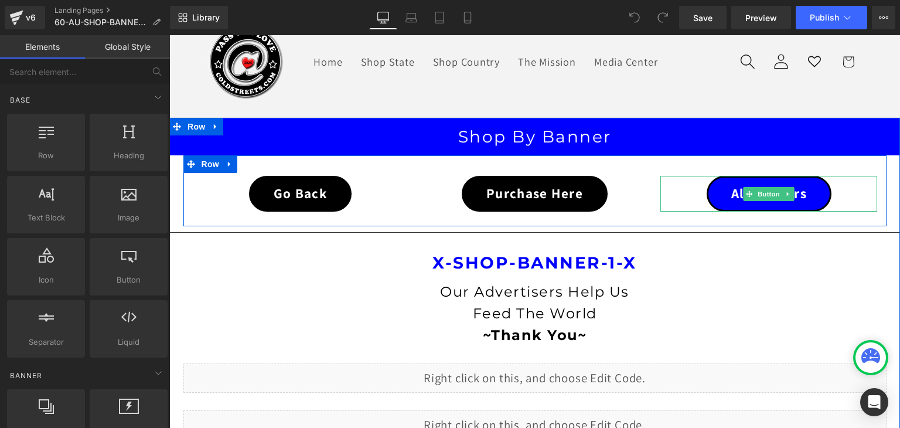
click at [768, 185] on link "All Banners" at bounding box center [769, 194] width 125 height 36
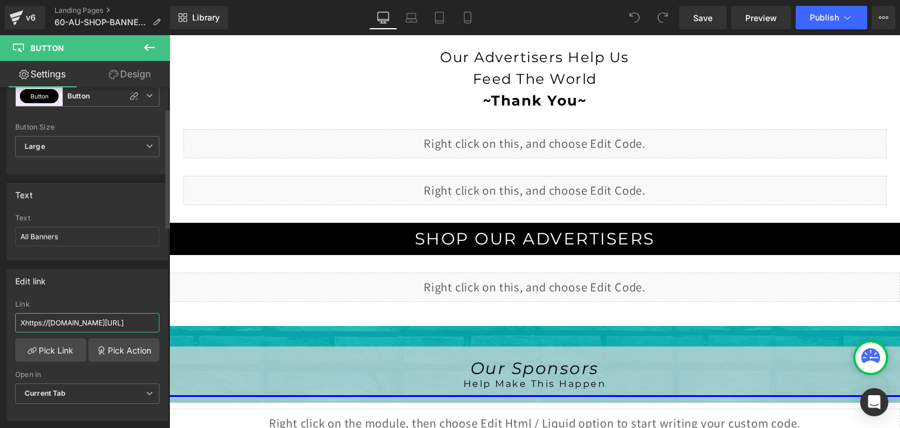
scroll to position [0, 56]
drag, startPoint x: 127, startPoint y: 319, endPoint x: 148, endPoint y: 321, distance: 21.8
click at [148, 321] on input "Xhttps://[DOMAIN_NAME][URL]" at bounding box center [87, 322] width 144 height 19
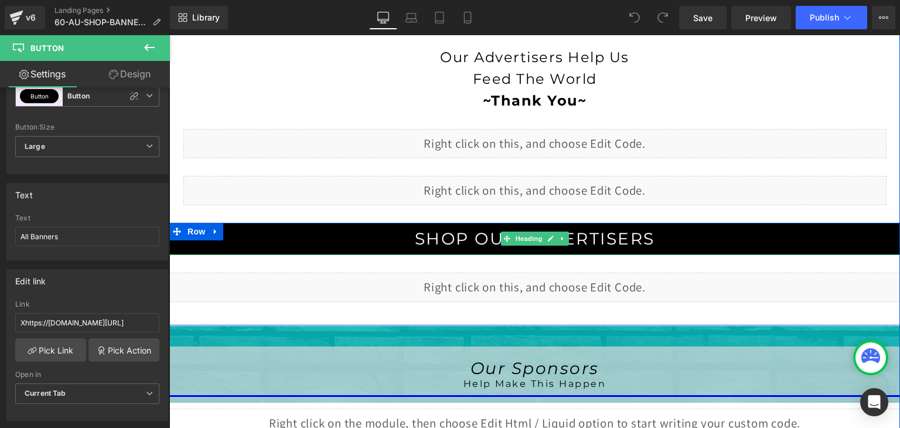
click at [608, 237] on span "SHOP OUR ADVERTISERS" at bounding box center [535, 239] width 240 height 20
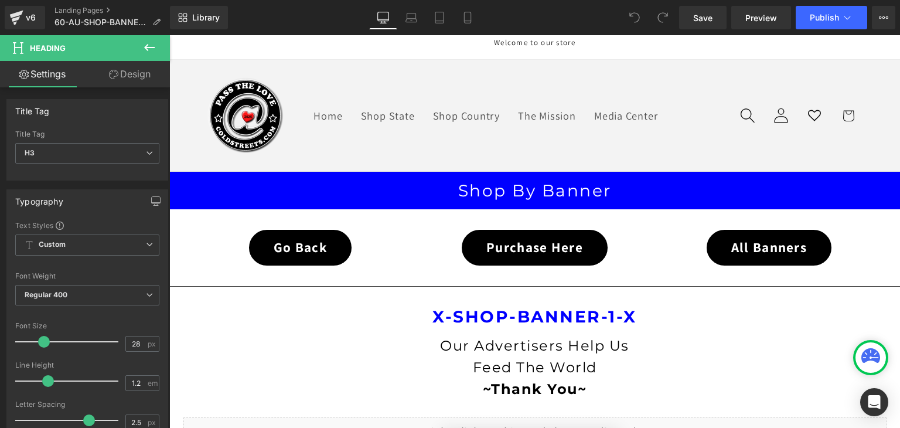
scroll to position [0, 0]
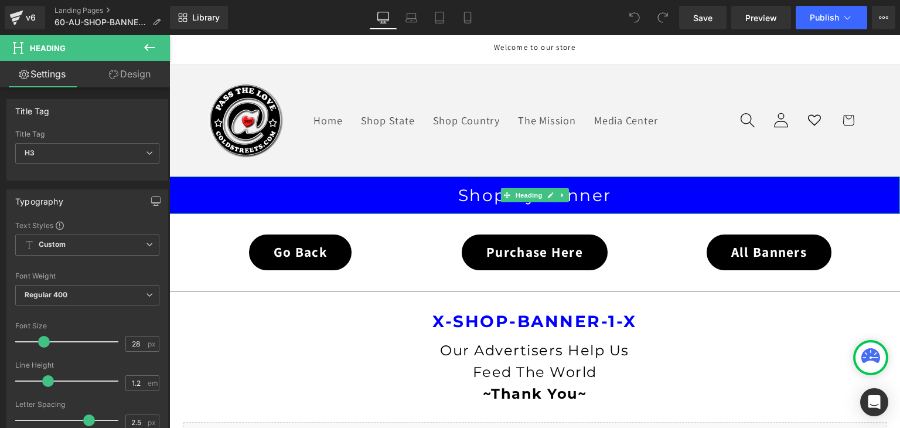
click at [196, 182] on div "Shop By Banner" at bounding box center [534, 195] width 731 height 38
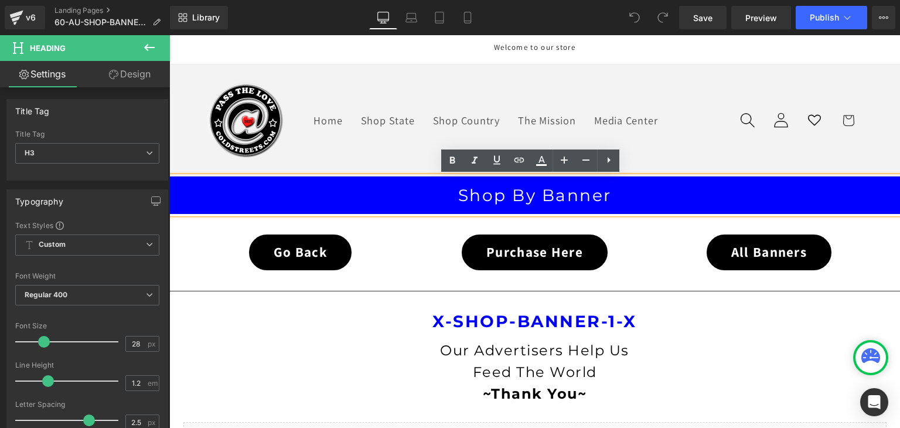
click at [205, 144] on link at bounding box center [246, 120] width 88 height 88
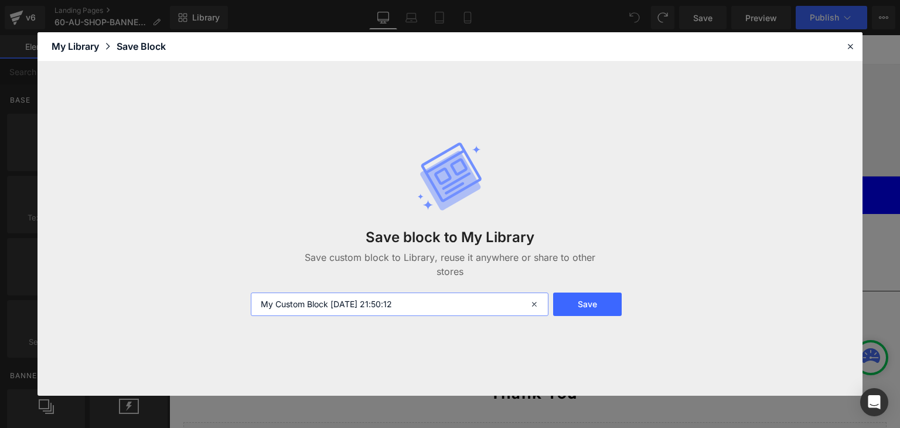
drag, startPoint x: 421, startPoint y: 304, endPoint x: 246, endPoint y: 310, distance: 175.9
click at [246, 310] on div "My Custom Block [DATE] 21:50:12" at bounding box center [398, 303] width 309 height 23
type input "10 xxxxxxxxxxxxxxxxxxxxxxxxxxxxxxxxxxxxxxxxxxxxxxxxxxxx"
click at [574, 309] on button "Save" at bounding box center [587, 303] width 69 height 23
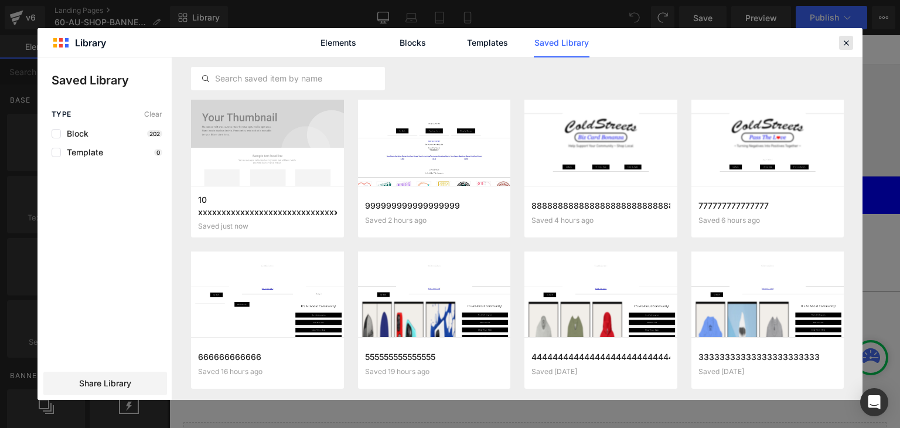
click at [847, 42] on icon at bounding box center [846, 43] width 11 height 11
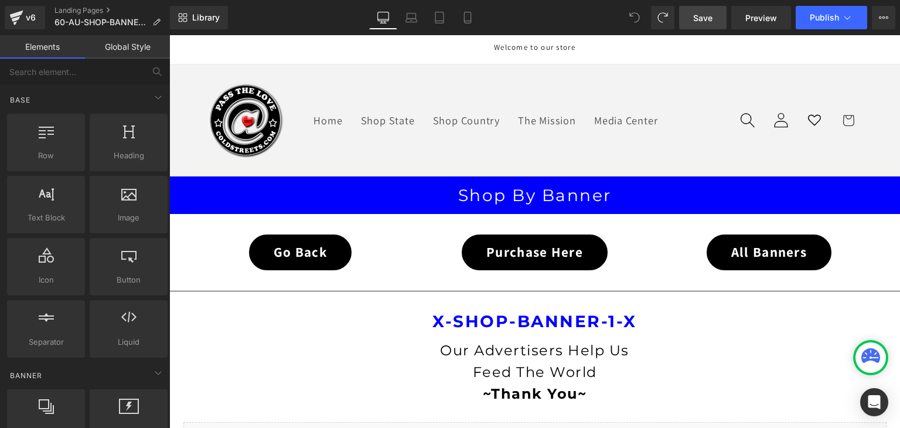
click at [696, 17] on span "Save" at bounding box center [702, 18] width 19 height 12
click at [846, 17] on icon at bounding box center [848, 18] width 12 height 12
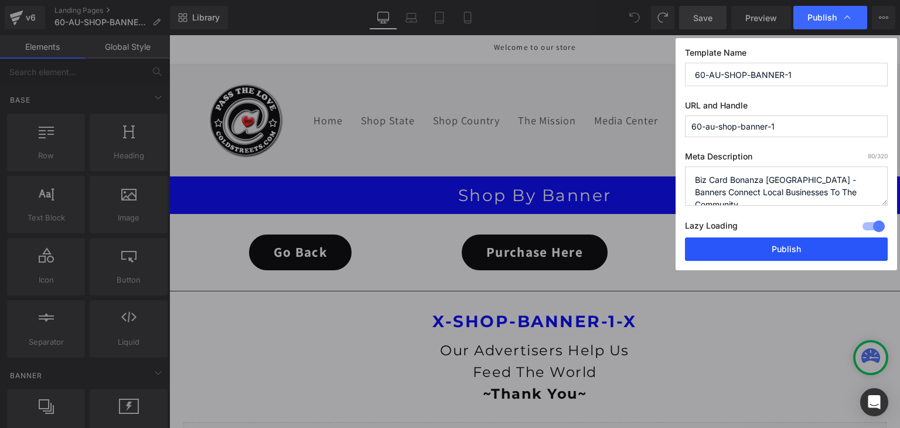
click at [800, 247] on button "Publish" at bounding box center [786, 248] width 203 height 23
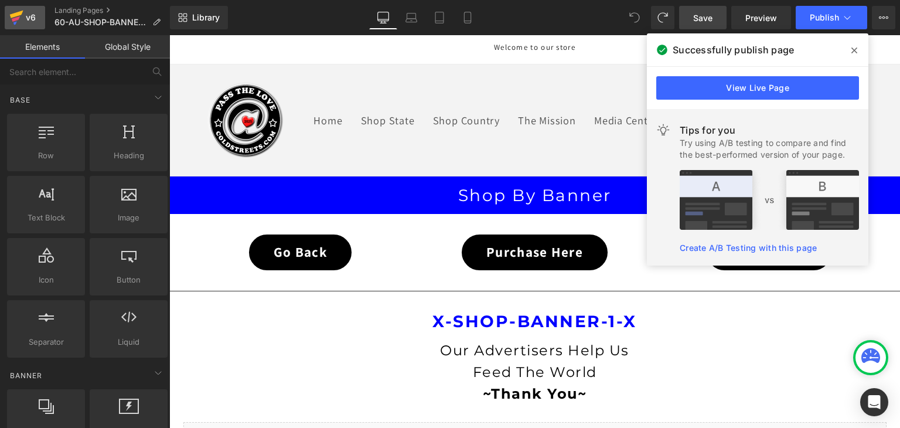
click at [15, 16] on icon at bounding box center [16, 15] width 13 height 8
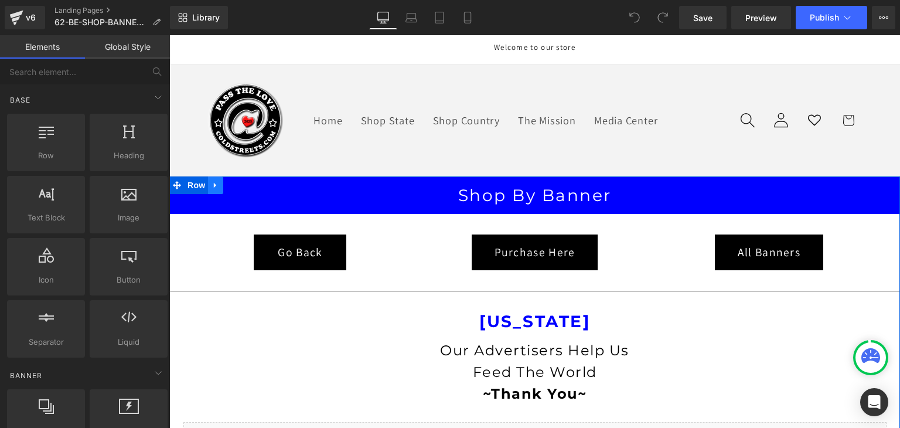
click at [212, 183] on icon at bounding box center [216, 184] width 8 height 9
click at [244, 186] on icon at bounding box center [246, 185] width 8 height 8
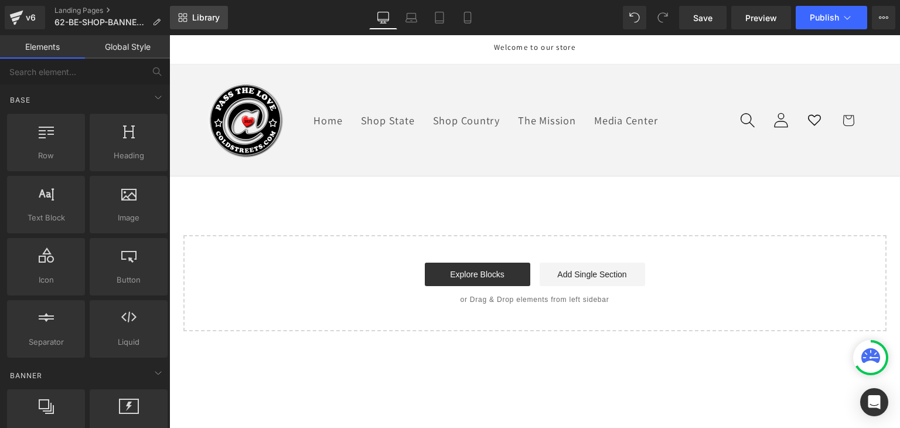
click at [206, 17] on span "Library" at bounding box center [206, 17] width 28 height 11
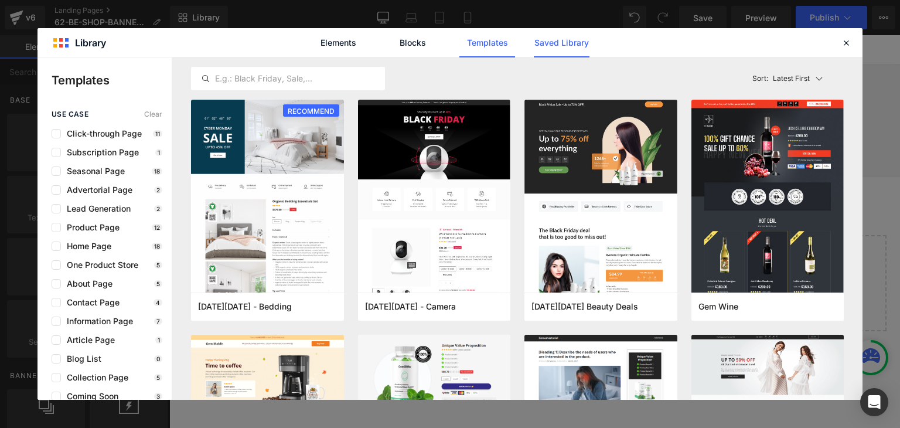
click at [547, 45] on link "Saved Library" at bounding box center [562, 42] width 56 height 29
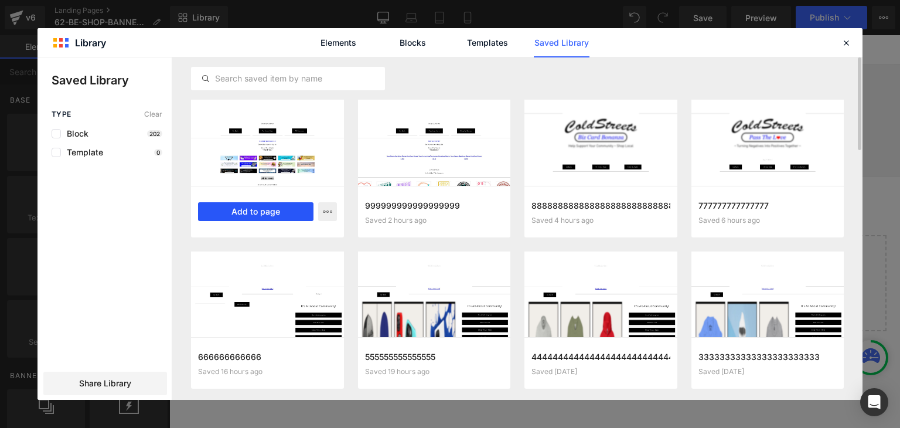
click at [285, 210] on button "Add to page" at bounding box center [255, 211] width 115 height 19
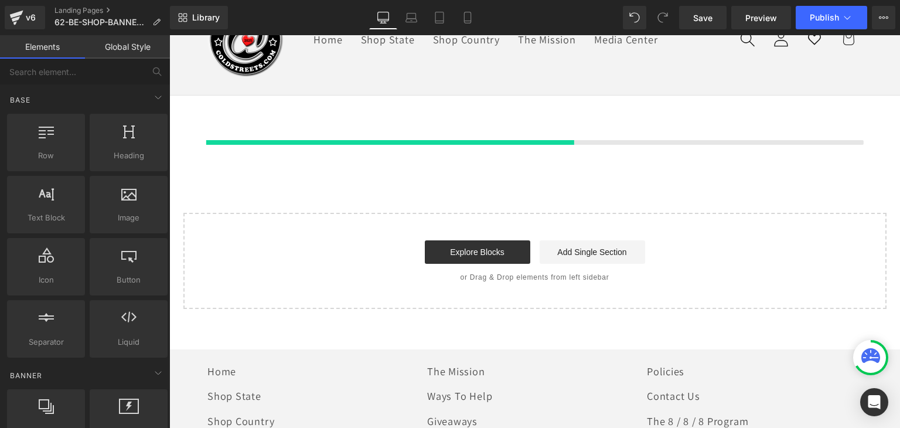
scroll to position [82, 0]
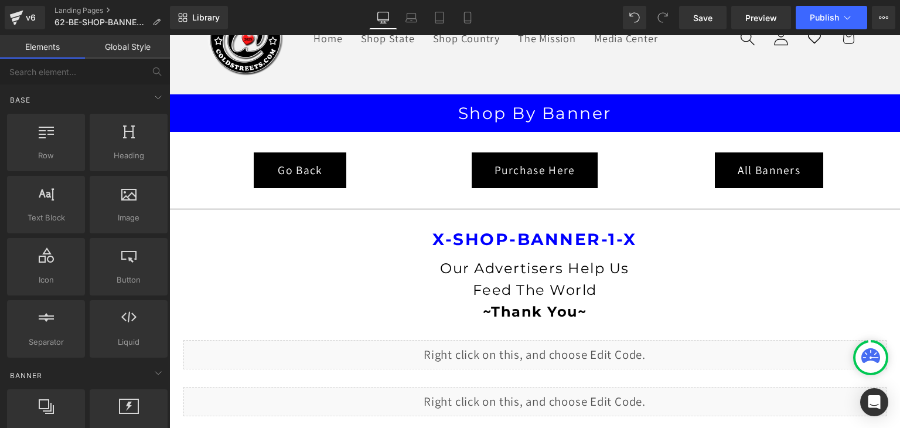
click at [124, 38] on link "Global Style" at bounding box center [127, 46] width 85 height 23
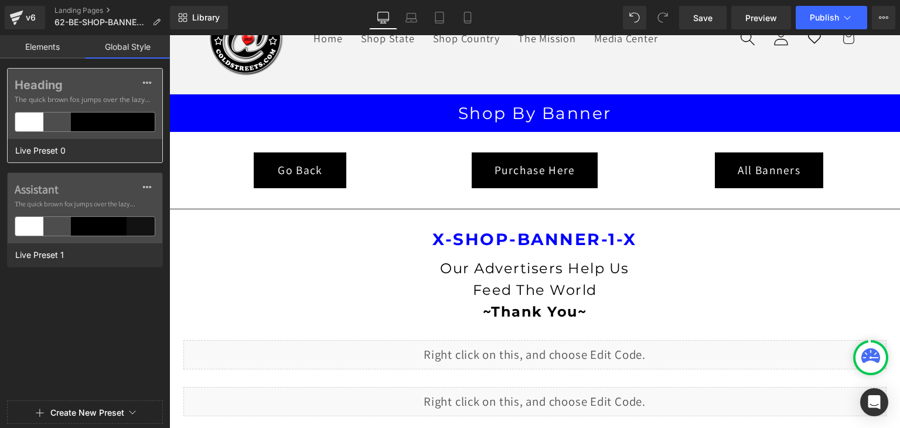
click at [120, 119] on div at bounding box center [113, 122] width 28 height 19
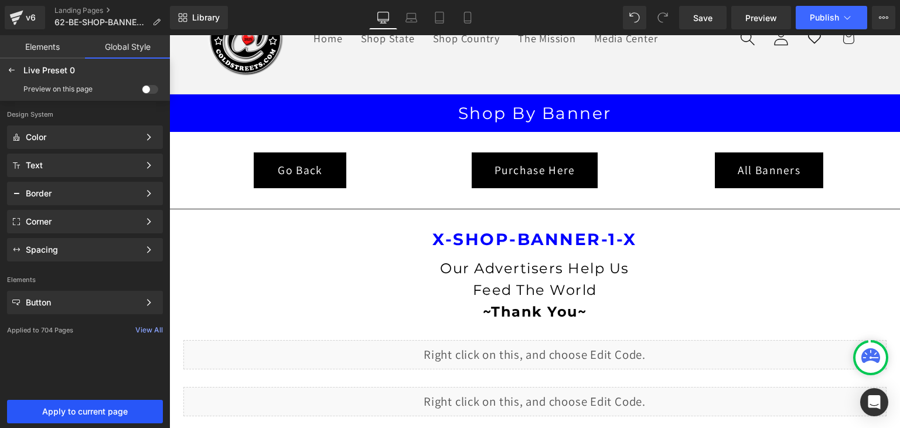
click at [82, 414] on span "Apply to current page" at bounding box center [85, 411] width 142 height 9
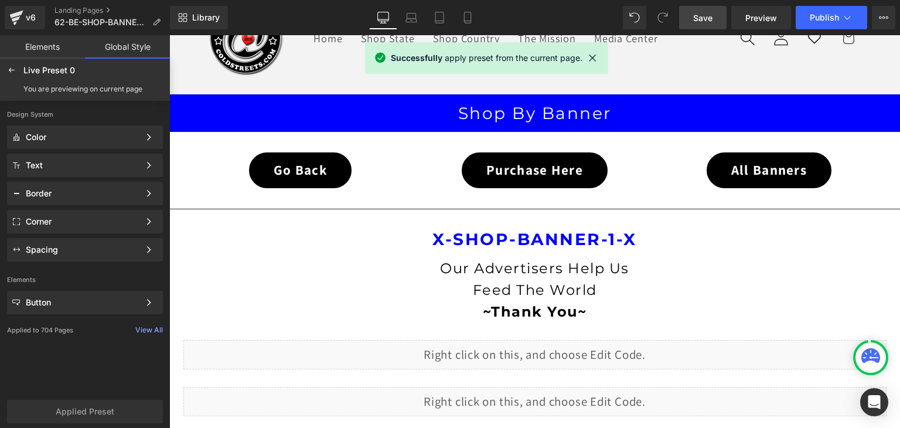
click at [700, 17] on span "Save" at bounding box center [702, 18] width 19 height 12
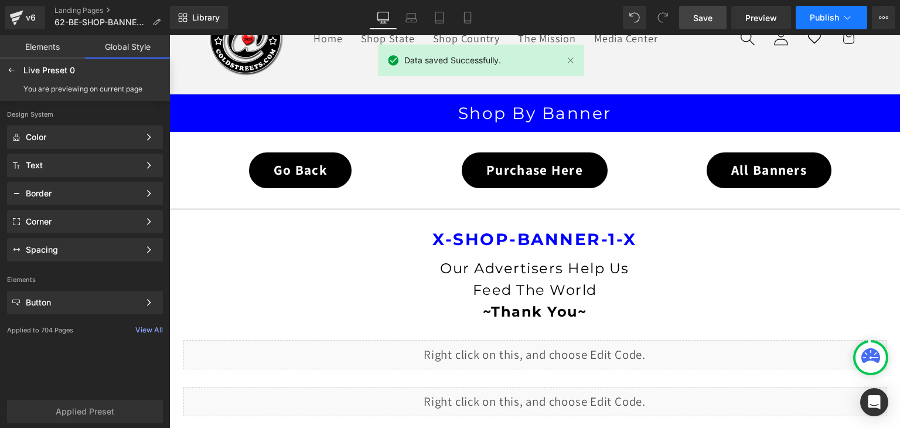
click at [846, 19] on icon at bounding box center [848, 18] width 12 height 12
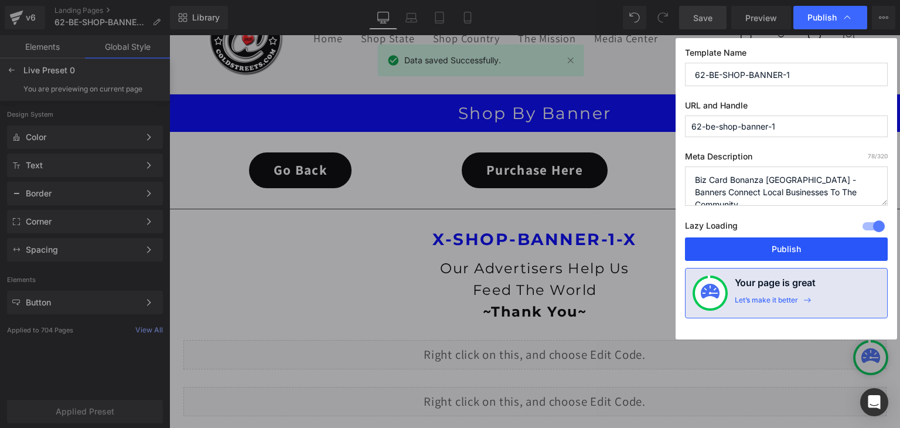
click at [805, 245] on button "Publish" at bounding box center [786, 248] width 203 height 23
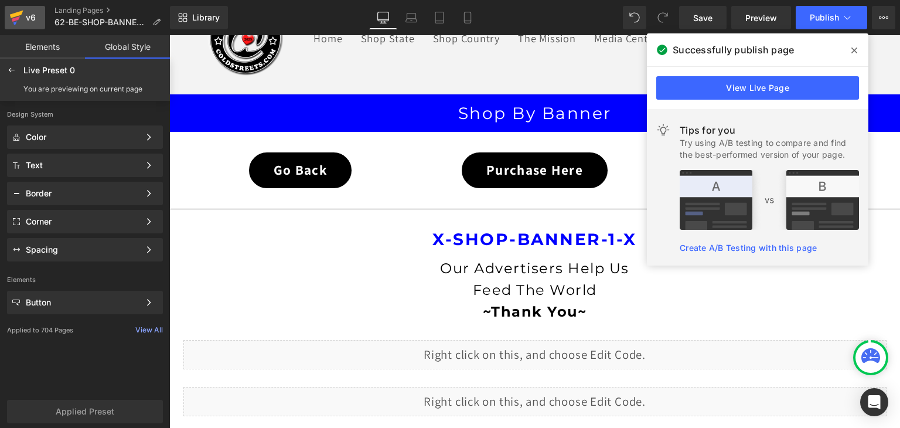
click at [21, 12] on icon at bounding box center [16, 15] width 13 height 8
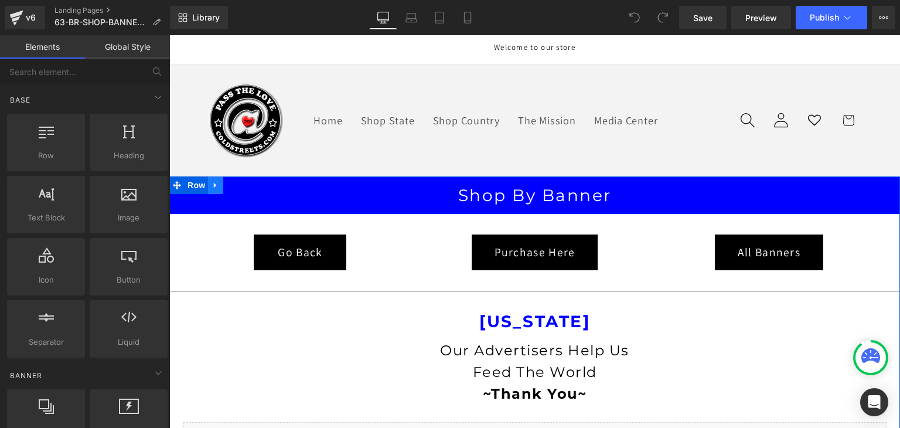
click at [214, 183] on icon at bounding box center [216, 184] width 8 height 9
click at [242, 183] on icon at bounding box center [246, 185] width 8 height 8
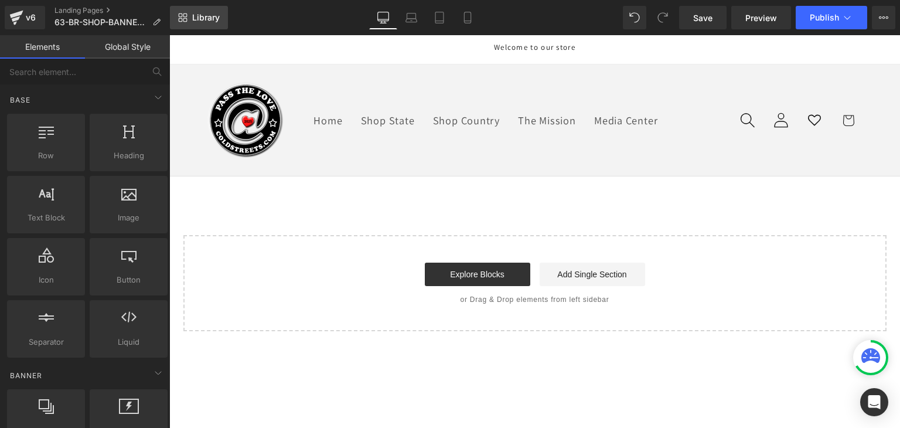
click at [207, 22] on span "Library" at bounding box center [206, 17] width 28 height 11
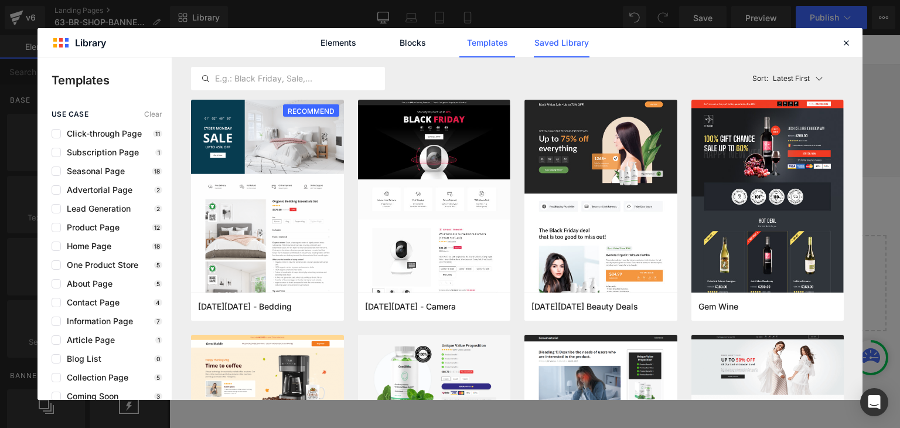
click at [0, 0] on link "Saved Library" at bounding box center [0, 0] width 0 height 0
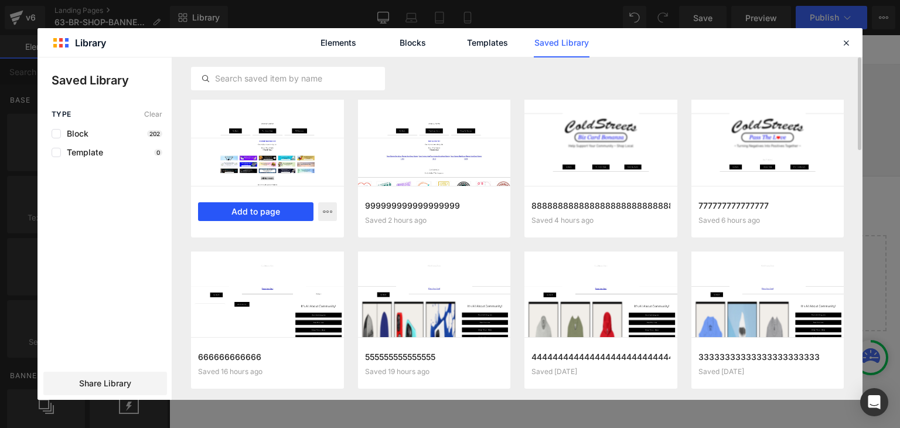
click at [265, 205] on button "Add to page" at bounding box center [255, 211] width 115 height 19
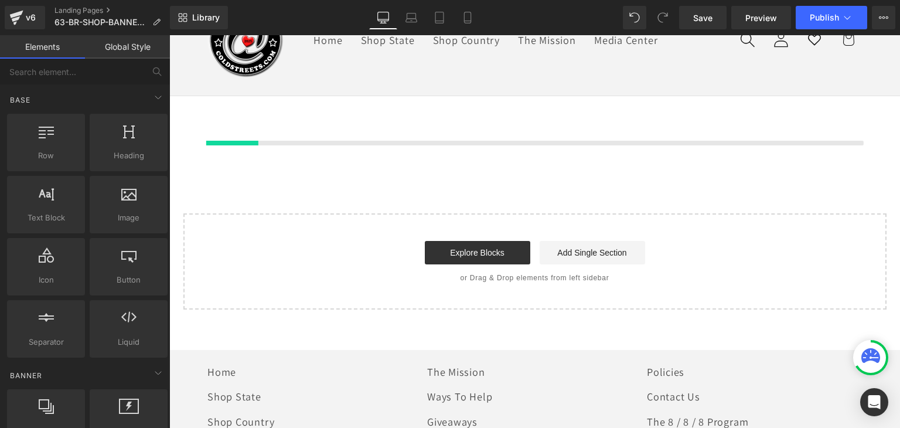
scroll to position [82, 0]
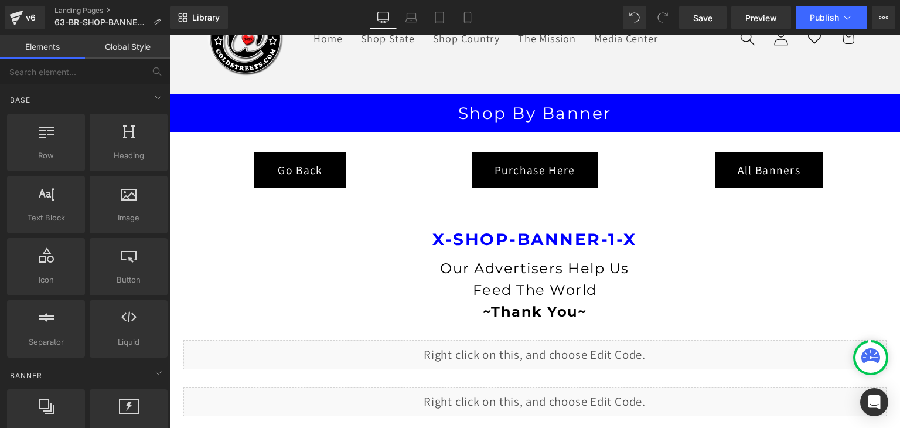
click at [127, 49] on link "Global Style" at bounding box center [127, 46] width 85 height 23
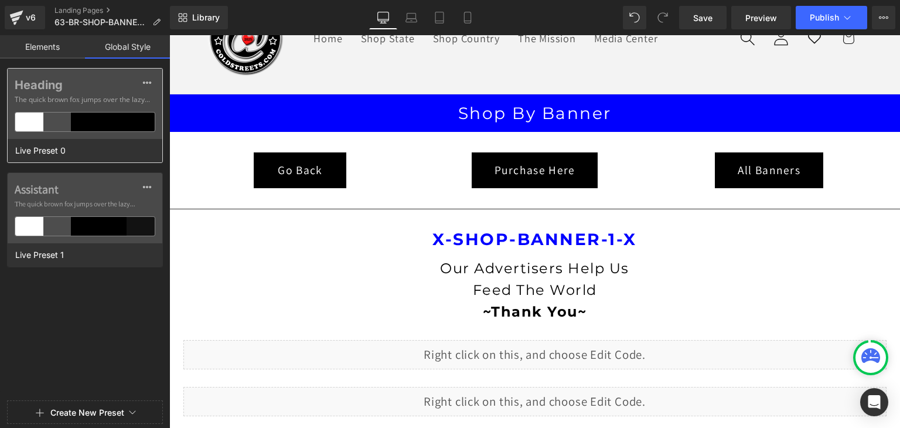
click at [122, 120] on div at bounding box center [113, 122] width 28 height 19
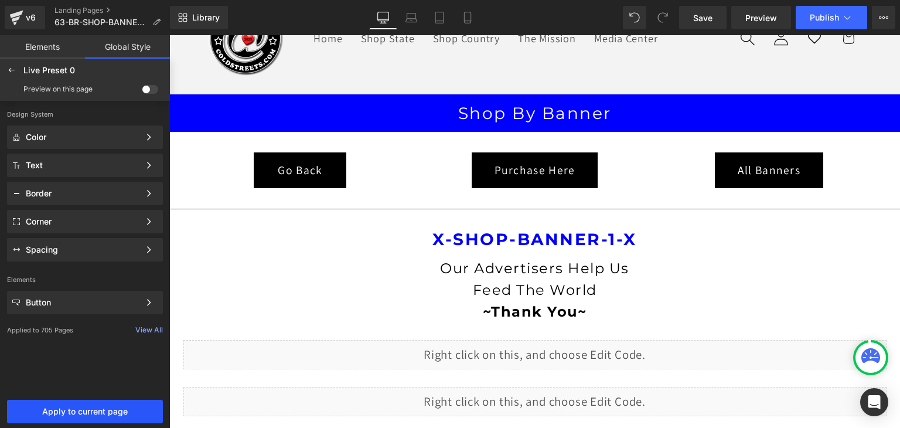
click at [97, 411] on span "Apply to current page" at bounding box center [85, 411] width 142 height 9
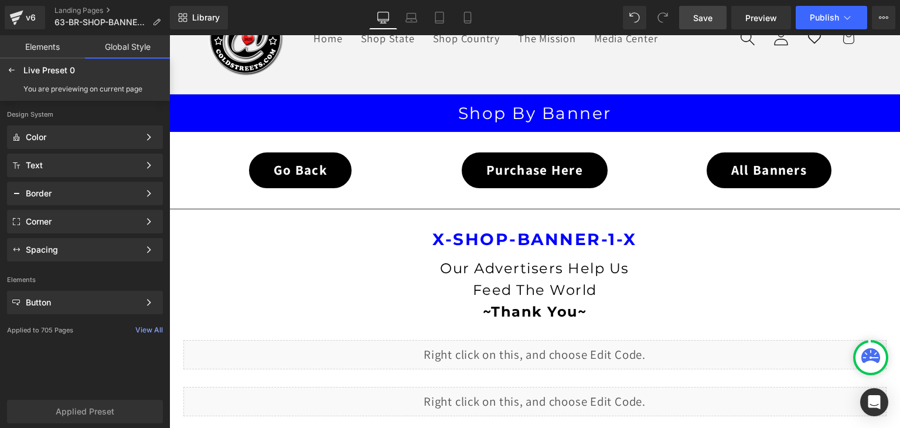
click at [709, 19] on span "Save" at bounding box center [702, 18] width 19 height 12
click at [844, 19] on icon at bounding box center [848, 18] width 12 height 12
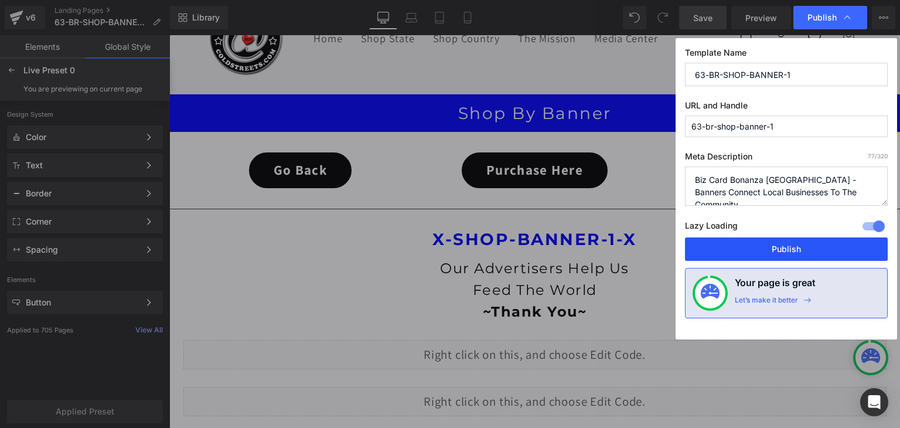
click at [820, 247] on button "Publish" at bounding box center [786, 248] width 203 height 23
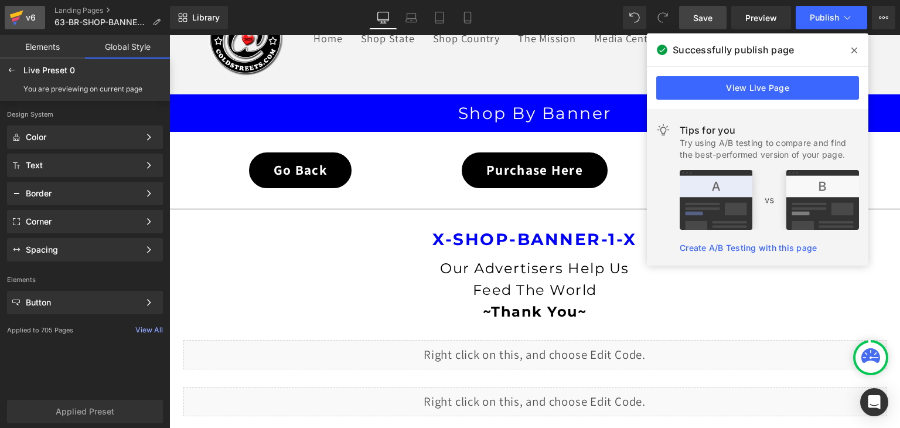
click at [23, 14] on icon at bounding box center [16, 17] width 14 height 29
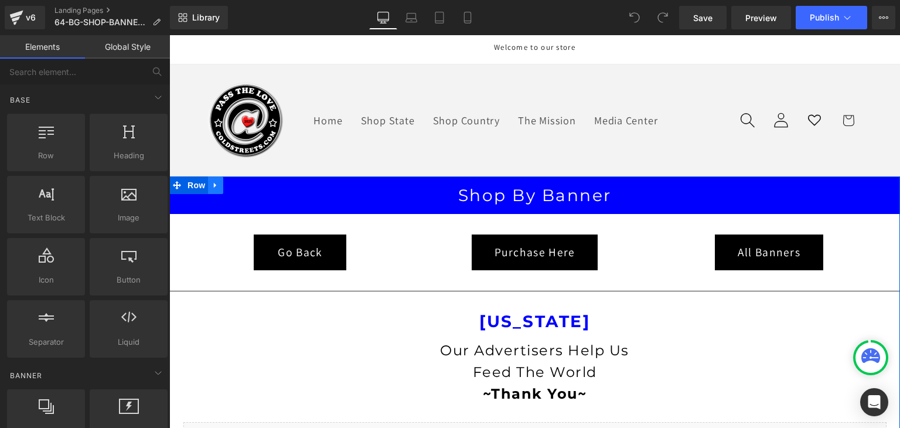
click at [214, 184] on icon at bounding box center [215, 185] width 2 height 5
click at [244, 180] on icon at bounding box center [246, 184] width 8 height 9
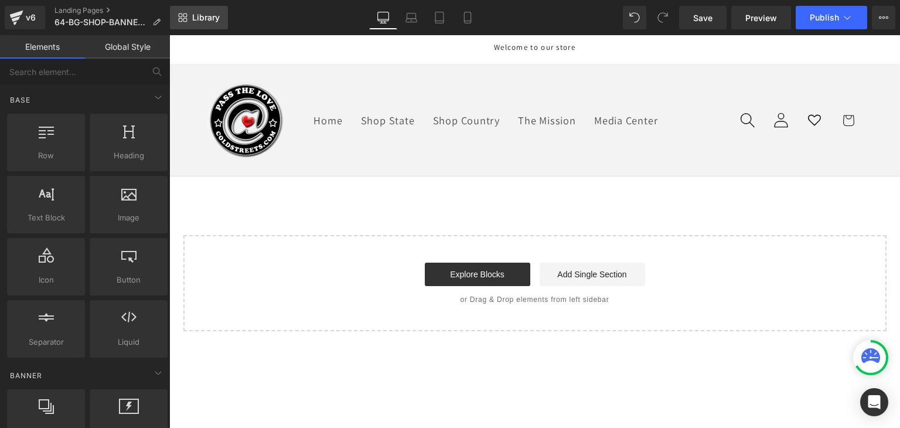
click at [213, 15] on span "Library" at bounding box center [206, 17] width 28 height 11
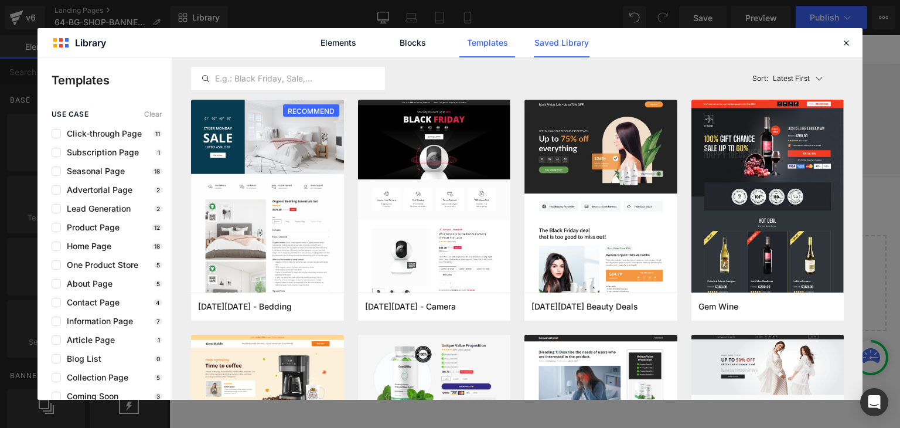
click at [544, 39] on link "Saved Library" at bounding box center [562, 42] width 56 height 29
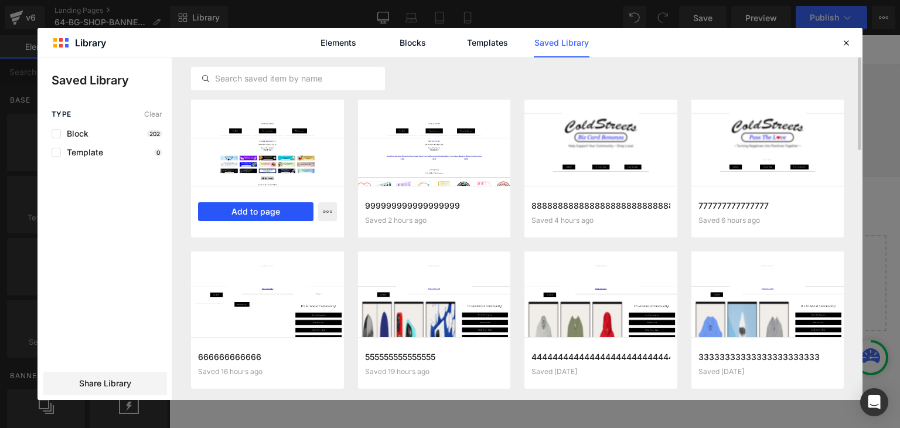
click at [251, 213] on button "Add to page" at bounding box center [255, 211] width 115 height 19
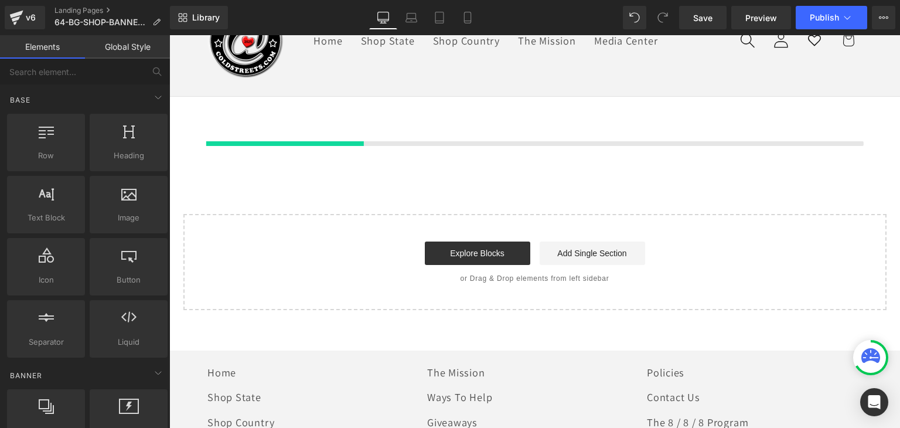
scroll to position [82, 0]
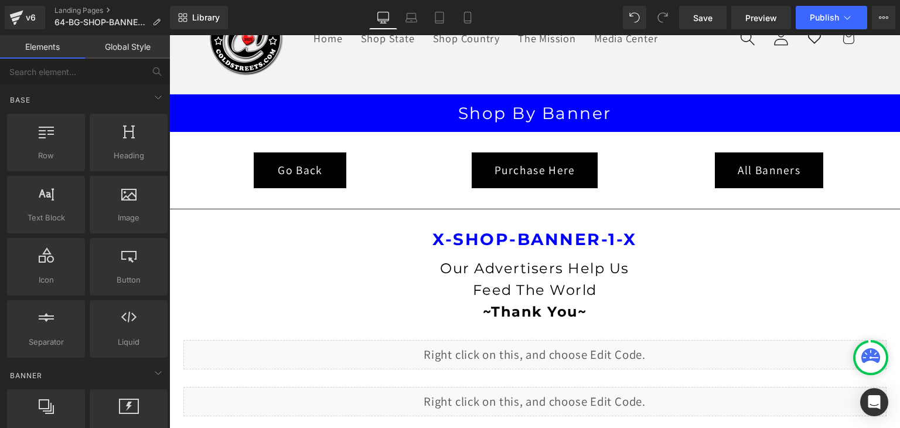
click at [132, 43] on link "Global Style" at bounding box center [127, 46] width 85 height 23
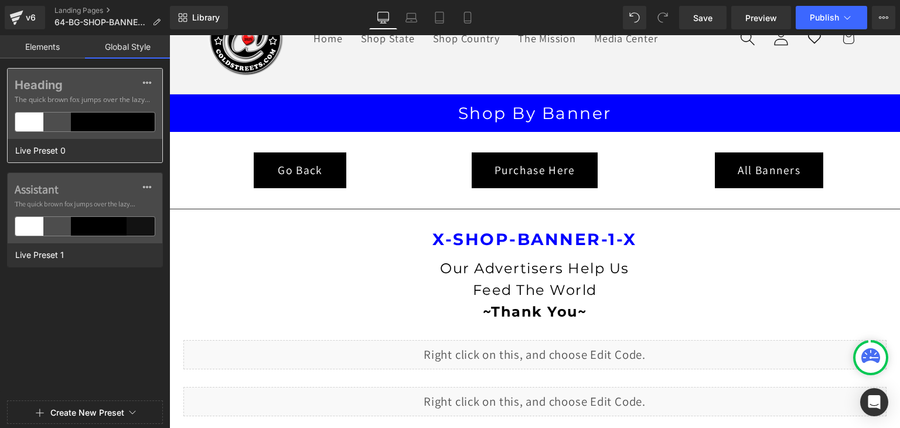
click at [96, 118] on div at bounding box center [85, 122] width 28 height 19
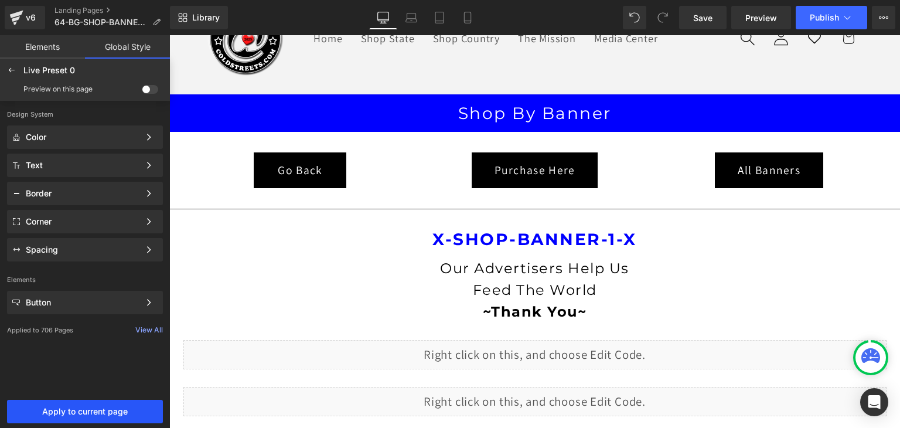
click at [81, 407] on span "Apply to current page" at bounding box center [85, 411] width 142 height 9
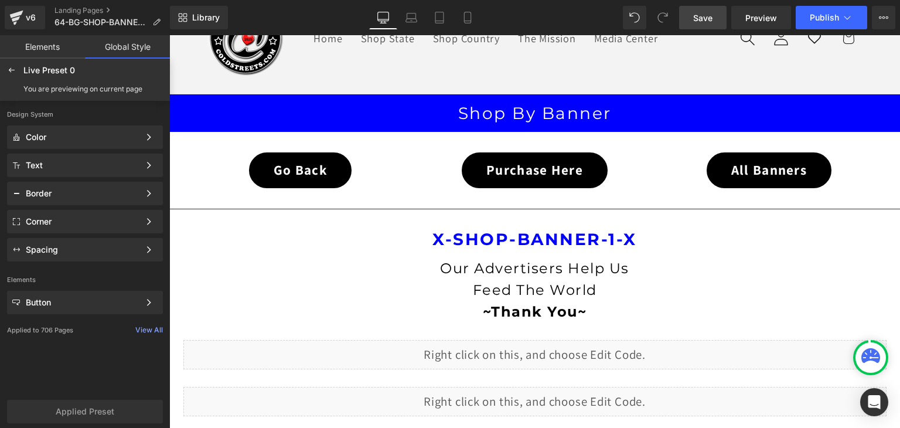
click at [697, 23] on span "Save" at bounding box center [702, 18] width 19 height 12
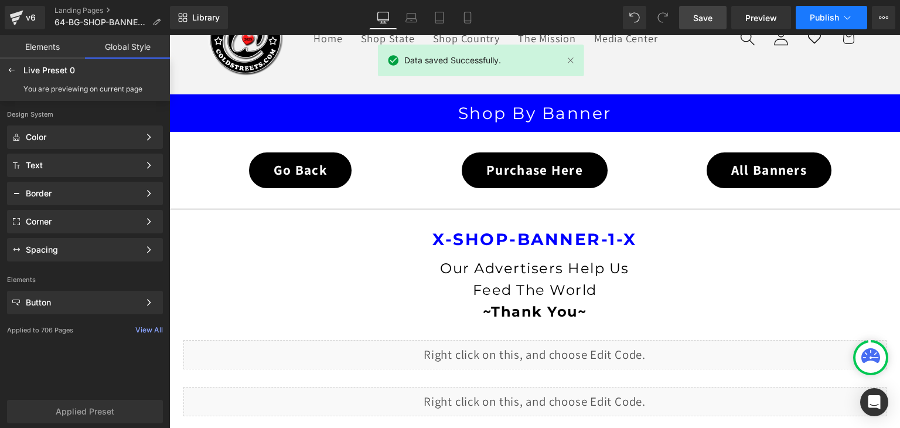
click at [847, 16] on icon at bounding box center [848, 18] width 12 height 12
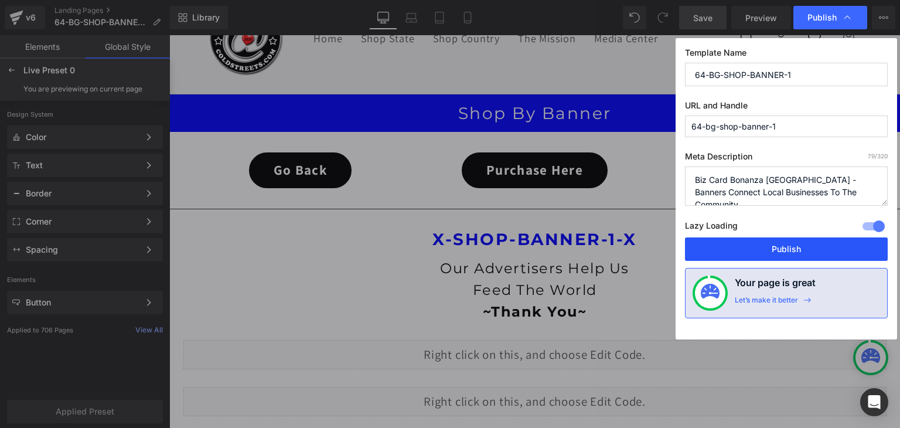
click at [751, 243] on button "Publish" at bounding box center [786, 248] width 203 height 23
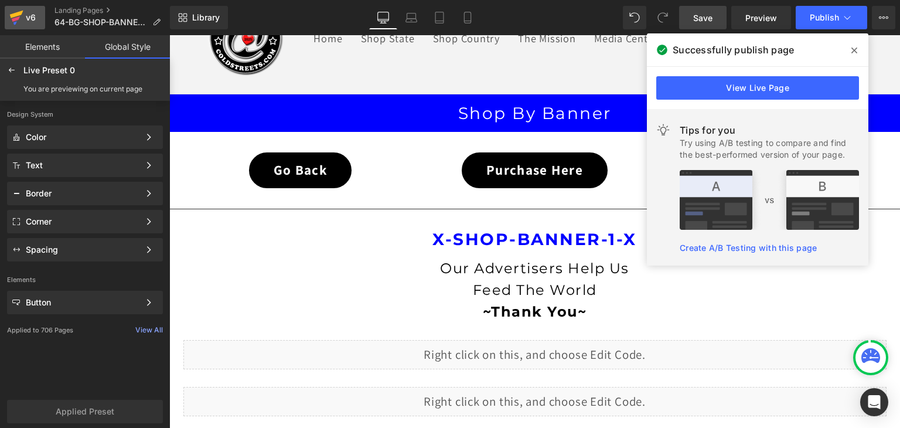
click at [14, 15] on icon at bounding box center [16, 15] width 13 height 8
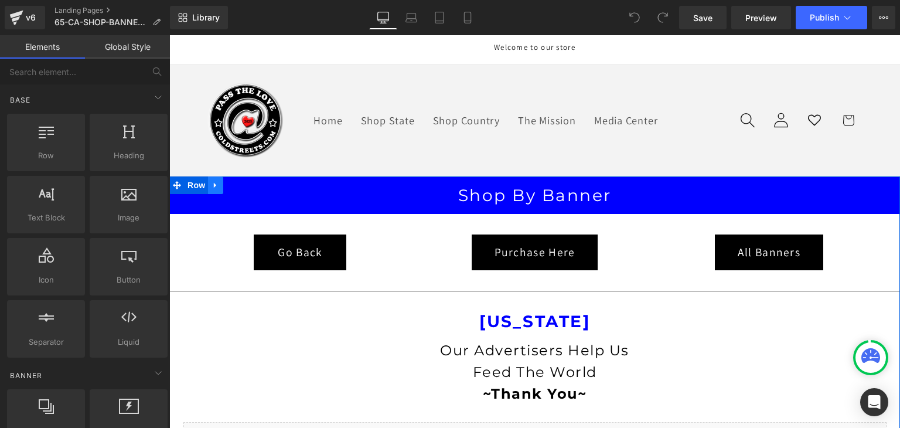
click at [208, 180] on link at bounding box center [215, 185] width 15 height 18
click at [242, 182] on icon at bounding box center [246, 185] width 8 height 8
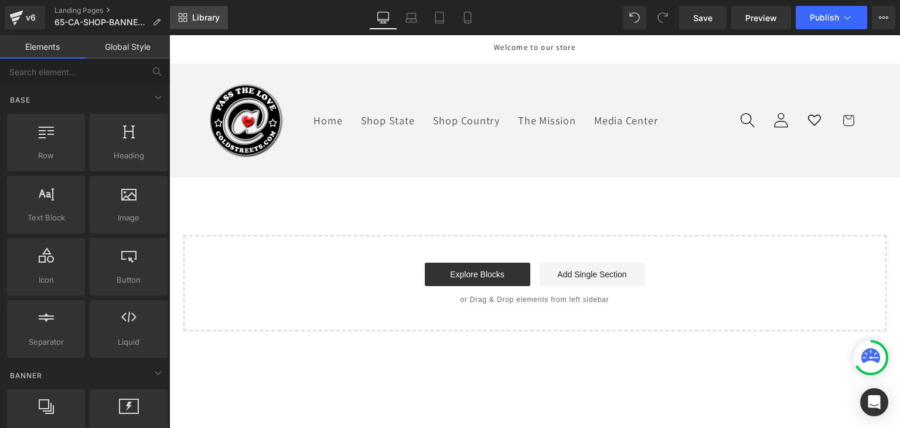
click at [210, 18] on span "Library" at bounding box center [206, 17] width 28 height 11
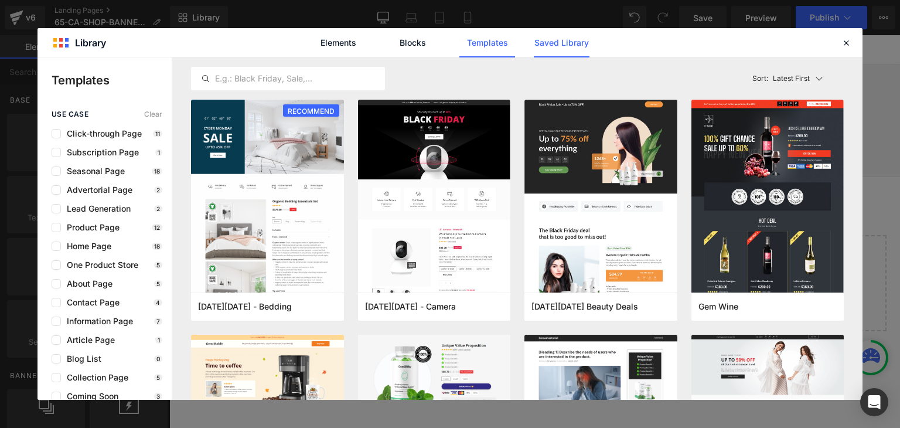
click at [0, 0] on link "Saved Library" at bounding box center [0, 0] width 0 height 0
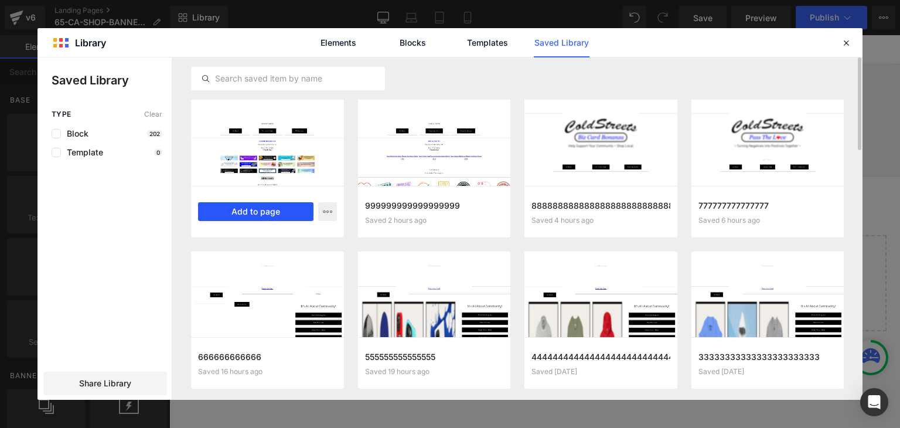
click at [292, 207] on button "Add to page" at bounding box center [255, 211] width 115 height 19
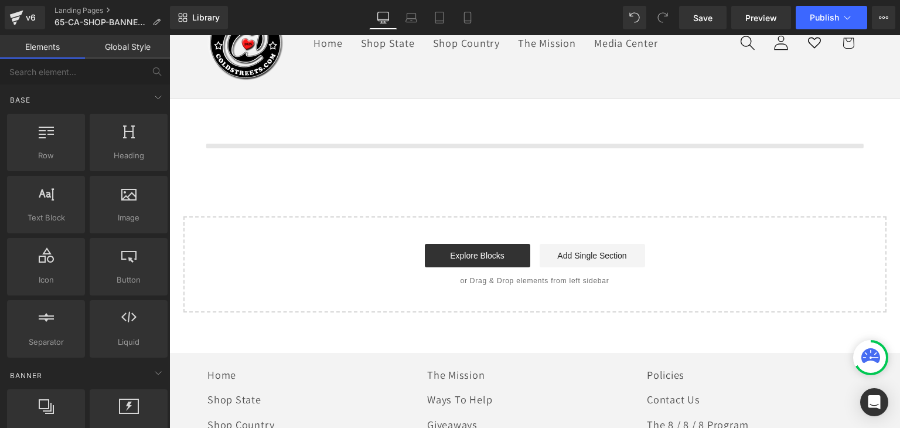
scroll to position [82, 0]
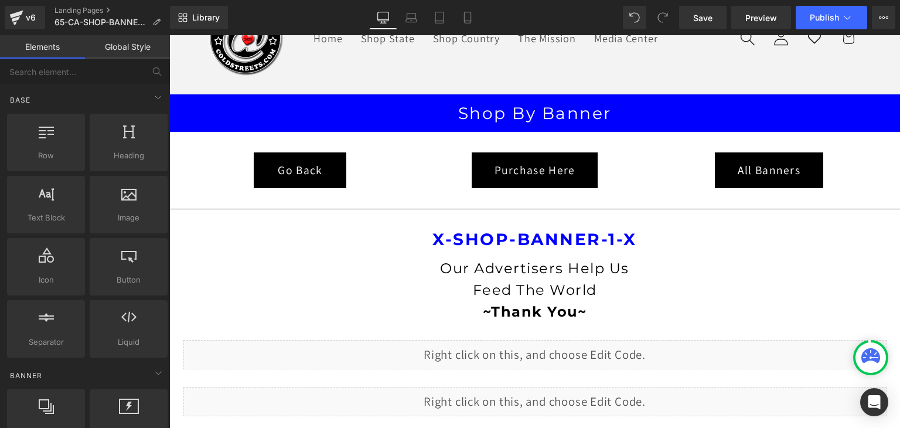
click at [131, 50] on link "Global Style" at bounding box center [127, 46] width 85 height 23
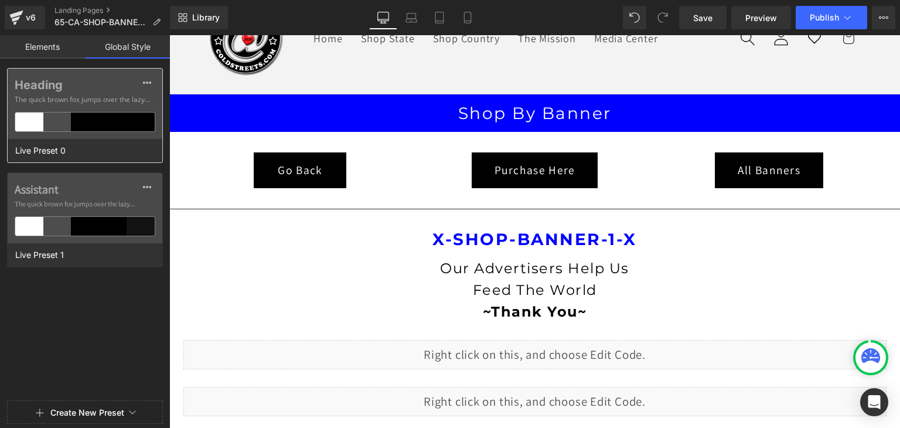
click at [107, 133] on div "Heading The quick brown fox jumps over the lazy..." at bounding box center [85, 104] width 155 height 70
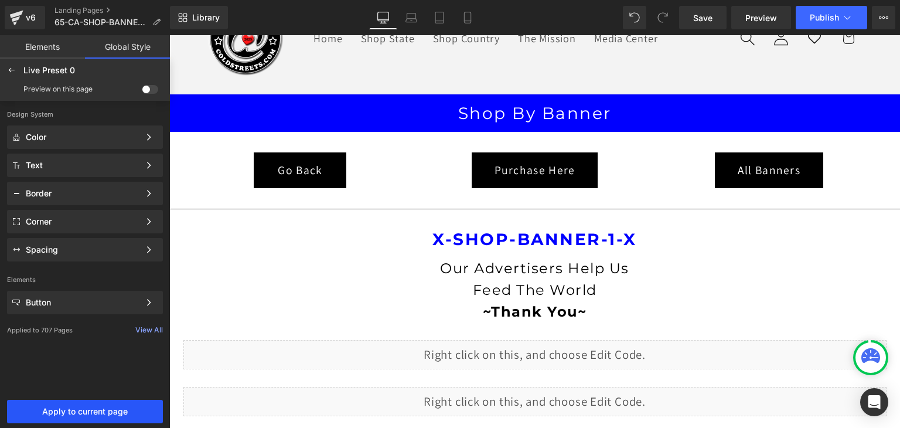
click at [87, 408] on span "Apply to current page" at bounding box center [85, 411] width 142 height 9
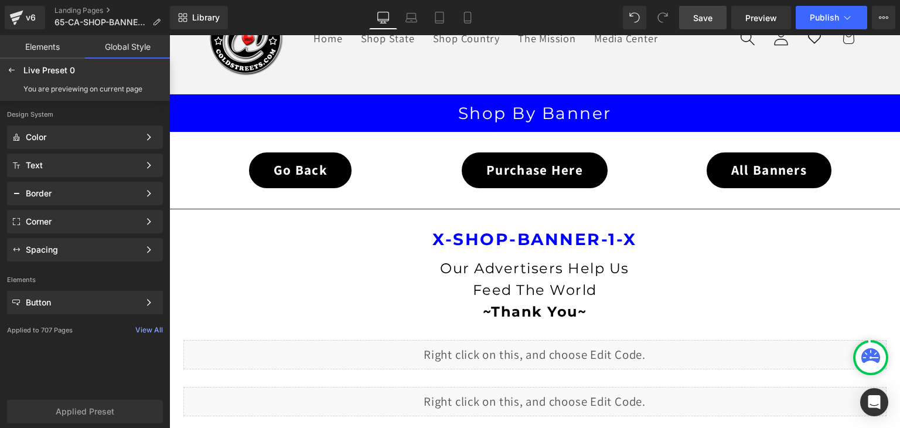
click at [700, 19] on span "Save" at bounding box center [702, 18] width 19 height 12
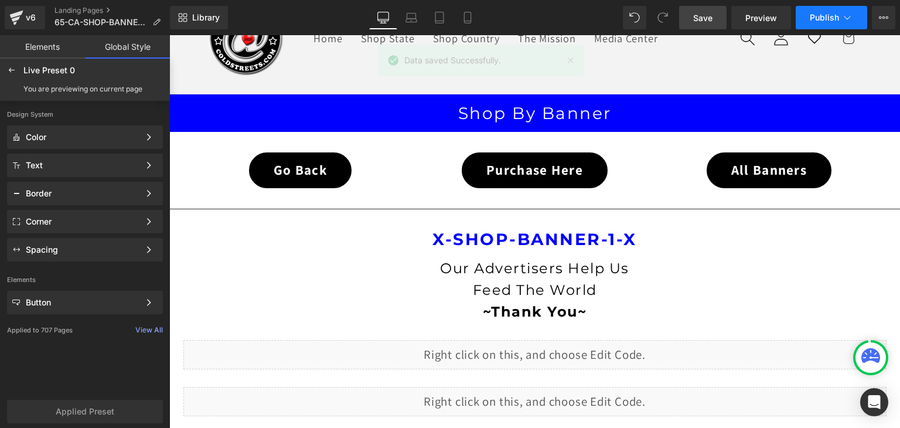
click at [844, 20] on icon at bounding box center [848, 18] width 12 height 12
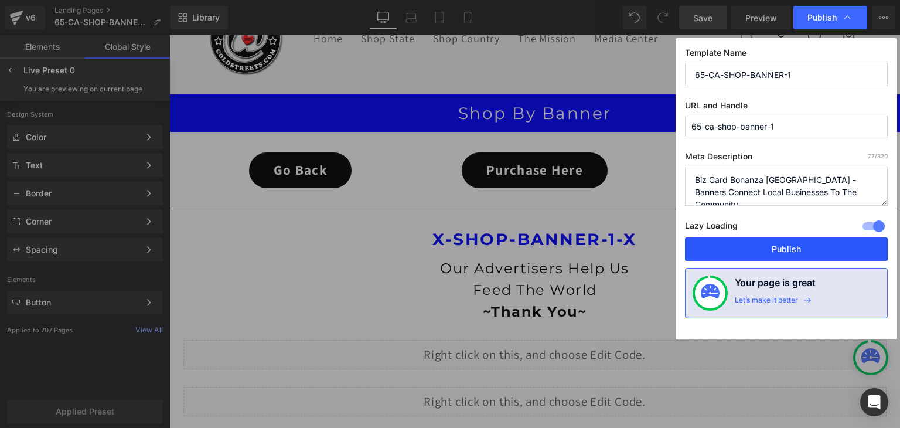
click at [786, 246] on button "Publish" at bounding box center [786, 248] width 203 height 23
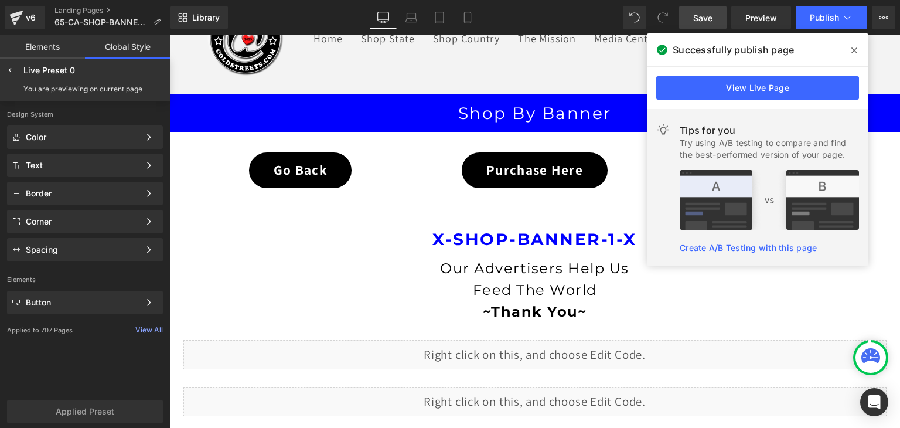
click at [856, 50] on icon at bounding box center [854, 50] width 6 height 9
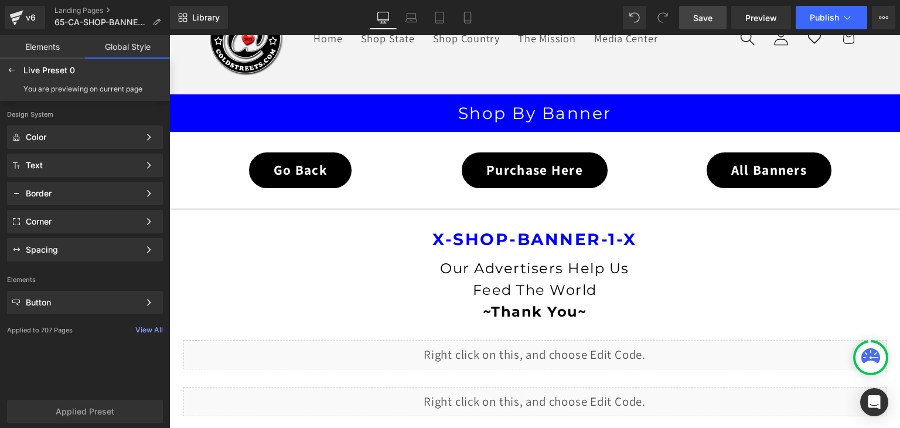
click at [703, 18] on span "Save" at bounding box center [702, 18] width 19 height 12
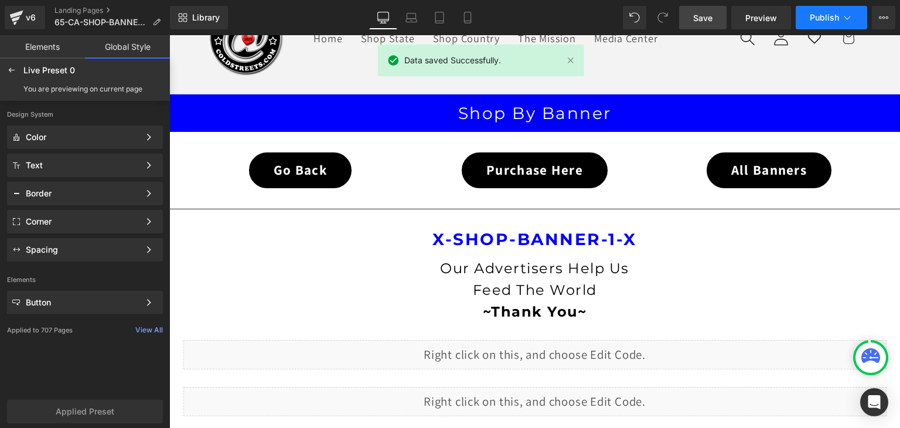
click at [843, 16] on icon at bounding box center [848, 18] width 12 height 12
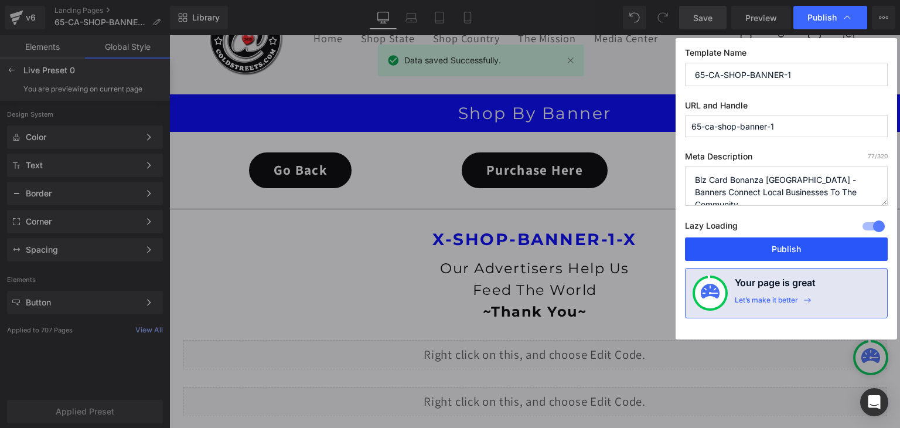
click at [800, 250] on button "Publish" at bounding box center [786, 248] width 203 height 23
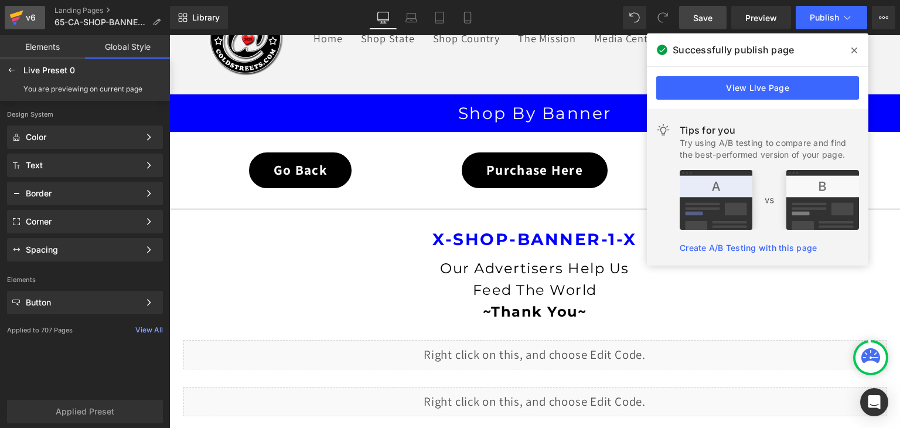
click at [19, 15] on icon at bounding box center [16, 15] width 13 height 8
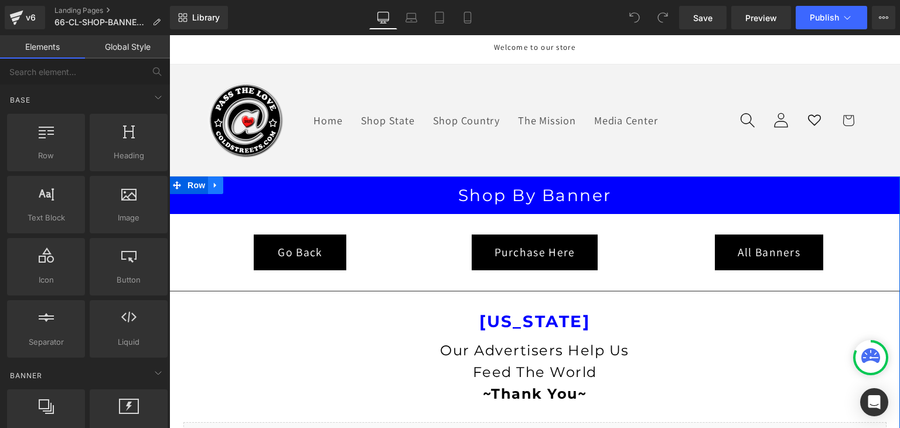
click at [208, 180] on link at bounding box center [215, 185] width 15 height 18
click at [242, 182] on icon at bounding box center [246, 185] width 8 height 8
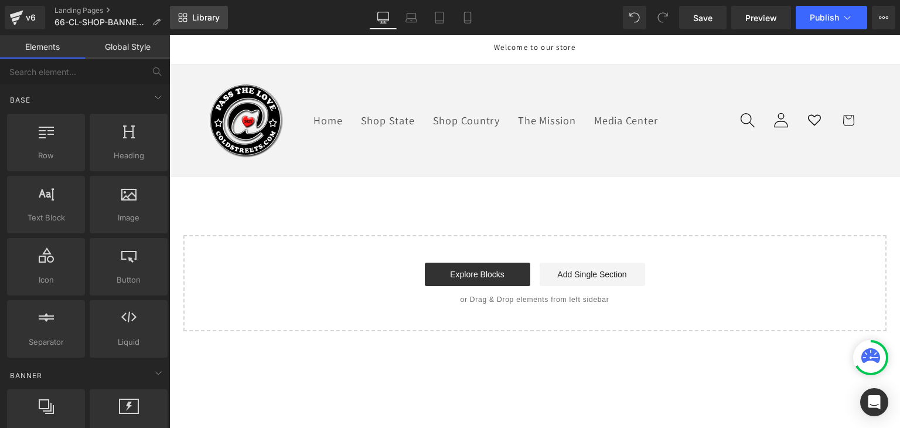
click at [203, 14] on span "Library" at bounding box center [206, 17] width 28 height 11
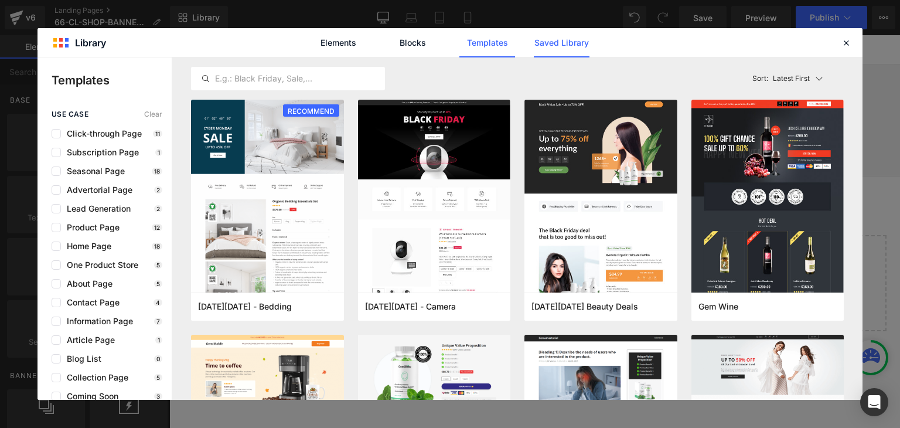
click at [0, 0] on link "Saved Library" at bounding box center [0, 0] width 0 height 0
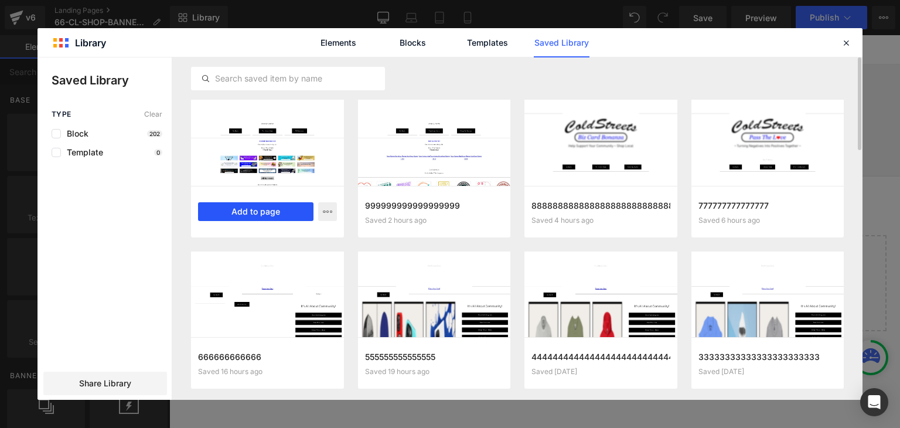
click at [281, 212] on button "Add to page" at bounding box center [255, 211] width 115 height 19
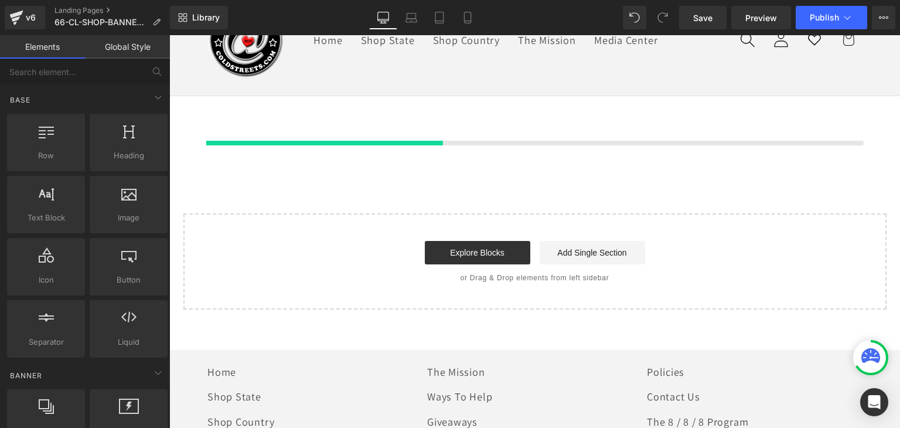
scroll to position [82, 0]
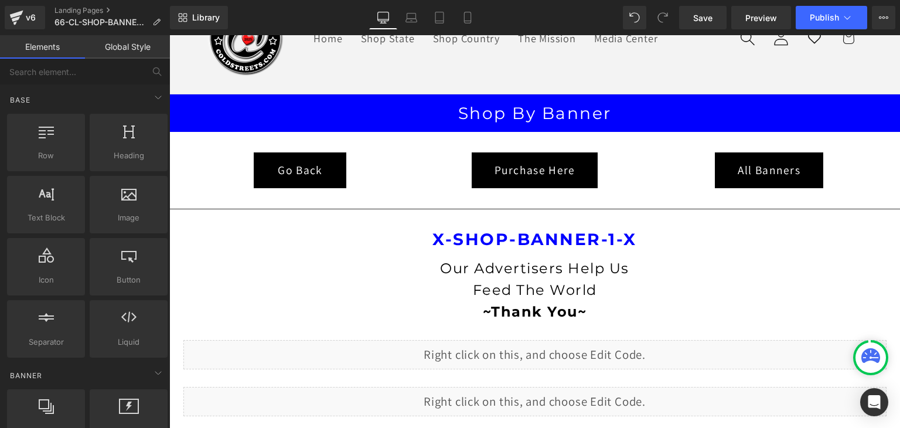
click at [130, 53] on link "Global Style" at bounding box center [127, 46] width 85 height 23
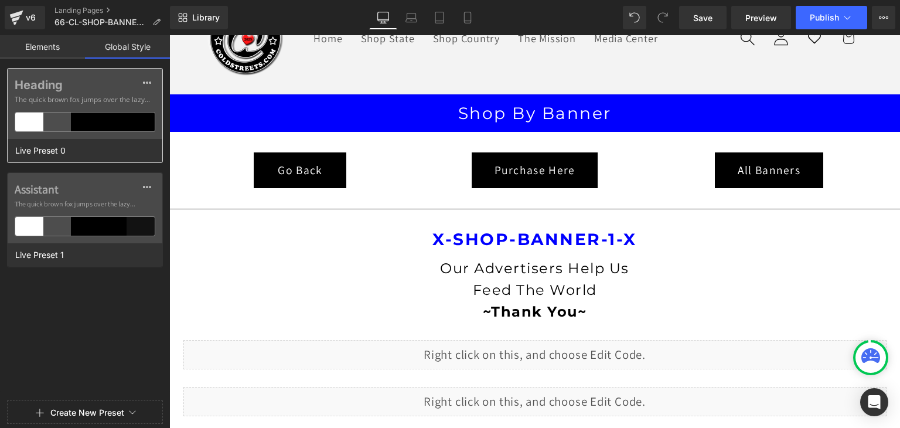
click at [122, 113] on div at bounding box center [113, 122] width 28 height 19
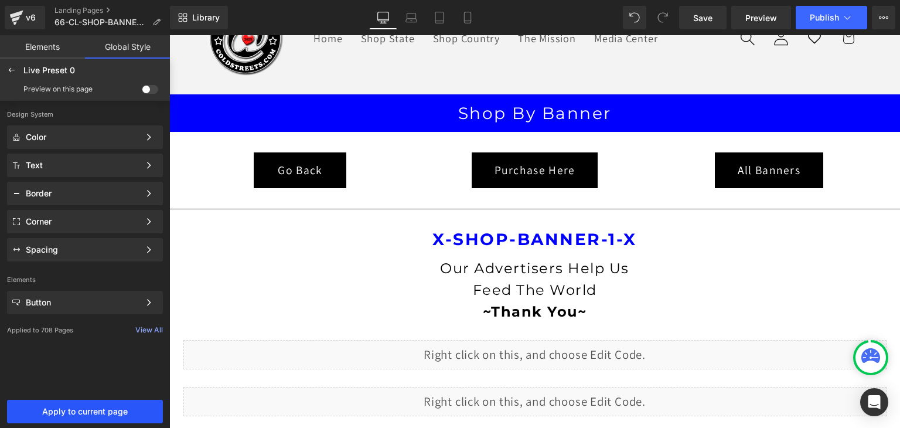
click at [99, 408] on span "Apply to current page" at bounding box center [85, 411] width 142 height 9
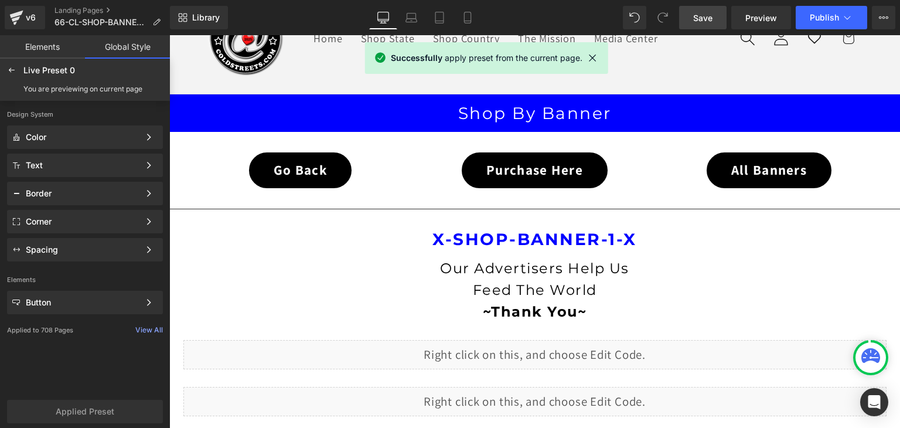
click at [708, 16] on span "Save" at bounding box center [702, 18] width 19 height 12
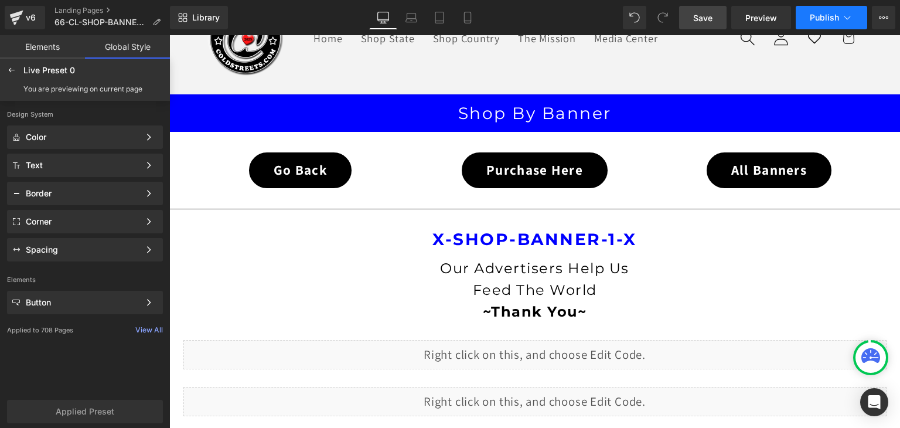
click at [840, 15] on button "Publish" at bounding box center [831, 17] width 71 height 23
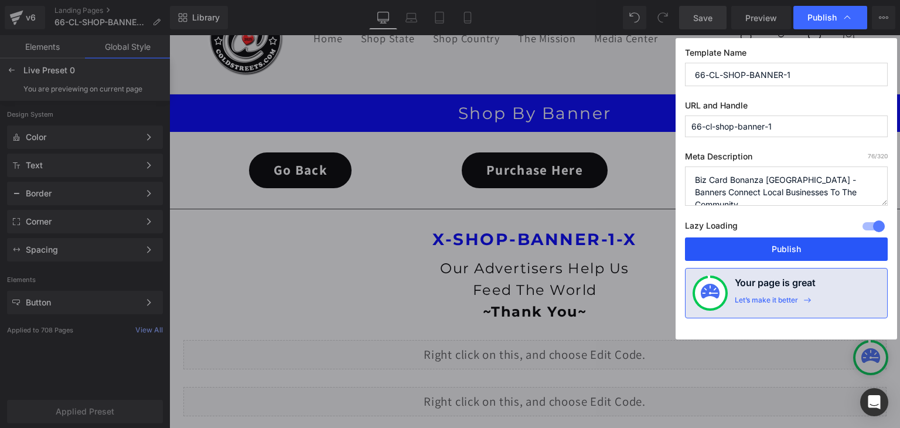
click at [795, 245] on button "Publish" at bounding box center [786, 248] width 203 height 23
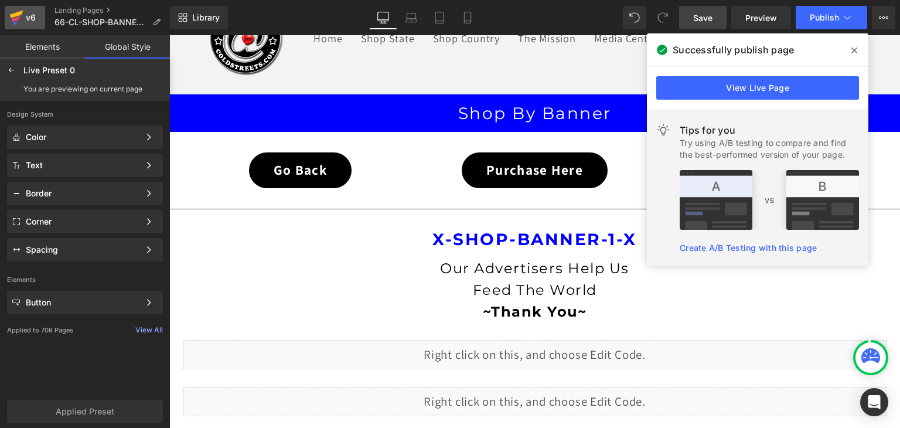
click at [12, 16] on icon at bounding box center [16, 15] width 13 height 8
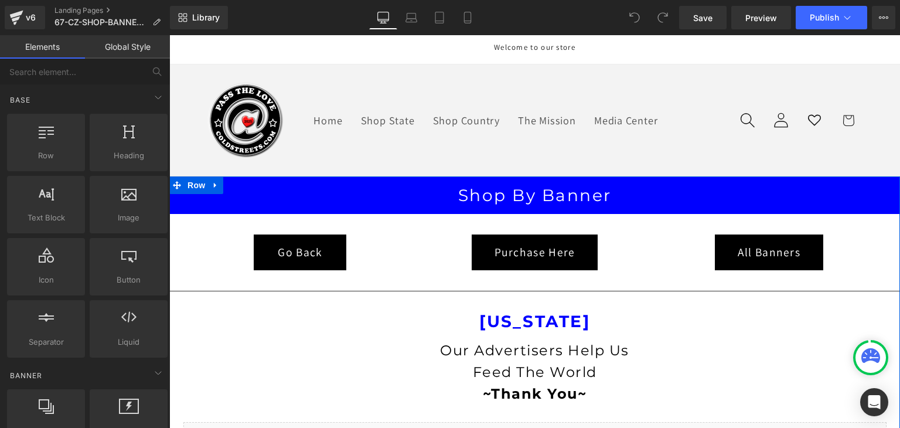
click at [208, 183] on link at bounding box center [215, 185] width 15 height 18
click at [244, 182] on icon at bounding box center [246, 185] width 8 height 8
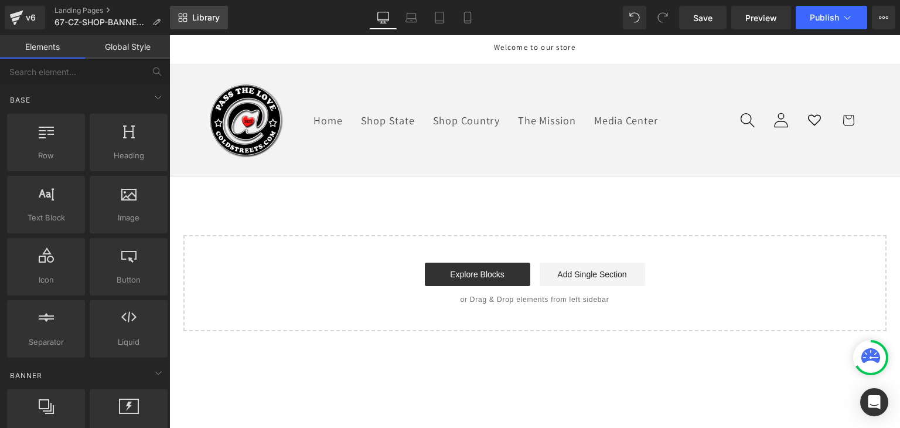
click at [208, 22] on span "Library" at bounding box center [206, 17] width 28 height 11
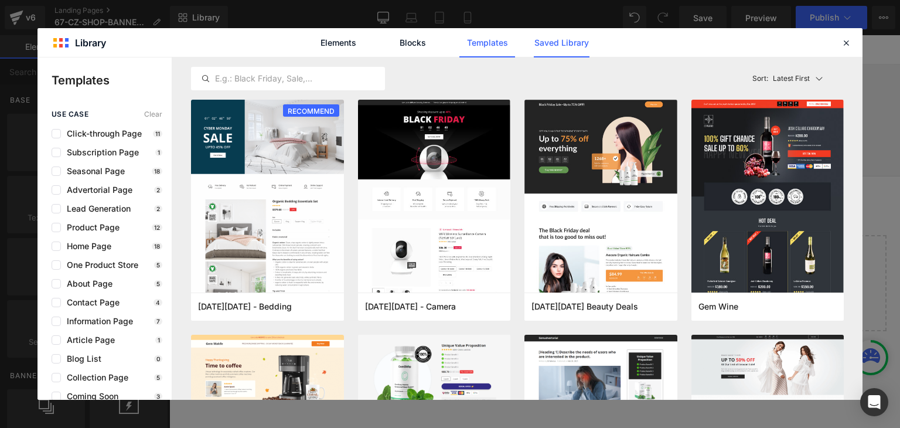
click at [560, 50] on link "Saved Library" at bounding box center [562, 42] width 56 height 29
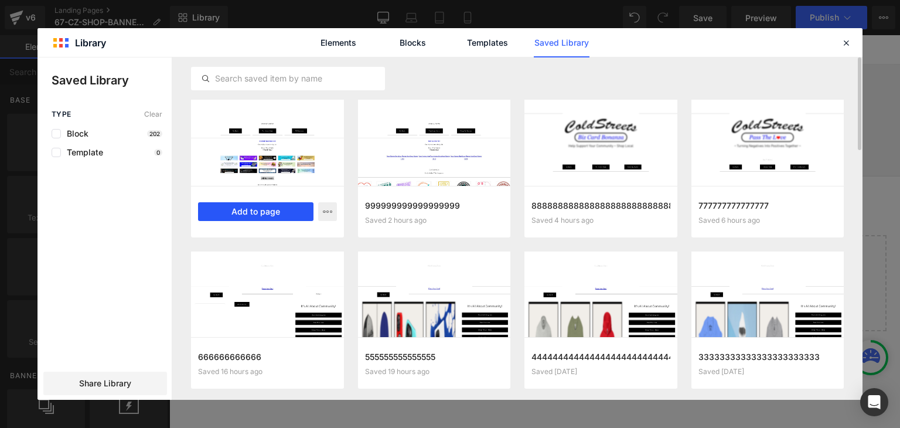
click at [277, 216] on button "Add to page" at bounding box center [255, 211] width 115 height 19
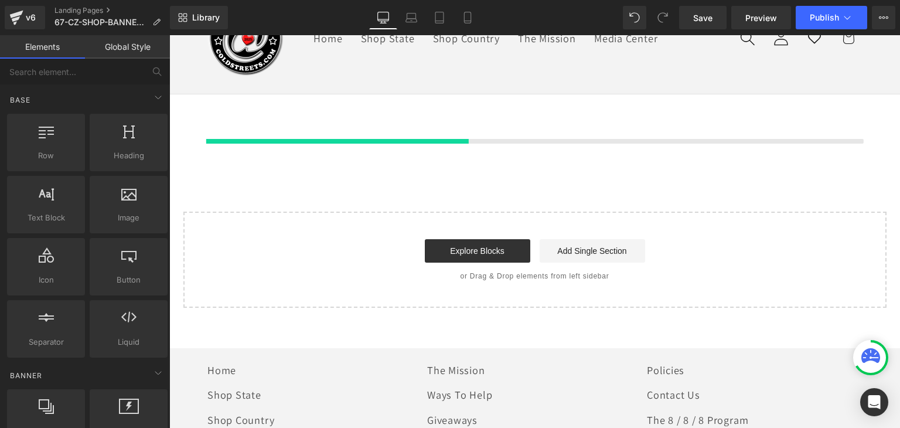
scroll to position [82, 0]
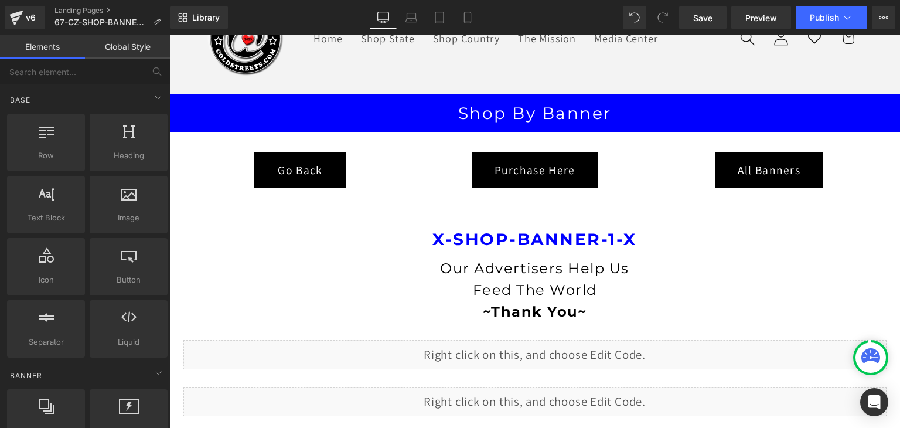
click at [134, 45] on link "Global Style" at bounding box center [127, 46] width 85 height 23
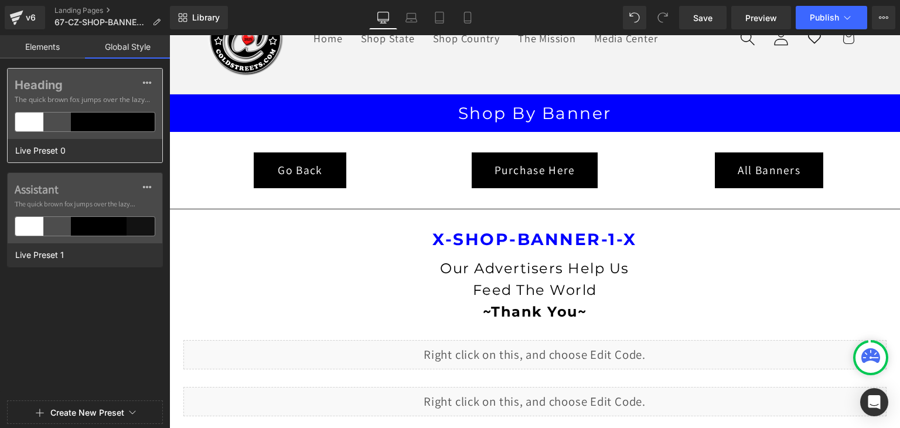
click at [135, 117] on div at bounding box center [141, 122] width 28 height 19
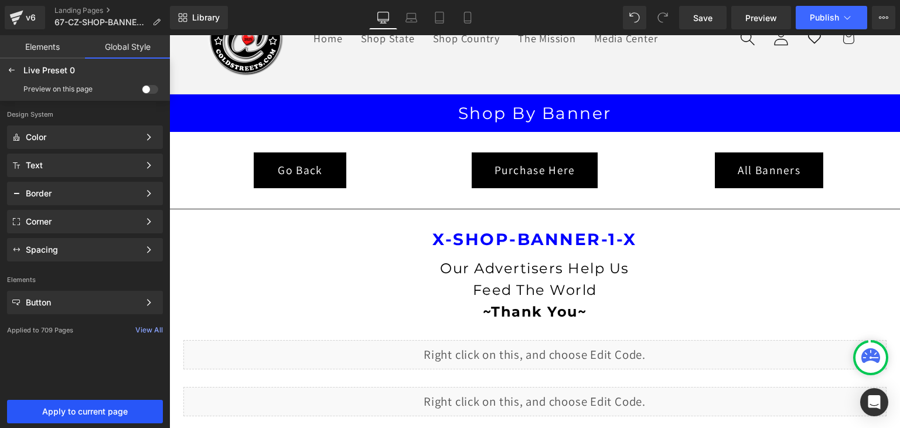
click at [108, 408] on span "Apply to current page" at bounding box center [85, 411] width 142 height 9
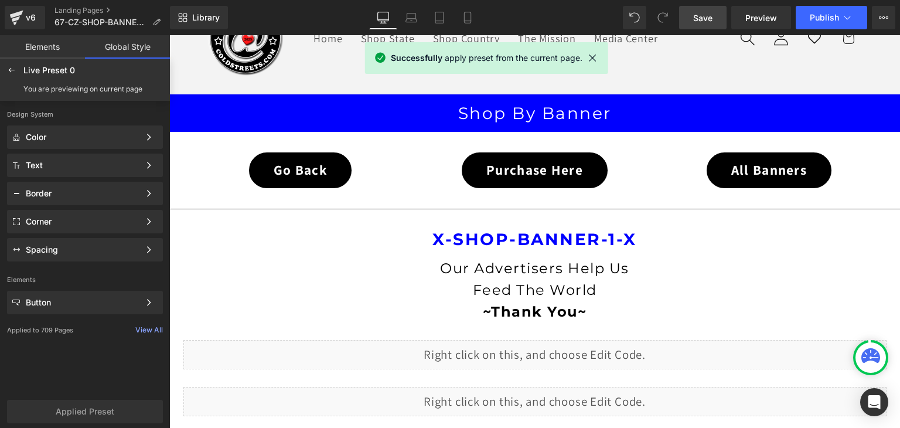
click at [713, 23] on span "Save" at bounding box center [702, 18] width 19 height 12
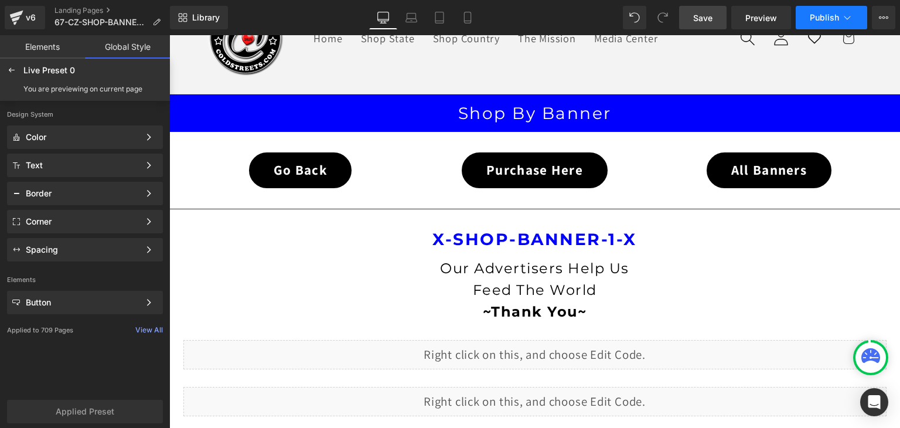
click at [833, 18] on span "Publish" at bounding box center [824, 17] width 29 height 9
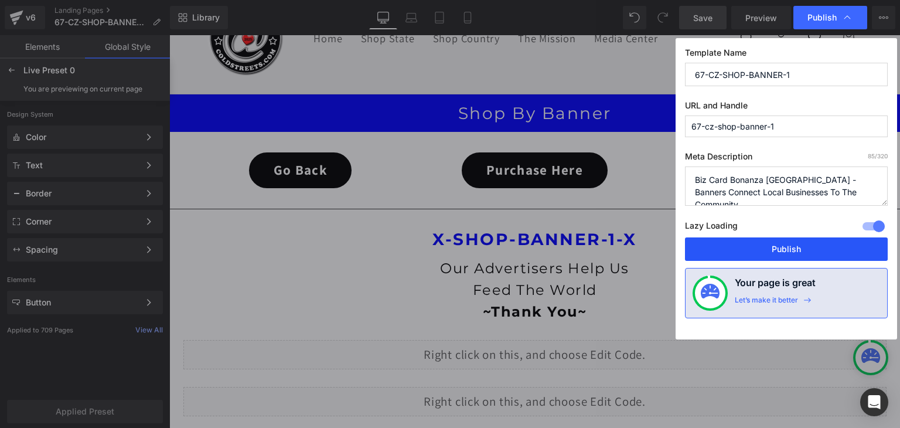
click at [805, 241] on button "Publish" at bounding box center [786, 248] width 203 height 23
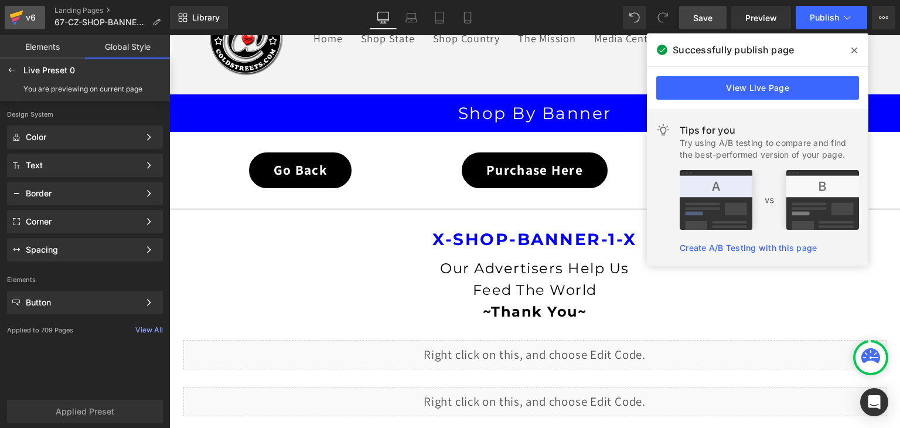
click at [10, 19] on icon at bounding box center [16, 17] width 14 height 29
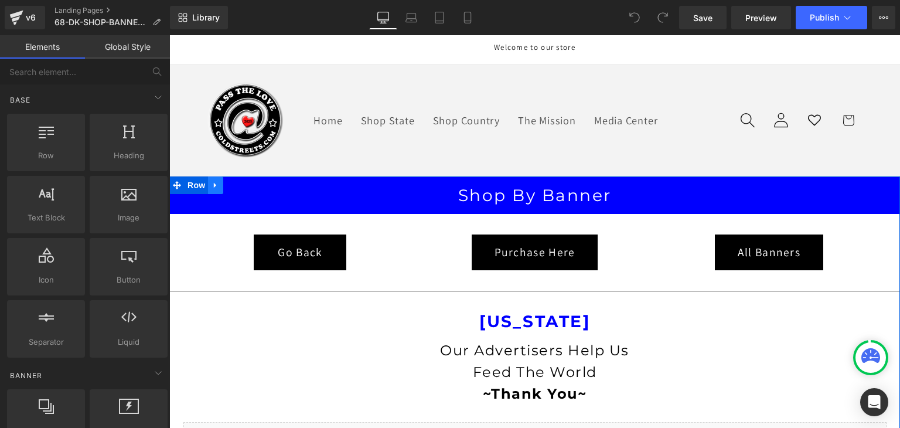
click at [213, 182] on icon at bounding box center [216, 184] width 8 height 9
click at [242, 181] on icon at bounding box center [246, 185] width 8 height 8
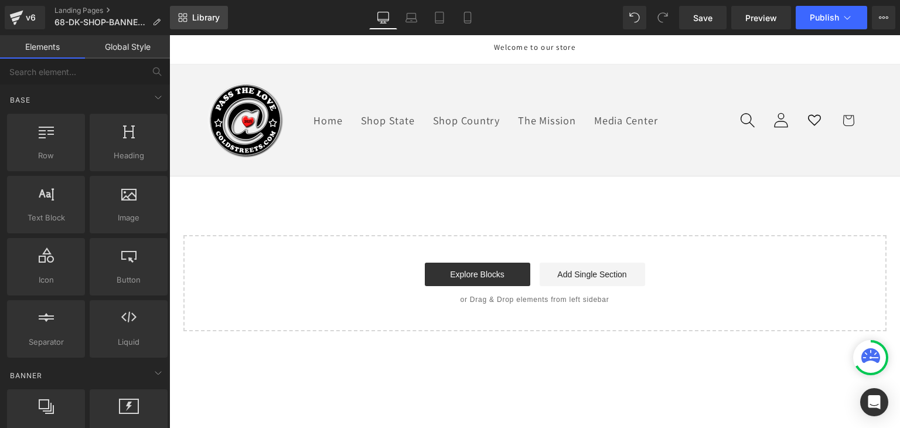
click at [213, 15] on span "Library" at bounding box center [206, 17] width 28 height 11
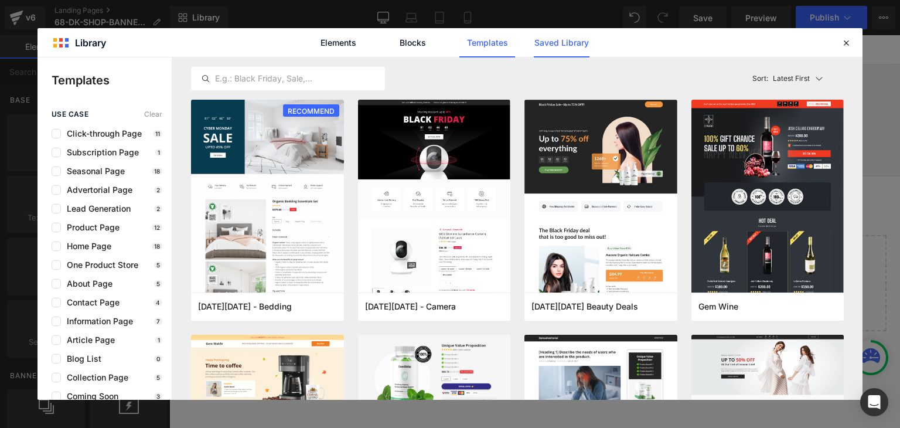
click at [584, 45] on link "Saved Library" at bounding box center [562, 42] width 56 height 29
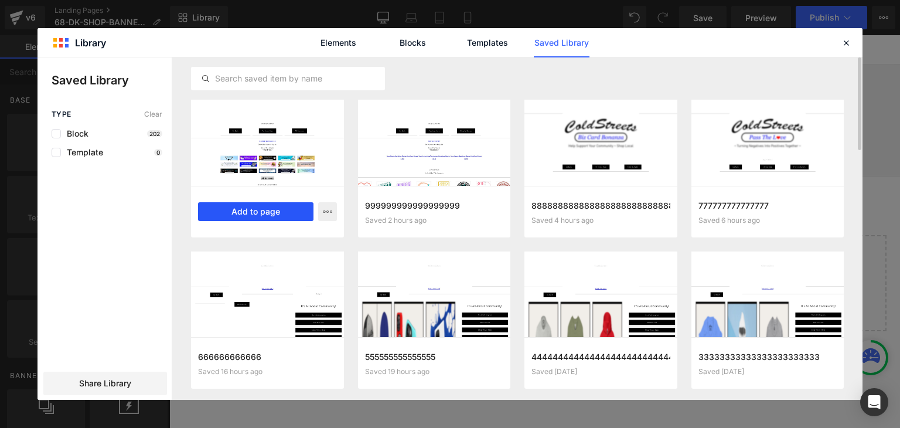
click at [285, 210] on button "Add to page" at bounding box center [255, 211] width 115 height 19
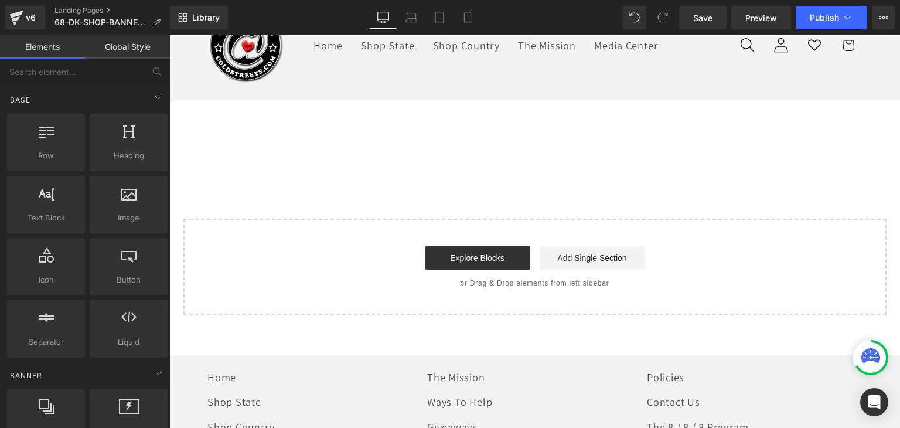
scroll to position [82, 0]
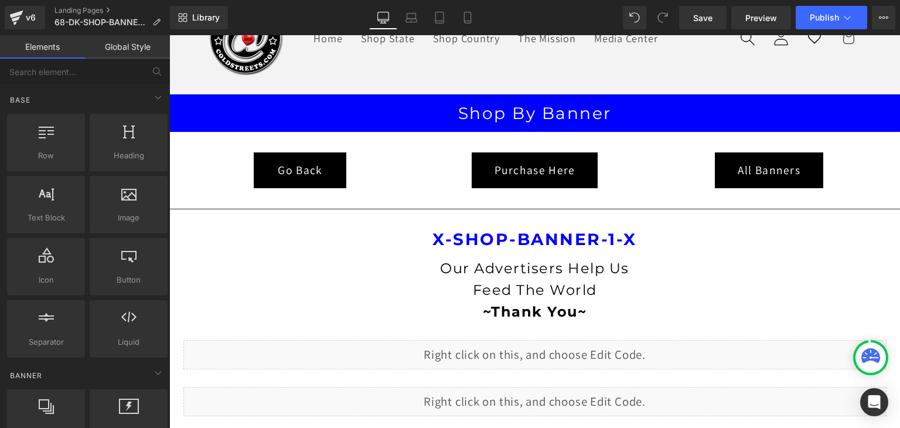
click at [148, 50] on link "Global Style" at bounding box center [127, 46] width 85 height 23
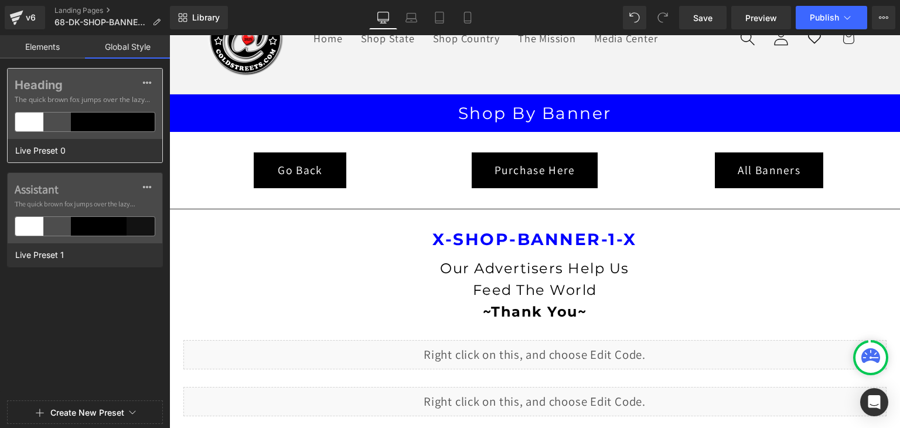
click at [117, 117] on div at bounding box center [113, 122] width 28 height 19
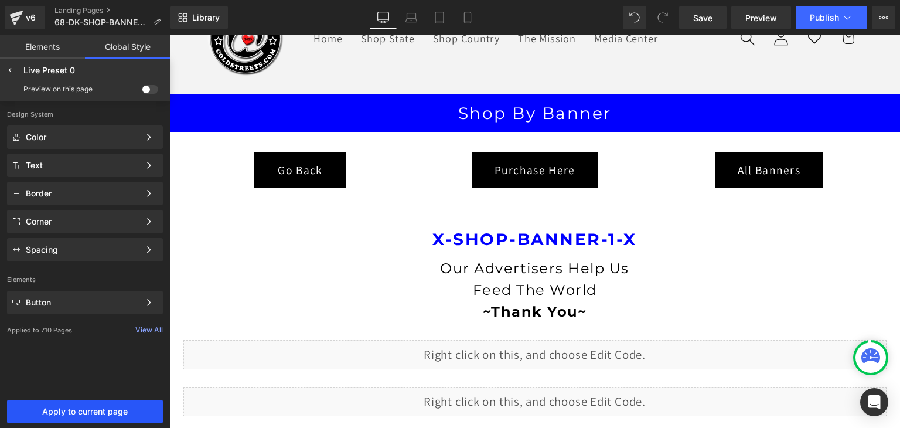
click at [94, 407] on span "Apply to current page" at bounding box center [85, 411] width 142 height 9
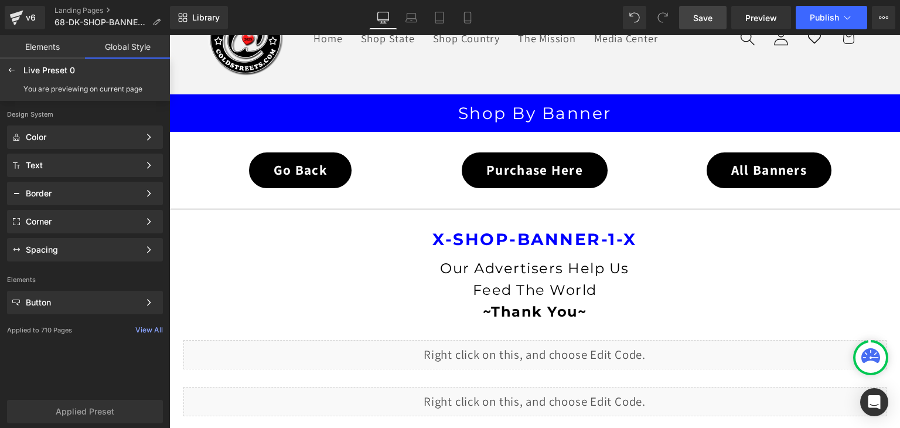
click at [709, 22] on span "Save" at bounding box center [702, 18] width 19 height 12
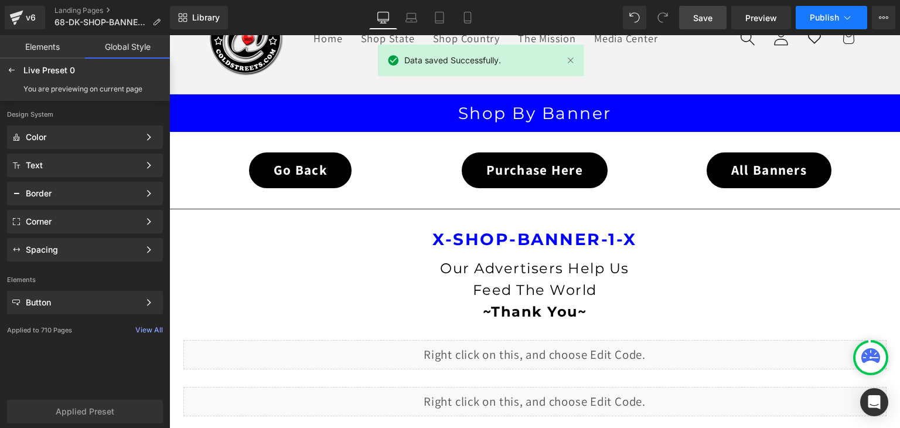
click at [839, 16] on span "Publish" at bounding box center [824, 17] width 29 height 9
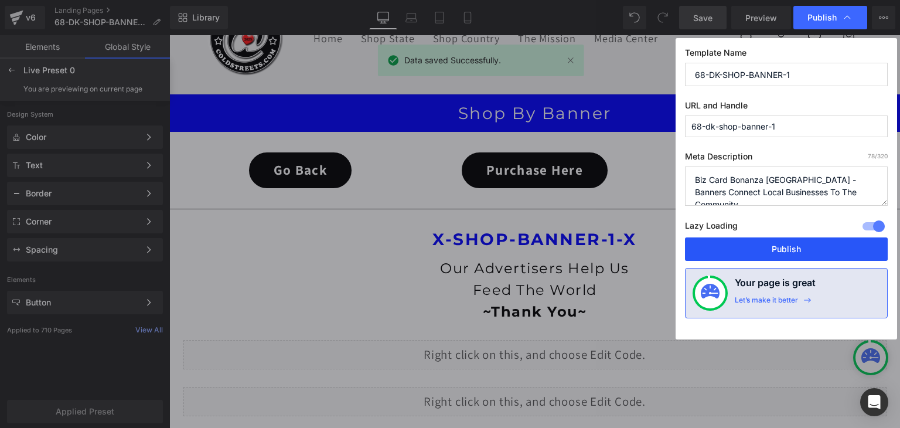
click at [788, 248] on button "Publish" at bounding box center [786, 248] width 203 height 23
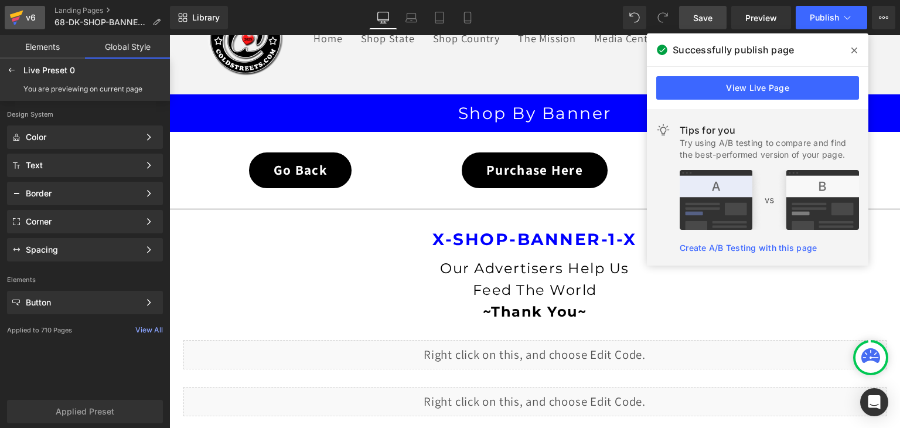
click at [15, 10] on icon at bounding box center [16, 17] width 14 height 29
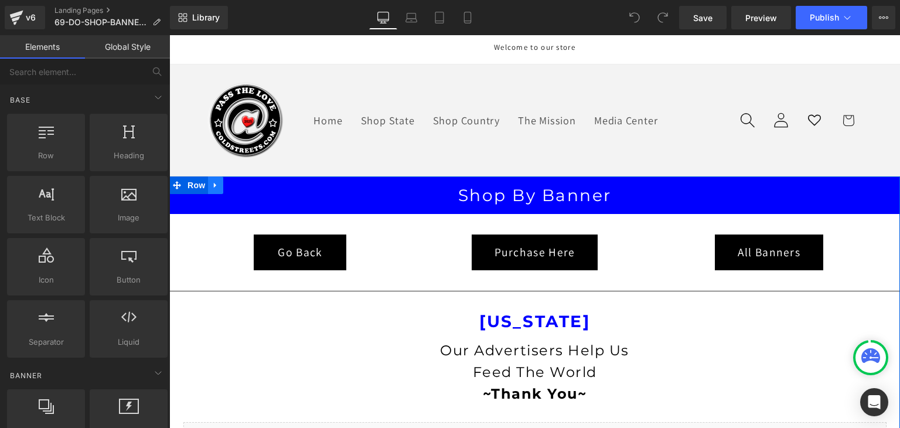
click at [215, 182] on icon at bounding box center [216, 184] width 8 height 9
click at [242, 186] on icon at bounding box center [246, 185] width 8 height 8
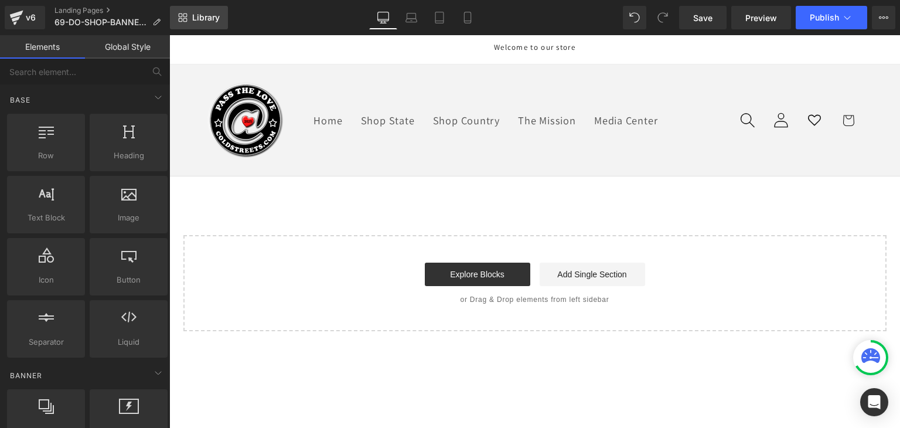
click at [206, 18] on span "Library" at bounding box center [206, 17] width 28 height 11
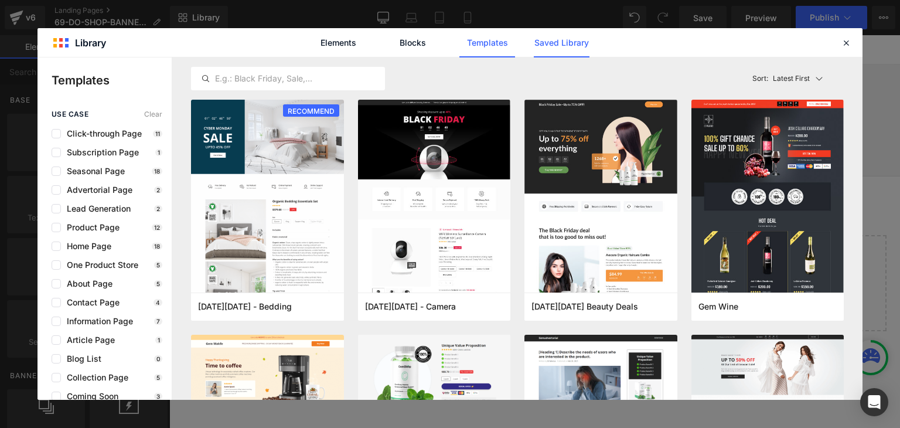
click at [564, 45] on link "Saved Library" at bounding box center [562, 42] width 56 height 29
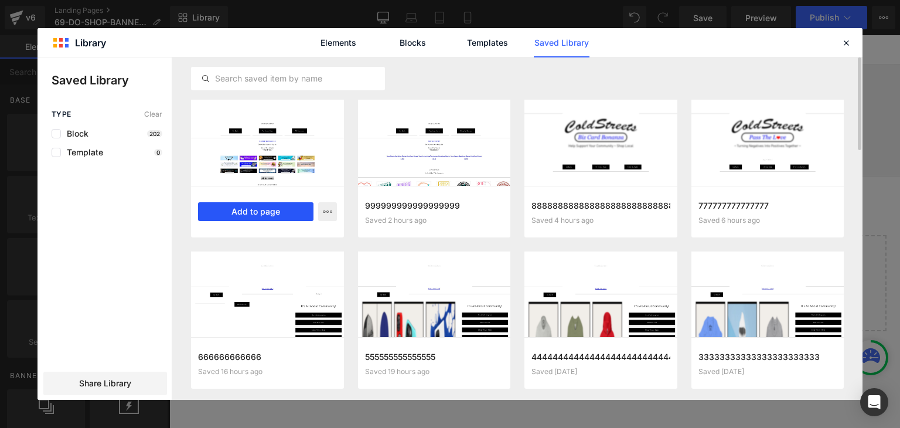
click at [265, 209] on button "Add to page" at bounding box center [255, 211] width 115 height 19
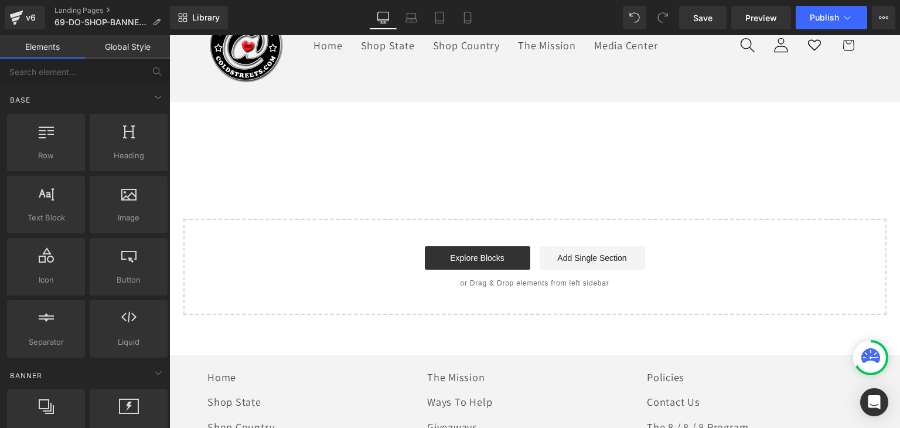
scroll to position [82, 0]
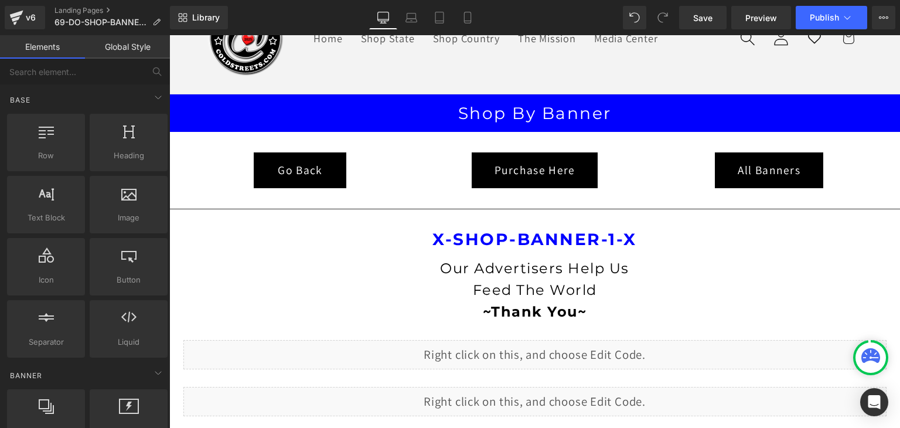
click at [126, 47] on link "Global Style" at bounding box center [127, 46] width 85 height 23
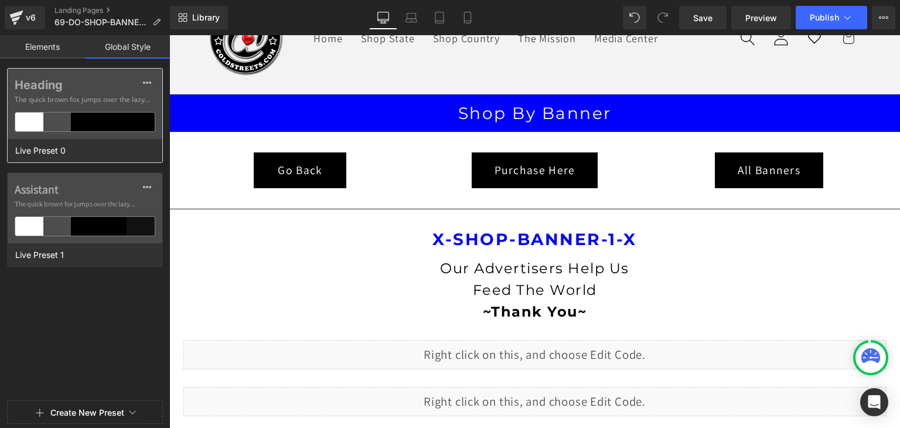
click at [108, 125] on div at bounding box center [113, 122] width 28 height 19
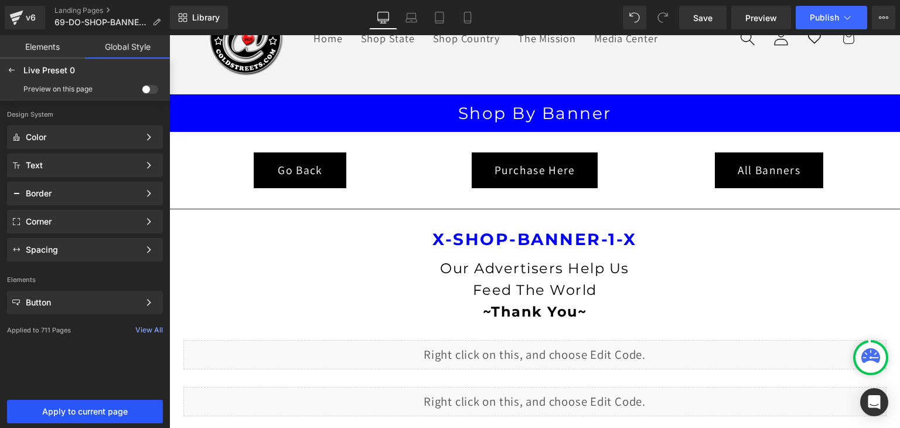
click at [83, 408] on span "Apply to current page" at bounding box center [85, 411] width 142 height 9
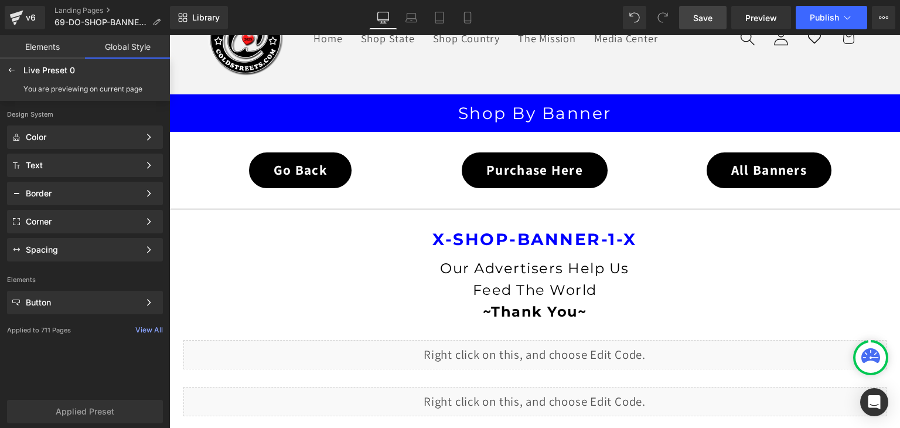
click at [700, 19] on span "Save" at bounding box center [702, 18] width 19 height 12
click at [837, 17] on span "Publish" at bounding box center [824, 17] width 29 height 9
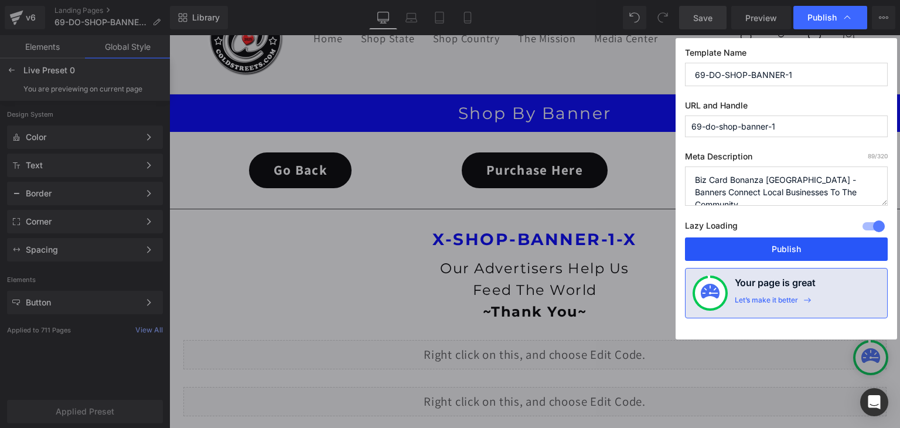
click at [790, 250] on button "Publish" at bounding box center [786, 248] width 203 height 23
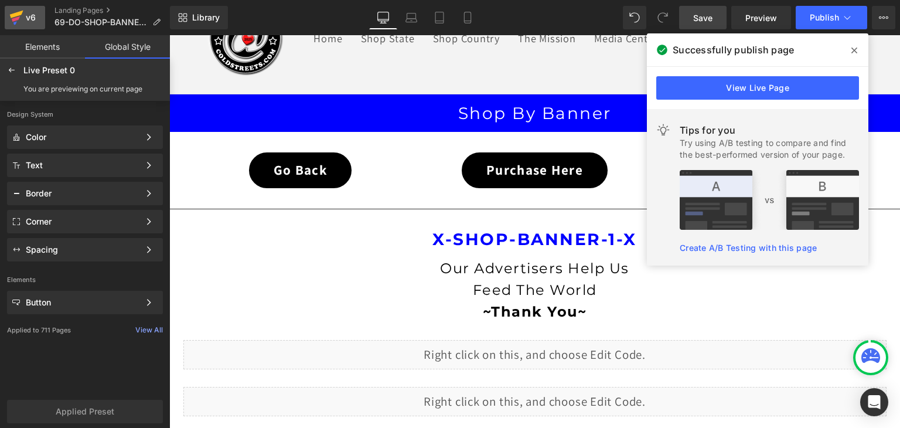
click at [15, 13] on icon at bounding box center [16, 15] width 13 height 8
